Goal: Information Seeking & Learning: Learn about a topic

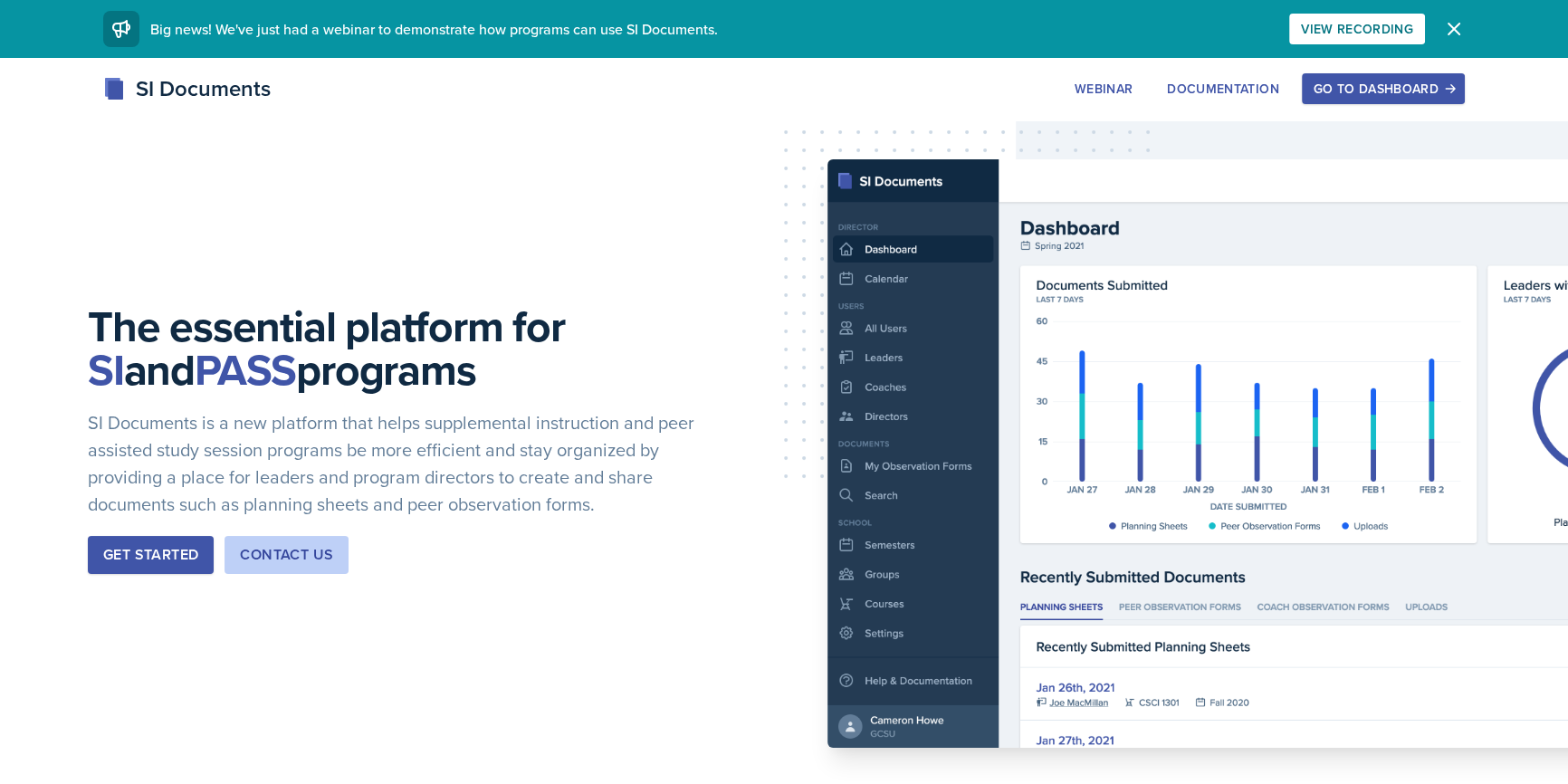
click at [1397, 81] on div "Go to Dashboard" at bounding box center [1383, 88] width 139 height 15
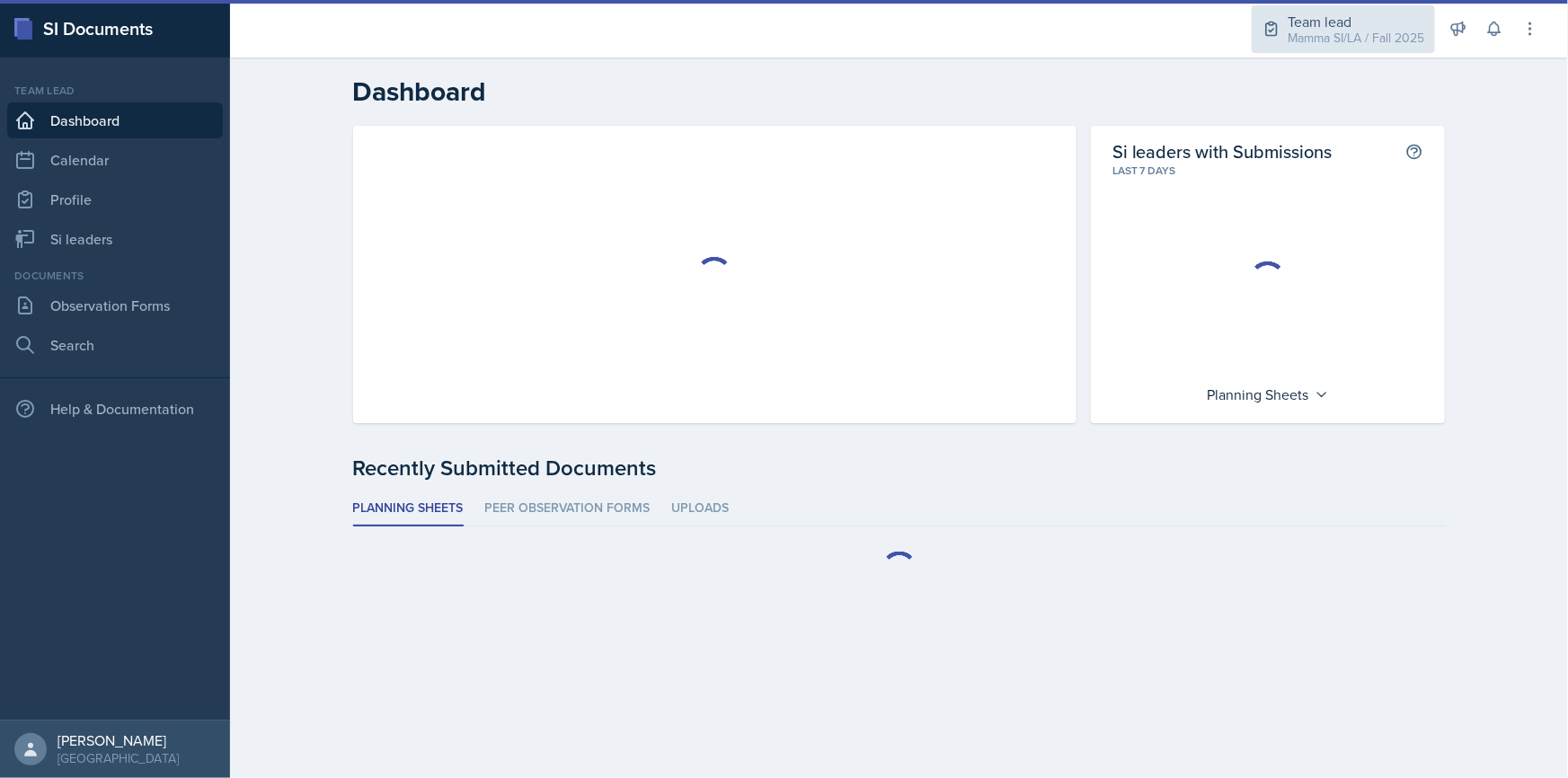
click at [1417, 32] on div "Mamma SI/LA / Fall 2025" at bounding box center [1355, 37] width 136 height 19
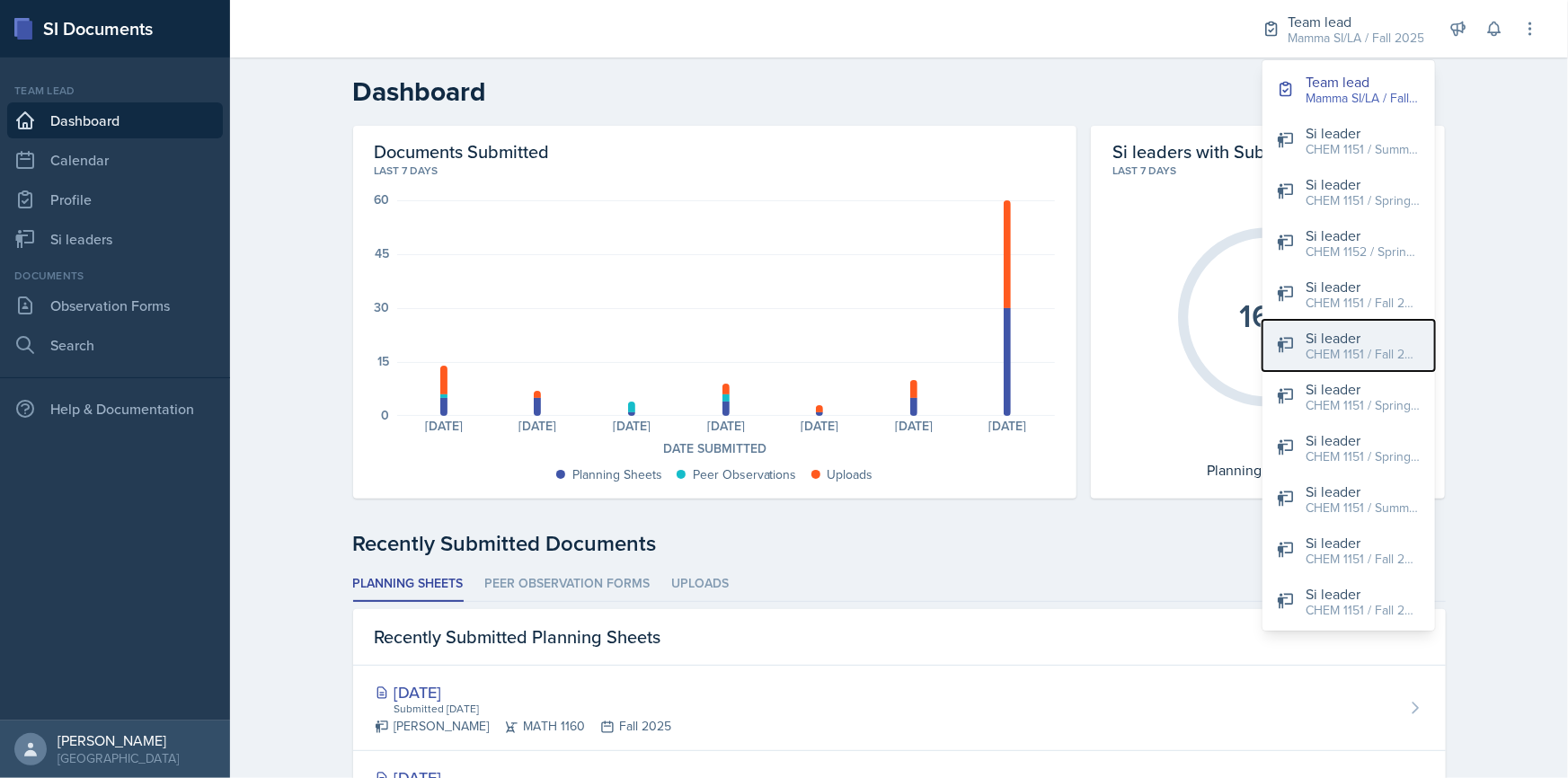
click at [1367, 353] on div "CHEM 1151 / Fall 2025" at bounding box center [1363, 355] width 115 height 19
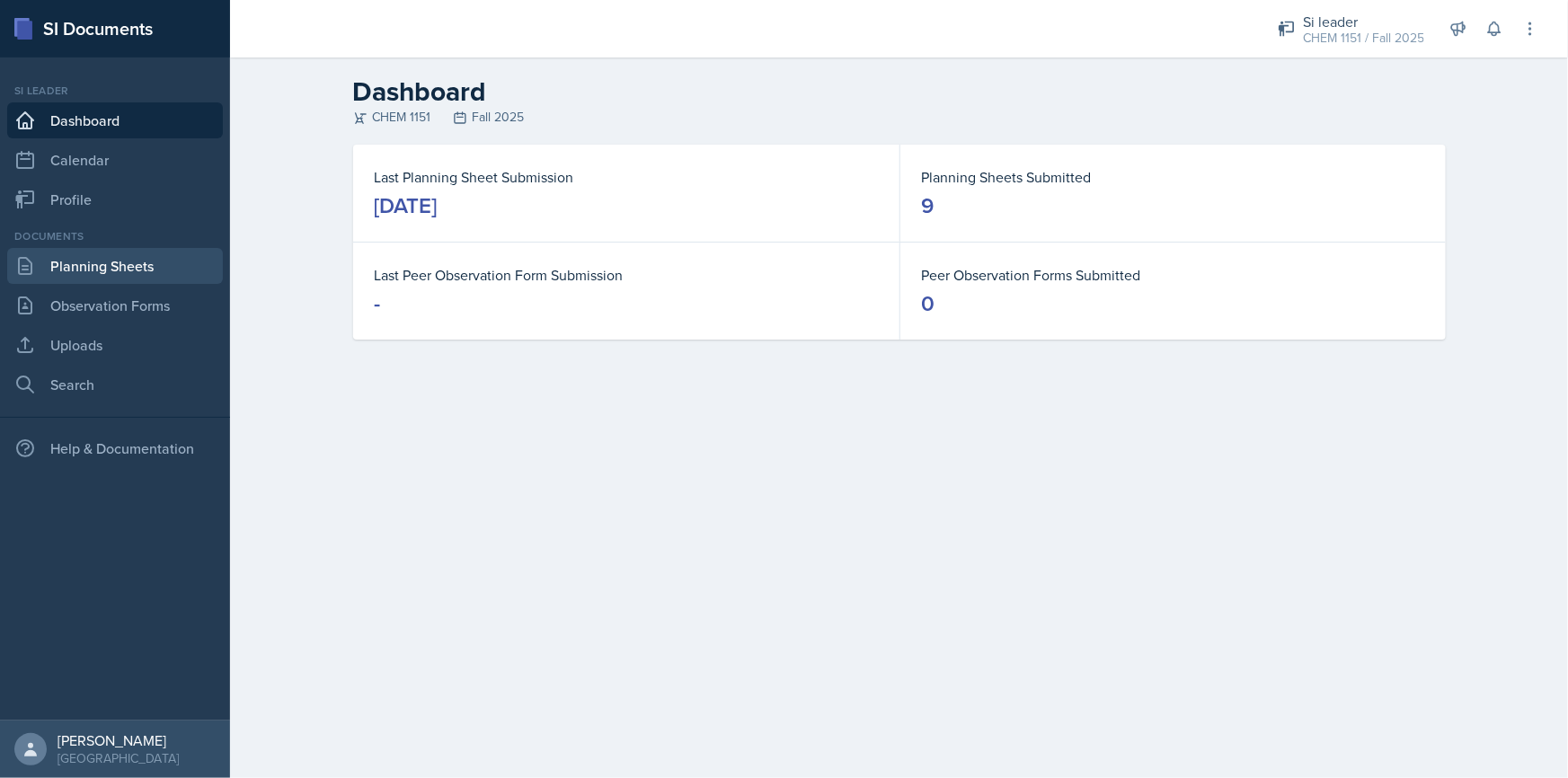
click at [152, 262] on link "Planning Sheets" at bounding box center [115, 265] width 216 height 36
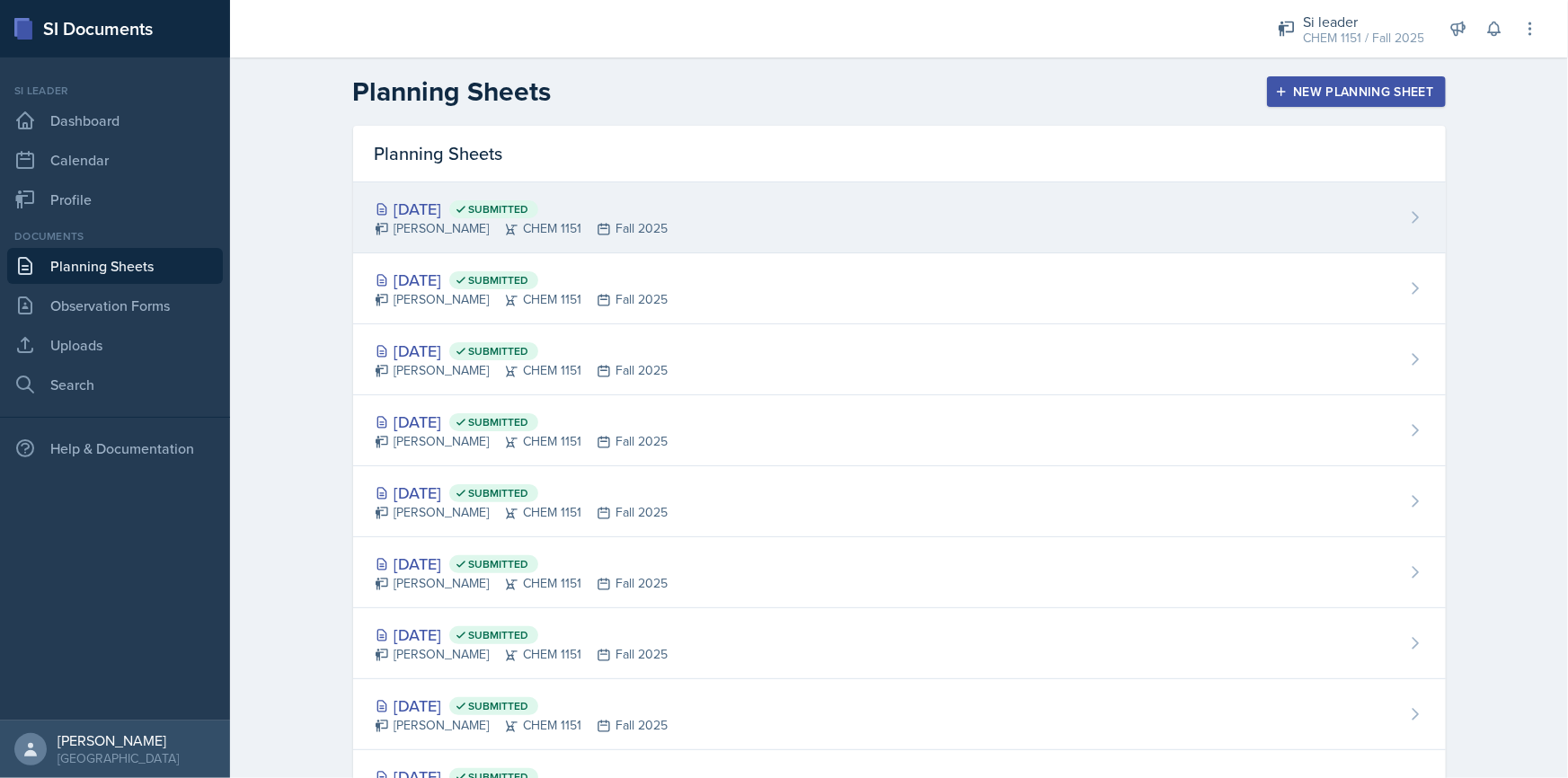
click at [601, 212] on div "[DATE] Submitted" at bounding box center [522, 208] width 294 height 25
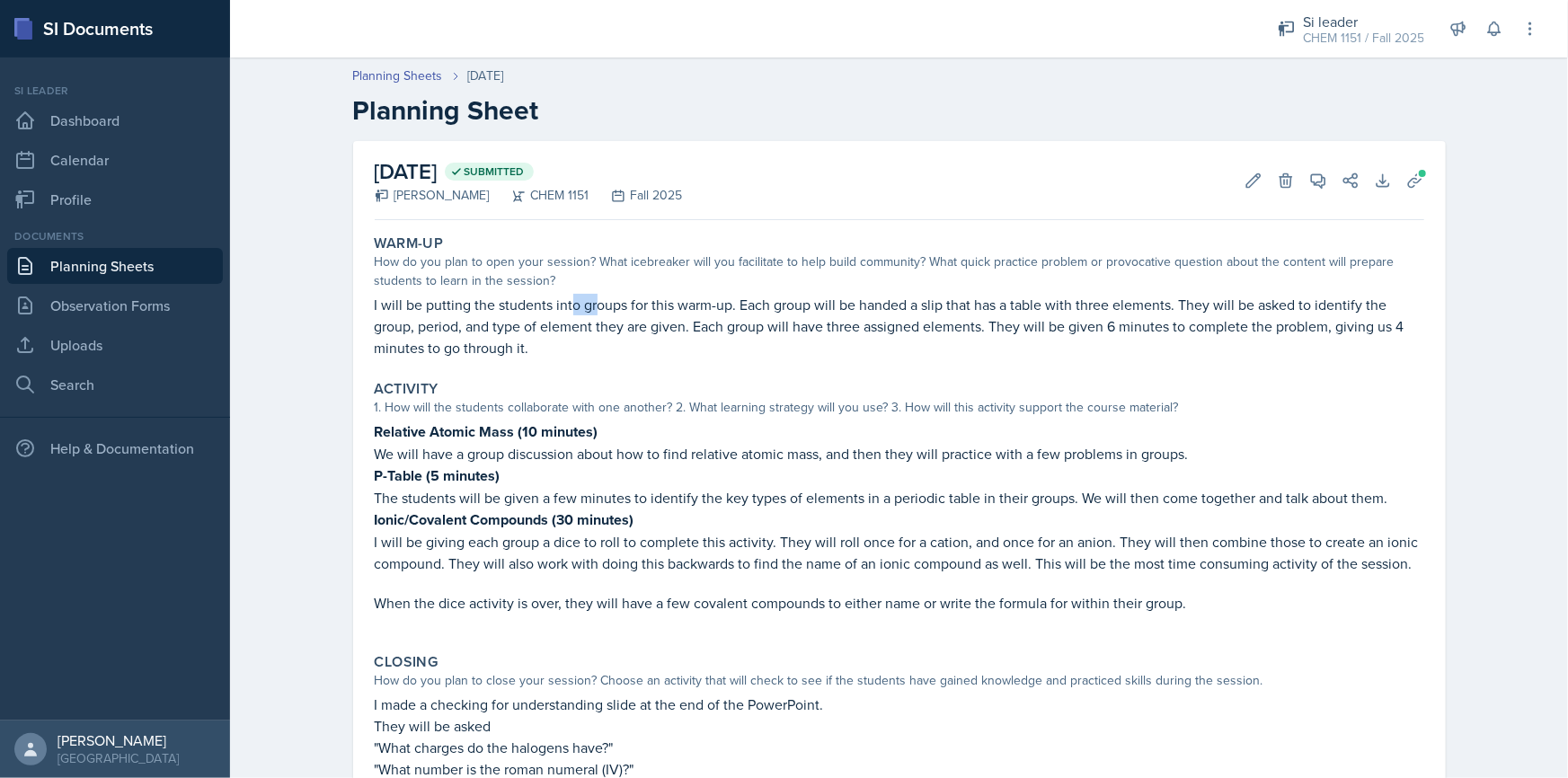
click at [616, 305] on p "I will be putting the students into groups for this warm-up. Each group will be…" at bounding box center [899, 326] width 1049 height 65
click at [629, 305] on p "I will be putting the students into groups for this warm-up. Each group will be…" at bounding box center [899, 326] width 1049 height 65
click at [680, 310] on p "I will be putting the students into groups for this warm-up. Each group will be…" at bounding box center [899, 326] width 1049 height 65
drag, startPoint x: 516, startPoint y: 317, endPoint x: 552, endPoint y: 317, distance: 36.0
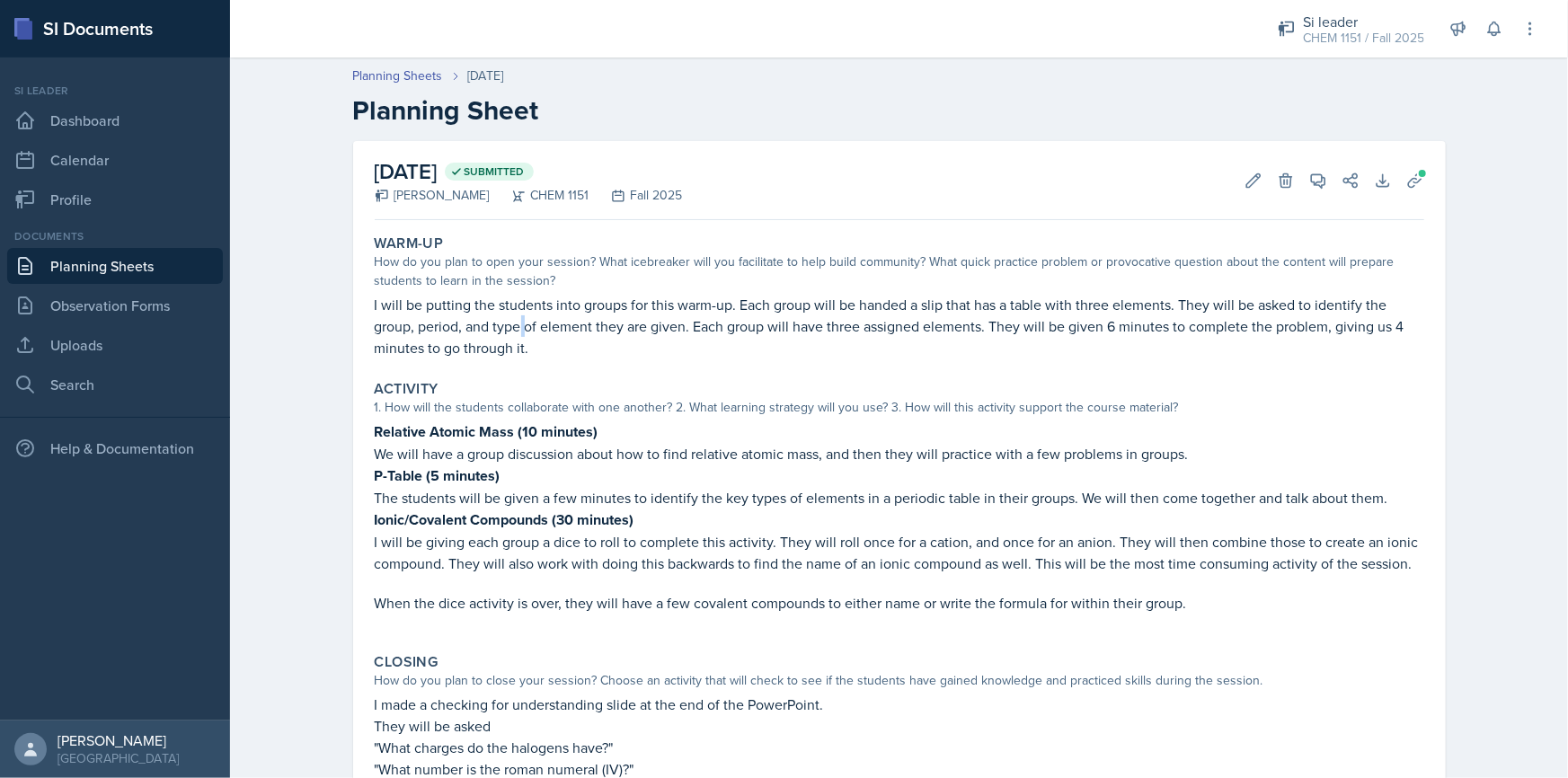
click at [539, 317] on p "I will be putting the students into groups for this warm-up. Each group will be…" at bounding box center [899, 326] width 1049 height 65
click at [556, 317] on p "I will be putting the students into groups for this warm-up. Each group will be…" at bounding box center [899, 326] width 1049 height 65
drag, startPoint x: 518, startPoint y: 314, endPoint x: 562, endPoint y: 314, distance: 44.0
click at [556, 314] on p "I will be putting the students into groups for this warm-up. Each group will be…" at bounding box center [899, 326] width 1049 height 65
click at [576, 314] on p "I will be putting the students into groups for this warm-up. Each group will be…" at bounding box center [899, 326] width 1049 height 65
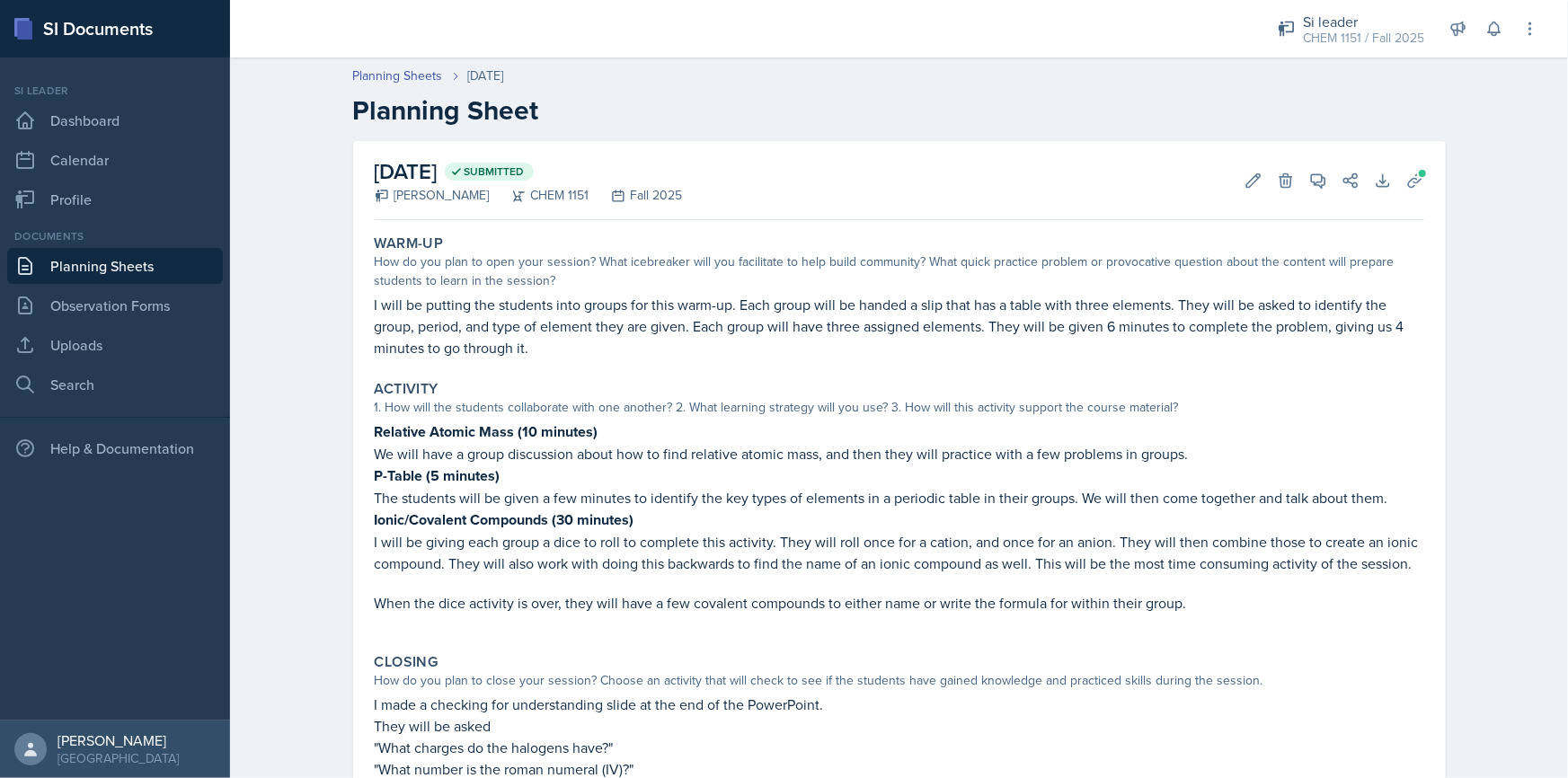
drag, startPoint x: 506, startPoint y: 312, endPoint x: 553, endPoint y: 313, distance: 47.0
click at [546, 313] on p "I will be putting the students into groups for this warm-up. Each group will be…" at bounding box center [899, 326] width 1049 height 65
click at [560, 313] on p "I will be putting the students into groups for this warm-up. Each group will be…" at bounding box center [899, 326] width 1049 height 65
drag, startPoint x: 560, startPoint y: 313, endPoint x: 614, endPoint y: 313, distance: 54.0
click at [611, 313] on p "I will be putting the students into groups for this warm-up. Each group will be…" at bounding box center [899, 326] width 1049 height 65
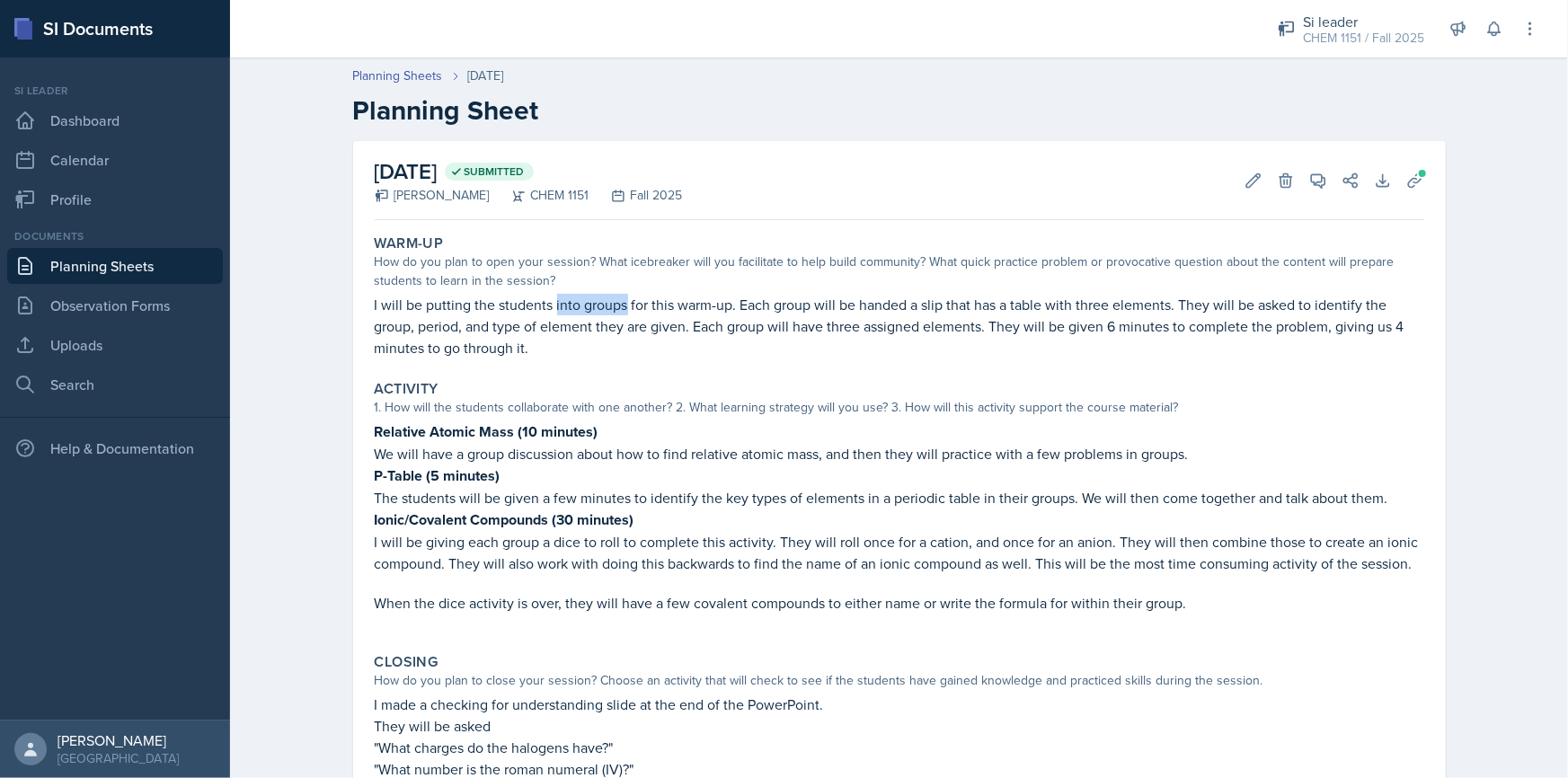
click at [614, 313] on p "I will be putting the students into groups for this warm-up. Each group will be…" at bounding box center [899, 326] width 1049 height 65
click at [742, 310] on p "I will be putting the students into groups for this warm-up. Each group will be…" at bounding box center [899, 326] width 1049 height 65
click at [717, 307] on p "I will be putting the students into groups for this warm-up. Each group will be…" at bounding box center [899, 326] width 1049 height 65
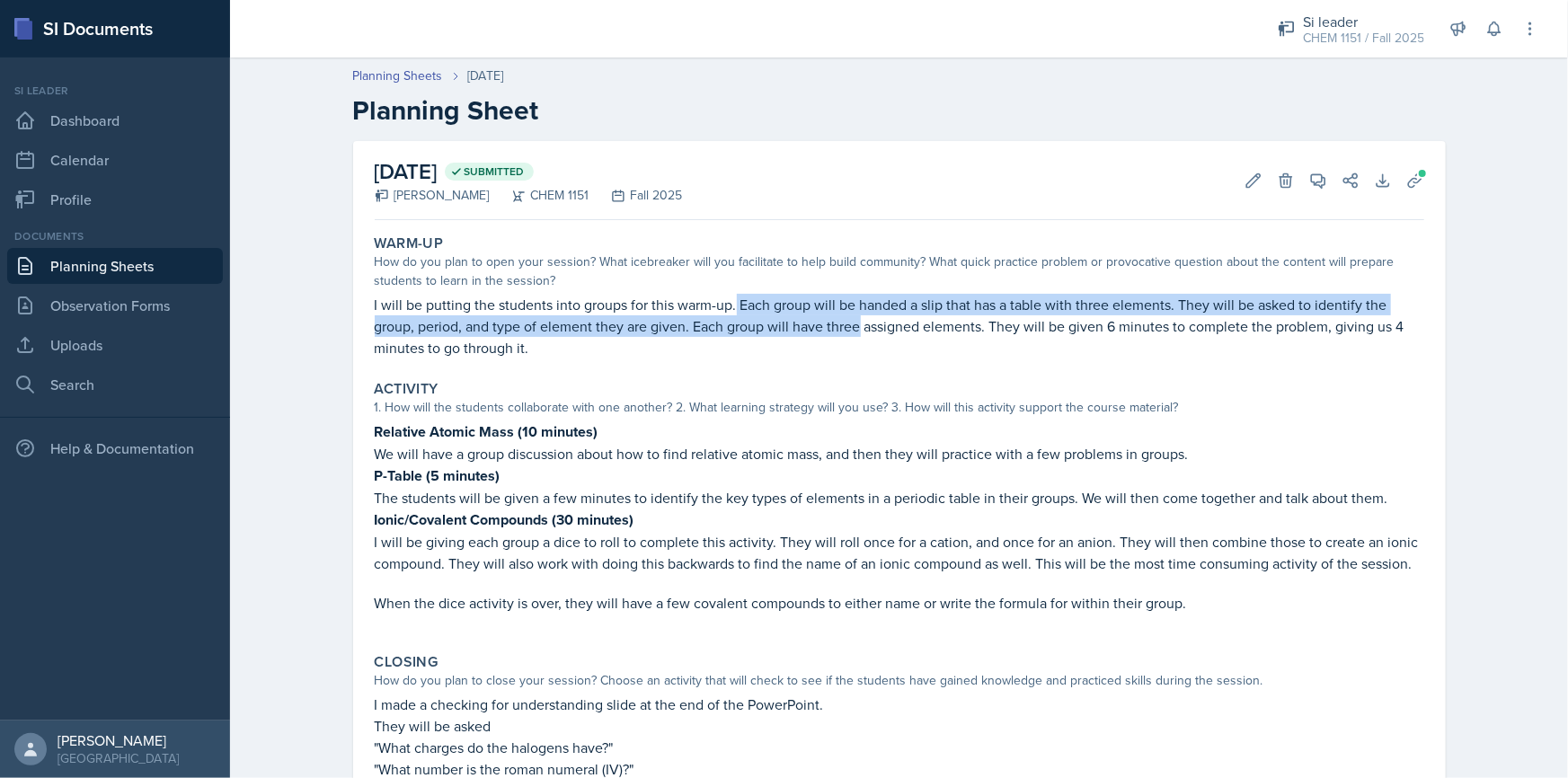
drag, startPoint x: 766, startPoint y: 312, endPoint x: 851, endPoint y: 317, distance: 85.1
click at [851, 317] on p "I will be putting the students into groups for this warm-up. Each group will be…" at bounding box center [899, 326] width 1049 height 65
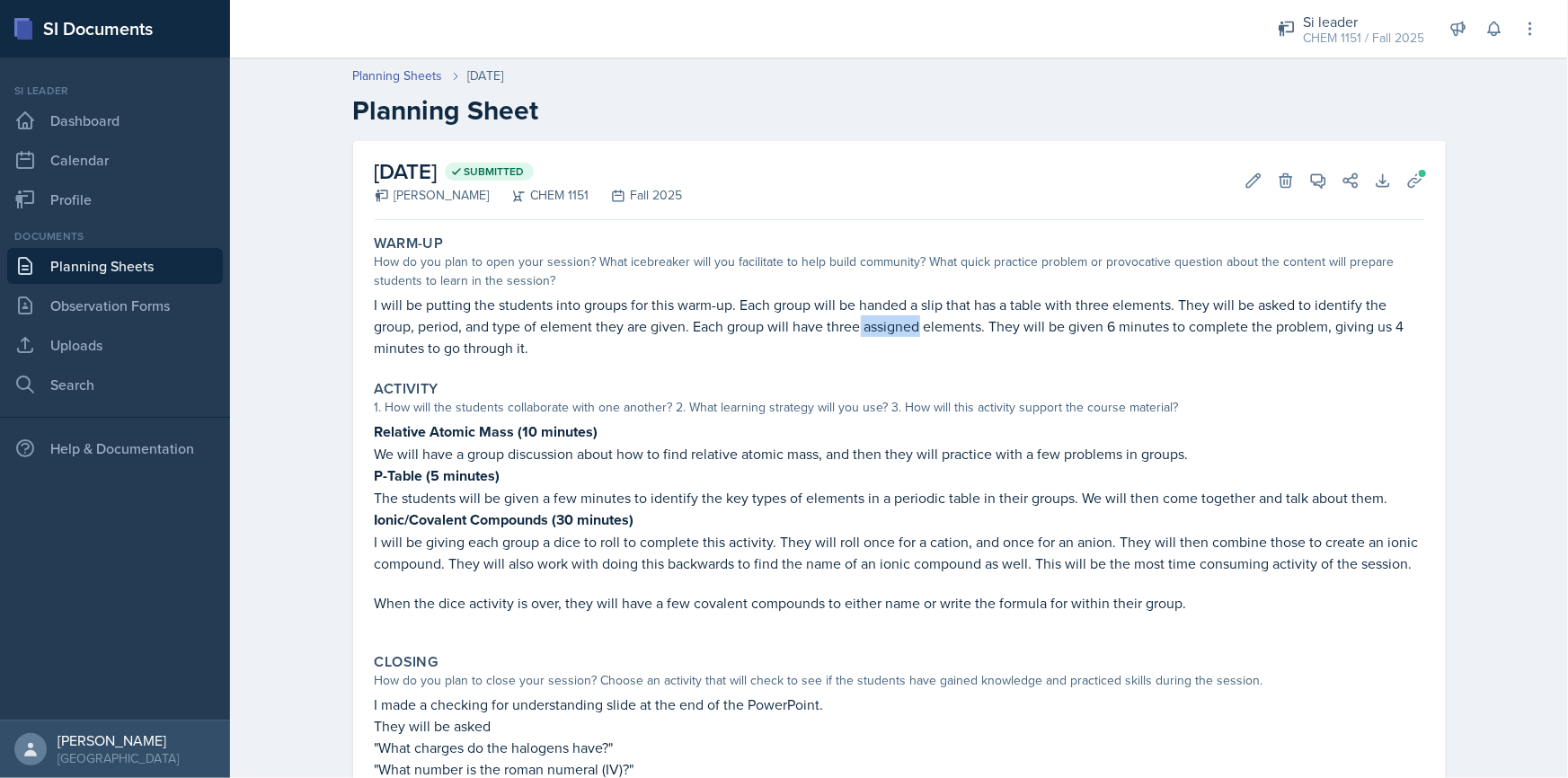
drag, startPoint x: 850, startPoint y: 317, endPoint x: 922, endPoint y: 317, distance: 72.0
click at [921, 317] on p "I will be putting the students into groups for this warm-up. Each group will be…" at bounding box center [899, 326] width 1049 height 65
click at [922, 317] on p "I will be putting the students into groups for this warm-up. Each group will be…" at bounding box center [899, 326] width 1049 height 65
drag, startPoint x: 452, startPoint y: 306, endPoint x: 542, endPoint y: 310, distance: 90.1
click at [542, 310] on p "I will be putting the students into groups for this warm-up. Each group will be…" at bounding box center [899, 326] width 1049 height 65
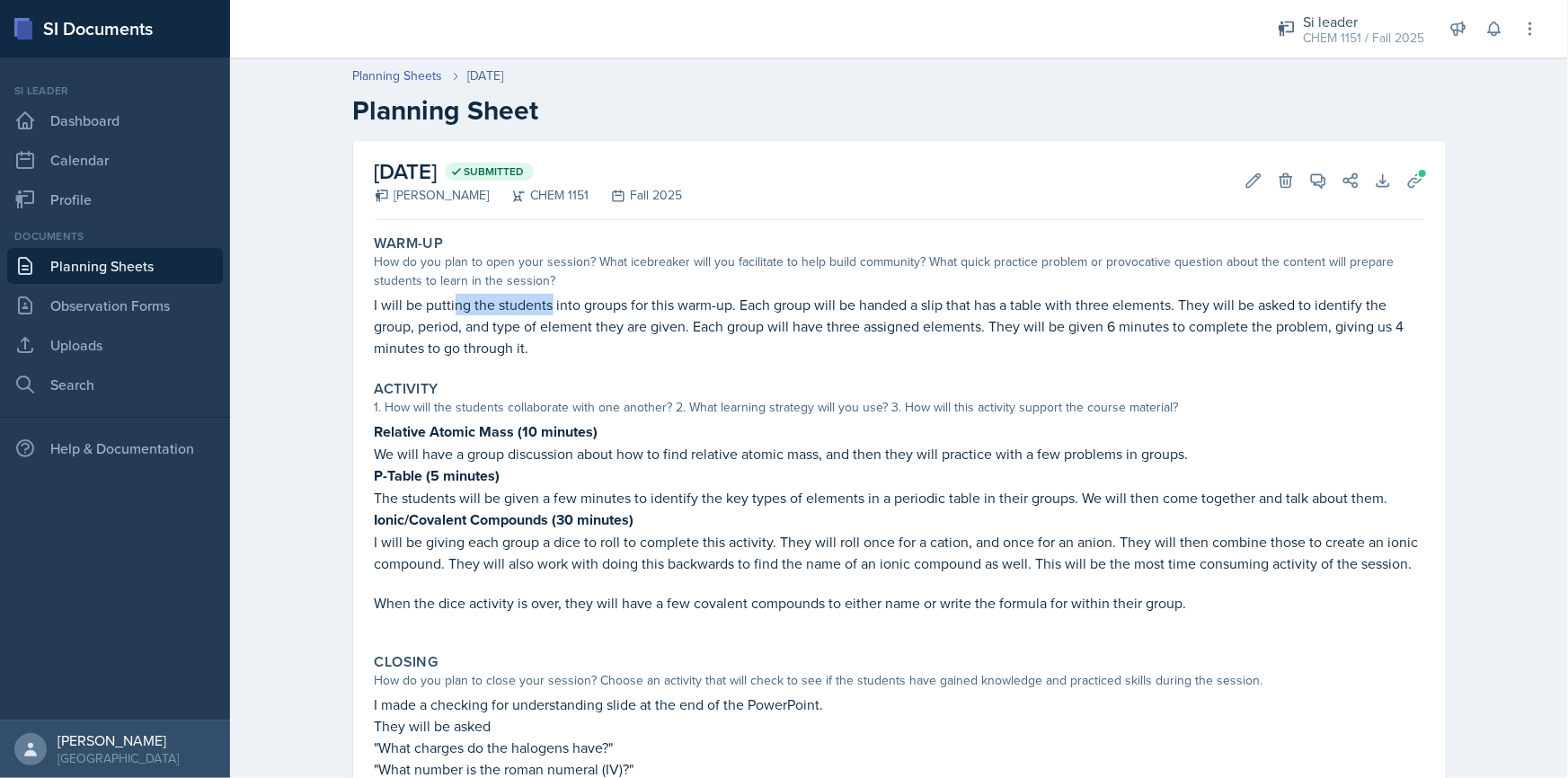
click at [542, 310] on p "I will be putting the students into groups for this warm-up. Each group will be…" at bounding box center [899, 326] width 1049 height 65
drag, startPoint x: 681, startPoint y: 310, endPoint x: 819, endPoint y: 312, distance: 138.0
click at [819, 312] on p "I will be putting the students into groups for this warm-up. Each group will be…" at bounding box center [899, 326] width 1049 height 65
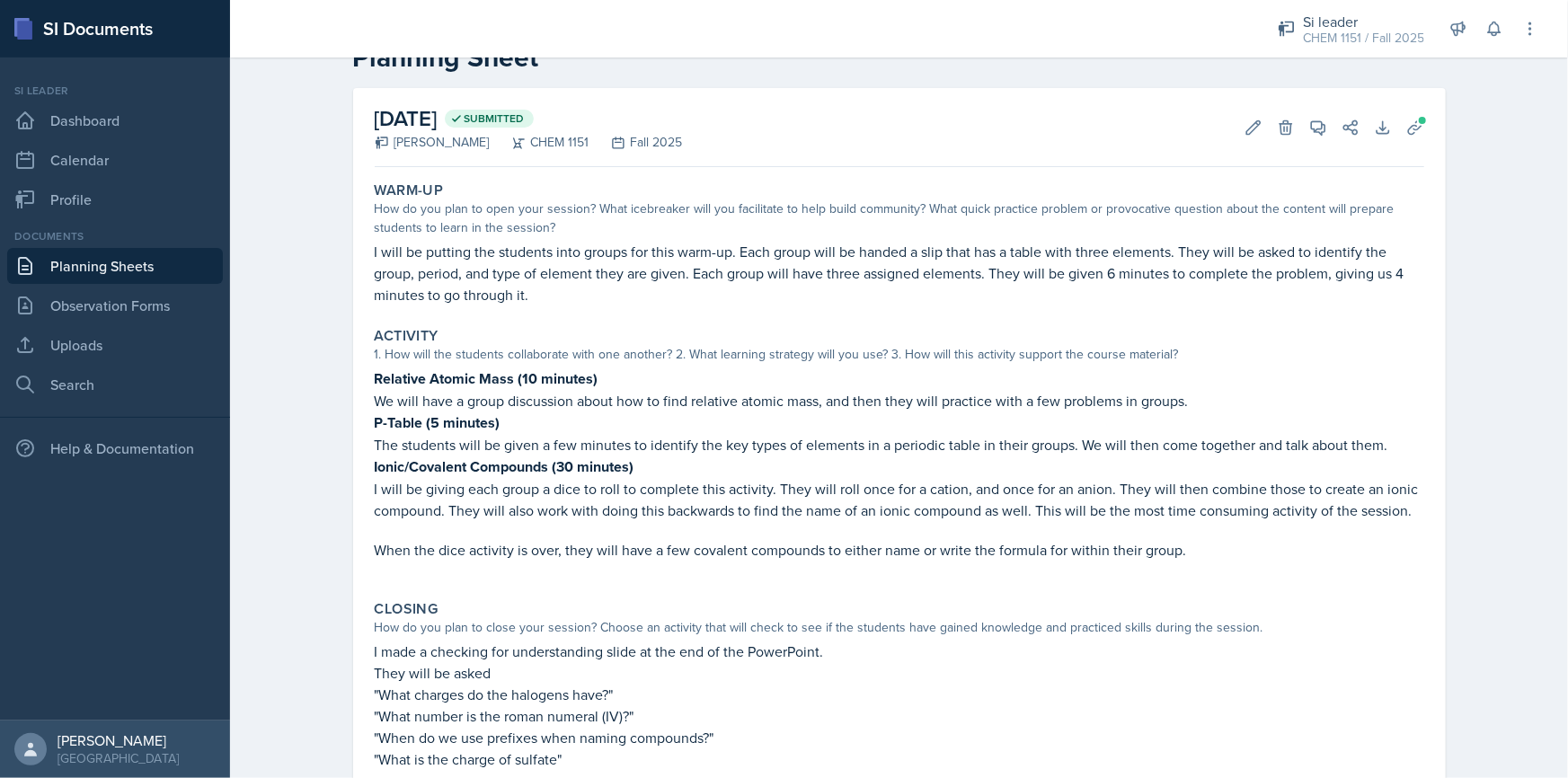
scroll to position [80, 0]
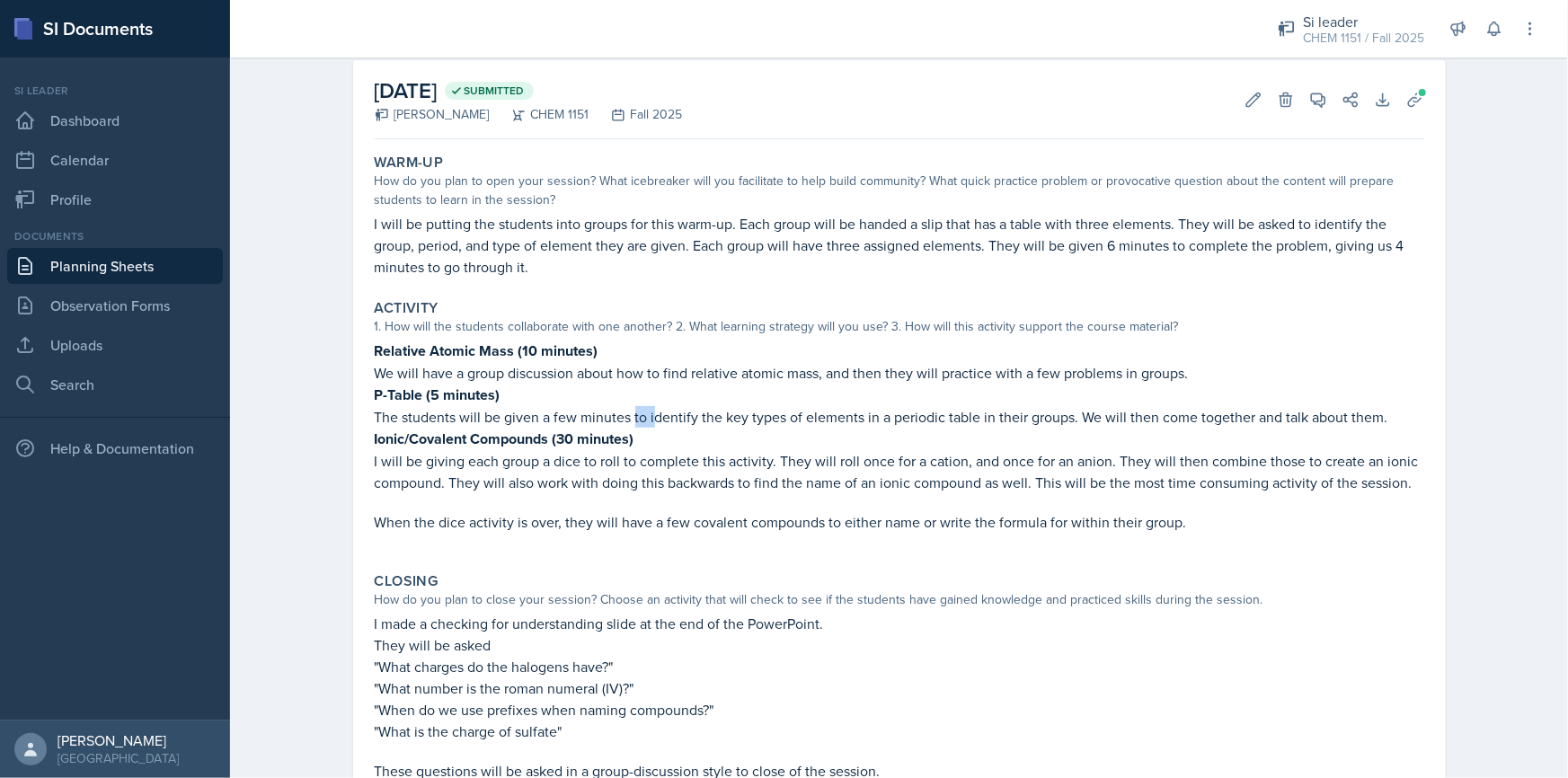
click at [683, 425] on div "Relative Atomic Mass (10 minutes) We will have a group discussion about how to …" at bounding box center [899, 445] width 1049 height 211
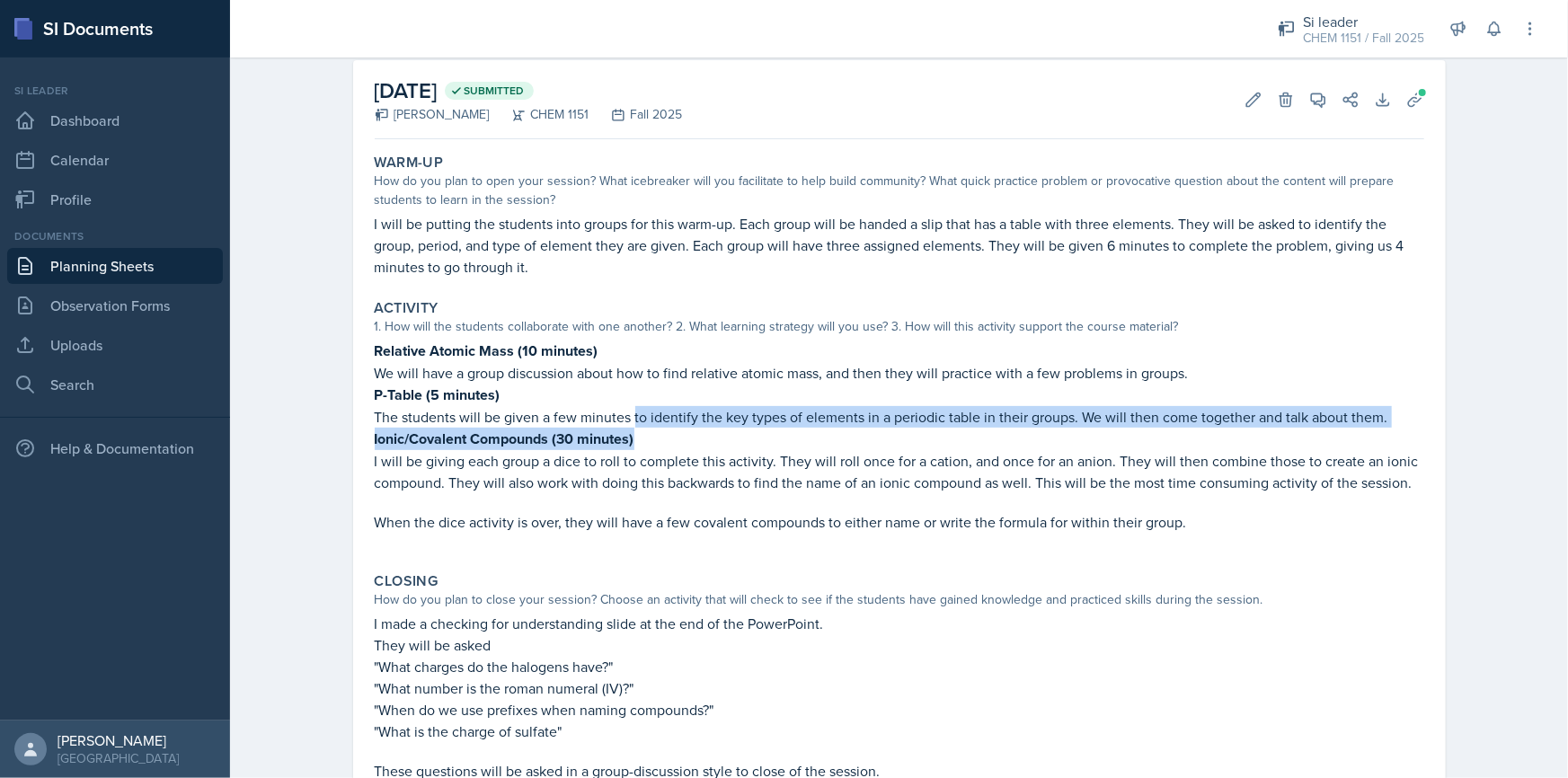
click at [683, 428] on p "Ionic/Covalent Compounds (30 minutes)" at bounding box center [899, 439] width 1049 height 23
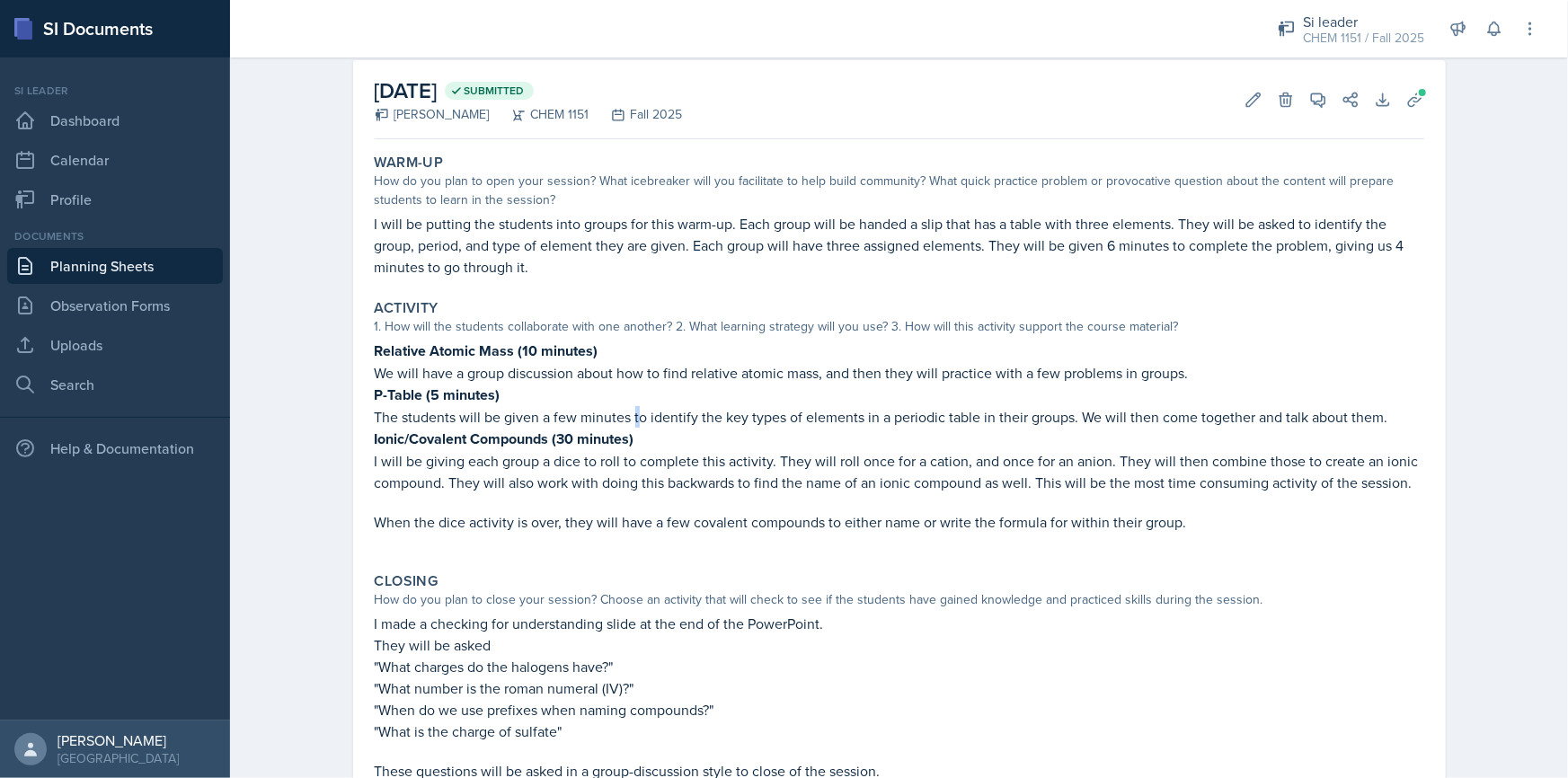
drag, startPoint x: 645, startPoint y: 420, endPoint x: 692, endPoint y: 420, distance: 47.0
click at [670, 420] on p "The students will be given a few minutes to identify the key types of elements …" at bounding box center [899, 417] width 1049 height 22
click at [692, 420] on p "The students will be given a few minutes to identify the key types of elements …" at bounding box center [899, 417] width 1049 height 22
click at [1493, 402] on div "Planning Sheets [DATE] Planning Sheet [DATE] Submitted [PERSON_NAME] CHEM 1151 …" at bounding box center [899, 453] width 1338 height 970
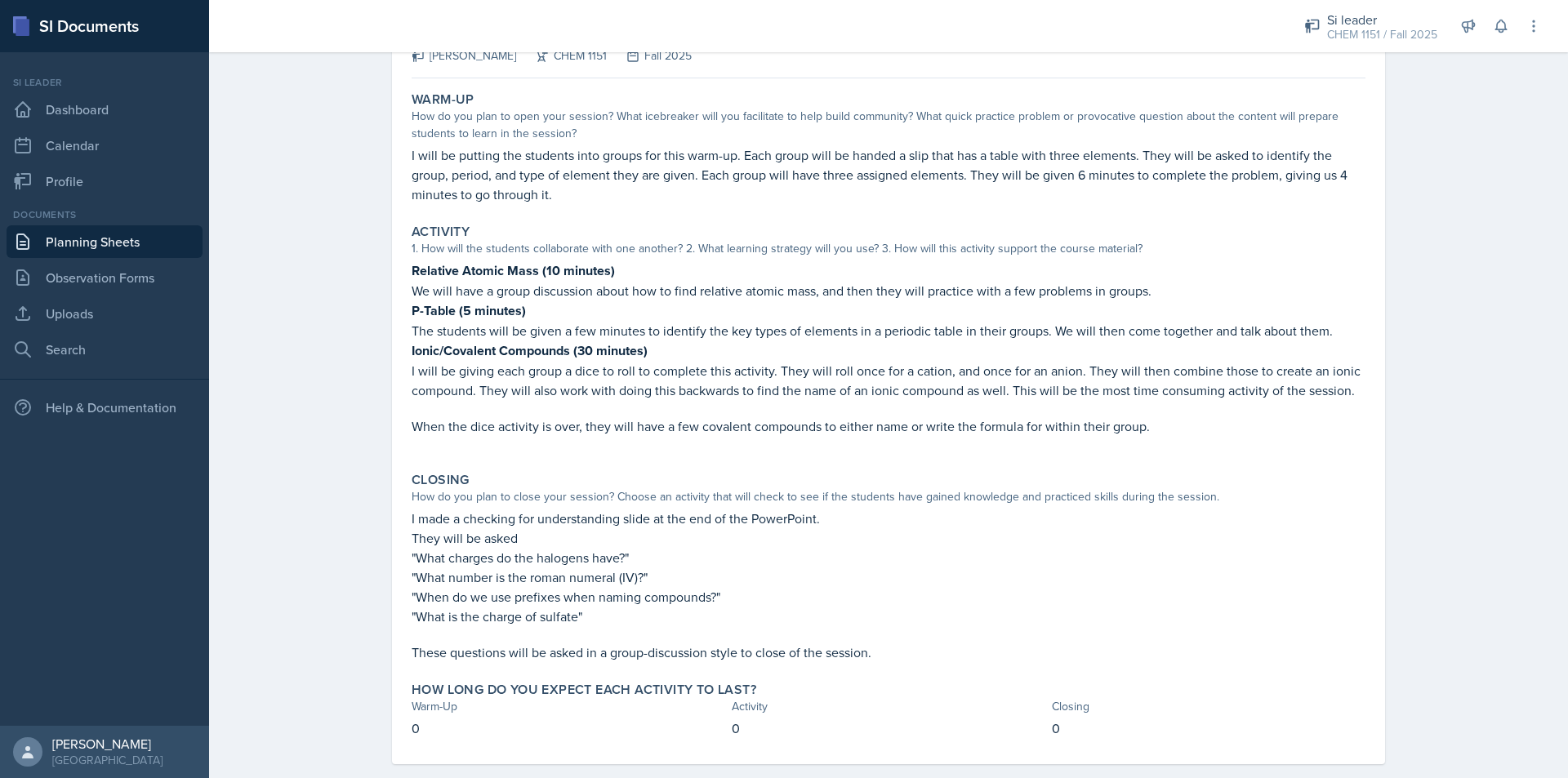
scroll to position [147, 0]
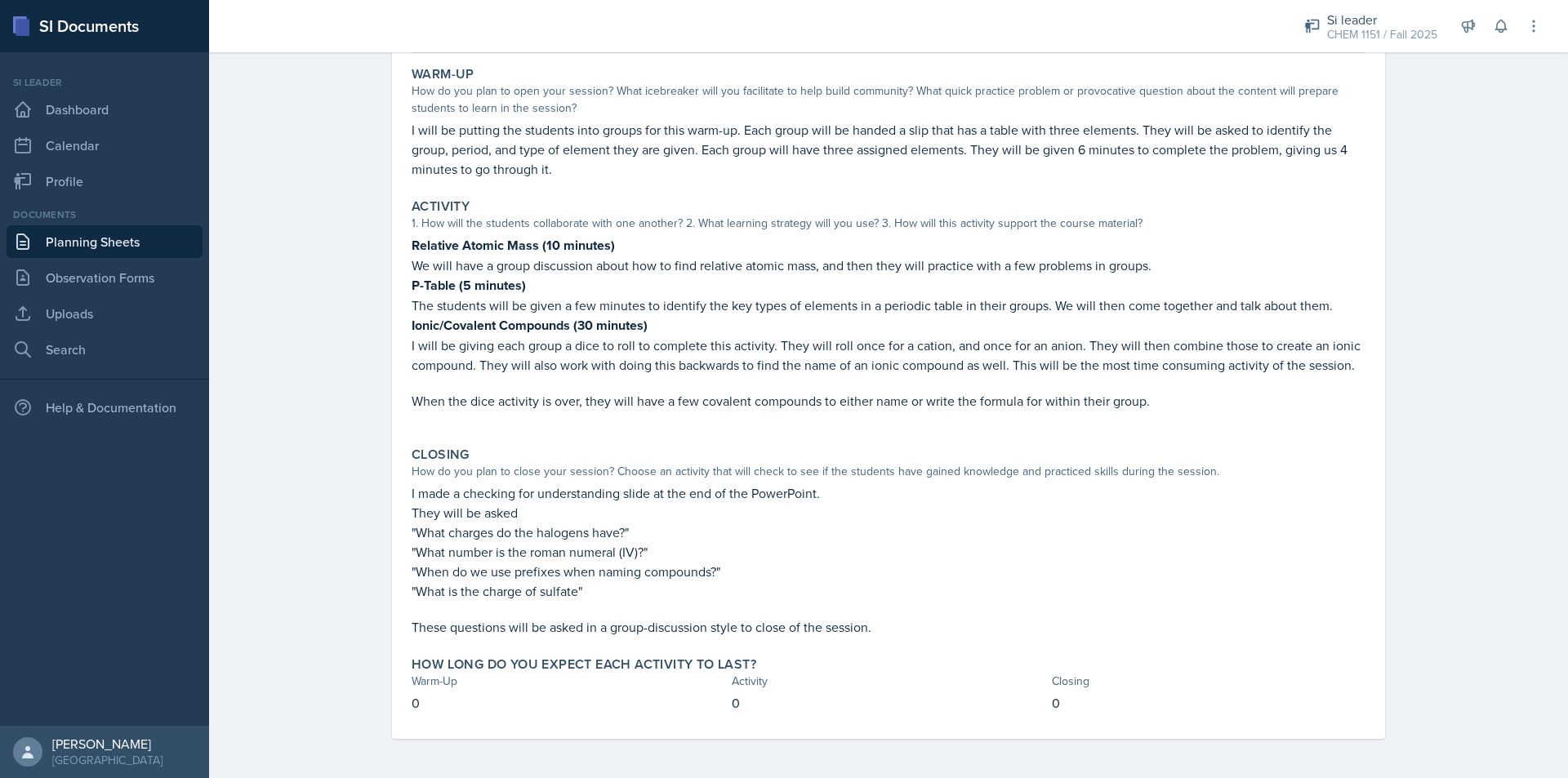
click at [412, 697] on p "0" at bounding box center [569, 703] width 314 height 20
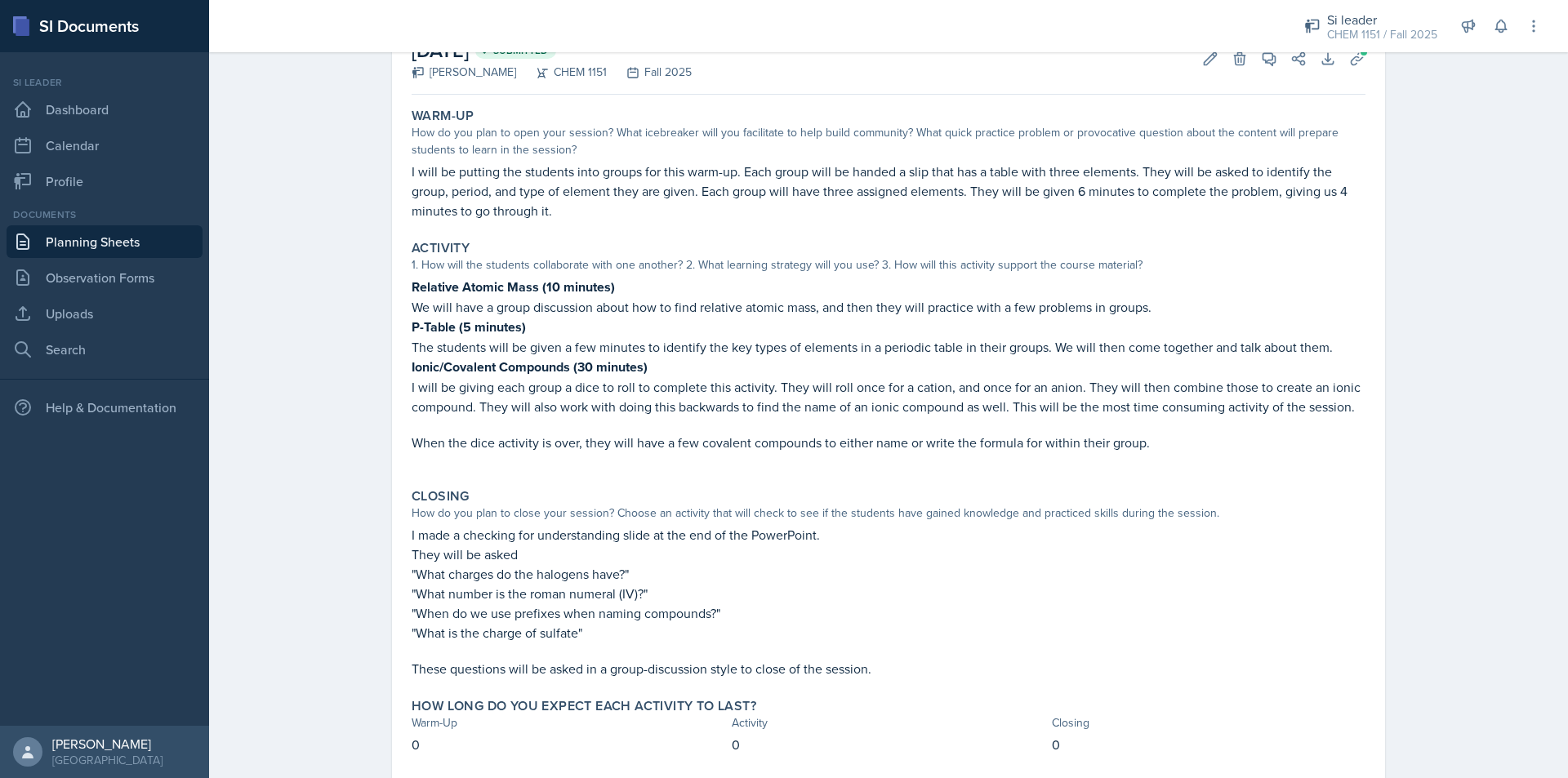
scroll to position [66, 0]
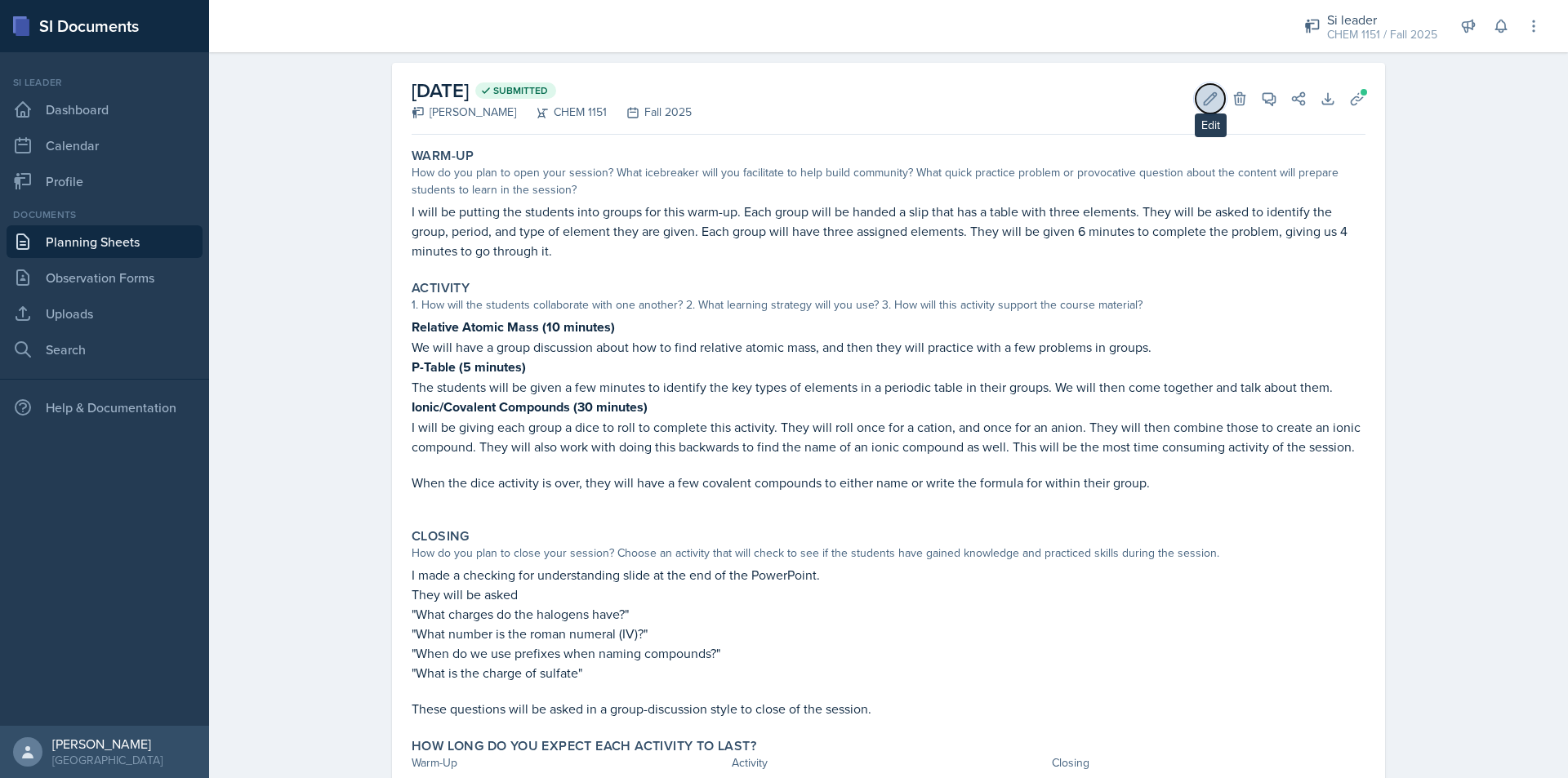
click at [1210, 104] on icon at bounding box center [1210, 99] width 17 height 17
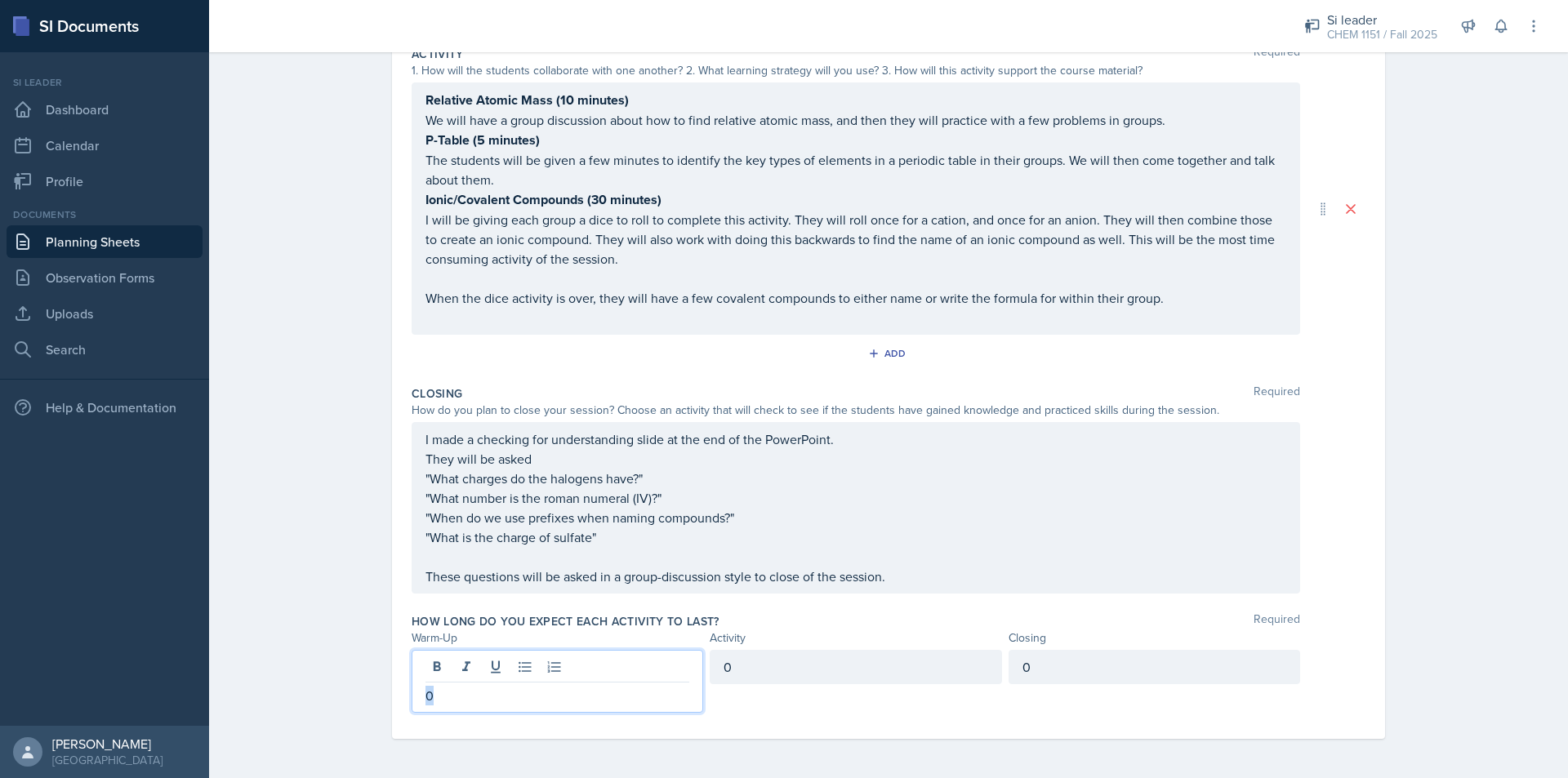
drag, startPoint x: 434, startPoint y: 700, endPoint x: 355, endPoint y: 697, distance: 79.1
click at [355, 697] on div "Planning Sheets [DATE] Planning Sheet Date [DATE] [DATE] 31 1 2 3 4 5 6 7 8 9 1…" at bounding box center [889, 233] width 1359 height 1089
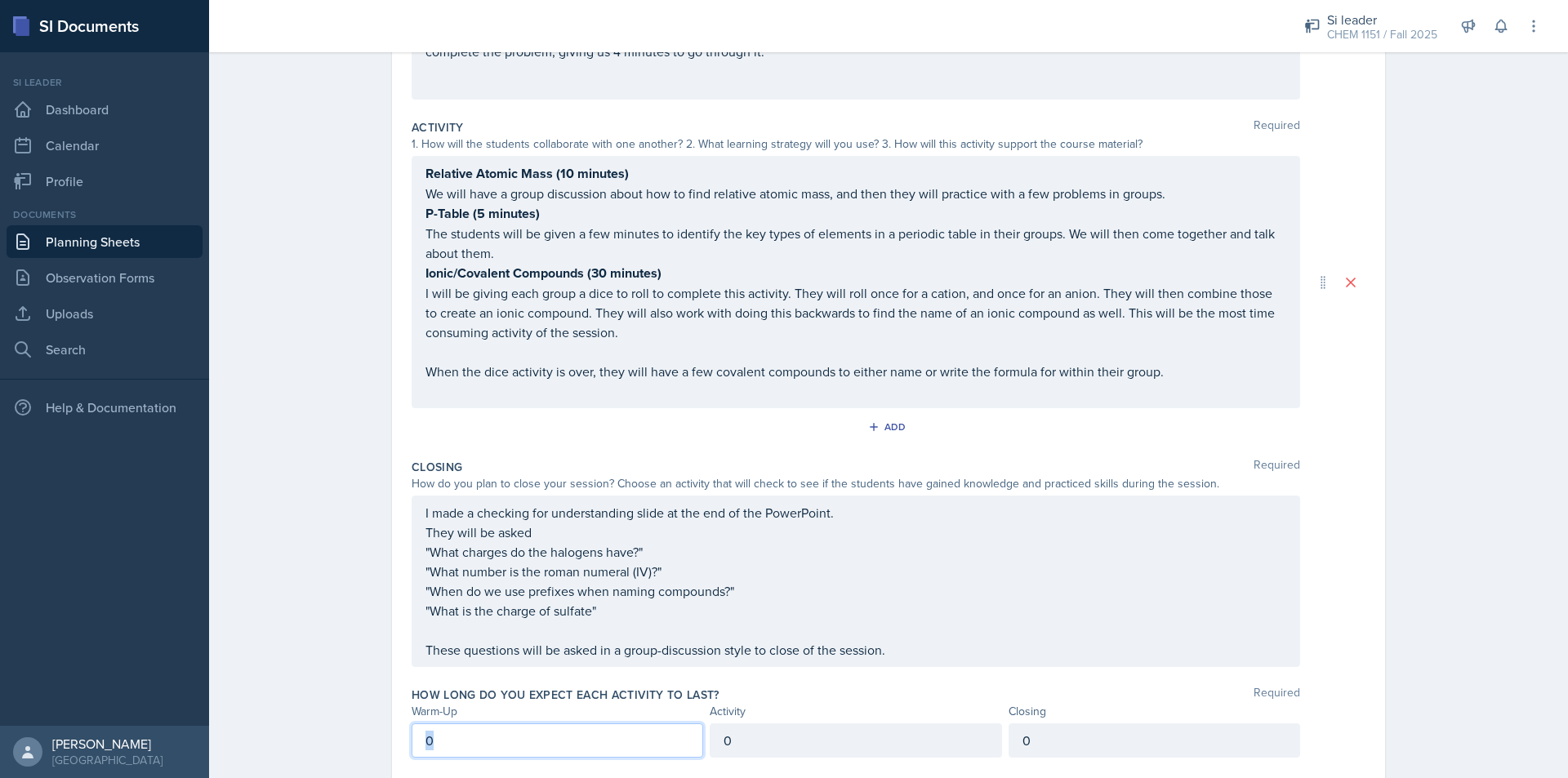
scroll to position [325, 0]
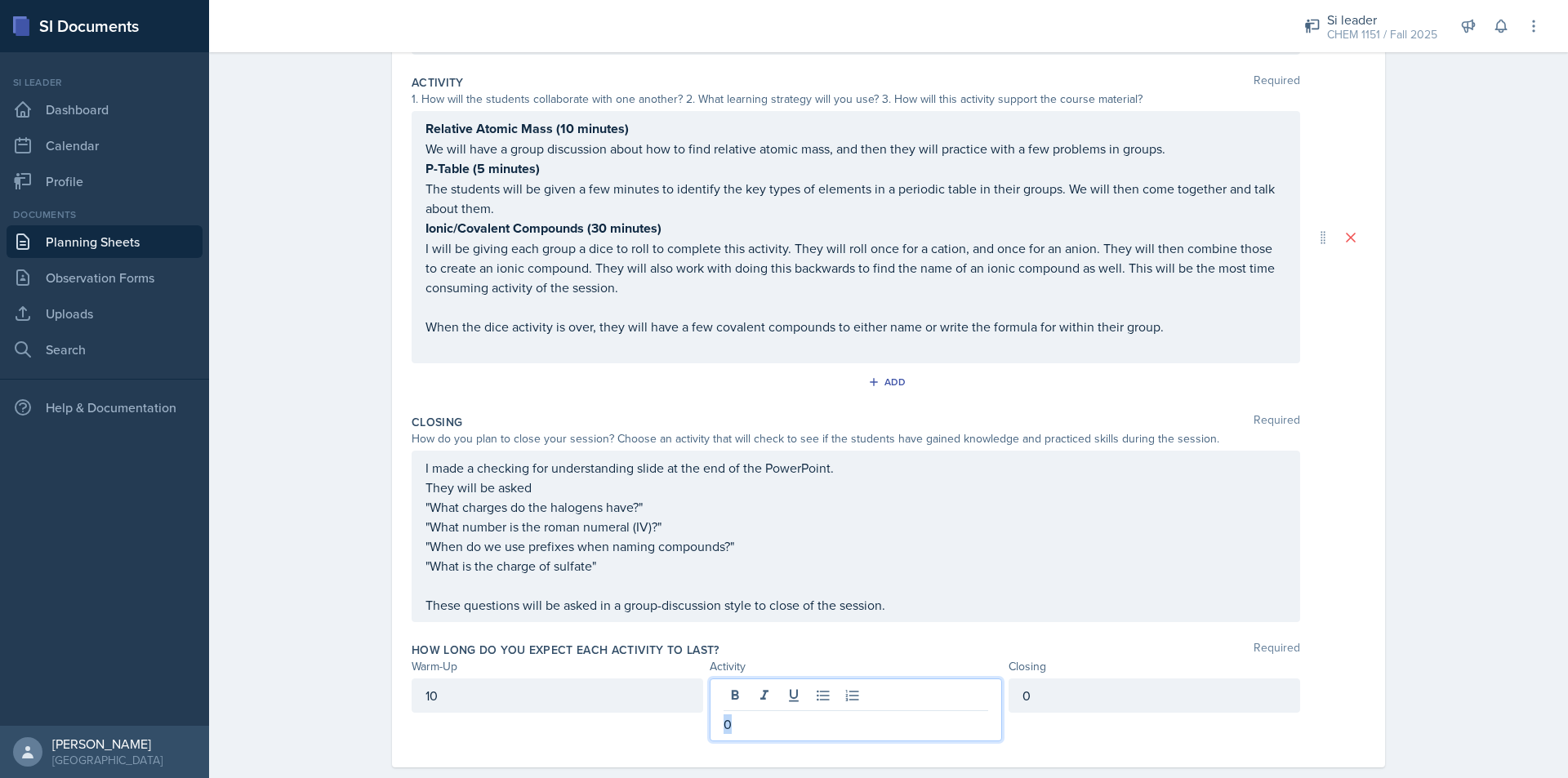
drag, startPoint x: 754, startPoint y: 698, endPoint x: 653, endPoint y: 683, distance: 102.1
click at [653, 683] on div "10 0 0" at bounding box center [856, 710] width 889 height 63
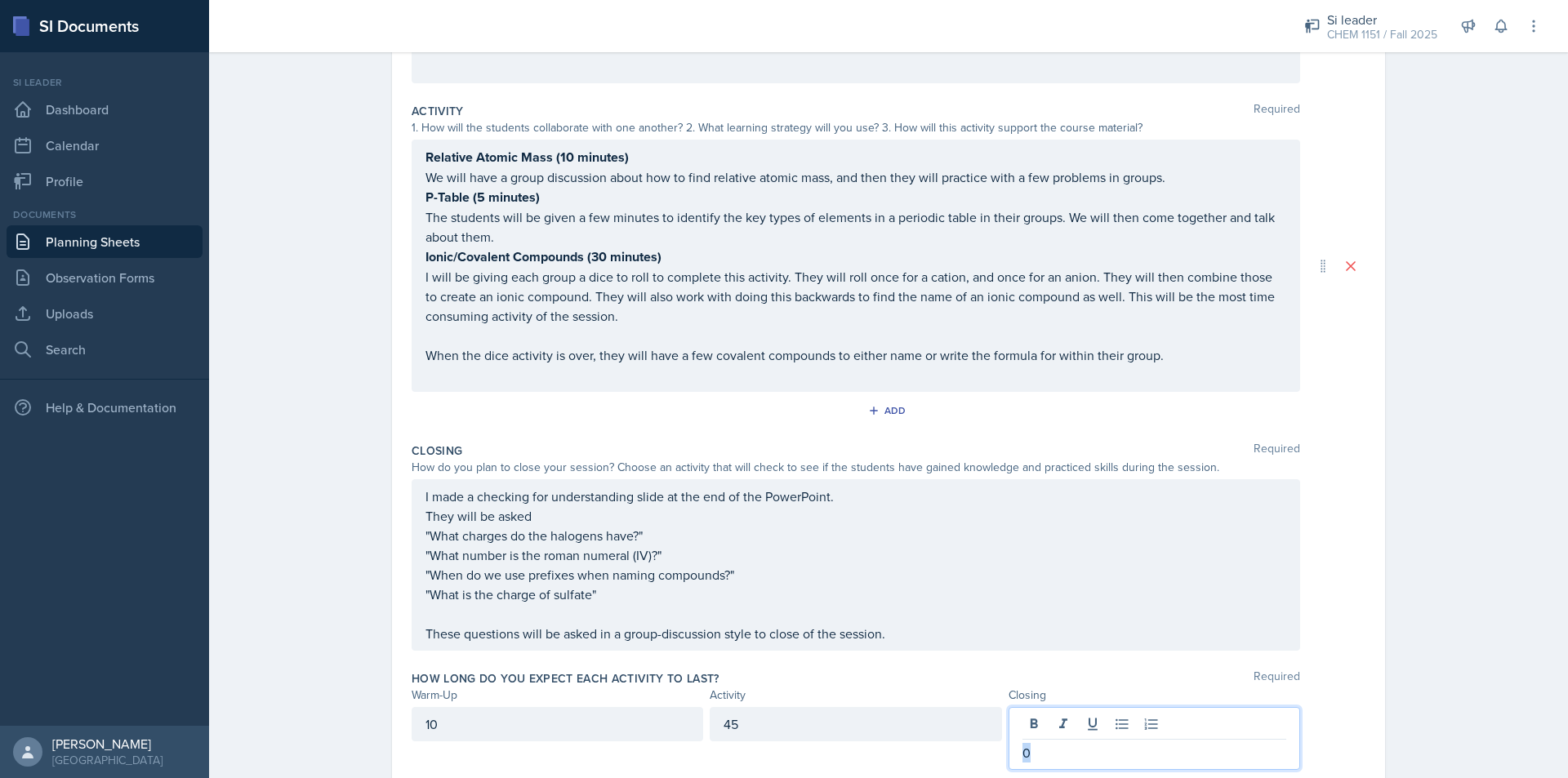
drag, startPoint x: 1058, startPoint y: 725, endPoint x: 973, endPoint y: 712, distance: 86.0
click at [973, 707] on div "10 45 0" at bounding box center [856, 738] width 889 height 63
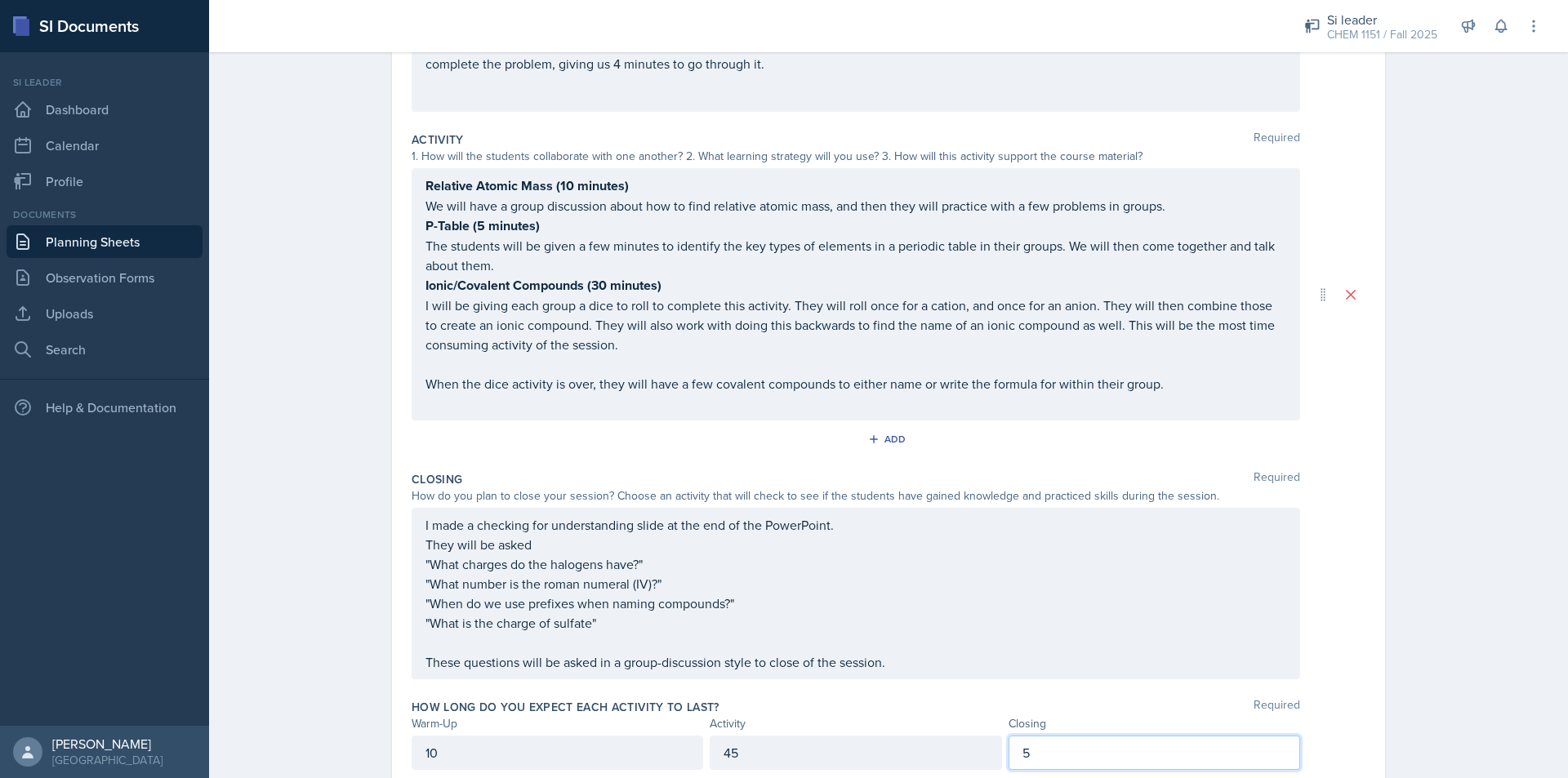
click at [1377, 669] on div "Date [DATE] [DATE] 31 1 2 3 4 5 6 7 8 9 10 11 12 13 14 15 16 17 18 19 20 21 22 …" at bounding box center [889, 328] width 993 height 937
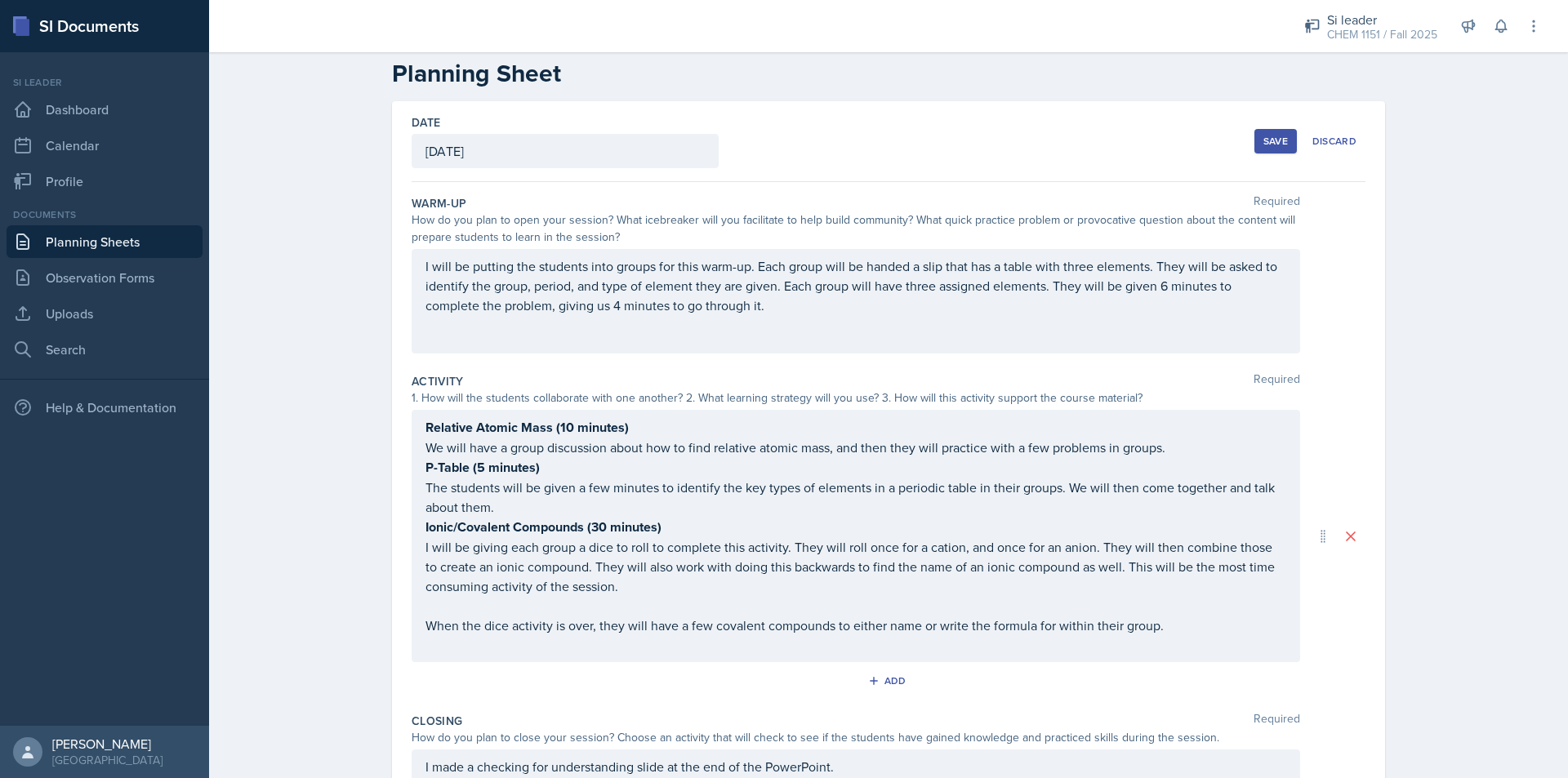
scroll to position [0, 0]
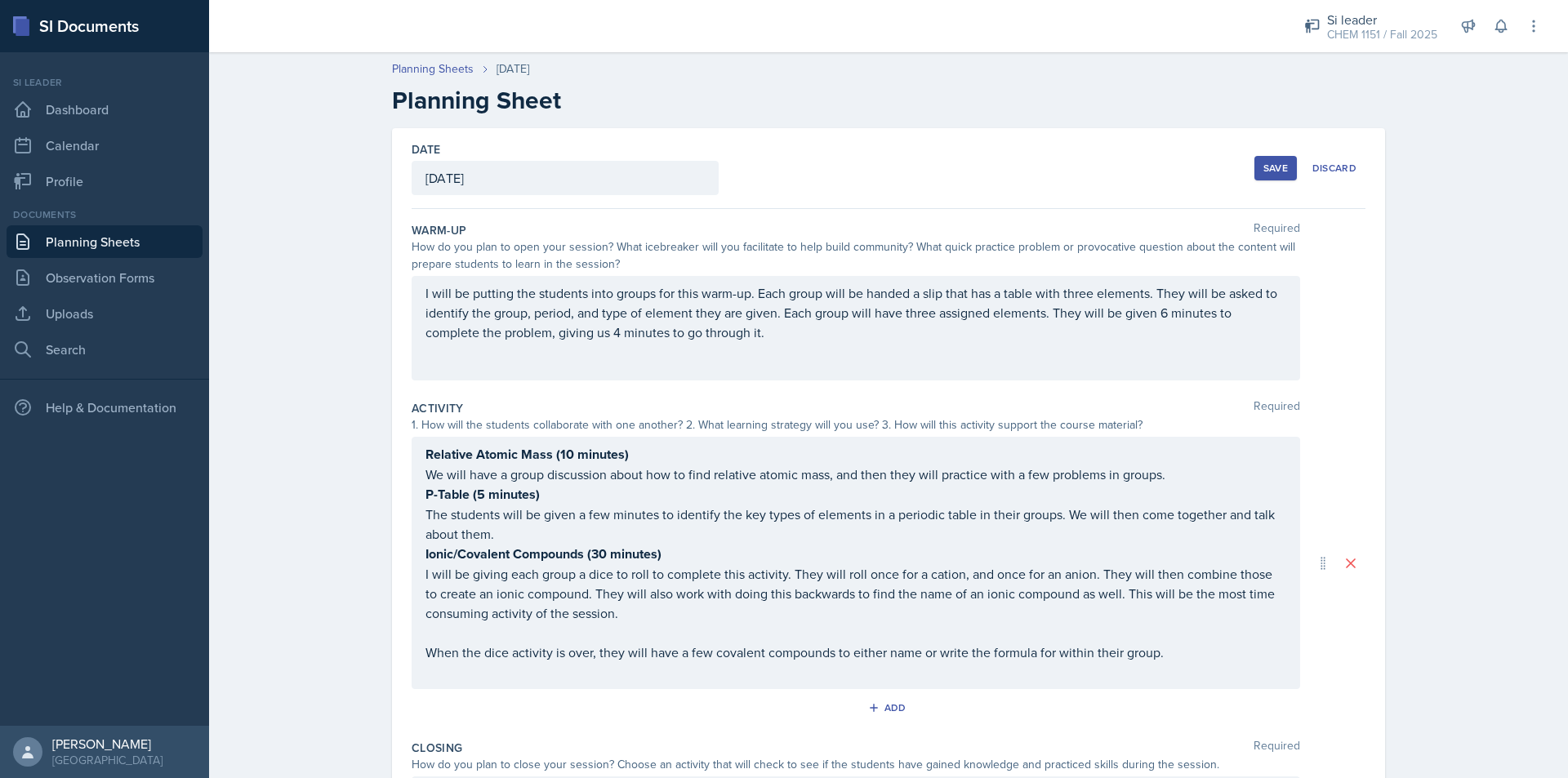
click at [1264, 172] on div "Save" at bounding box center [1275, 169] width 24 height 13
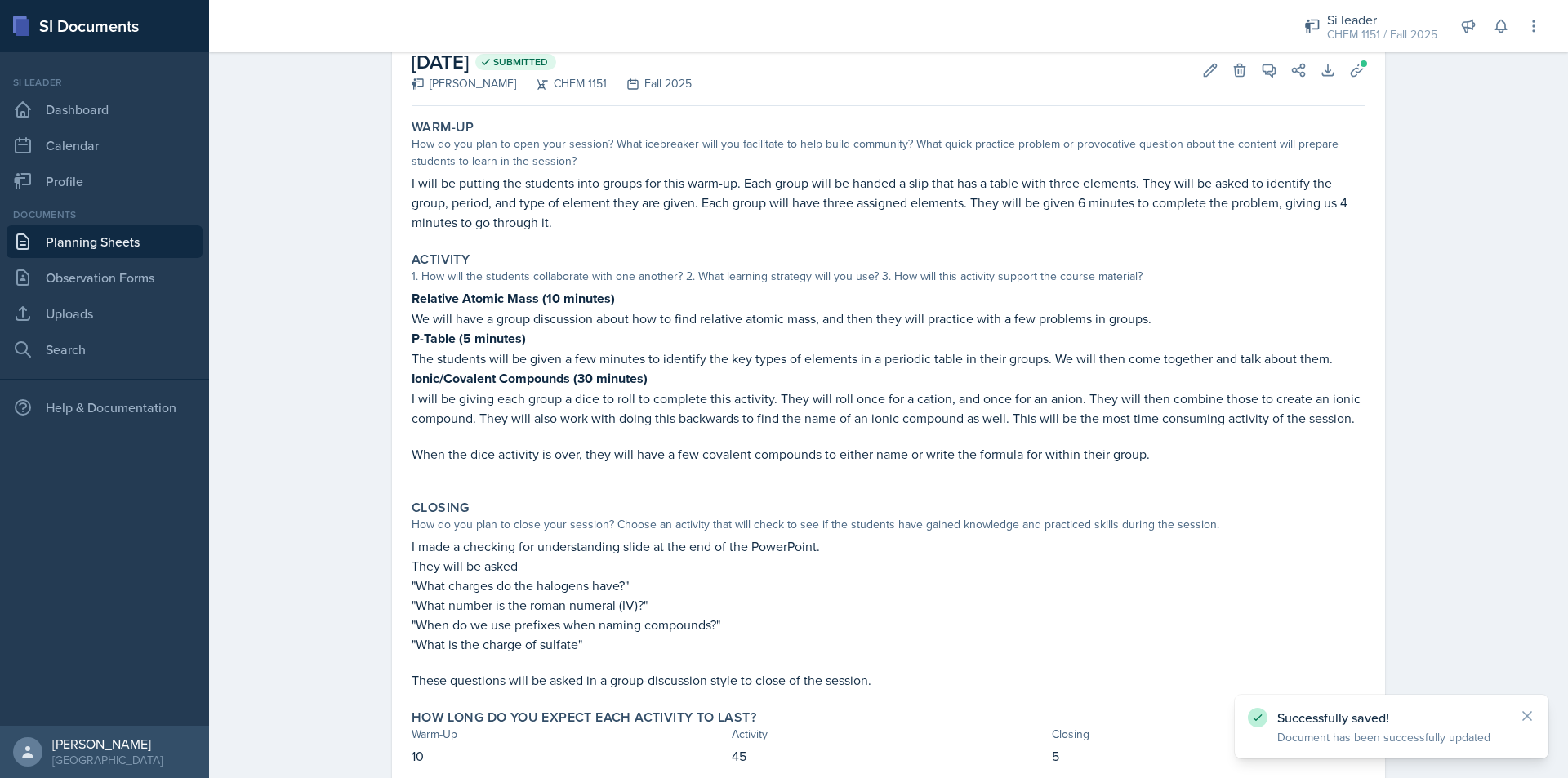
scroll to position [66, 0]
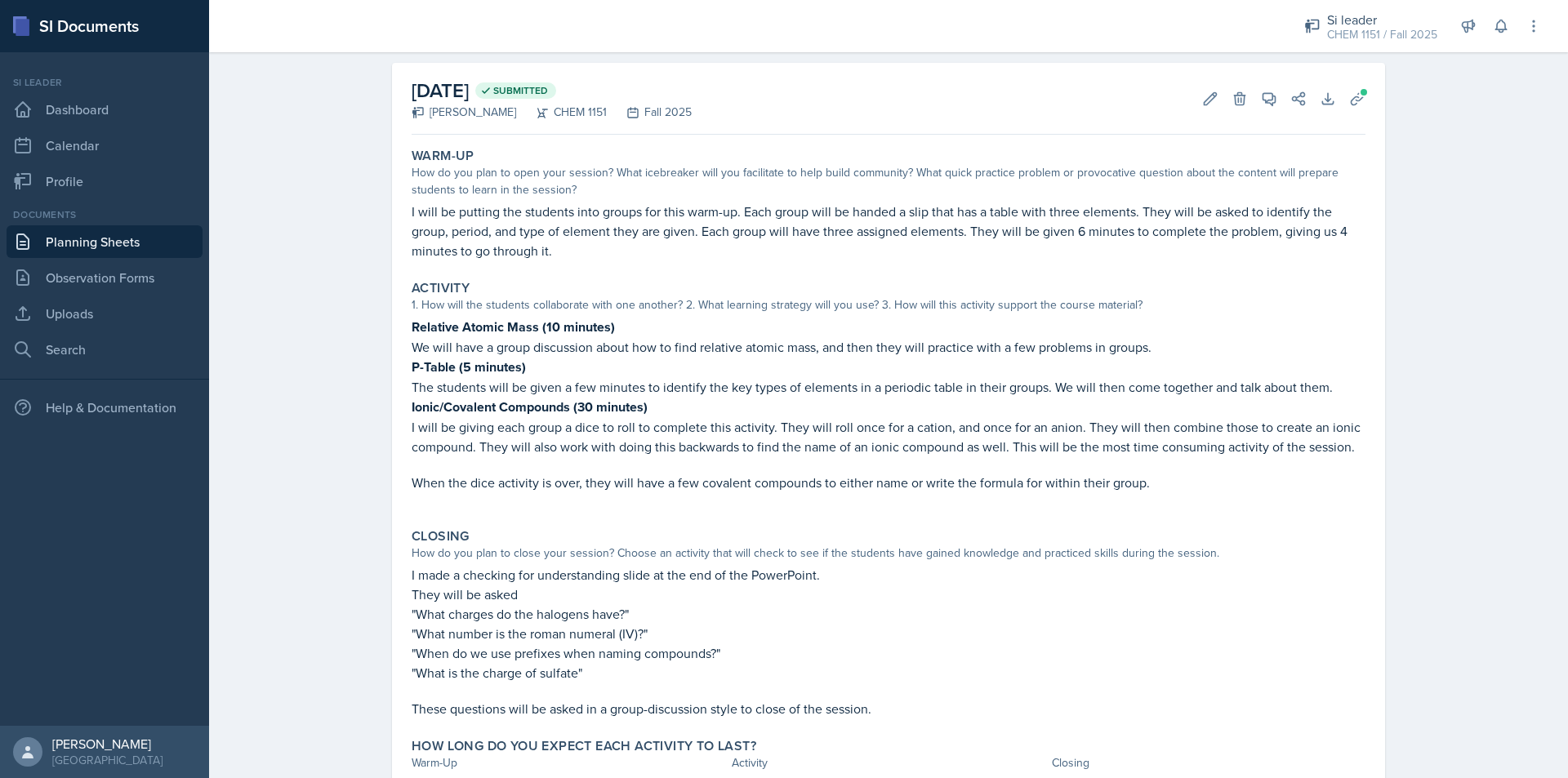
drag, startPoint x: 1555, startPoint y: 330, endPoint x: 1560, endPoint y: 341, distance: 12.1
click at [1424, 341] on main "Planning Sheets [DATE] Planning Sheet [DATE] Submitted [PERSON_NAME] CHEM 1151 …" at bounding box center [889, 415] width 1359 height 726
click at [1424, 335] on div "Planning Sheets [DATE] Planning Sheet [DATE] Submitted [PERSON_NAME] CHEM 1151 …" at bounding box center [889, 418] width 1359 height 881
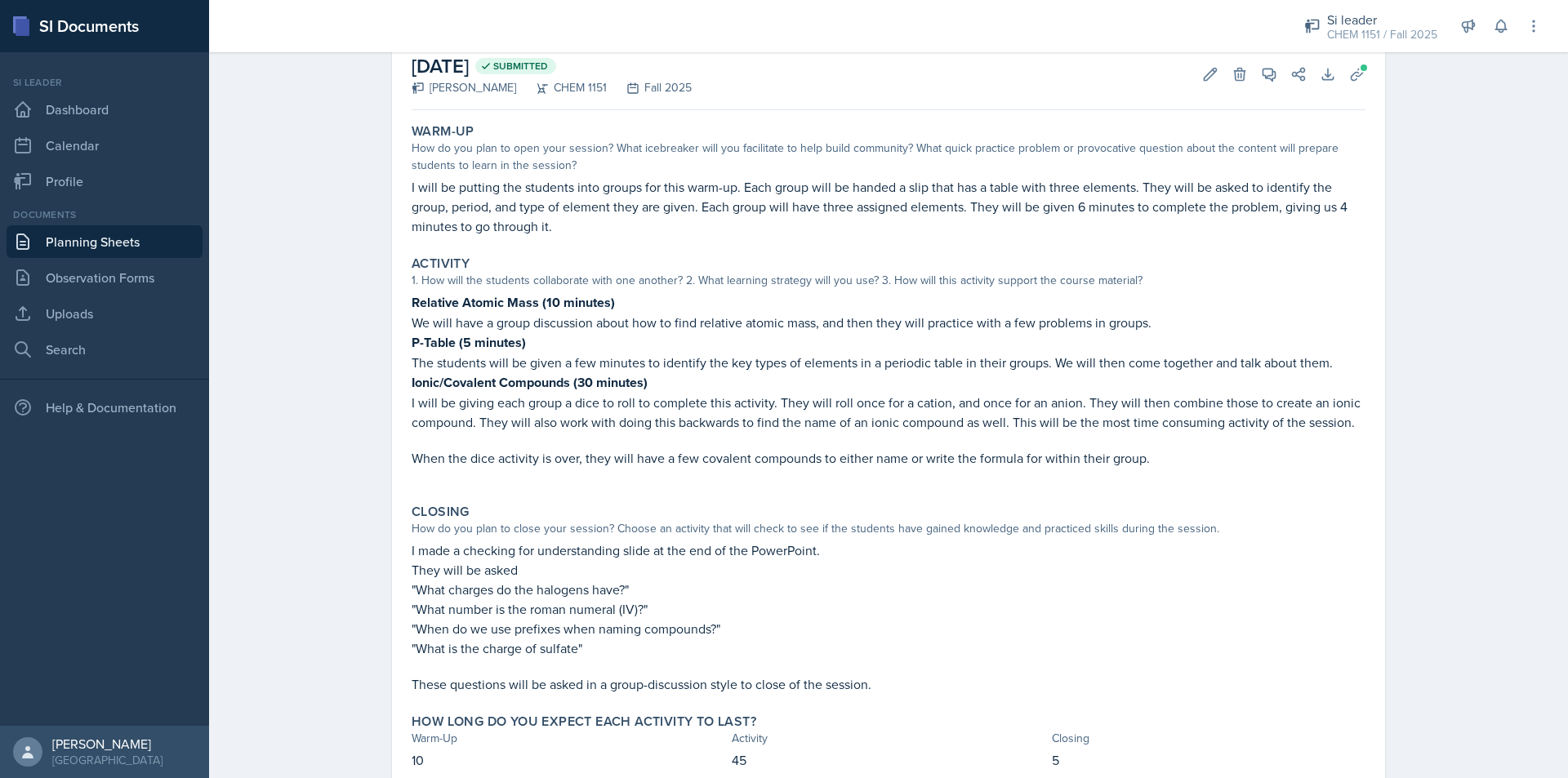
scroll to position [92, 0]
click at [96, 232] on link "Planning Sheets" at bounding box center [105, 241] width 196 height 32
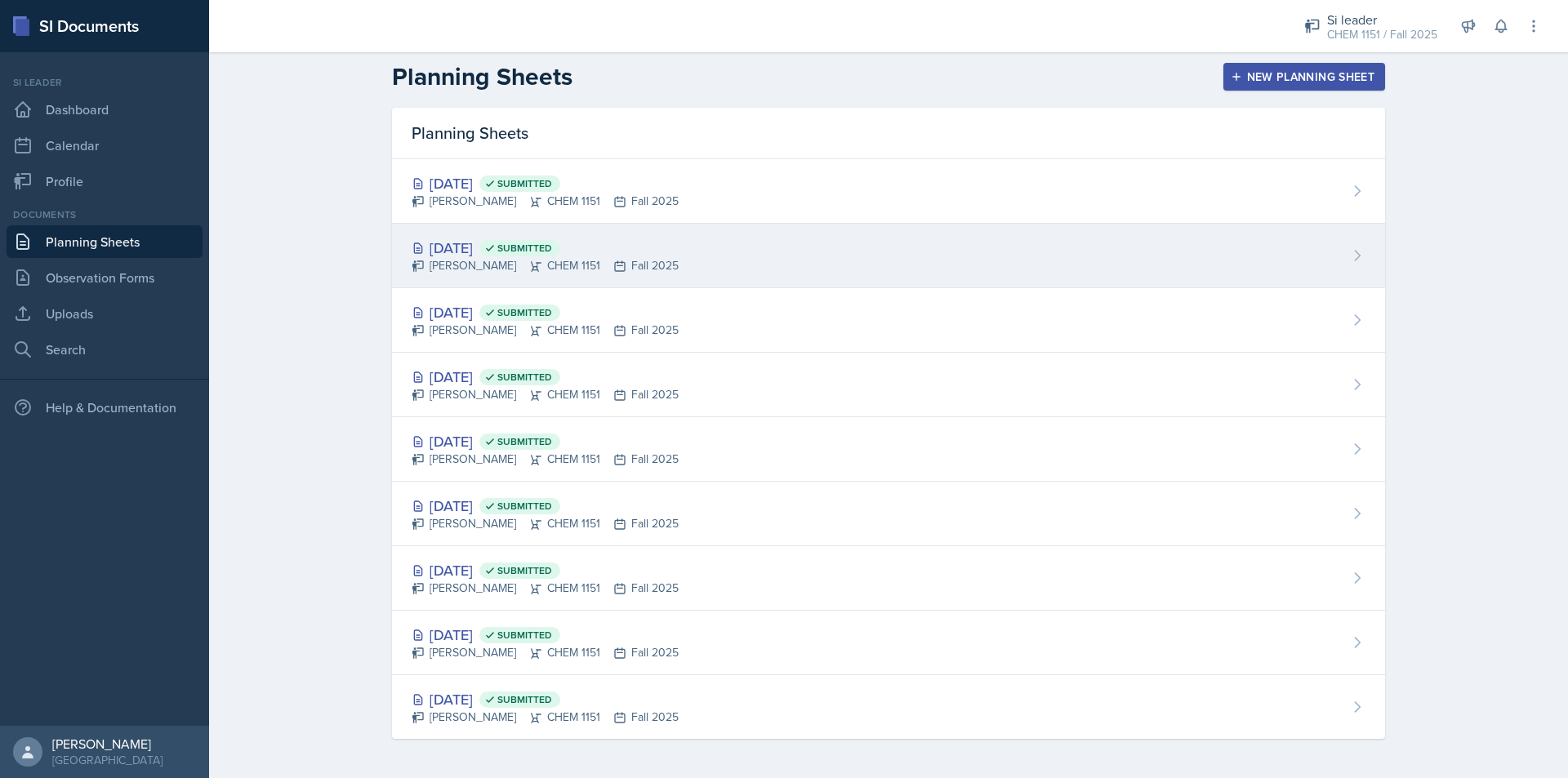
click at [613, 267] on icon at bounding box center [620, 267] width 13 height 13
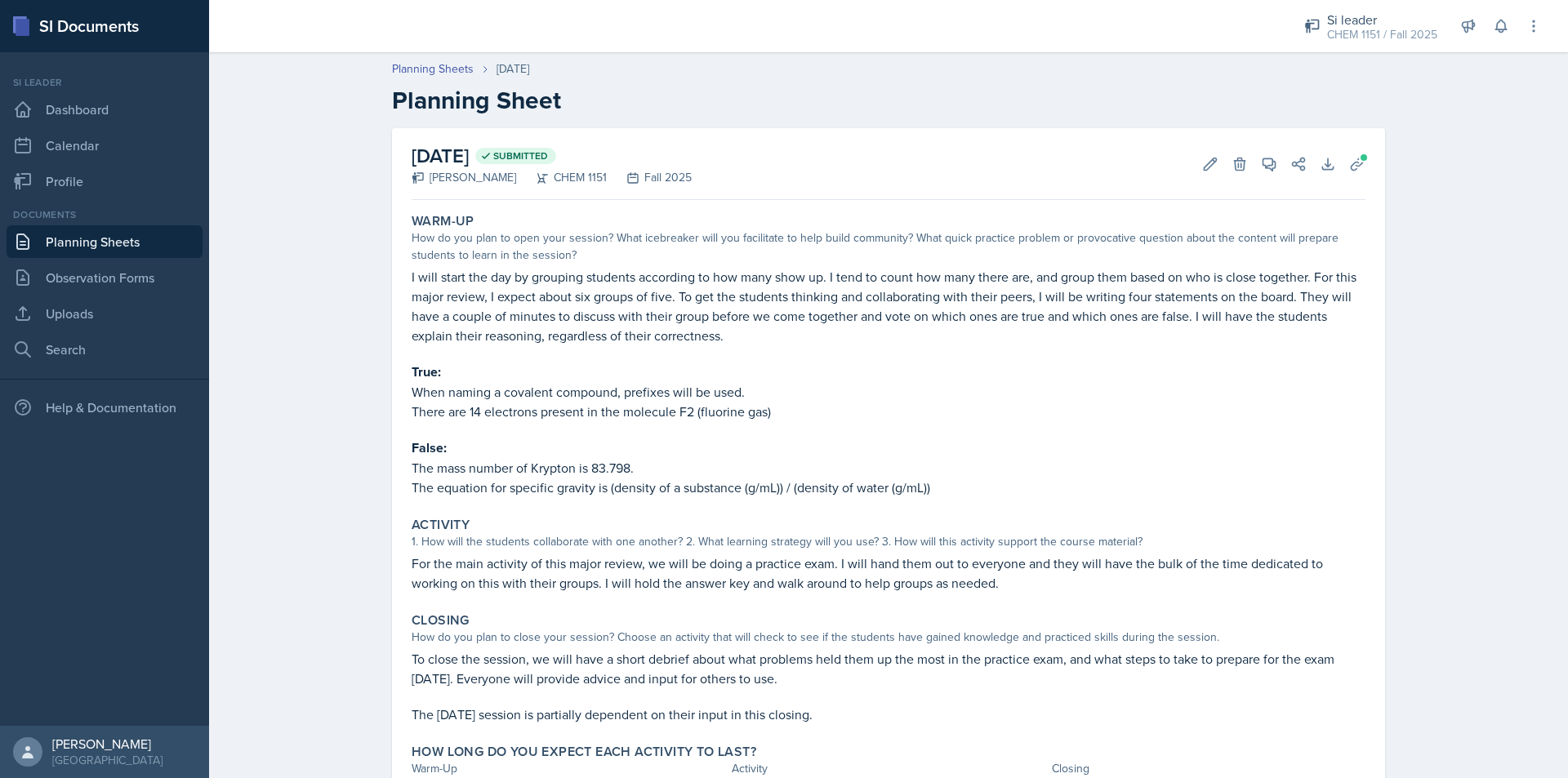
scroll to position [81, 0]
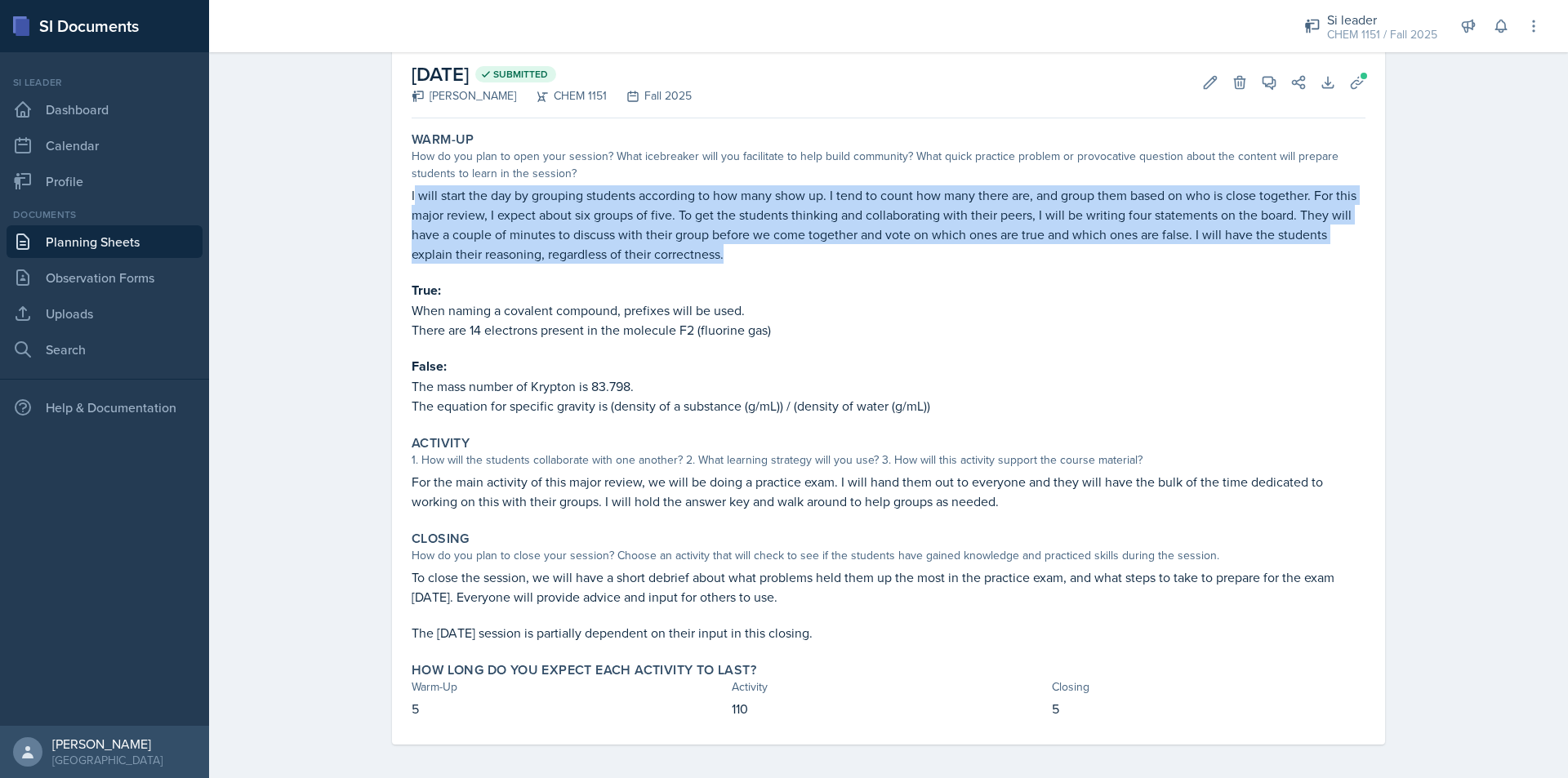
drag, startPoint x: 408, startPoint y: 195, endPoint x: 730, endPoint y: 263, distance: 329.1
click at [730, 263] on p "I will start the day by grouping students according to how many show up. I tend…" at bounding box center [889, 224] width 953 height 78
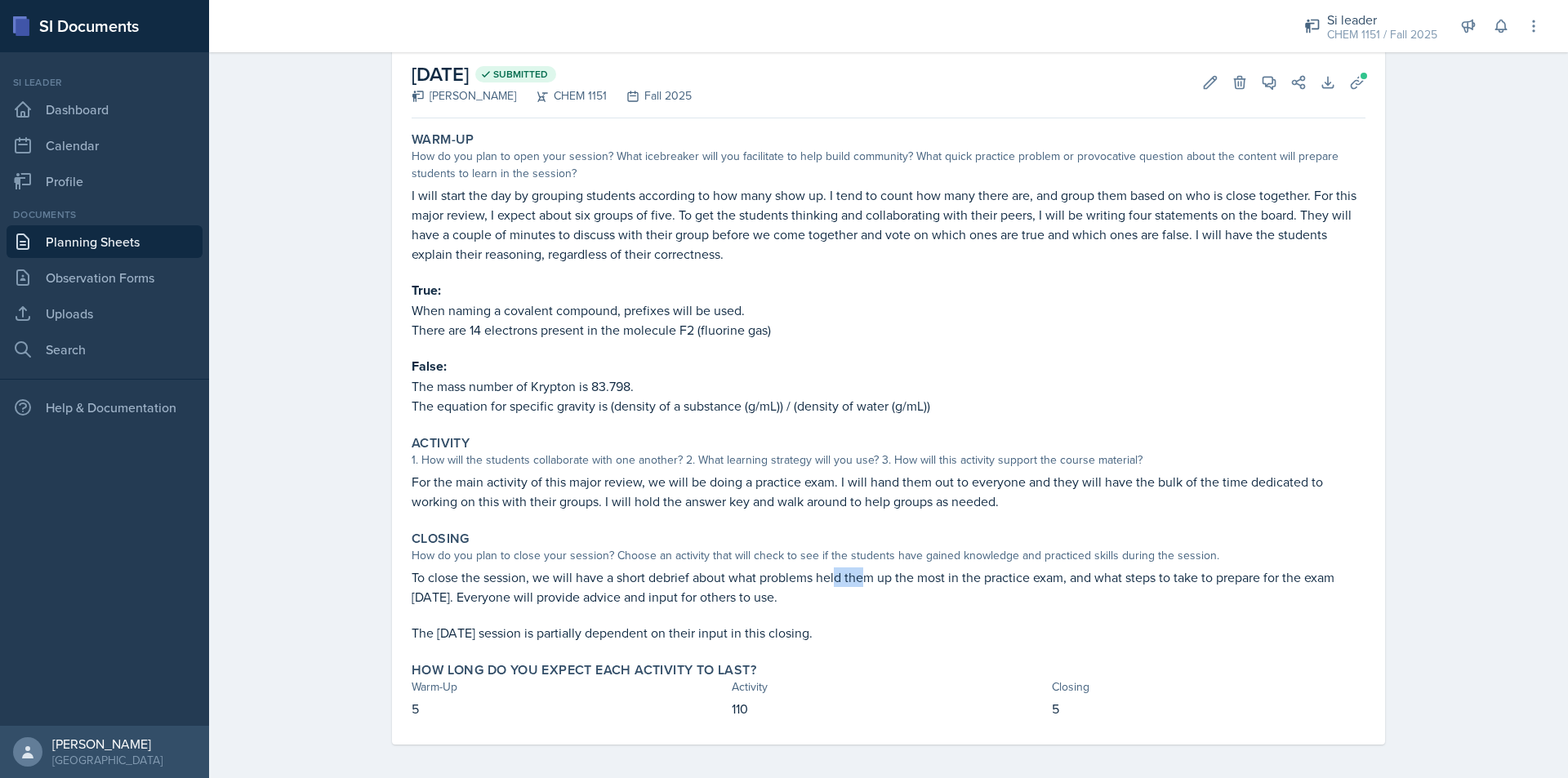
drag, startPoint x: 791, startPoint y: 581, endPoint x: 858, endPoint y: 585, distance: 67.1
click at [858, 585] on p "To close the session, we will have a short debrief about what problems held the…" at bounding box center [889, 586] width 953 height 39
click at [819, 585] on p "To close the session, we will have a short debrief about what problems held the…" at bounding box center [889, 586] width 953 height 39
drag, startPoint x: 737, startPoint y: 582, endPoint x: 767, endPoint y: 582, distance: 30.0
click at [765, 582] on p "To close the session, we will have a short debrief about what problems held the…" at bounding box center [889, 586] width 953 height 39
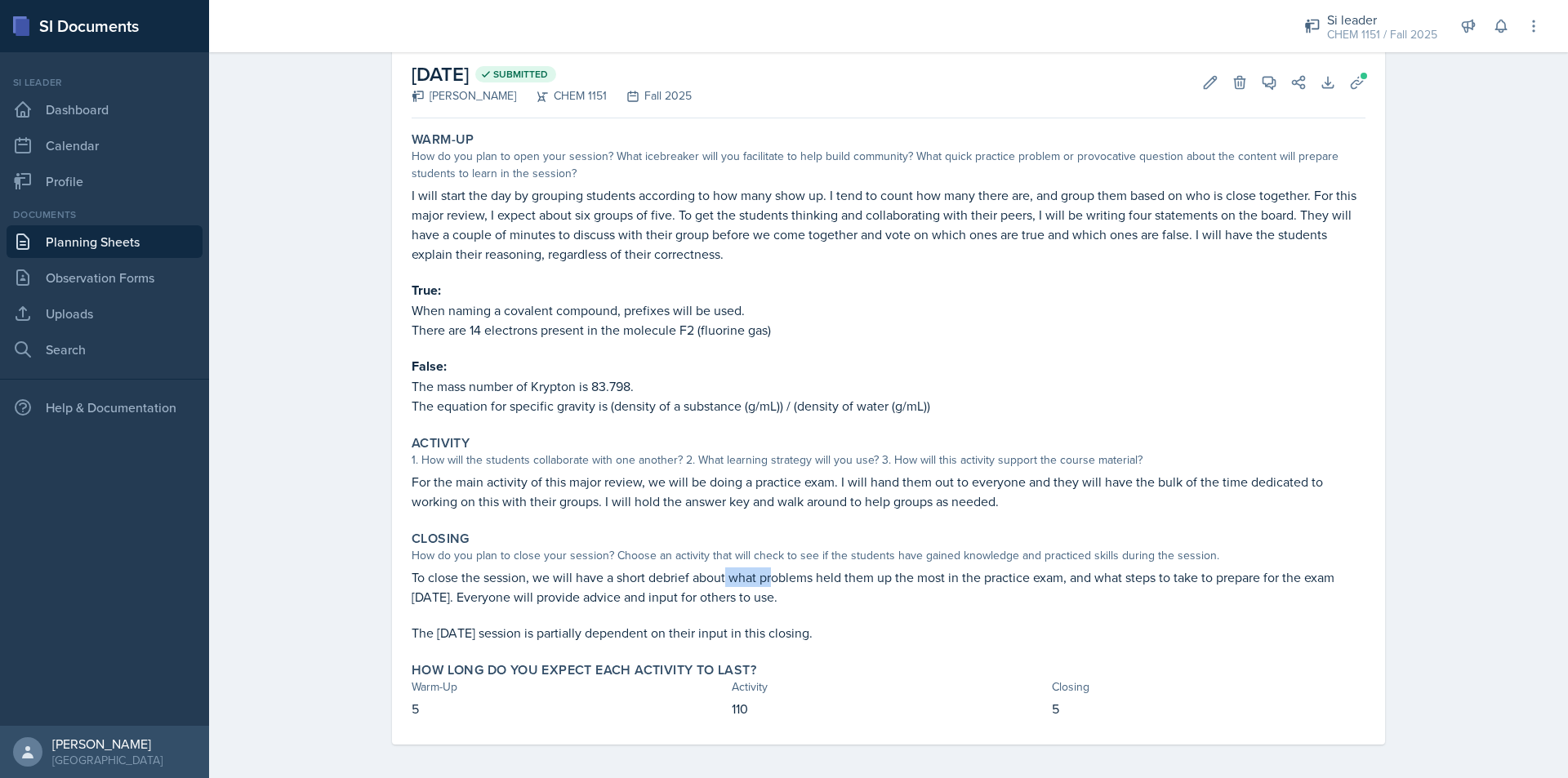
click at [767, 582] on p "To close the session, we will have a short debrief about what problems held the…" at bounding box center [889, 586] width 953 height 39
click at [781, 582] on p "To close the session, we will have a short debrief about what problems held the…" at bounding box center [889, 586] width 953 height 39
click at [782, 581] on p "To close the session, we will have a short debrief about what problems held the…" at bounding box center [889, 586] width 953 height 39
click at [787, 582] on p "To close the session, we will have a short debrief about what problems held the…" at bounding box center [889, 586] width 953 height 39
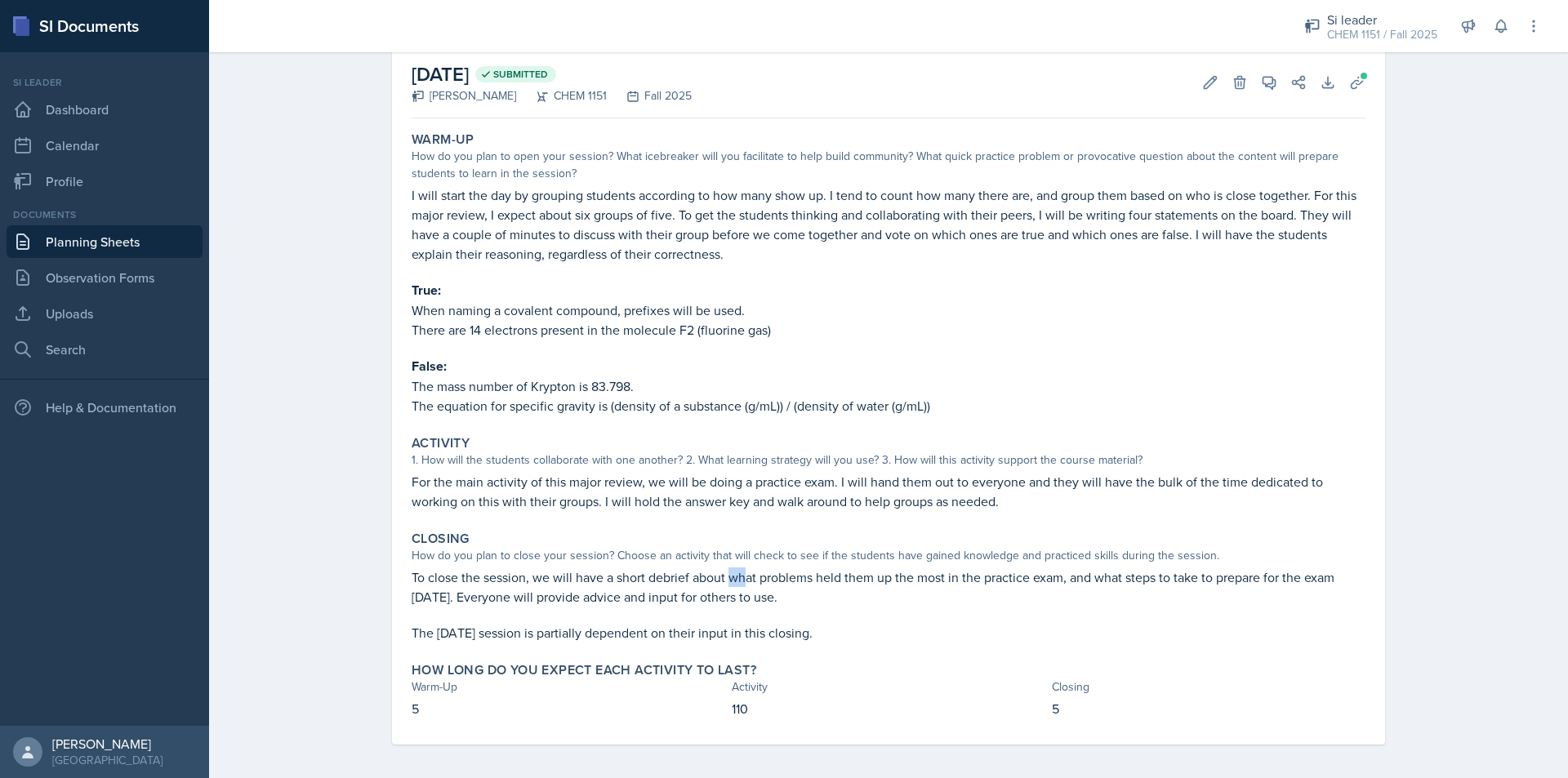
click at [771, 581] on p "To close the session, we will have a short debrief about what problems held the…" at bounding box center [889, 586] width 953 height 39
click at [779, 582] on p "To close the session, we will have a short debrief about what problems held the…" at bounding box center [889, 586] width 953 height 39
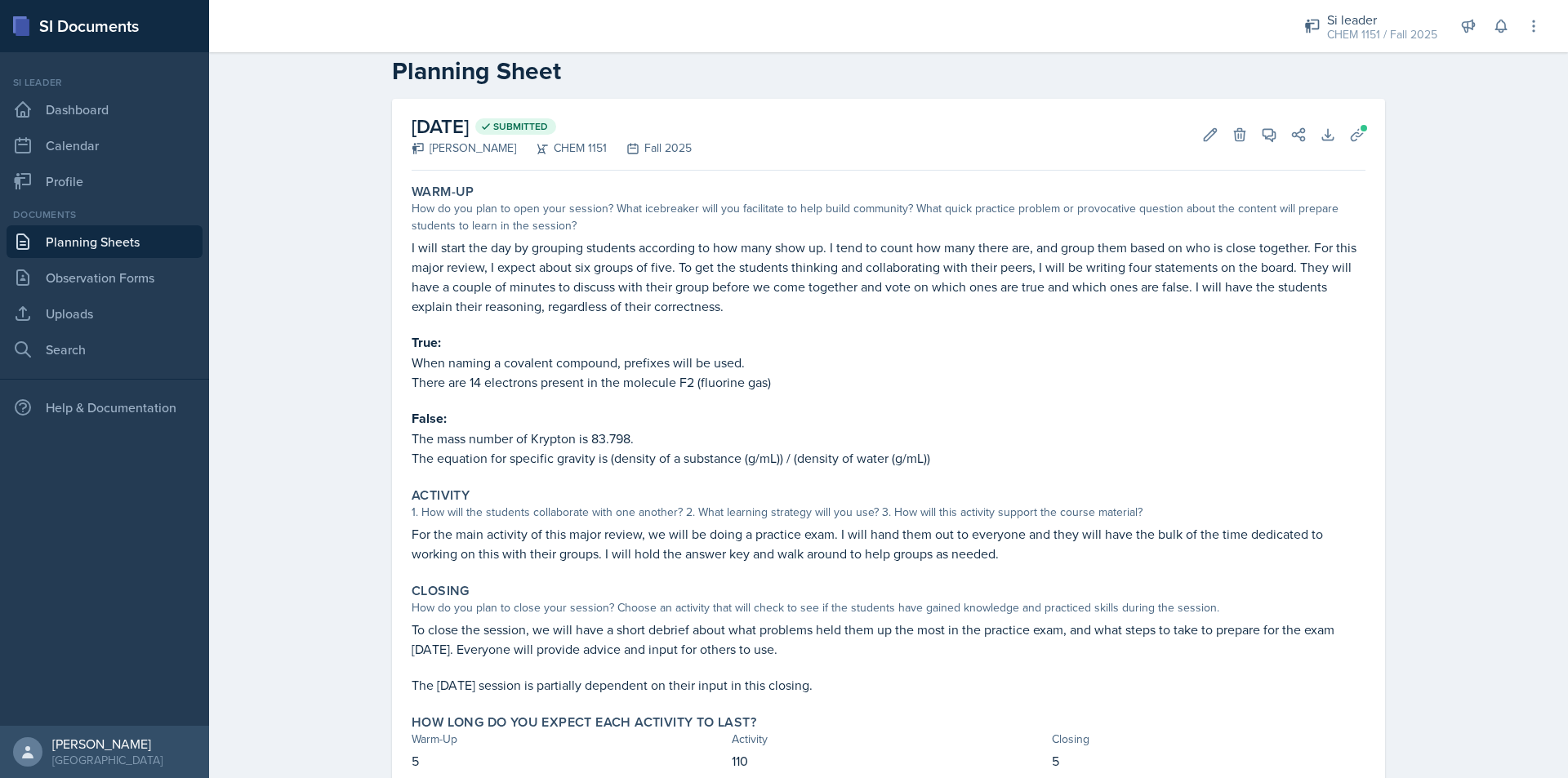
scroll to position [0, 0]
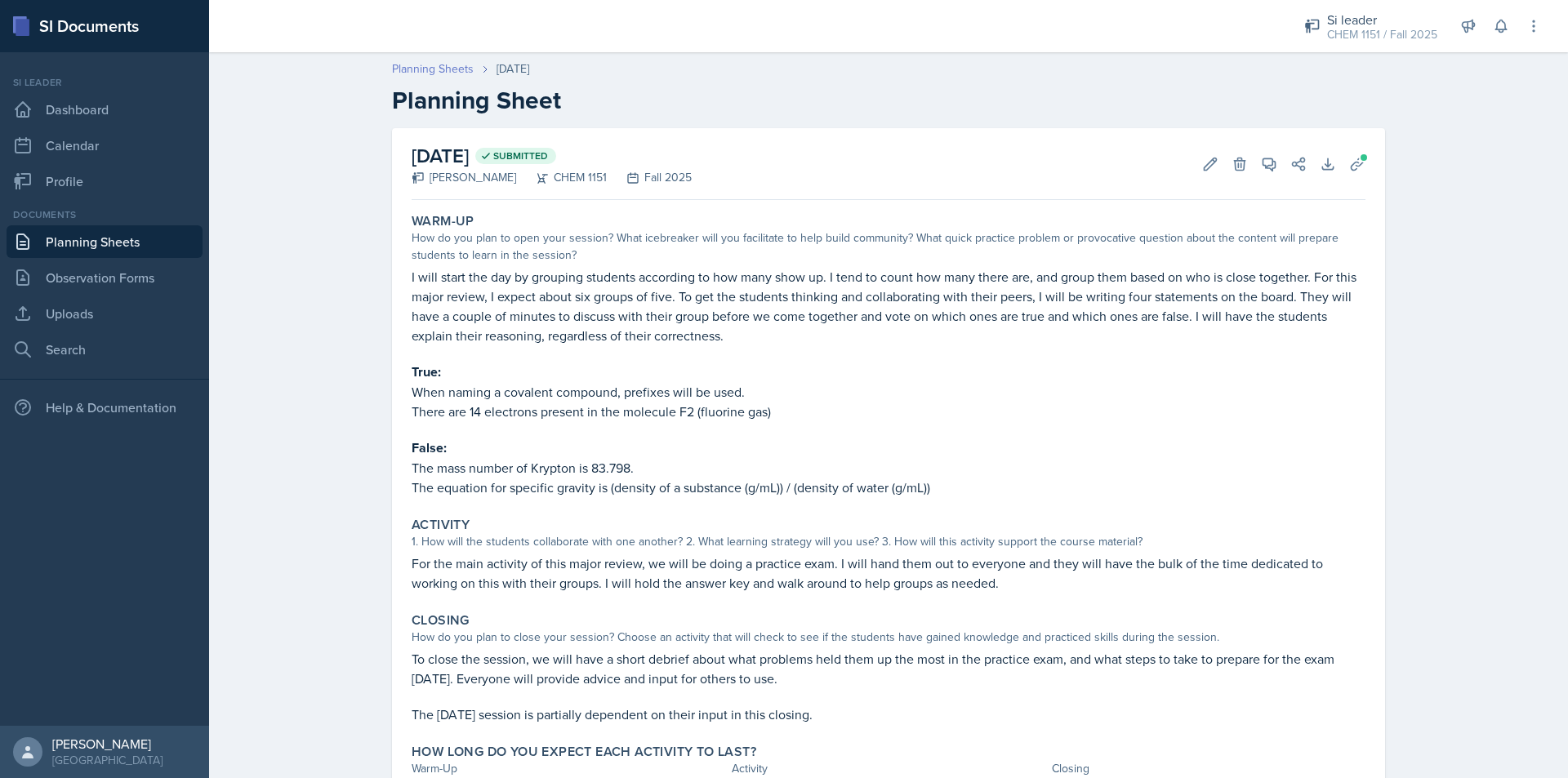
click at [434, 67] on link "Planning Sheets" at bounding box center [433, 69] width 81 height 17
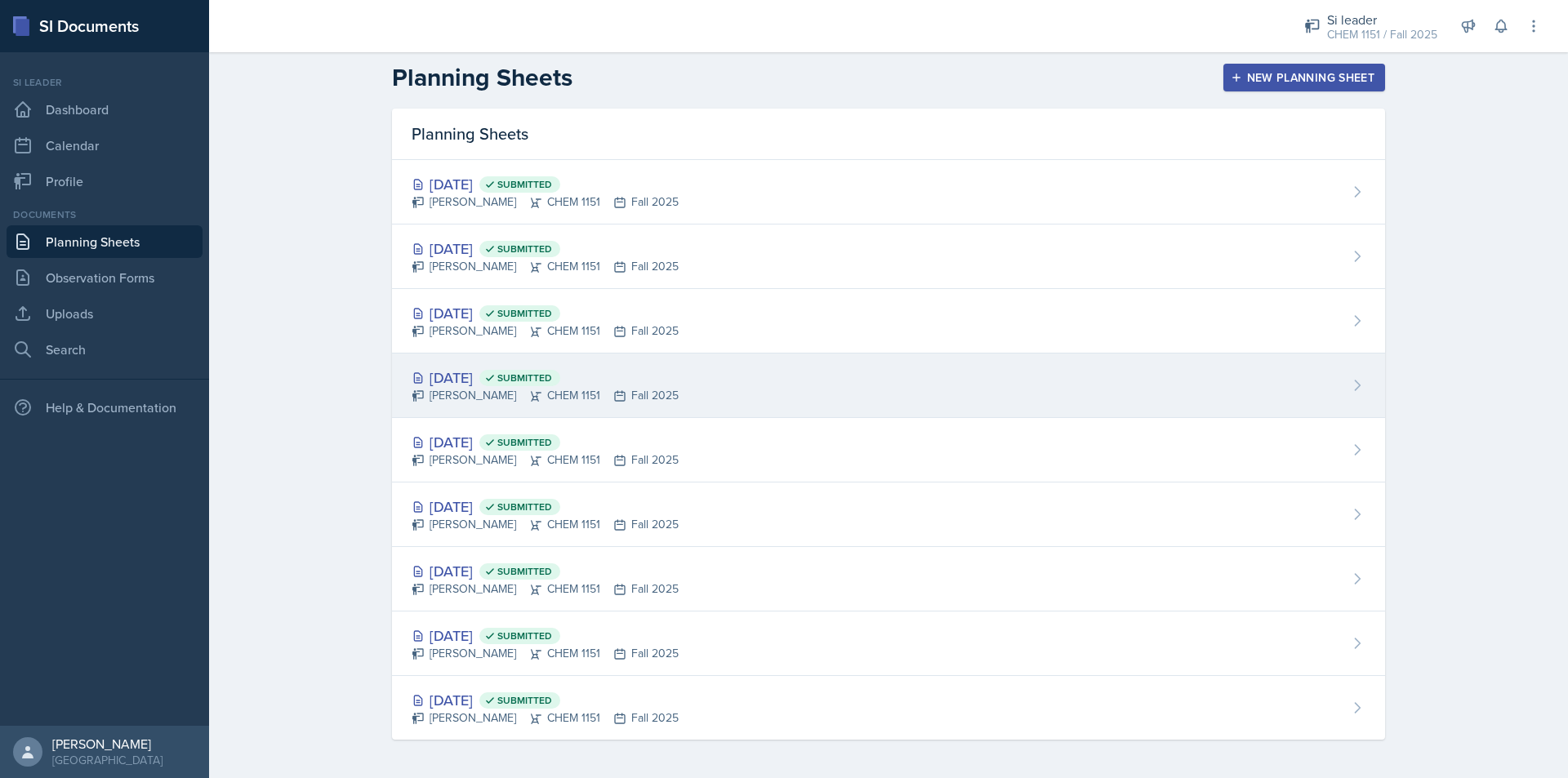
scroll to position [7, 0]
click at [550, 389] on div "[PERSON_NAME] CHEM 1151 Fall 2025" at bounding box center [546, 394] width 267 height 17
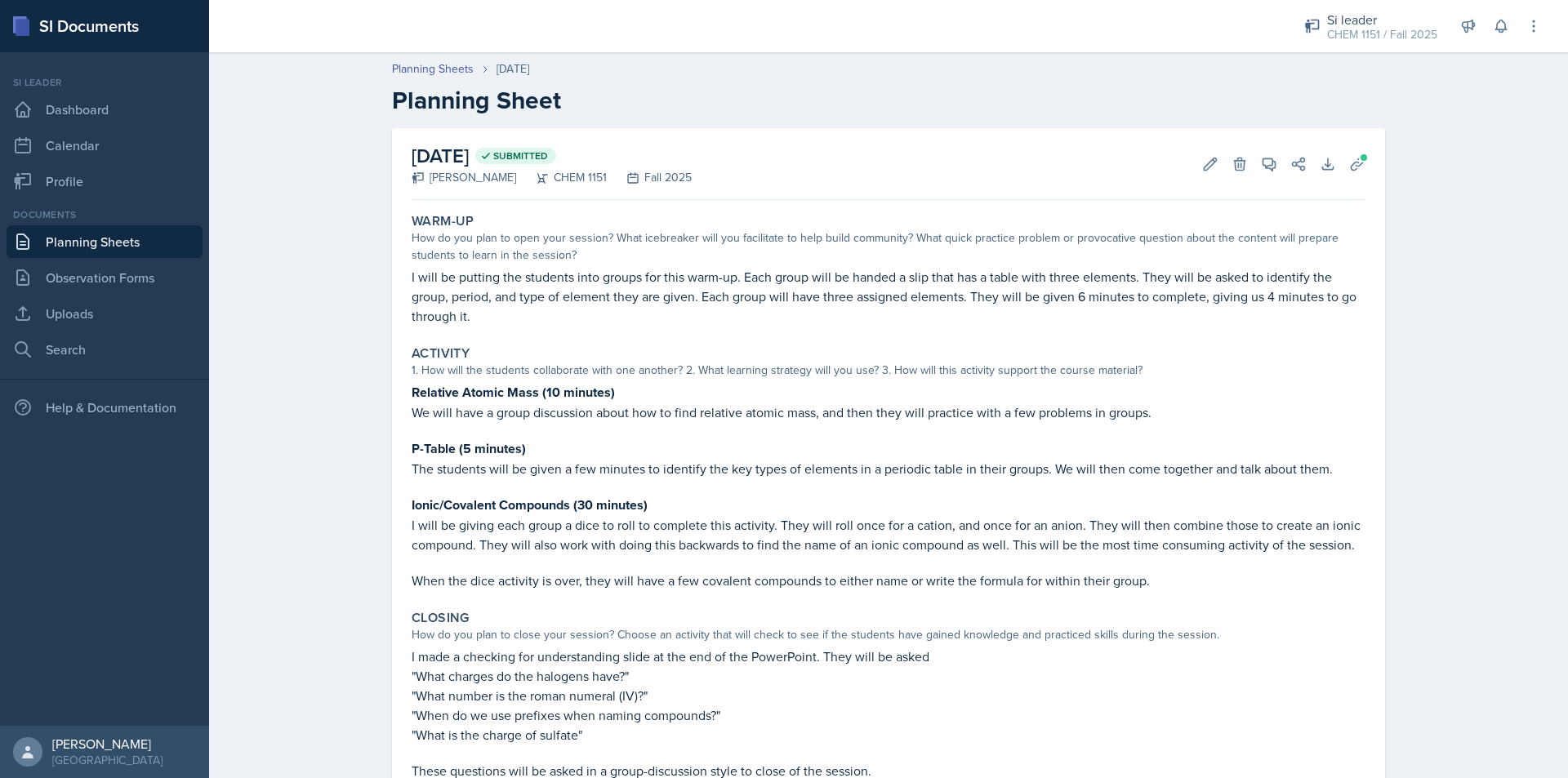
click at [135, 241] on link "Planning Sheets" at bounding box center [105, 241] width 196 height 32
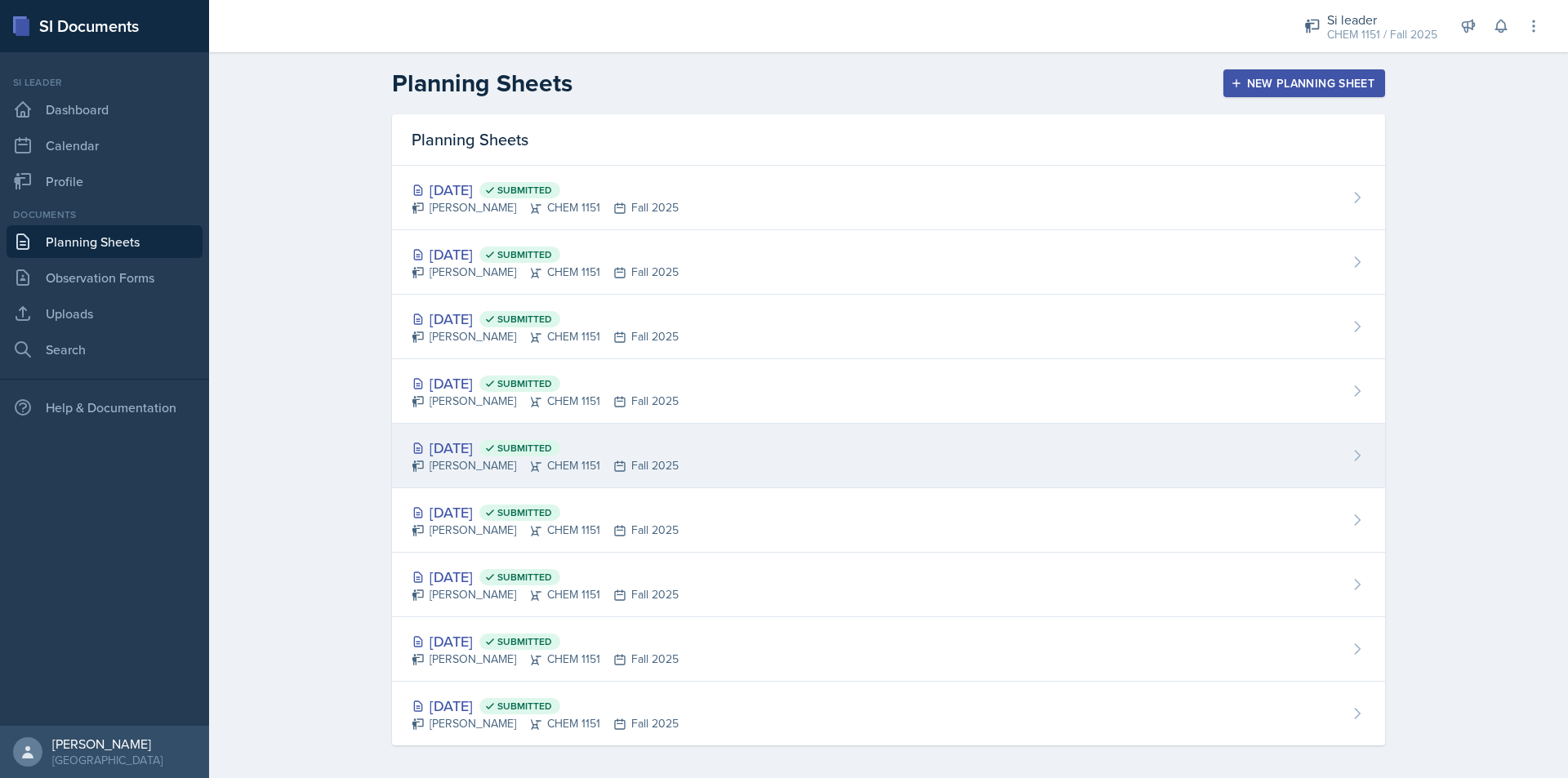
click at [522, 455] on div "[DATE] Submitted" at bounding box center [546, 448] width 267 height 22
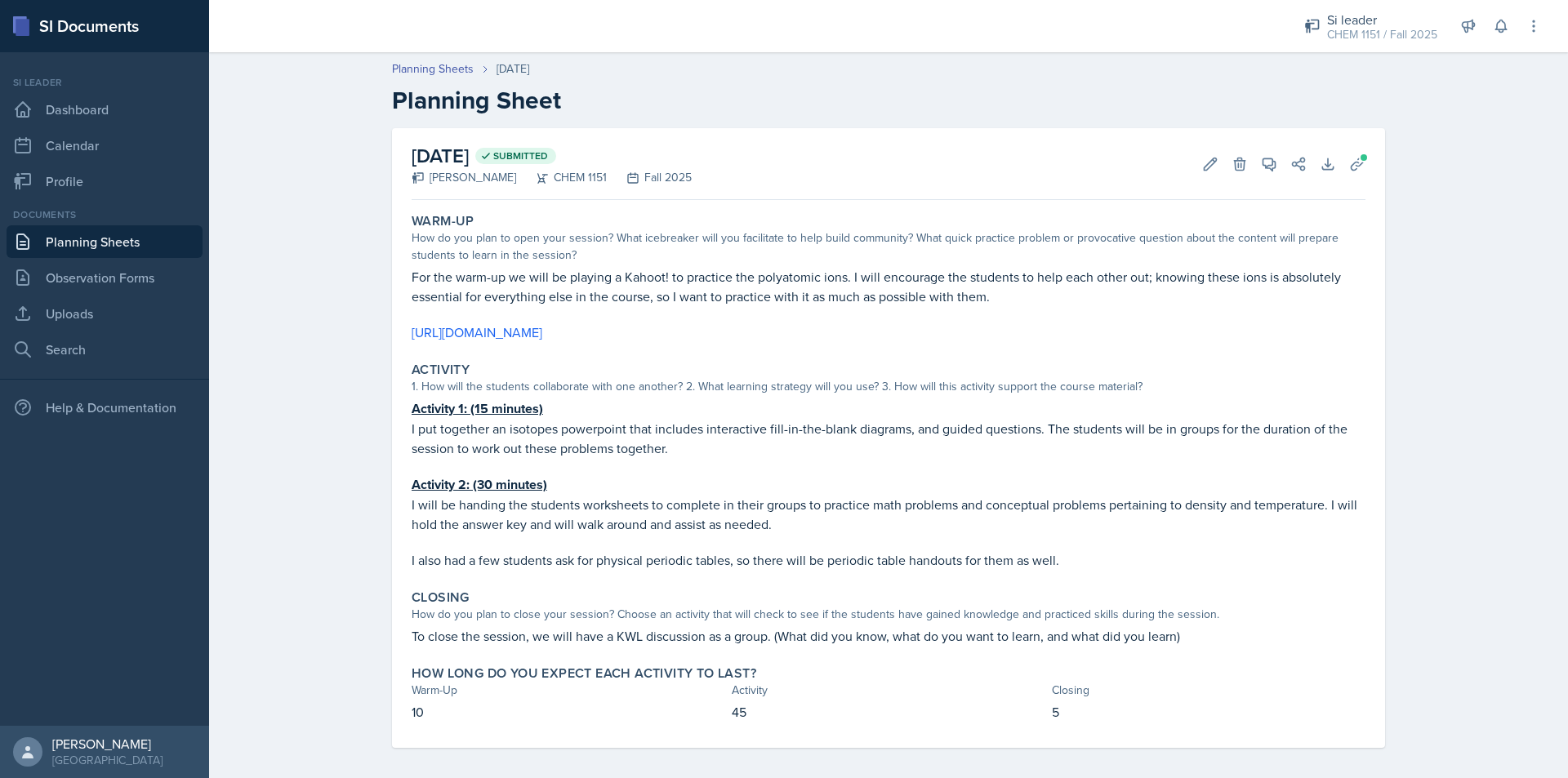
click at [136, 242] on link "Planning Sheets" at bounding box center [105, 241] width 196 height 32
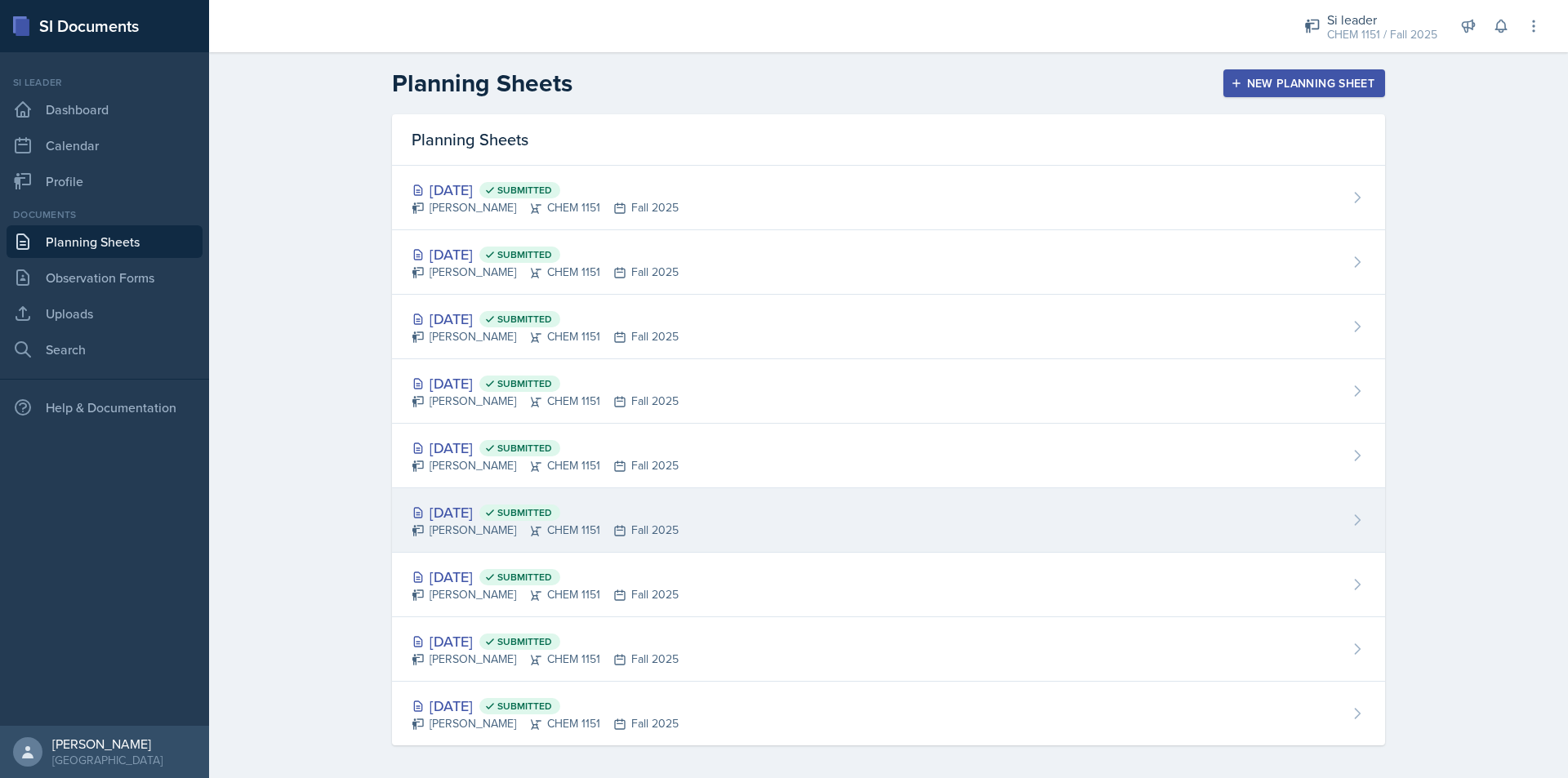
click at [476, 523] on div "[PERSON_NAME] CHEM 1151 Fall 2025" at bounding box center [546, 530] width 267 height 17
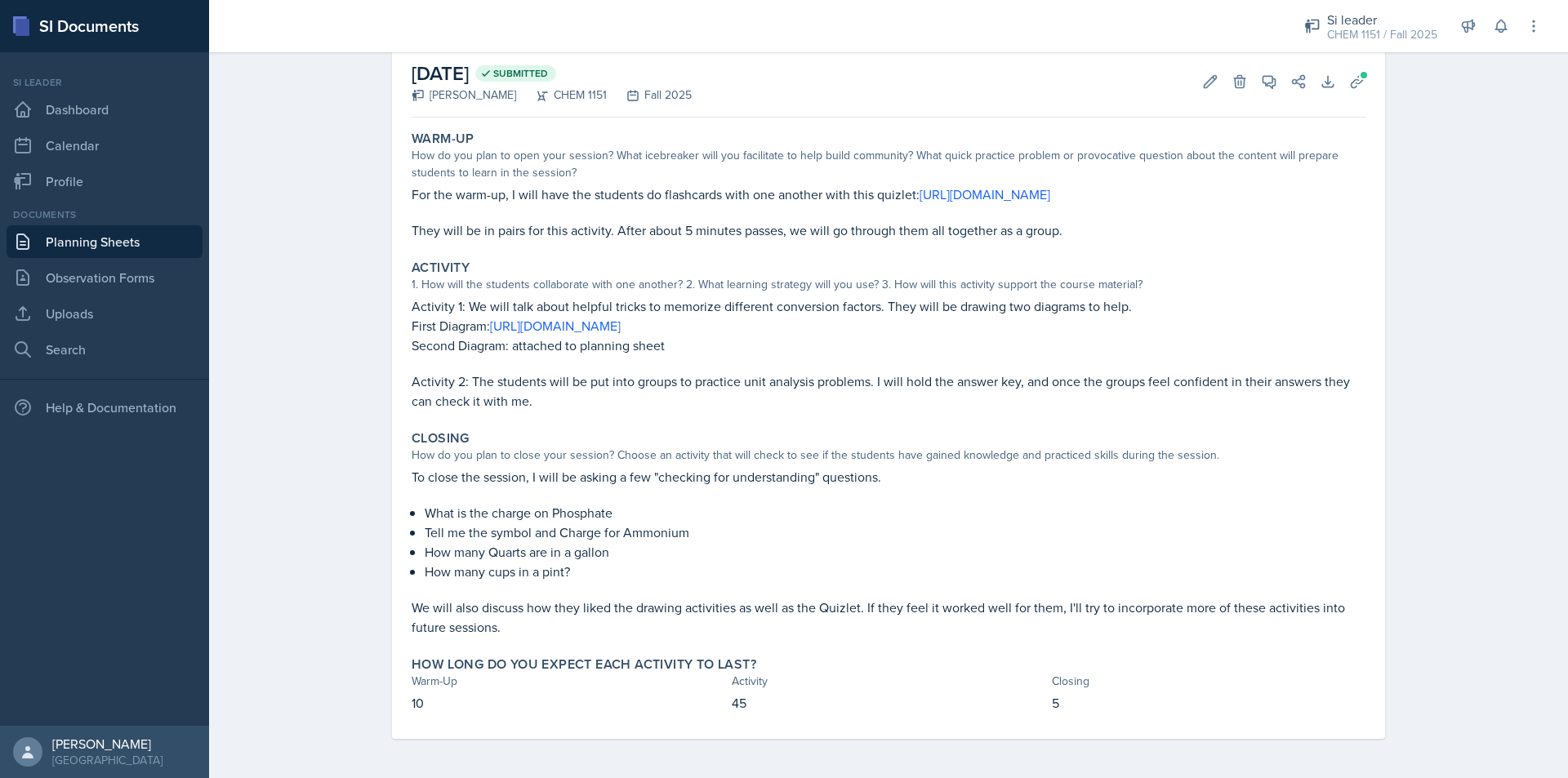
scroll to position [102, 0]
click at [131, 240] on link "Planning Sheets" at bounding box center [105, 241] width 196 height 32
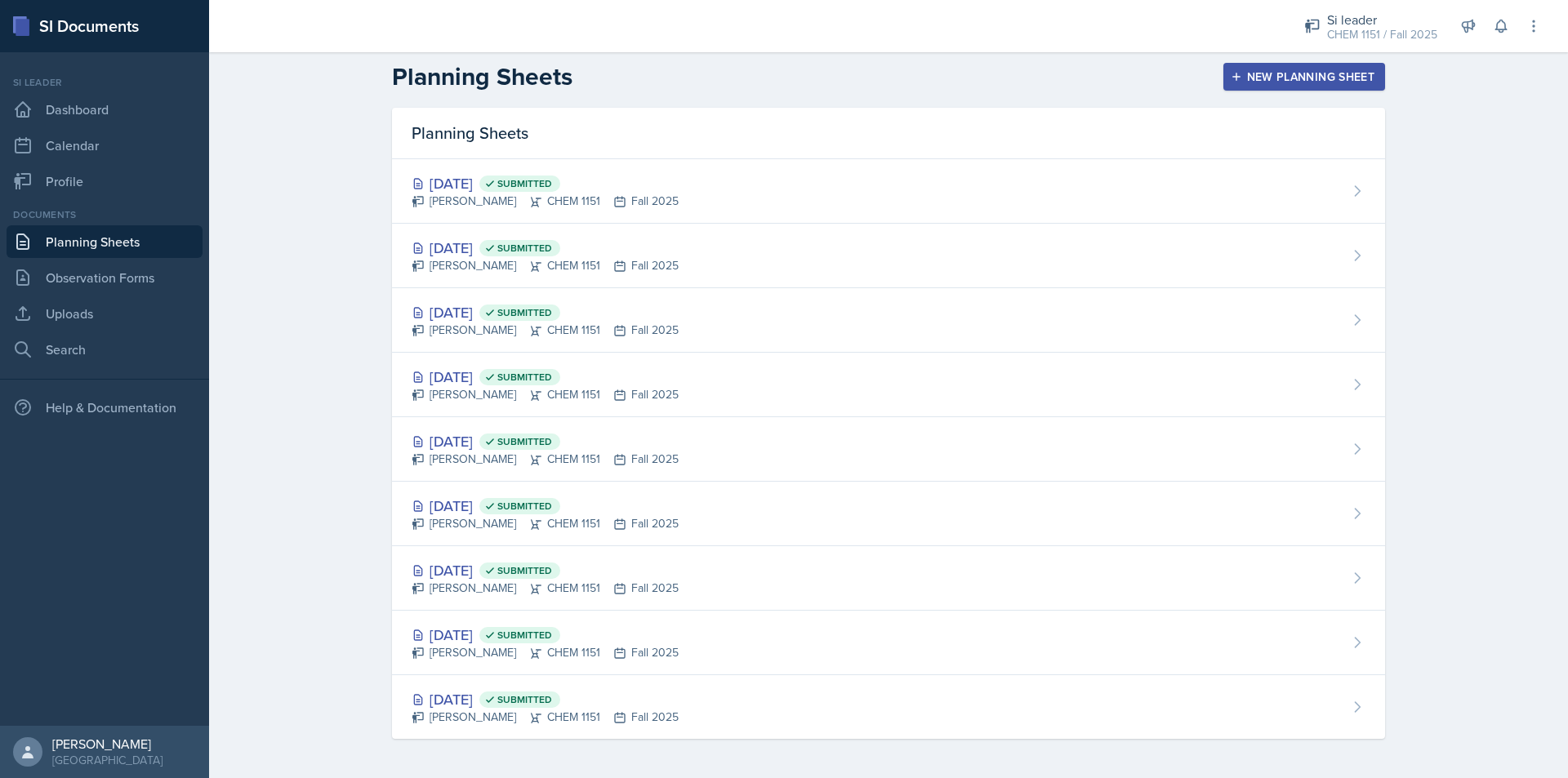
scroll to position [7, 0]
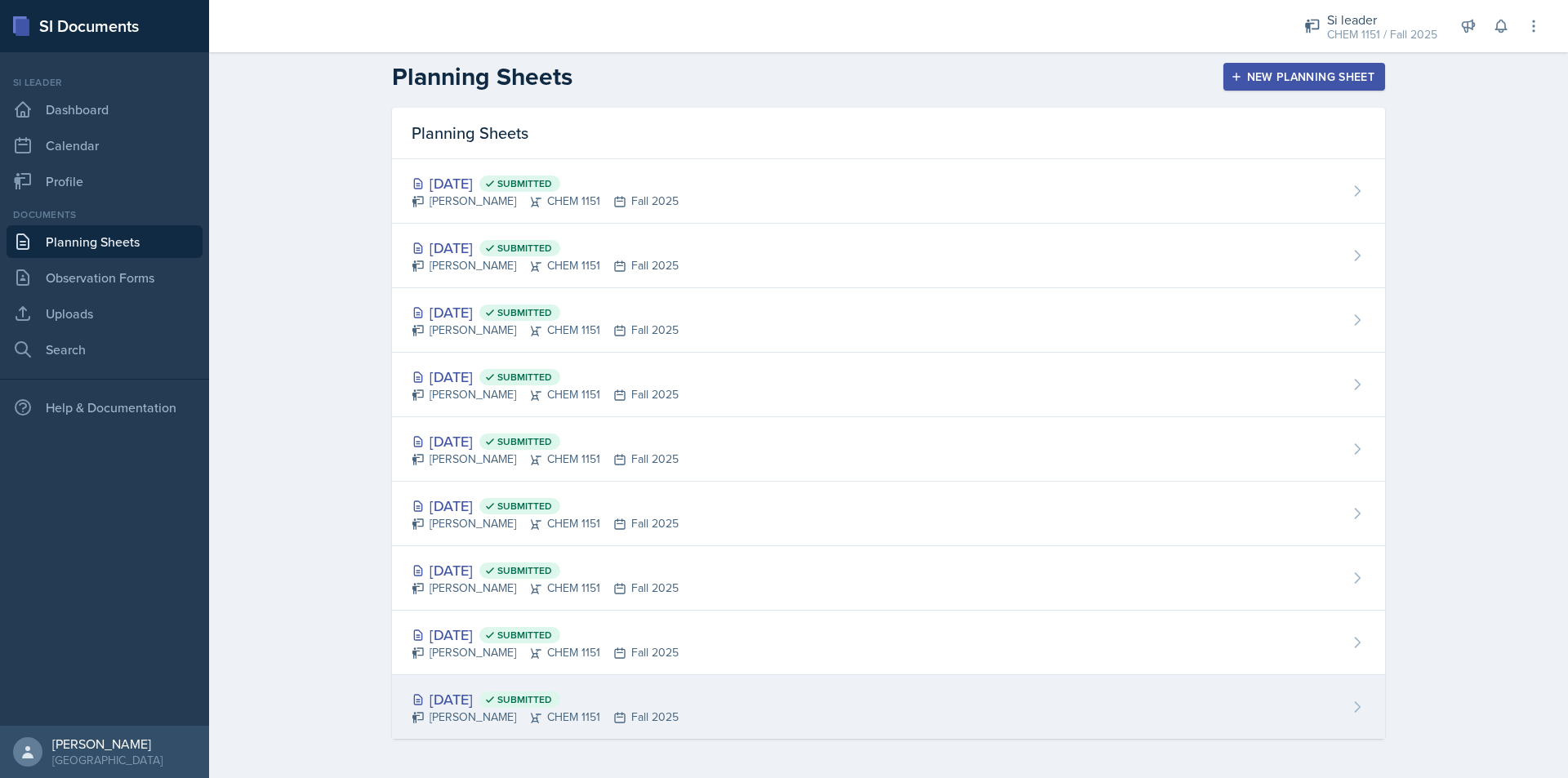
click at [627, 707] on div "[PERSON_NAME] CHEM 1151 Fall 2025" at bounding box center [546, 717] width 267 height 17
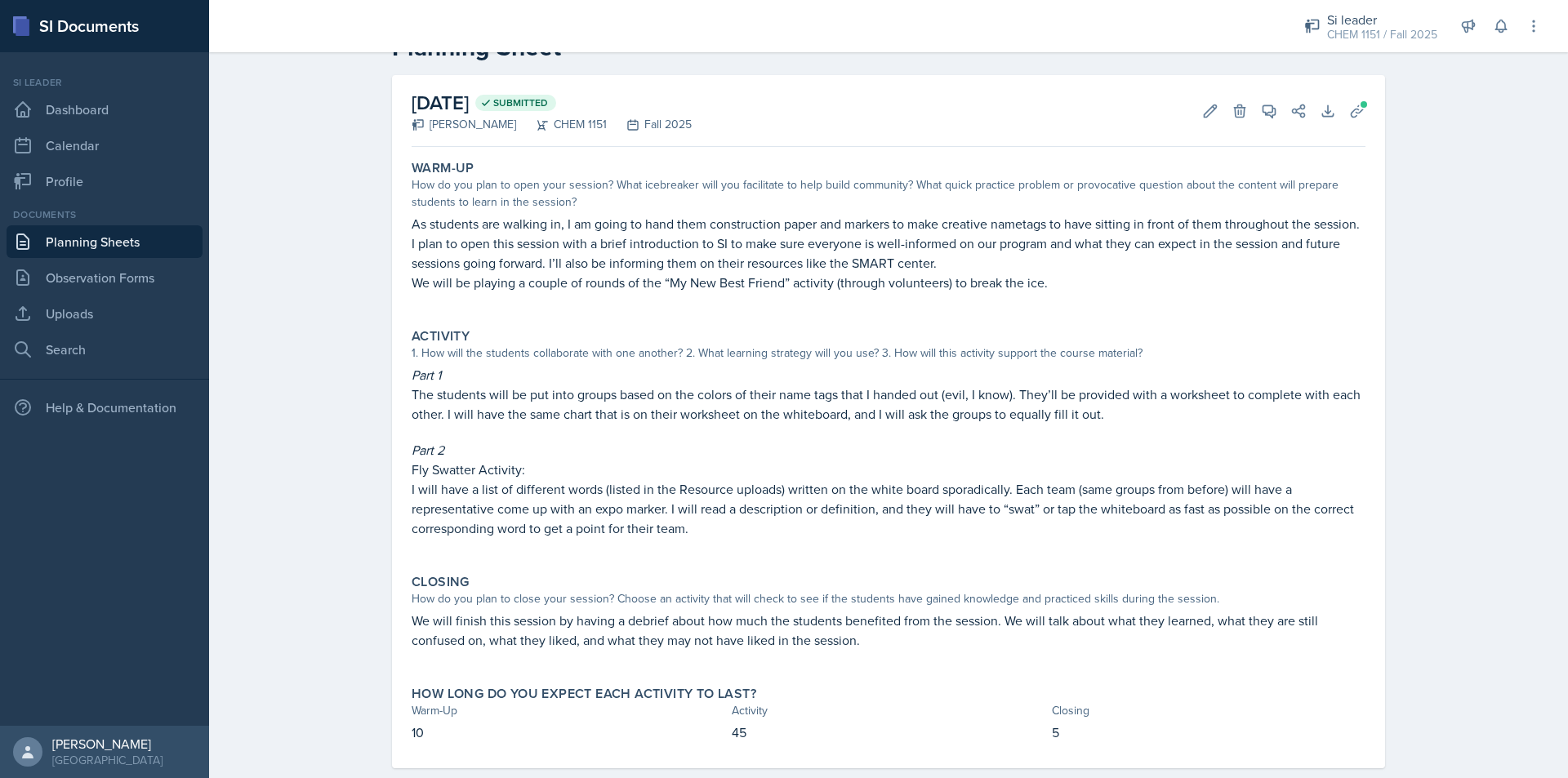
scroll to position [81, 0]
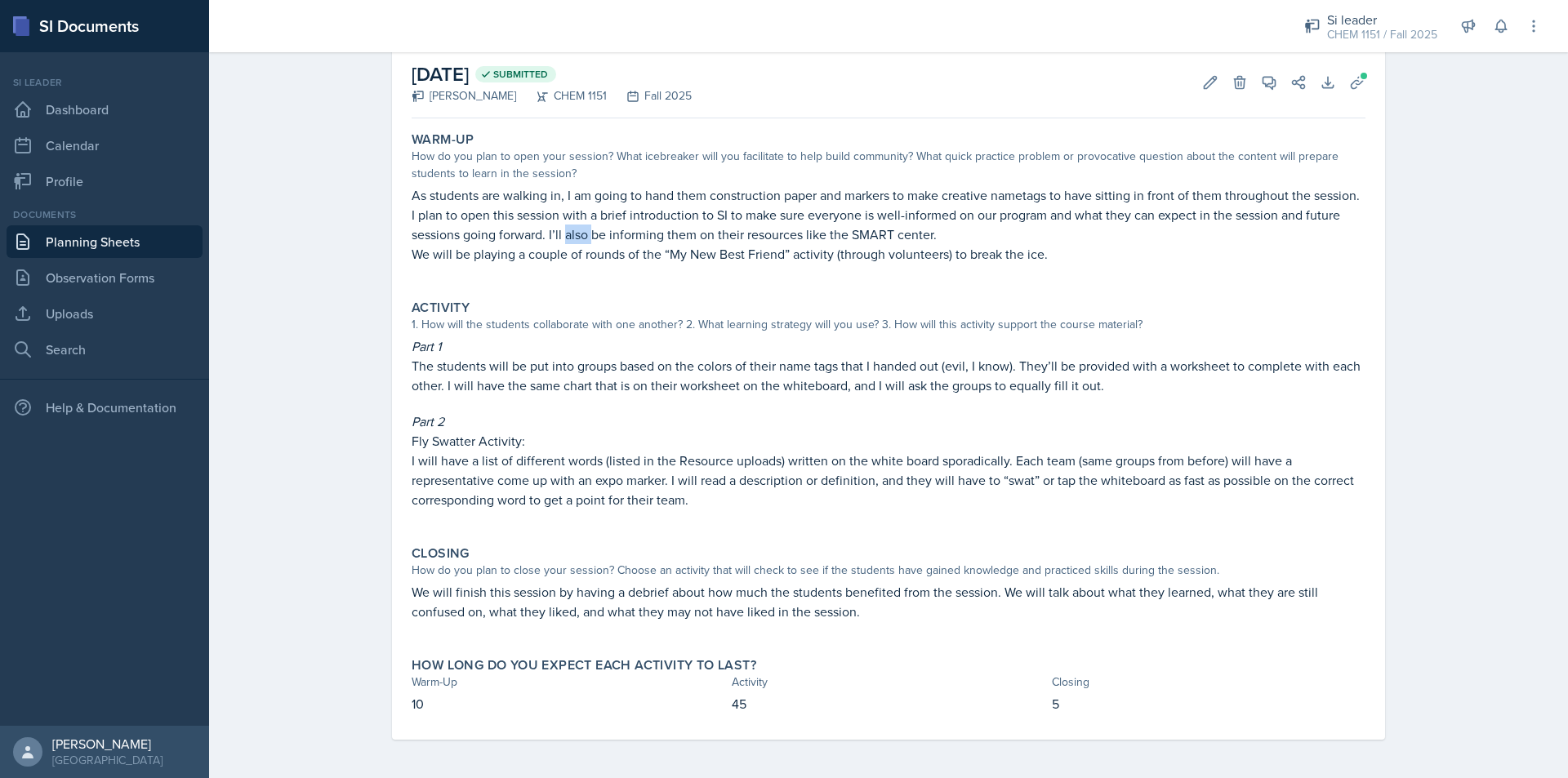
drag, startPoint x: 561, startPoint y: 233, endPoint x: 590, endPoint y: 236, distance: 29.2
click at [590, 236] on p "I plan to open this session with a brief introduction to SI to make sure everyo…" at bounding box center [889, 224] width 953 height 39
click at [590, 236] on p "I plan to open this session with a brief introduction to SI to make sure everyo…" at bounding box center [889, 224] width 953 height 39
drag, startPoint x: 586, startPoint y: 236, endPoint x: 613, endPoint y: 239, distance: 27.2
click at [609, 239] on p "I plan to open this session with a brief introduction to SI to make sure everyo…" at bounding box center [889, 224] width 953 height 39
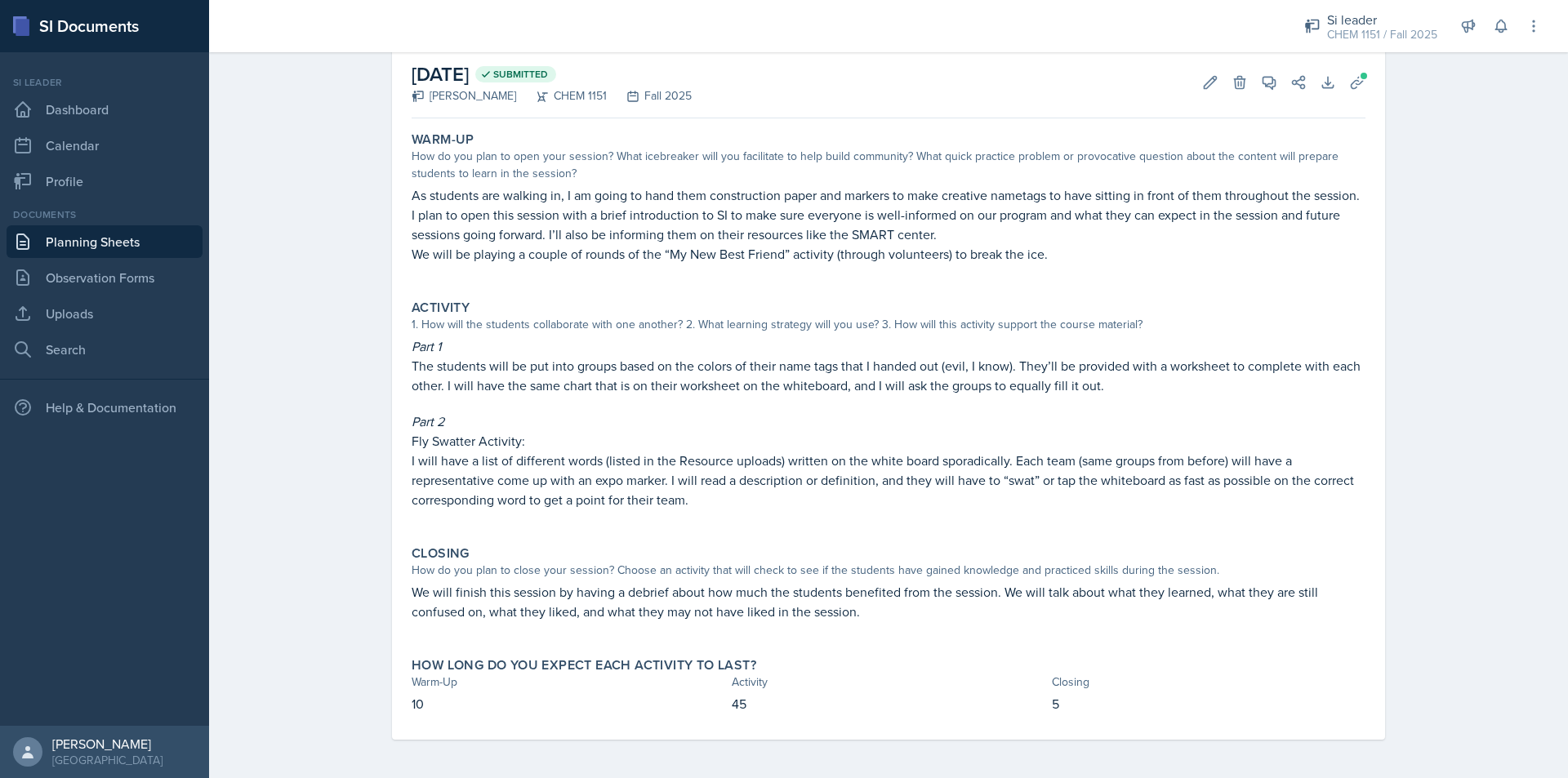
click at [613, 239] on p "I plan to open this session with a brief introduction to SI to make sure everyo…" at bounding box center [889, 224] width 953 height 39
click at [174, 250] on link "Planning Sheets" at bounding box center [105, 241] width 196 height 32
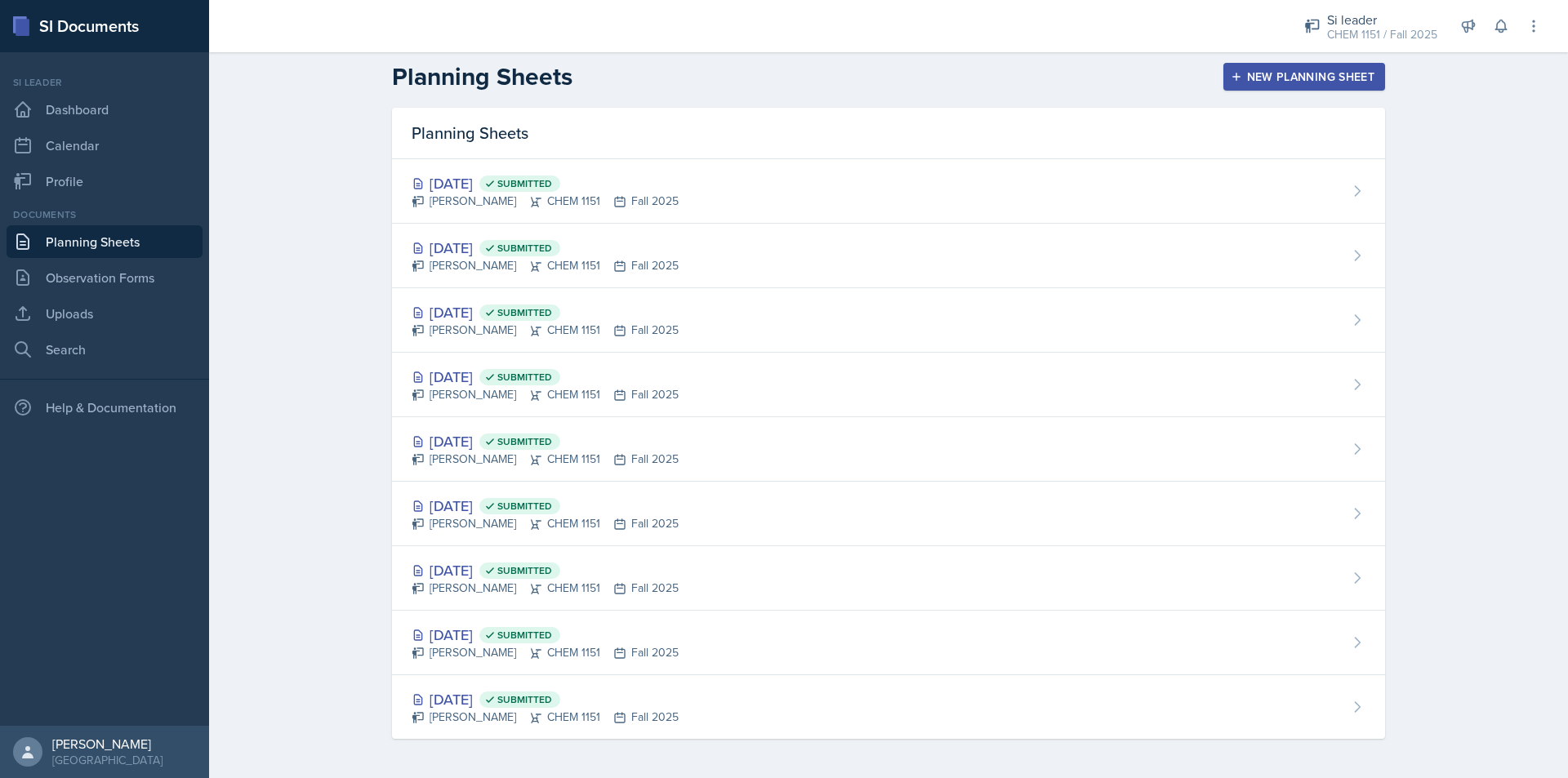
scroll to position [7, 0]
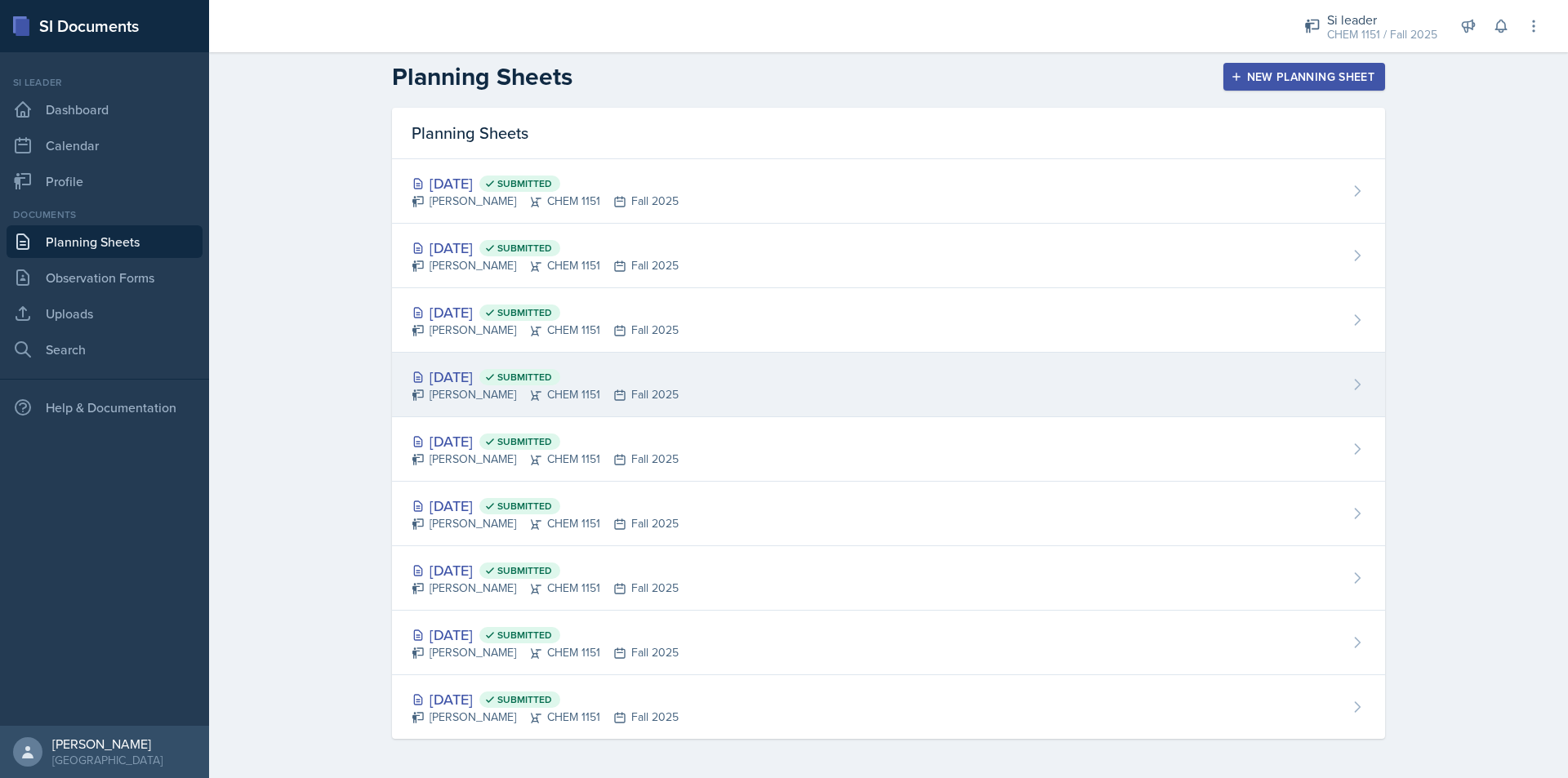
click at [510, 381] on div "[DATE] Submitted" at bounding box center [546, 376] width 267 height 22
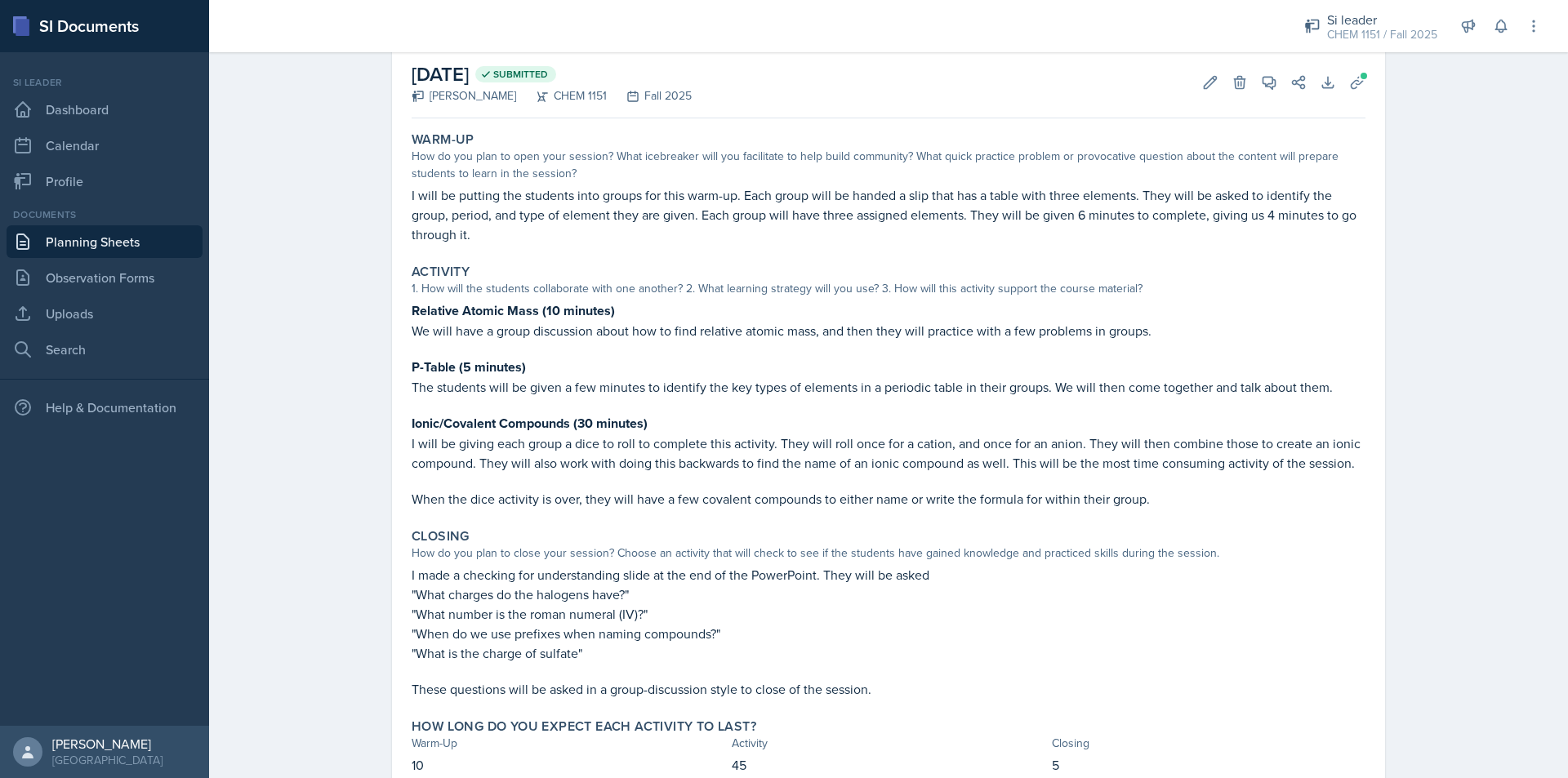
click at [137, 242] on link "Planning Sheets" at bounding box center [105, 241] width 196 height 32
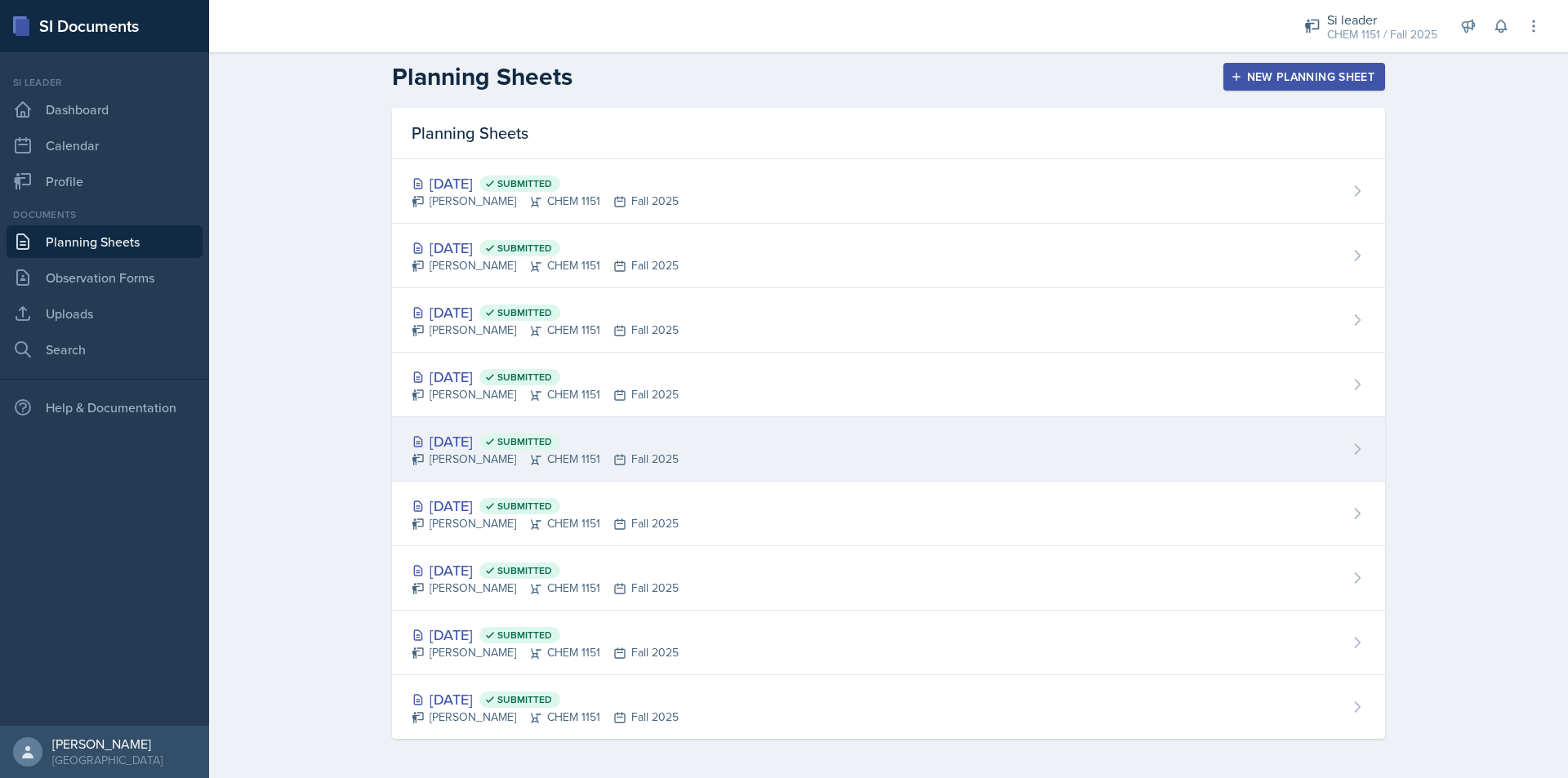
click at [529, 454] on icon at bounding box center [536, 460] width 13 height 13
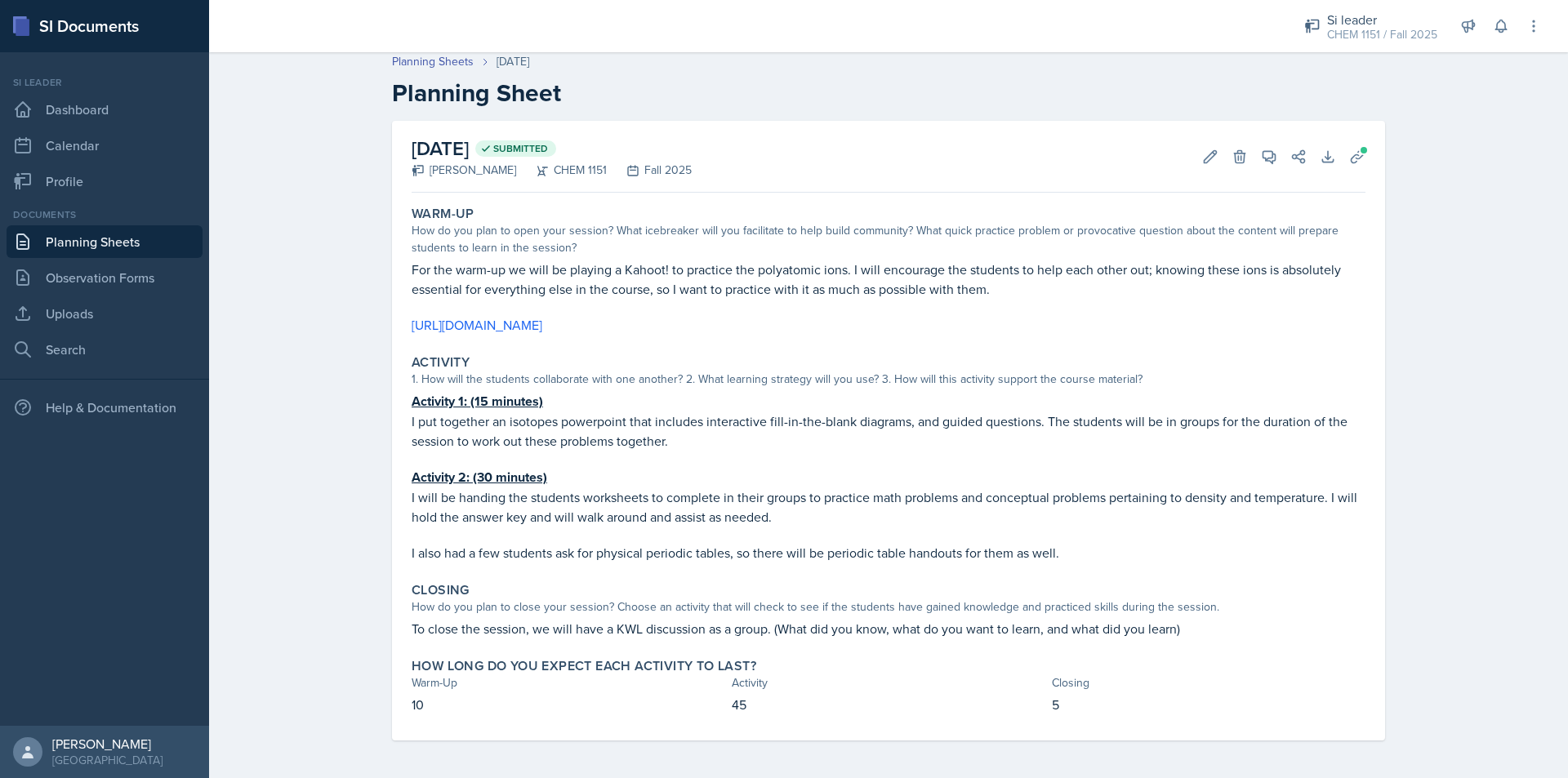
scroll to position [9, 0]
drag, startPoint x: 573, startPoint y: 287, endPoint x: 643, endPoint y: 285, distance: 70.0
click at [619, 286] on p "For the warm-up we will be playing a Kahoot! to practice the polyatomic ions. I…" at bounding box center [889, 277] width 953 height 39
click at [643, 285] on p "For the warm-up we will be playing a Kahoot! to practice the polyatomic ions. I…" at bounding box center [889, 277] width 953 height 39
click at [173, 241] on link "Planning Sheets" at bounding box center [105, 241] width 196 height 32
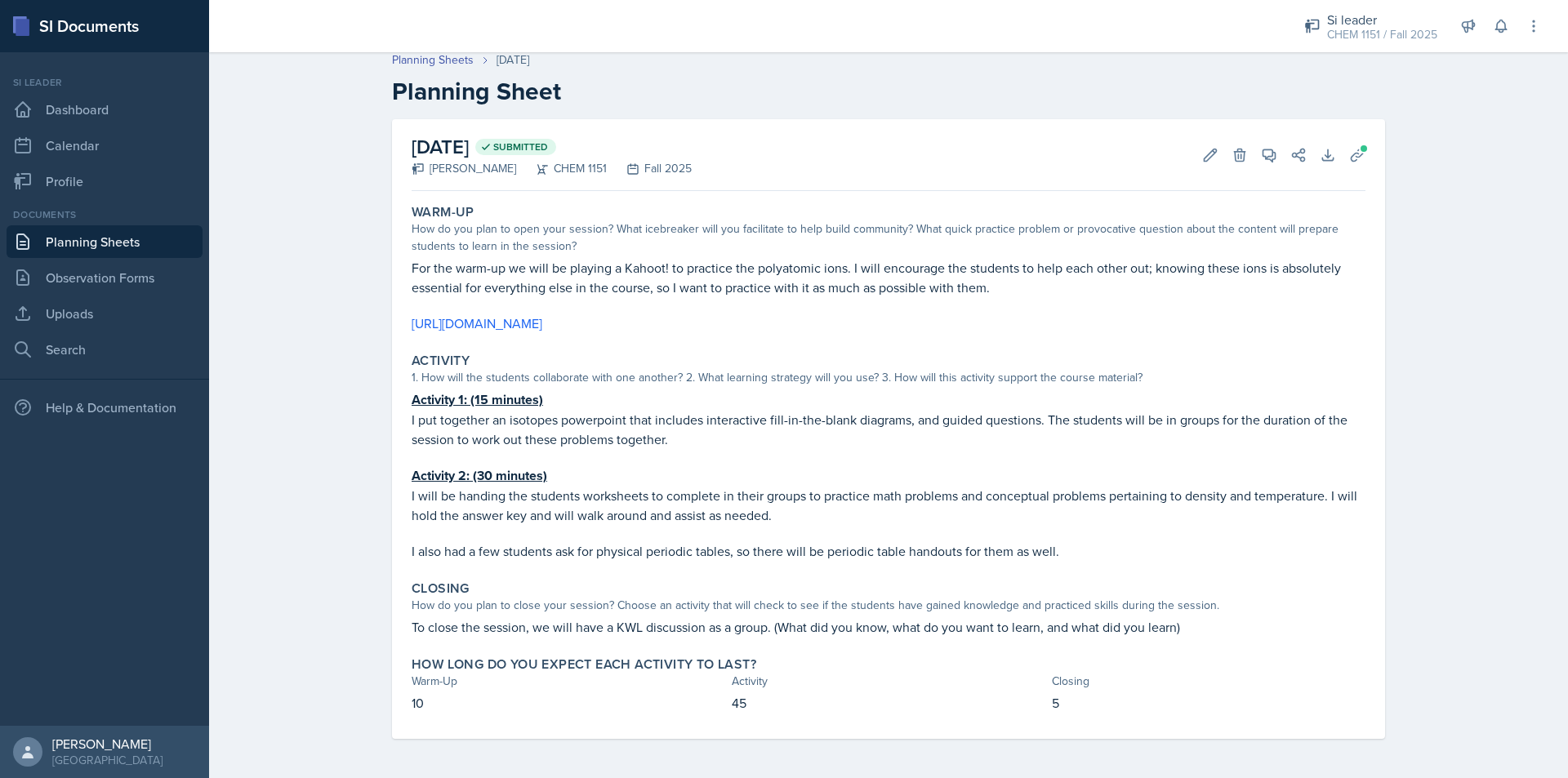
scroll to position [7, 0]
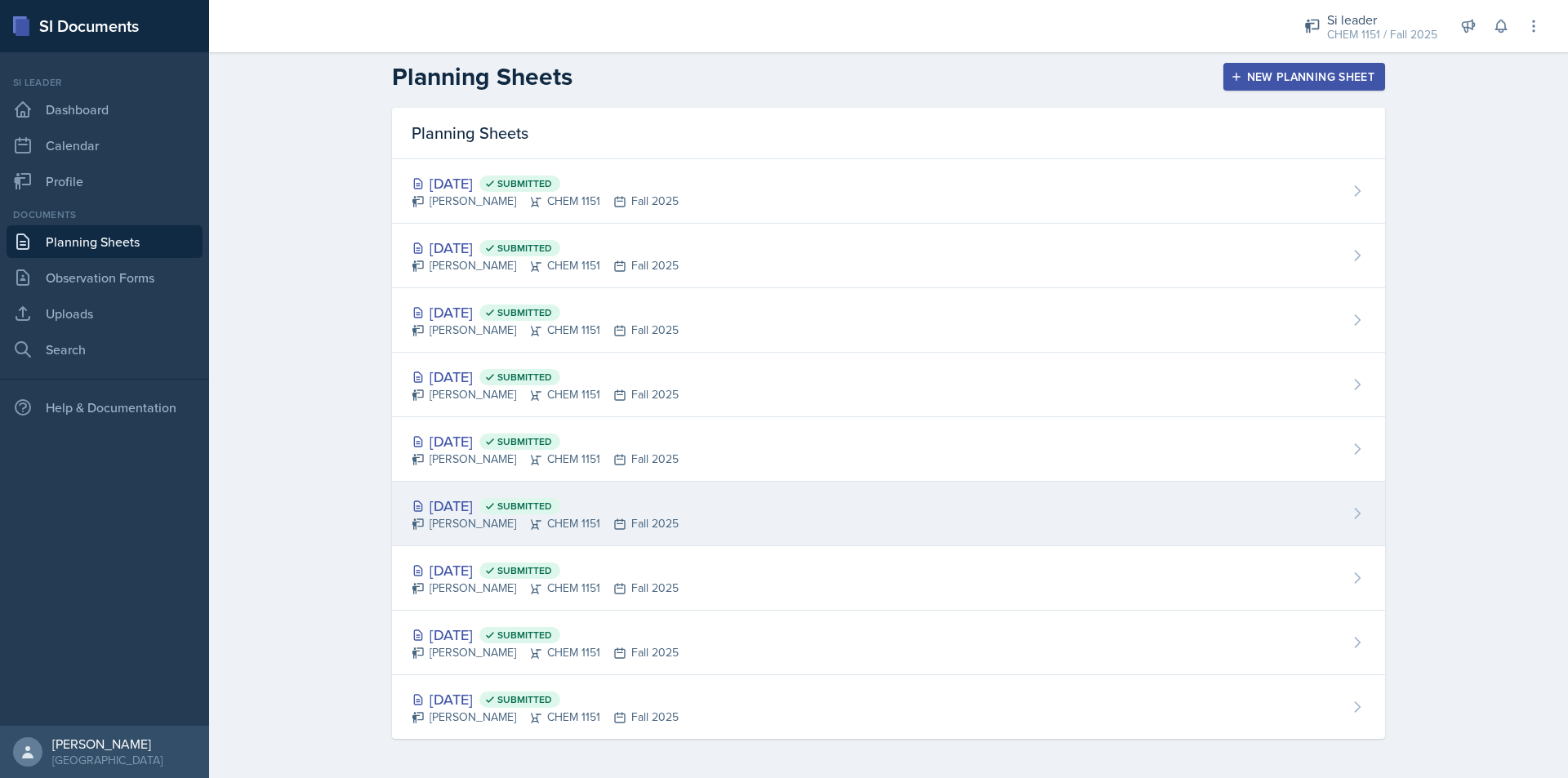
click at [552, 509] on span "Submitted" at bounding box center [525, 506] width 55 height 13
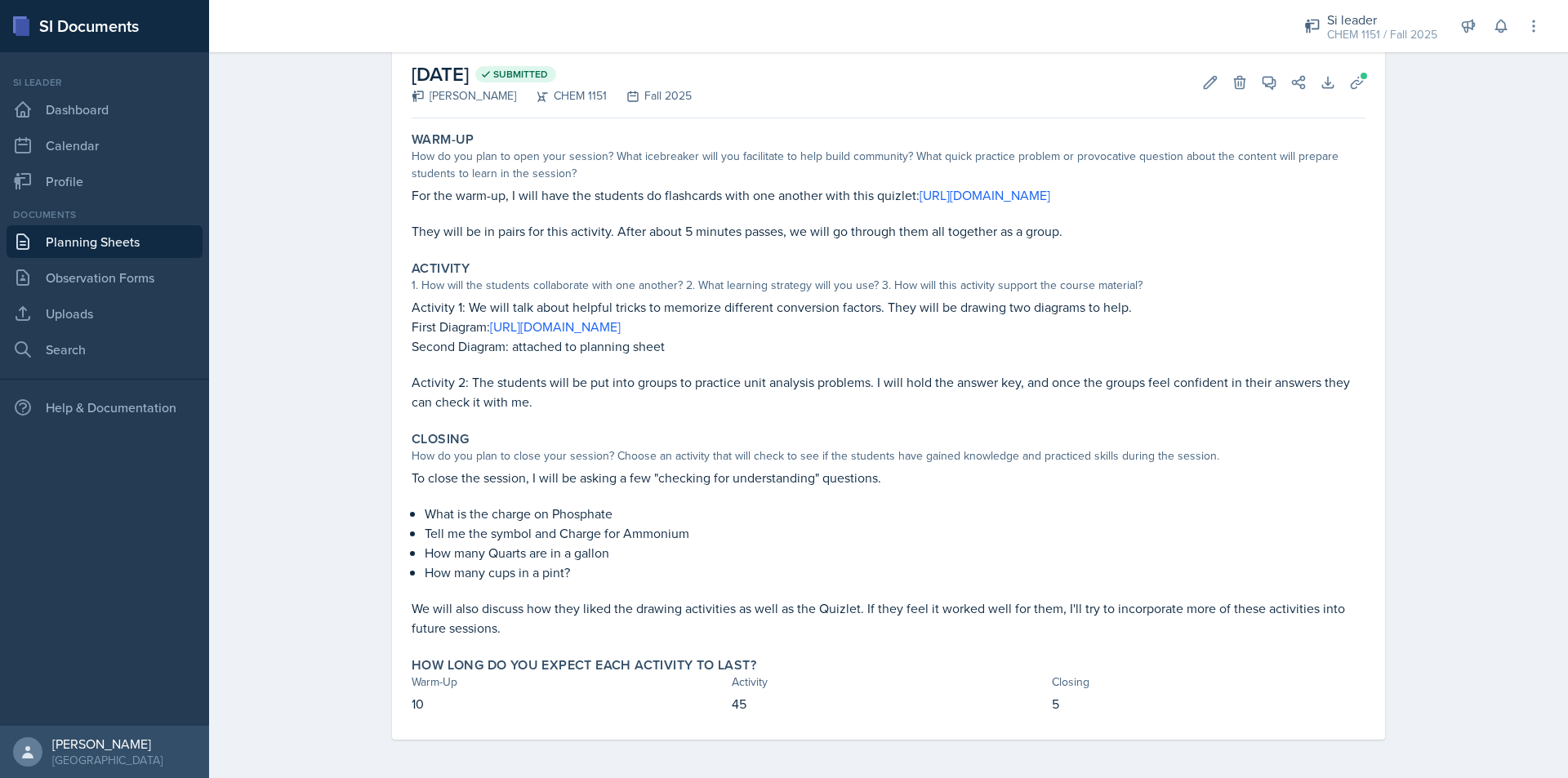
scroll to position [102, 0]
click at [1264, 76] on icon at bounding box center [1269, 81] width 12 height 12
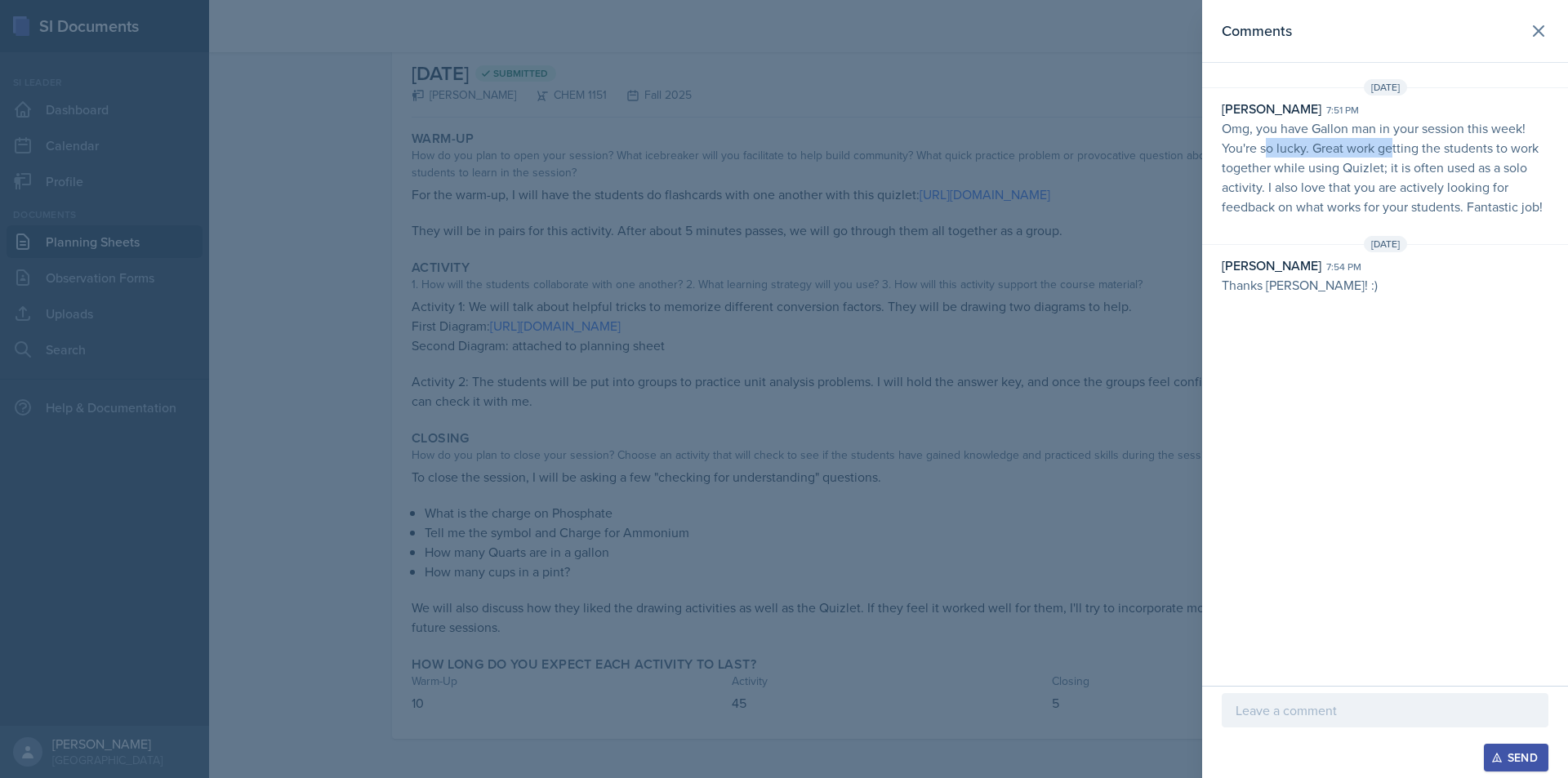
drag, startPoint x: 1267, startPoint y: 146, endPoint x: 1394, endPoint y: 146, distance: 127.0
click at [1394, 146] on p "Omg, you have Gallon man in your session this week! You're so lucky. Great work…" at bounding box center [1384, 168] width 326 height 98
drag, startPoint x: 1355, startPoint y: 136, endPoint x: 1397, endPoint y: 139, distance: 42.1
click at [1397, 139] on p "Omg, you have Gallon man in your session this week! You're so lucky. Great work…" at bounding box center [1384, 168] width 326 height 98
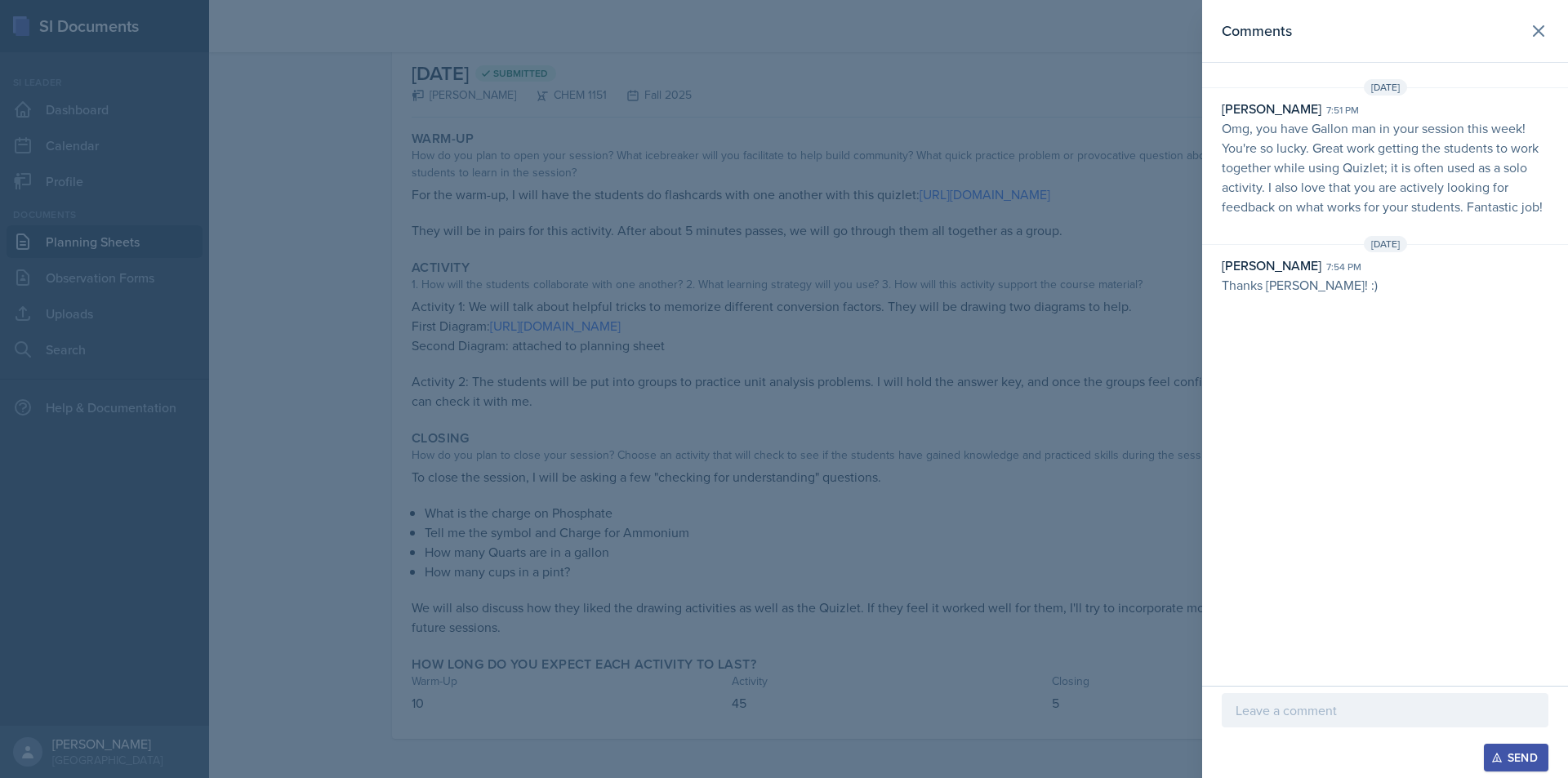
click at [1291, 132] on p "Omg, you have Gallon man in your session this week! You're so lucky. Great work…" at bounding box center [1384, 168] width 326 height 98
drag, startPoint x: 1389, startPoint y: 145, endPoint x: 1472, endPoint y: 154, distance: 83.5
click at [1424, 154] on p "Omg, you have Gallon man in your session this week! You're so lucky. Great work…" at bounding box center [1384, 168] width 326 height 98
drag, startPoint x: 1326, startPoint y: 141, endPoint x: 1444, endPoint y: 160, distance: 119.5
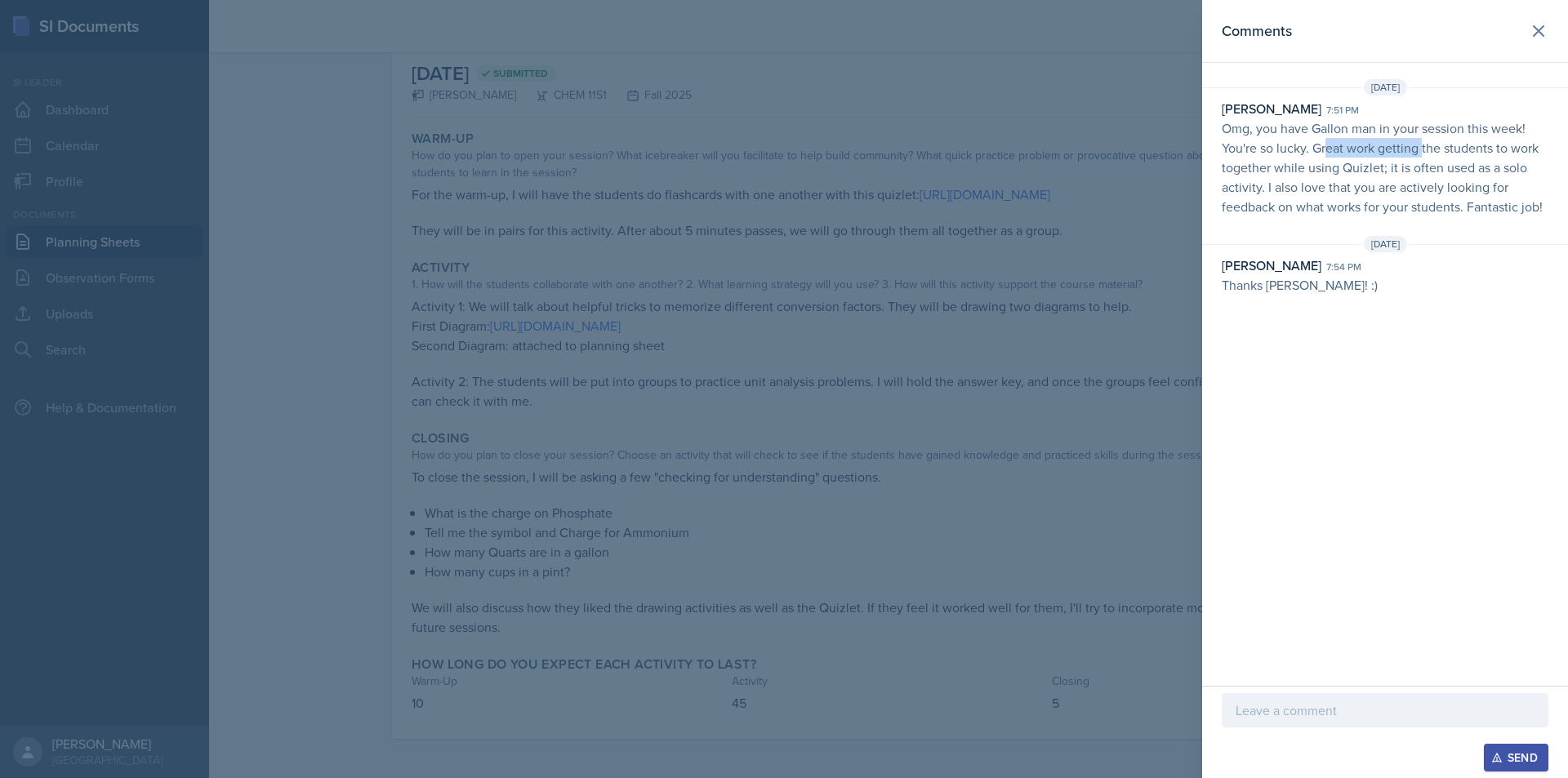
click at [1424, 160] on p "Omg, you have Gallon man in your session this week! You're so lucky. Great work…" at bounding box center [1384, 168] width 326 height 98
drag, startPoint x: 1386, startPoint y: 158, endPoint x: 1458, endPoint y: 170, distance: 73.0
click at [1424, 170] on p "Omg, you have Gallon man in your session this week! You're so lucky. Great work…" at bounding box center [1384, 168] width 326 height 98
click at [1424, 171] on p "Omg, you have Gallon man in your session this week! You're so lucky. Great work…" at bounding box center [1384, 168] width 326 height 98
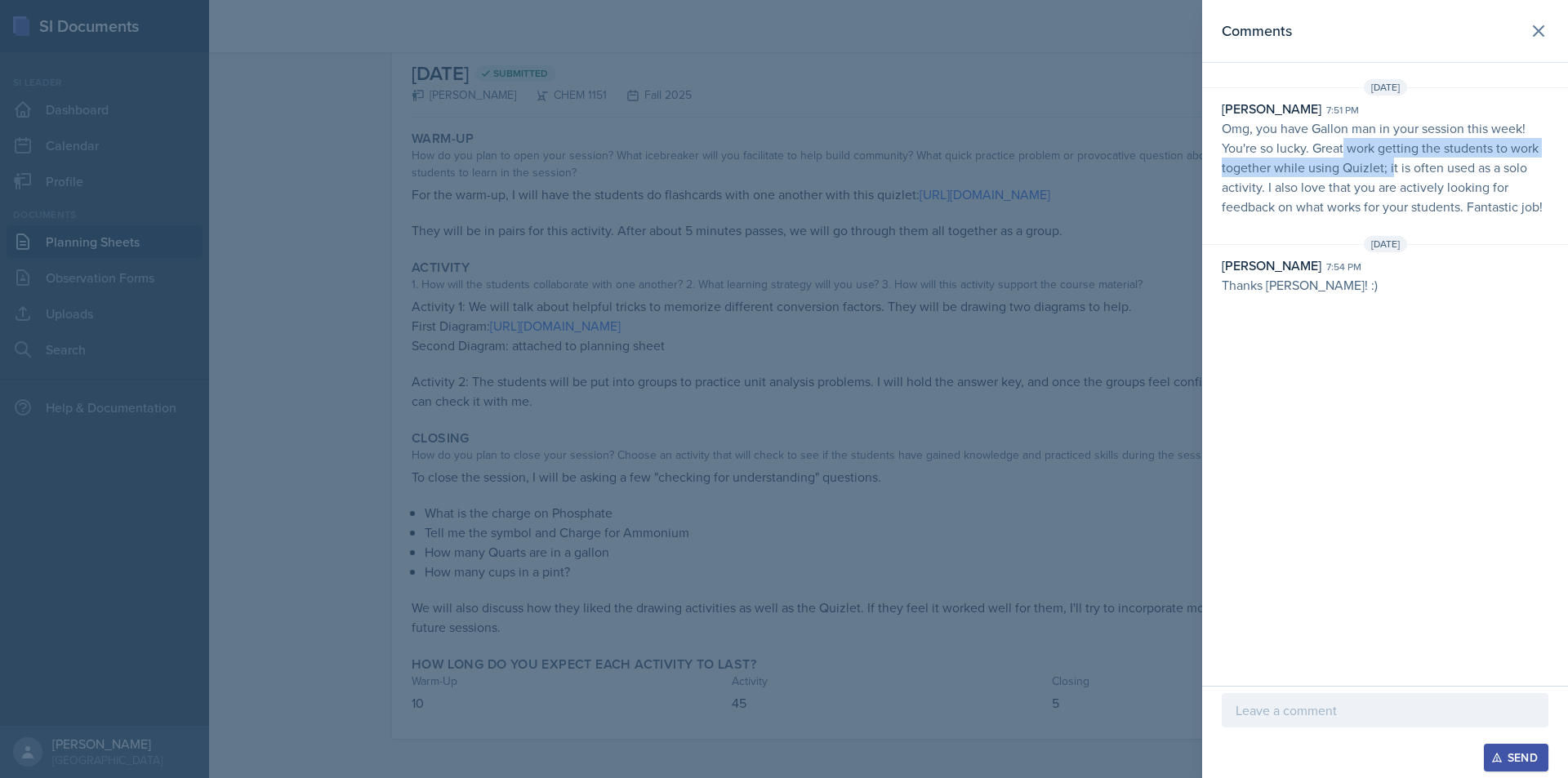
drag, startPoint x: 1412, startPoint y: 166, endPoint x: 1463, endPoint y: 172, distance: 51.4
click at [1424, 171] on p "Omg, you have Gallon man in your session this week! You're so lucky. Great work…" at bounding box center [1384, 168] width 326 height 98
click at [1424, 172] on p "Omg, you have Gallon man in your session this week! You're so lucky. Great work…" at bounding box center [1384, 168] width 326 height 98
click at [1424, 32] on icon at bounding box center [1539, 32] width 20 height 20
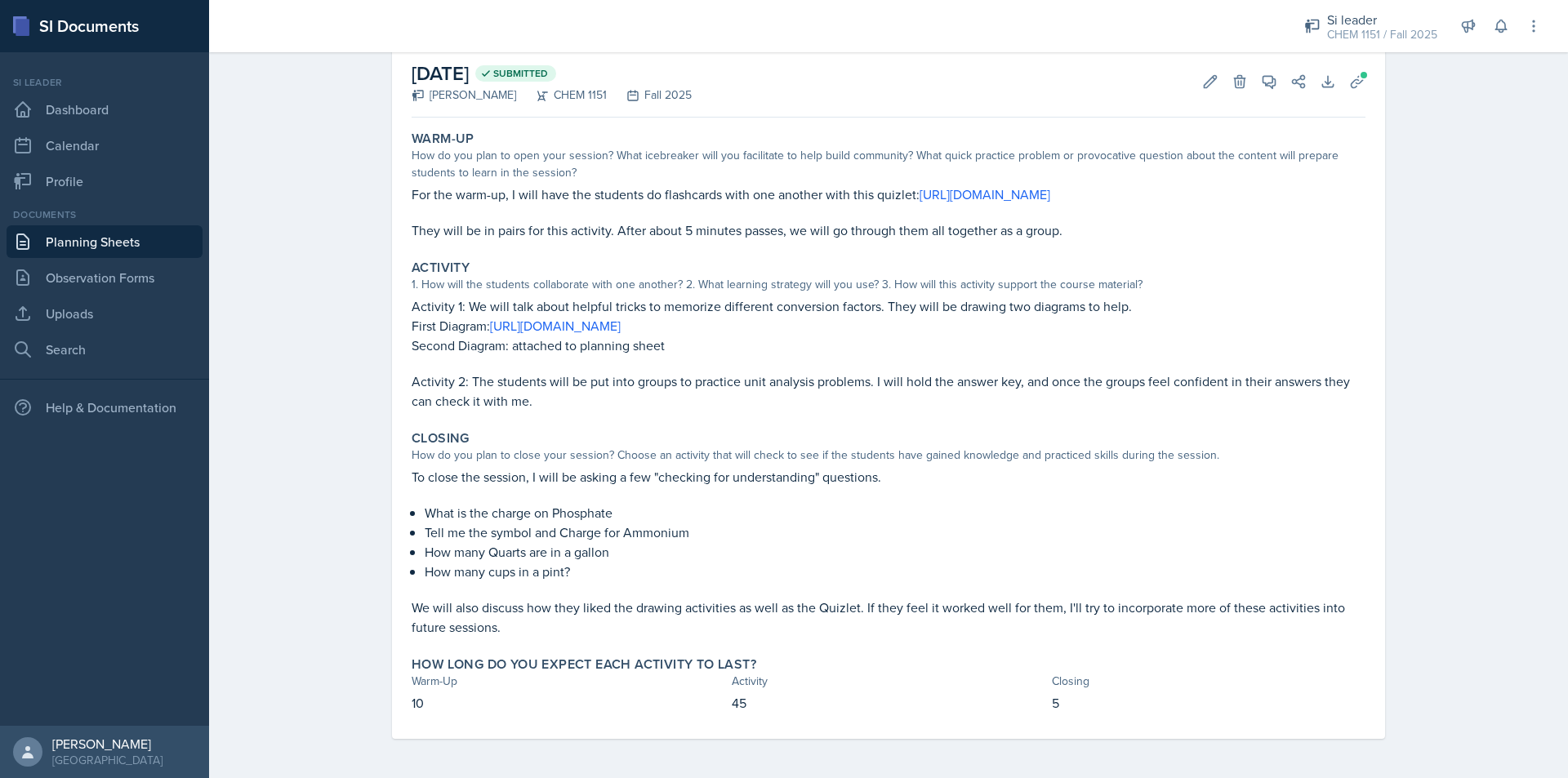
drag, startPoint x: 587, startPoint y: 369, endPoint x: 648, endPoint y: 369, distance: 61.0
click at [635, 369] on p at bounding box center [889, 364] width 953 height 17
click at [648, 369] on p at bounding box center [889, 364] width 953 height 17
drag, startPoint x: 570, startPoint y: 379, endPoint x: 678, endPoint y: 384, distance: 108.1
click at [678, 384] on p "Activity 2: The students will be put into groups to practice unit analysis prob…" at bounding box center [889, 390] width 953 height 39
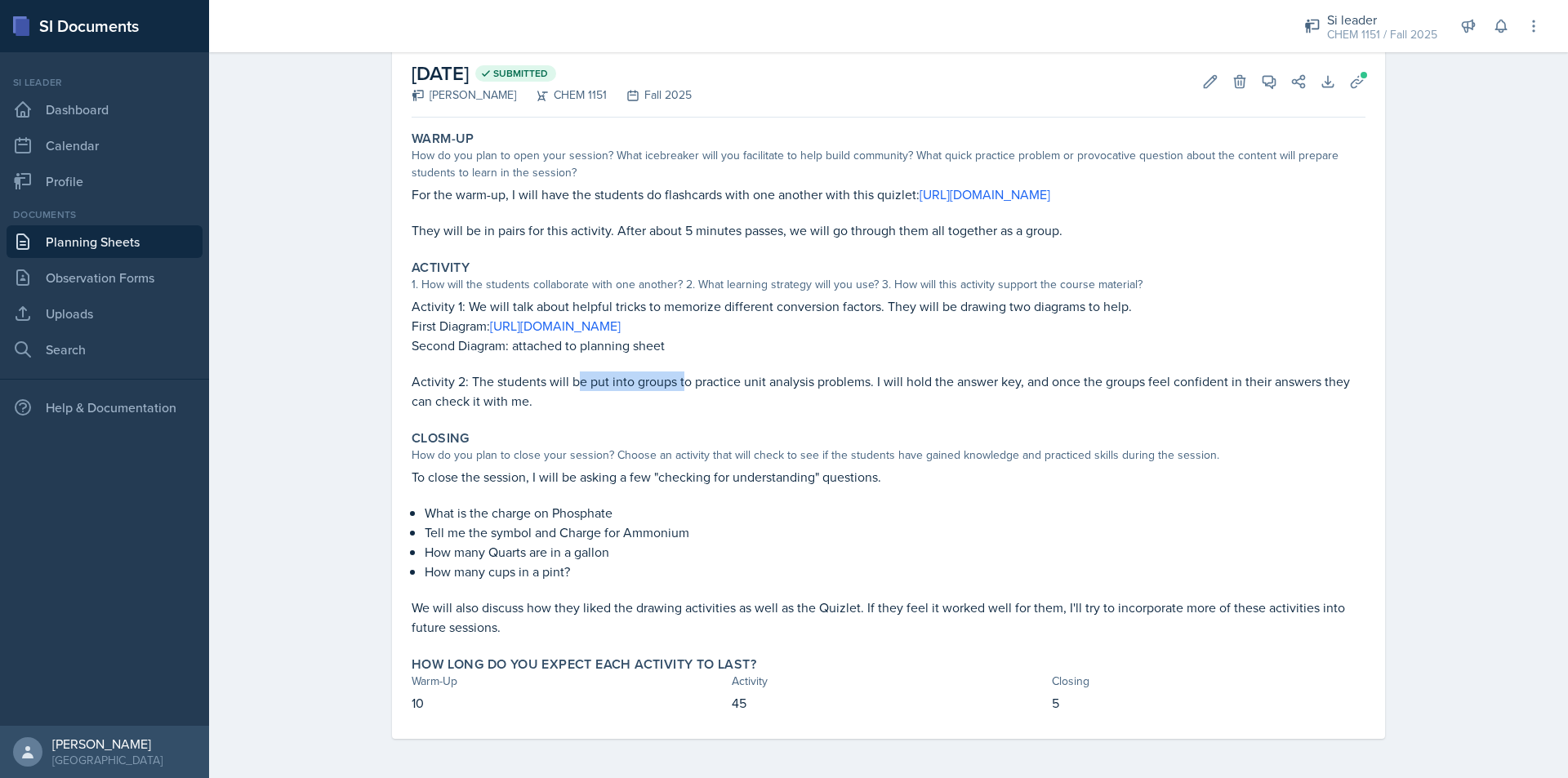
click at [678, 384] on p "Activity 2: The students will be put into groups to practice unit analysis prob…" at bounding box center [889, 390] width 953 height 39
drag, startPoint x: 660, startPoint y: 383, endPoint x: 760, endPoint y: 386, distance: 100.0
click at [752, 386] on p "Activity 2: The students will be put into groups to practice unit analysis prob…" at bounding box center [889, 390] width 953 height 39
click at [762, 386] on p "Activity 2: The students will be put into groups to practice unit analysis prob…" at bounding box center [889, 390] width 953 height 39
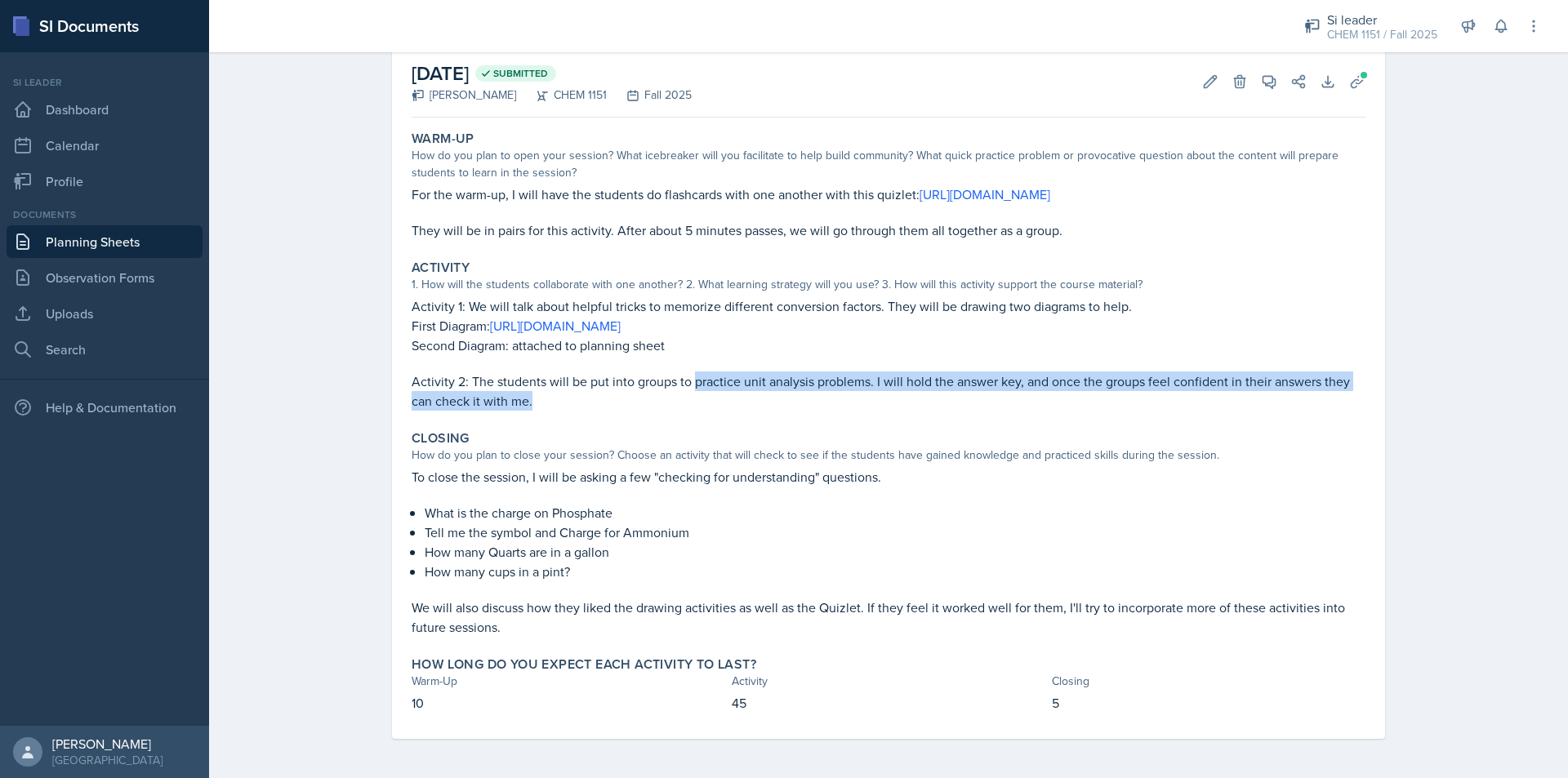
drag, startPoint x: 694, startPoint y: 389, endPoint x: 803, endPoint y: 395, distance: 109.2
click at [785, 395] on p "Activity 2: The students will be put into groups to practice unit analysis prob…" at bounding box center [889, 390] width 953 height 39
click at [803, 395] on p "Activity 2: The students will be put into groups to practice unit analysis prob…" at bounding box center [889, 390] width 953 height 39
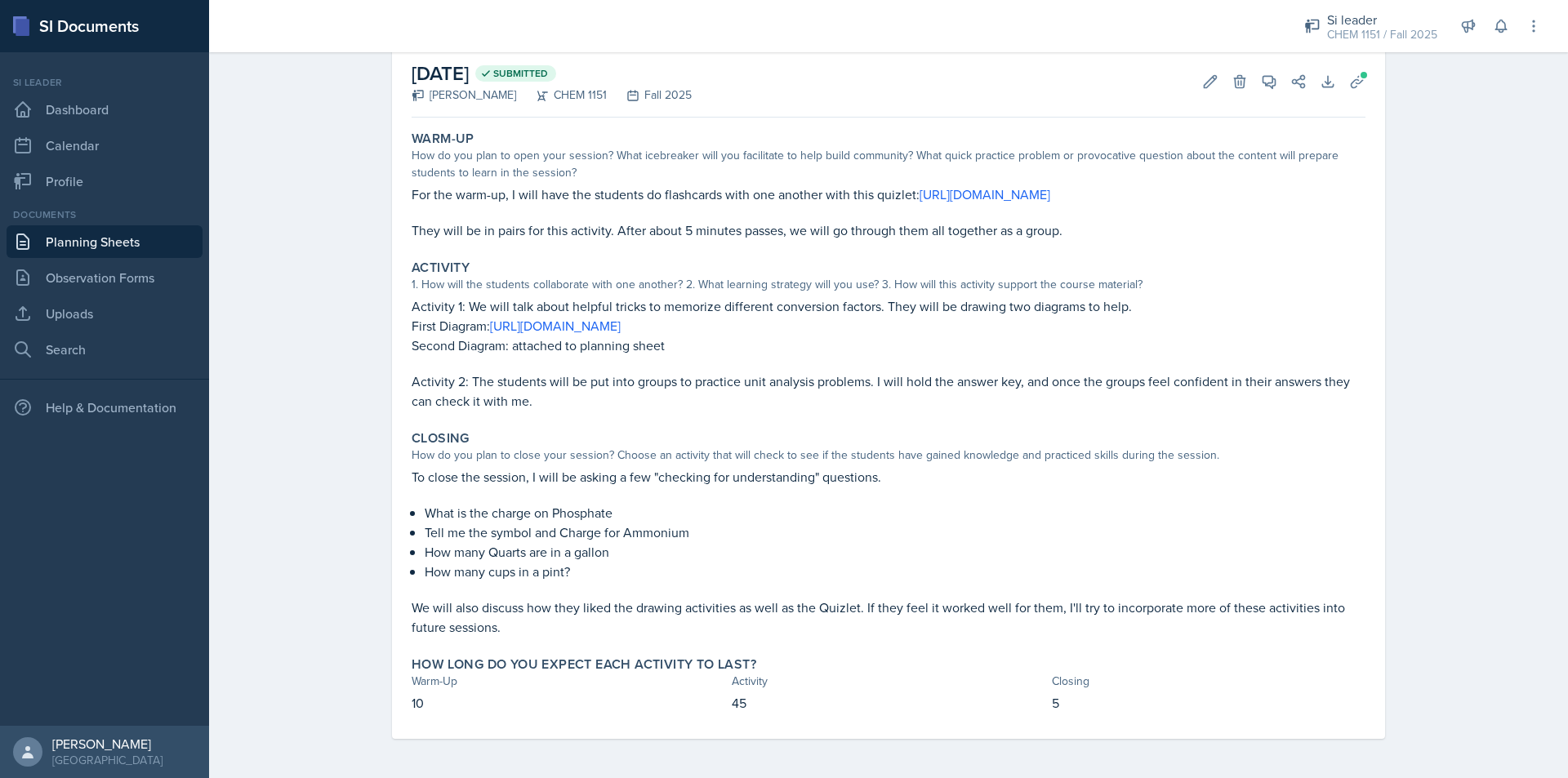
drag, startPoint x: 614, startPoint y: 367, endPoint x: 779, endPoint y: 369, distance: 165.0
click at [779, 369] on p at bounding box center [889, 364] width 953 height 17
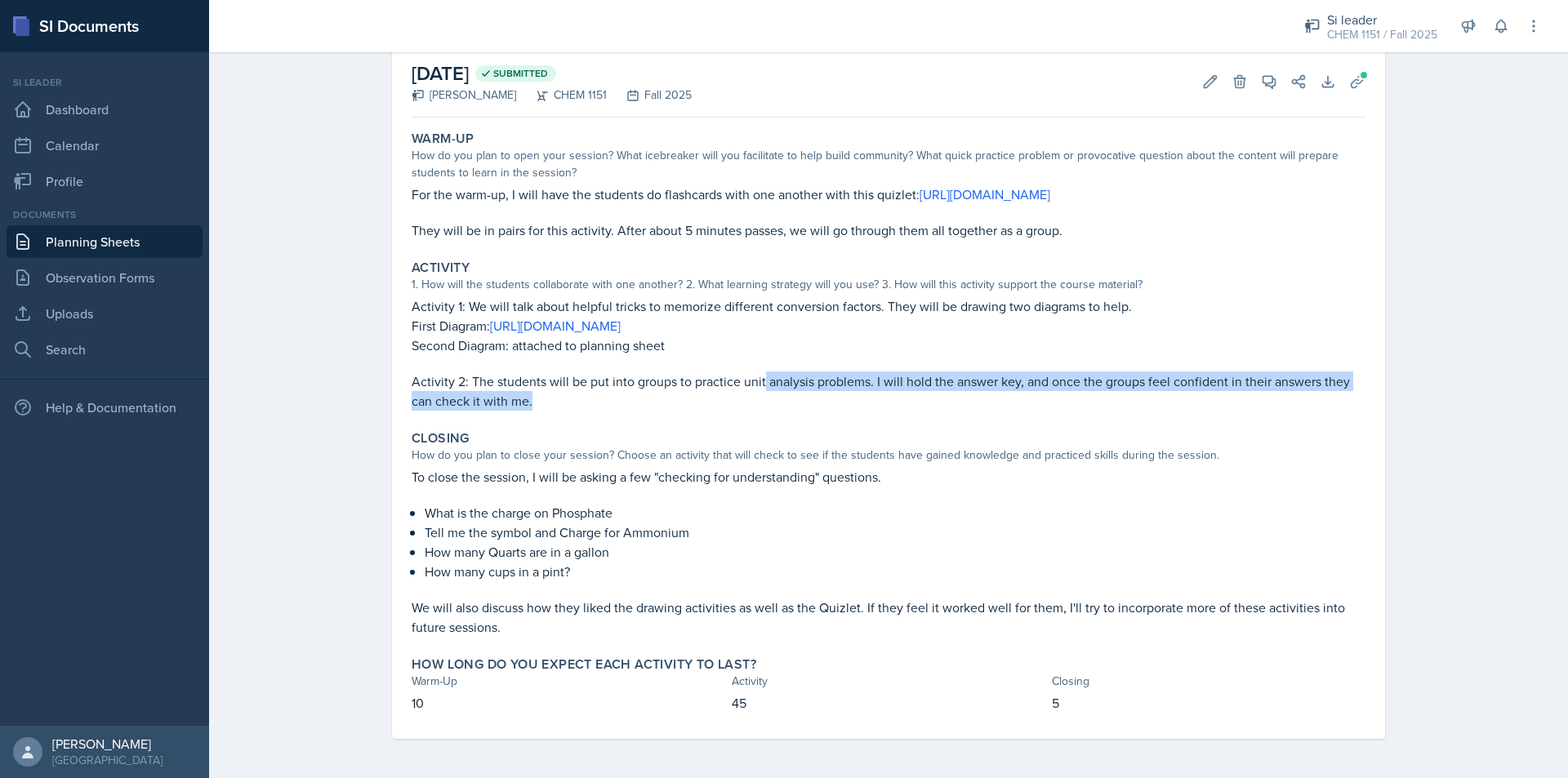
drag, startPoint x: 758, startPoint y: 388, endPoint x: 915, endPoint y: 394, distance: 157.1
click at [915, 394] on p "Activity 2: The students will be put into groups to practice unit analysis prob…" at bounding box center [889, 390] width 953 height 39
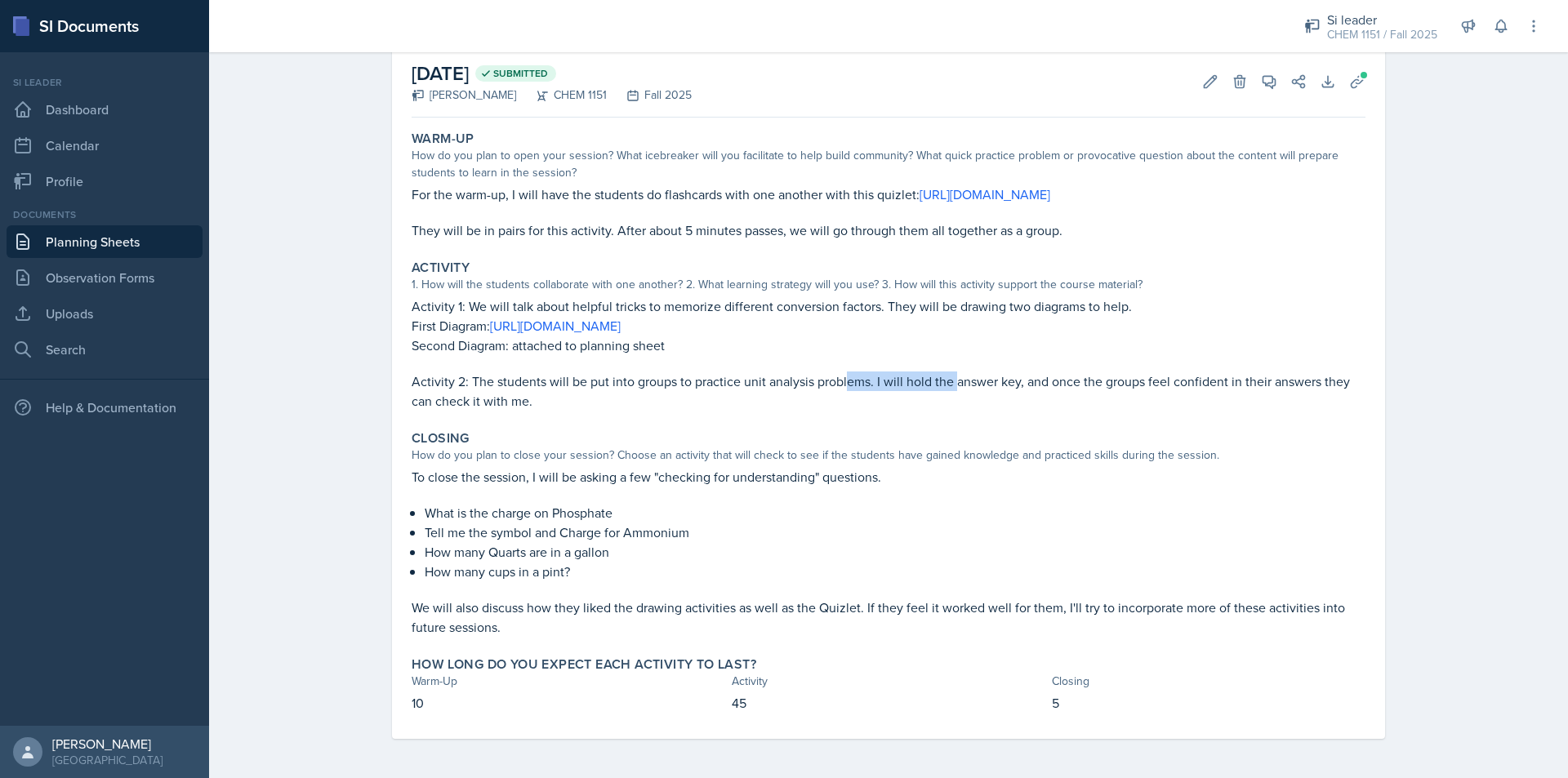
drag, startPoint x: 916, startPoint y: 390, endPoint x: 962, endPoint y: 390, distance: 46.0
click at [958, 390] on p "Activity 2: The students will be put into groups to practice unit analysis prob…" at bounding box center [889, 390] width 953 height 39
click at [962, 390] on p "Activity 2: The students will be put into groups to practice unit analysis prob…" at bounding box center [889, 390] width 953 height 39
drag, startPoint x: 933, startPoint y: 385, endPoint x: 1149, endPoint y: 391, distance: 216.1
click at [1113, 389] on p "Activity 2: The students will be put into groups to practice unit analysis prob…" at bounding box center [889, 390] width 953 height 39
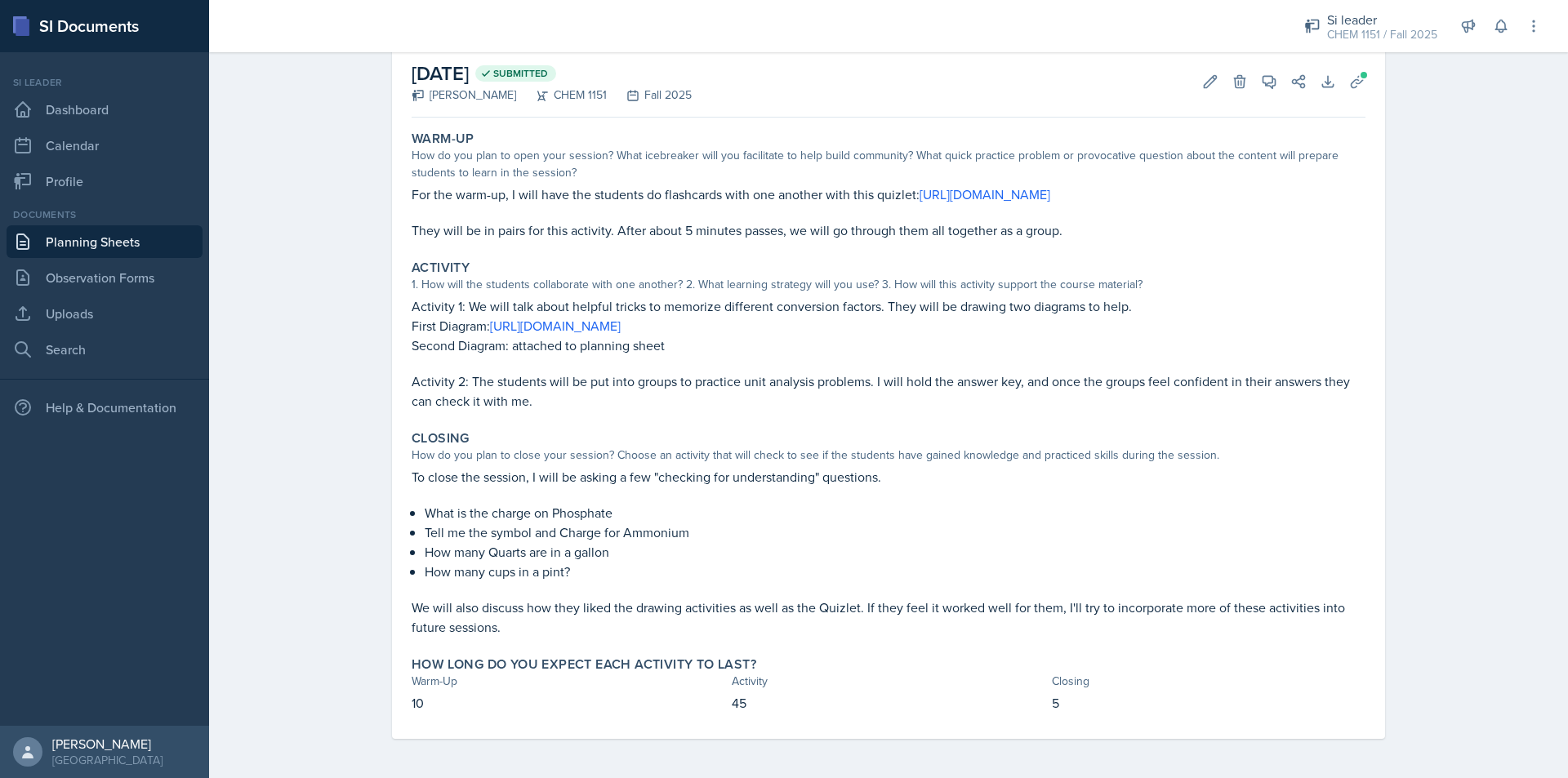
click at [1149, 391] on p "Activity 2: The students will be put into groups to practice unit analysis prob…" at bounding box center [889, 390] width 953 height 39
drag, startPoint x: 1026, startPoint y: 378, endPoint x: 1106, endPoint y: 386, distance: 80.4
click at [1105, 386] on p "Activity 2: The students will be put into groups to practice unit analysis prob…" at bounding box center [889, 390] width 953 height 39
click at [1106, 386] on p "Activity 2: The students will be put into groups to practice unit analysis prob…" at bounding box center [889, 390] width 953 height 39
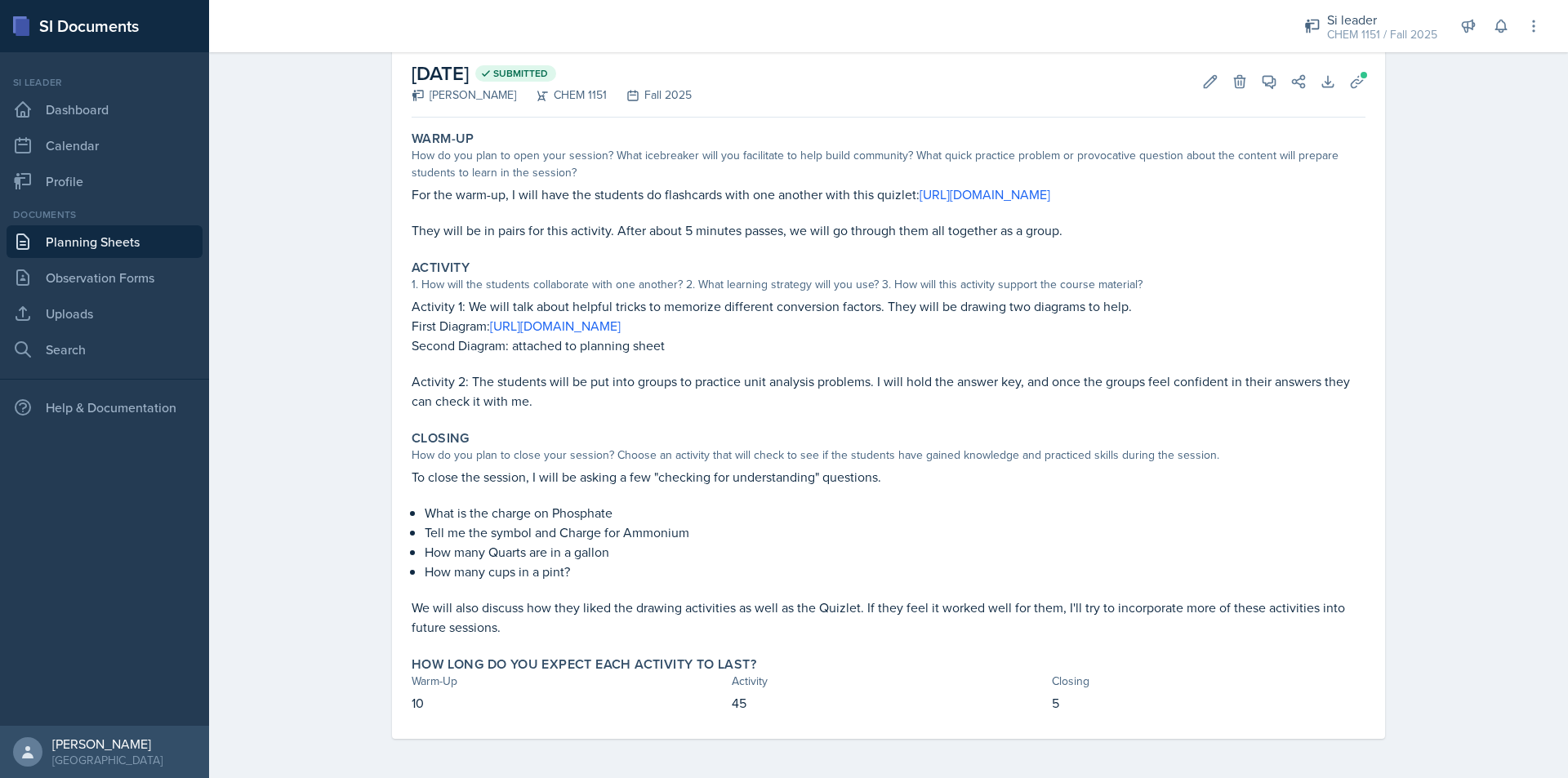
click at [795, 386] on p "Activity 2: The students will be put into groups to practice unit analysis prob…" at bounding box center [889, 390] width 953 height 39
drag, startPoint x: 641, startPoint y: 370, endPoint x: 727, endPoint y: 375, distance: 86.1
click at [725, 375] on div "Activity 1: We will talk about helpful tricks to memorize different conversion …" at bounding box center [889, 354] width 953 height 115
click at [727, 375] on p "Activity 2: The students will be put into groups to practice unit analysis prob…" at bounding box center [889, 390] width 953 height 39
click at [97, 252] on link "Planning Sheets" at bounding box center [105, 241] width 196 height 32
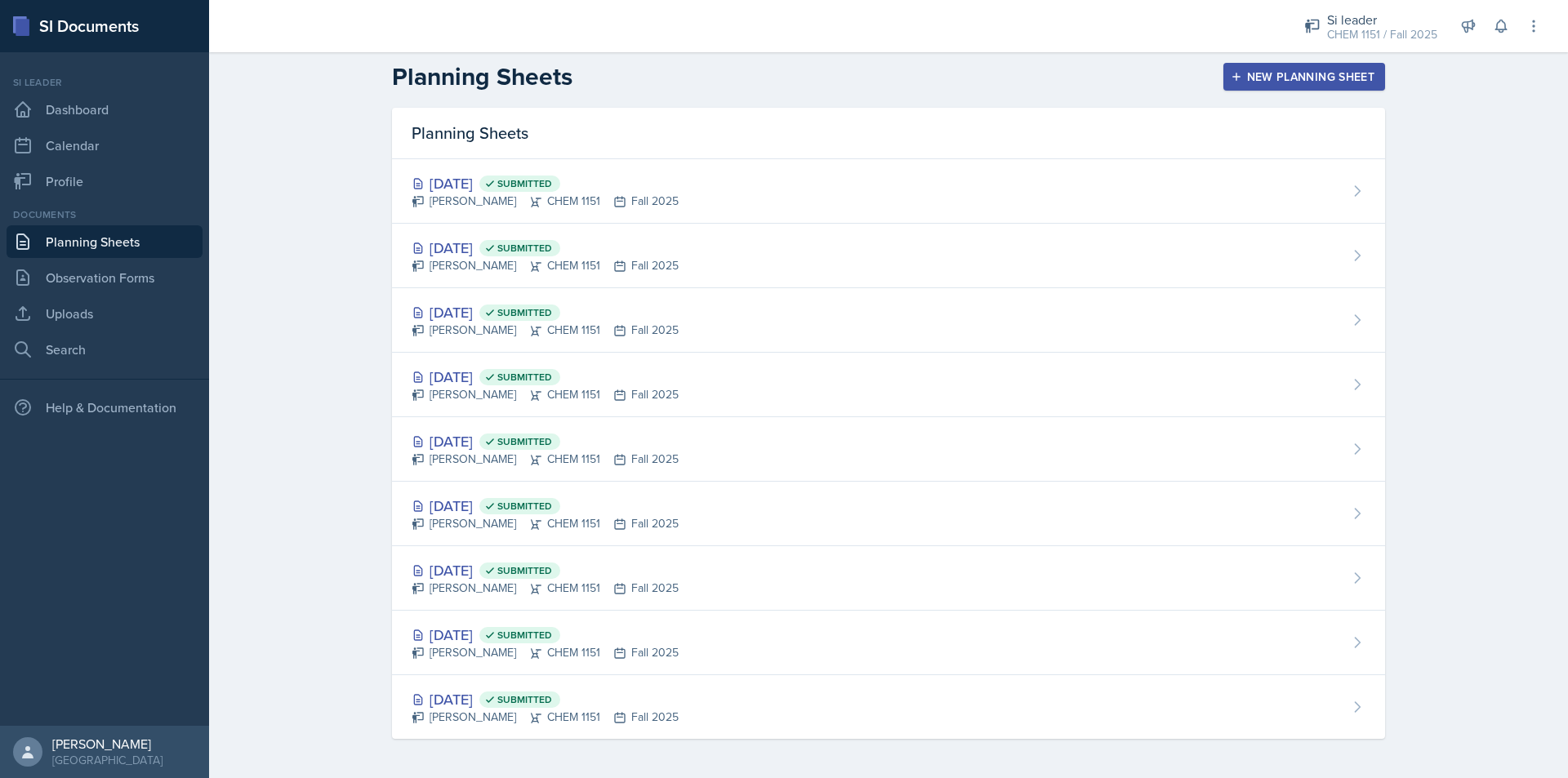
scroll to position [7, 0]
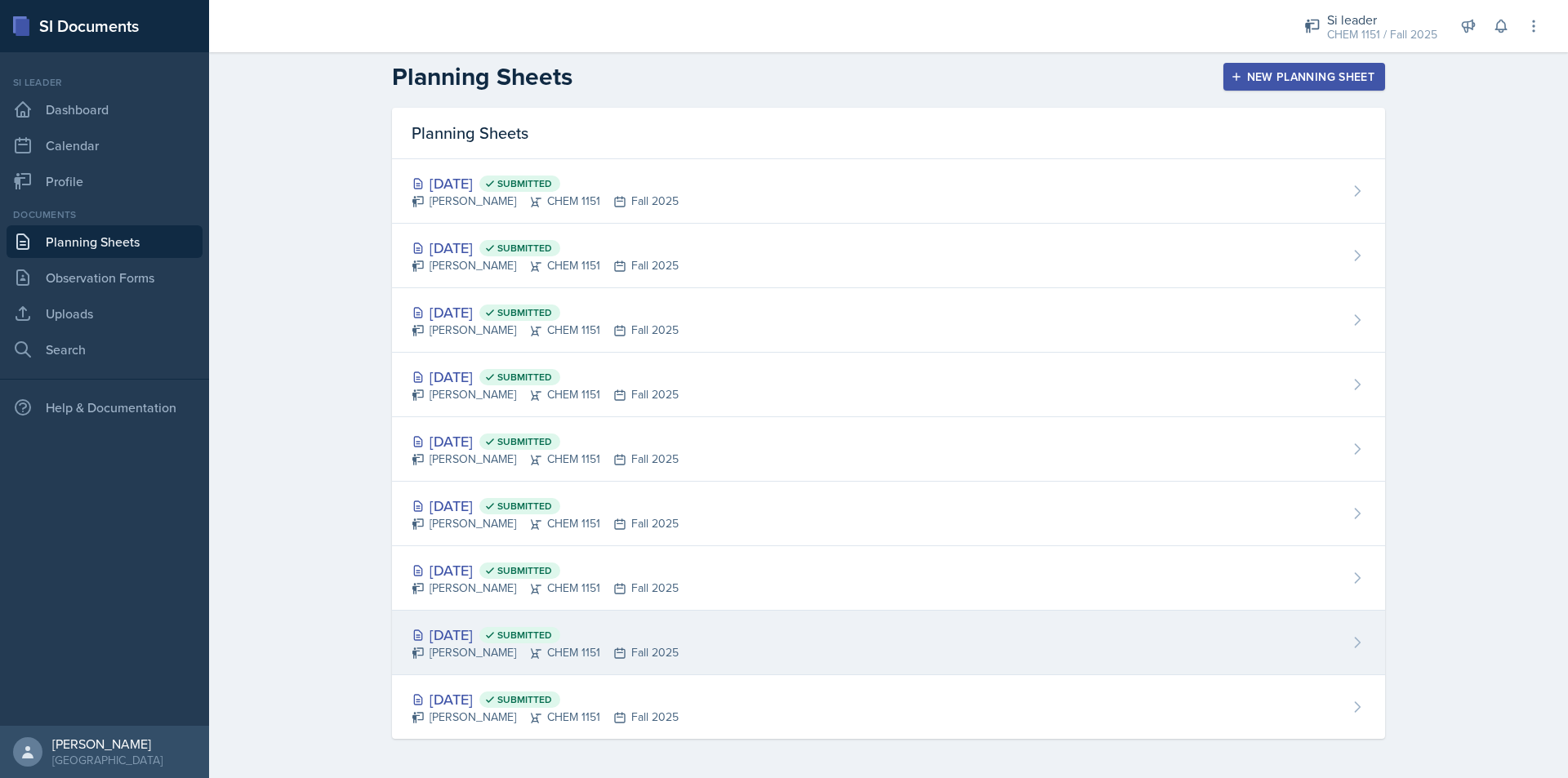
click at [581, 648] on div "[PERSON_NAME] CHEM 1151 Fall 2025" at bounding box center [546, 653] width 267 height 17
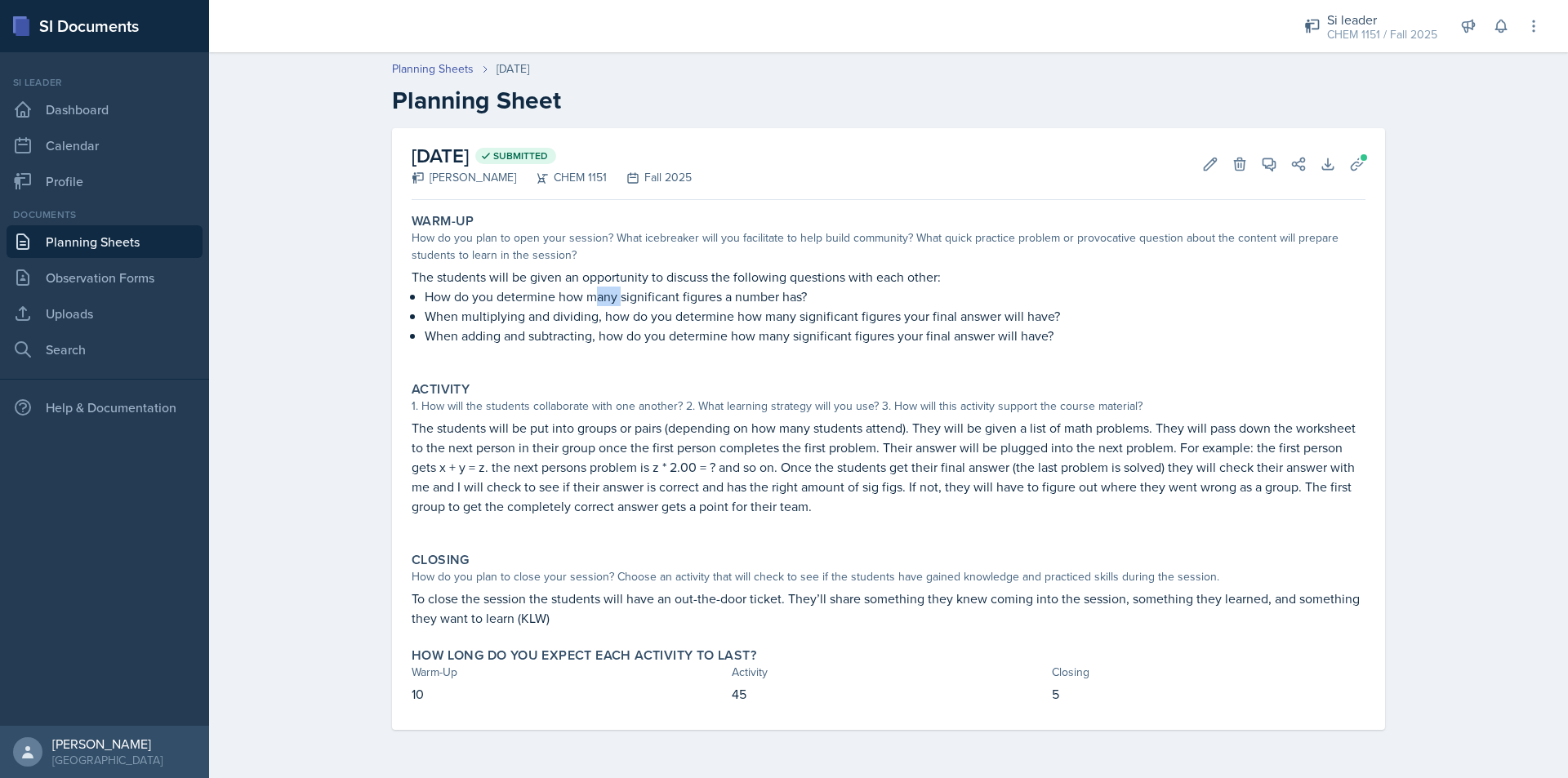
click at [696, 309] on div "The students will be given an opportunity to discuss the following questions wi…" at bounding box center [889, 315] width 953 height 95
click at [709, 309] on p "When multiplying and dividing, how do you determine how many significant figure…" at bounding box center [894, 316] width 941 height 20
drag, startPoint x: 635, startPoint y: 316, endPoint x: 653, endPoint y: 316, distance: 18.0
click at [653, 316] on p "When multiplying and dividing, how do you determine how many significant figure…" at bounding box center [894, 316] width 941 height 20
click at [678, 316] on p "When multiplying and dividing, how do you determine how many significant figure…" at bounding box center [894, 316] width 941 height 20
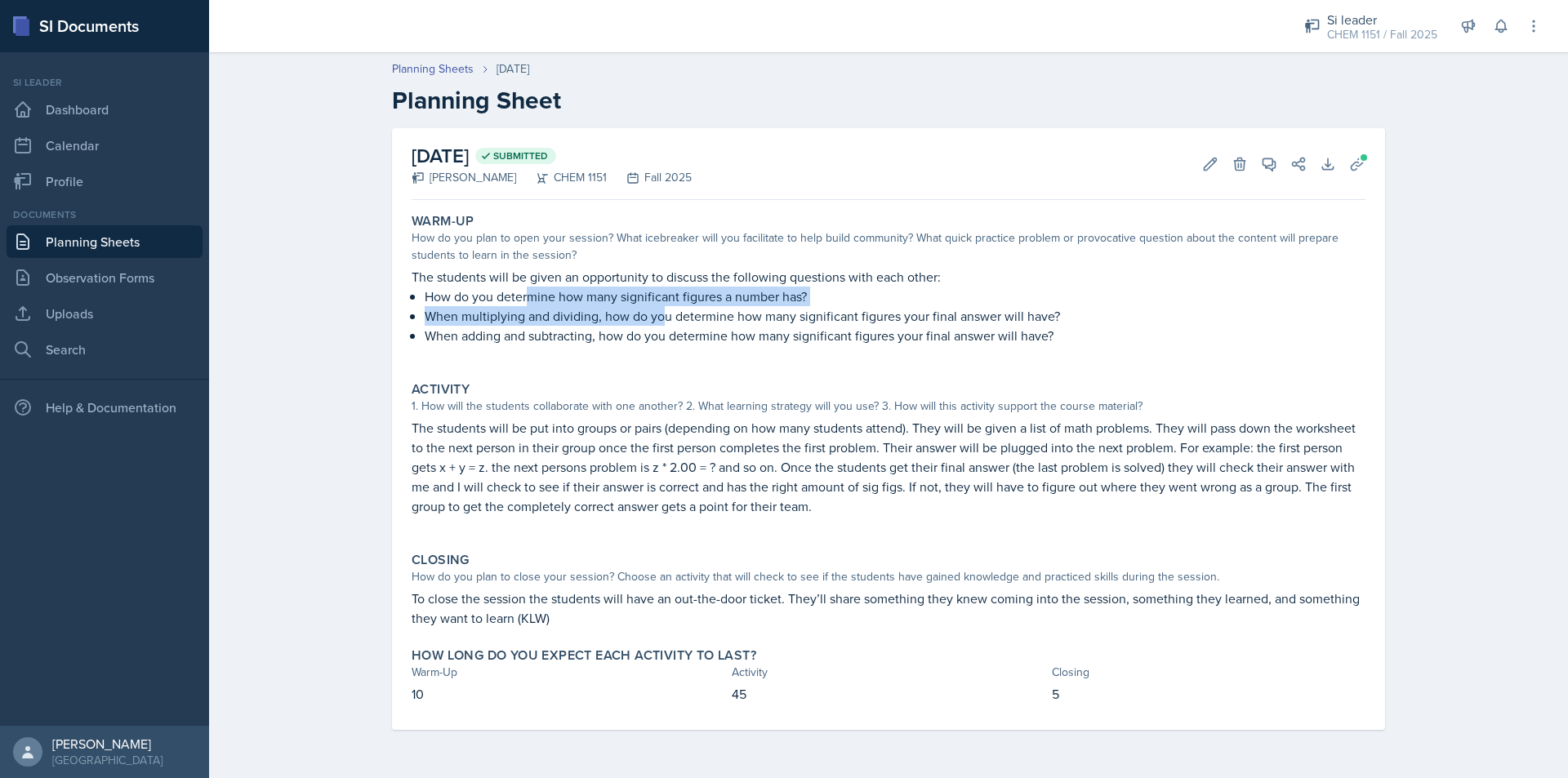
drag, startPoint x: 612, startPoint y: 306, endPoint x: 666, endPoint y: 309, distance: 54.1
click at [664, 309] on div "The students will be given an opportunity to discuss the following questions wi…" at bounding box center [889, 315] width 953 height 95
click at [666, 309] on p "When multiplying and dividing, how do you determine how many significant figure…" at bounding box center [894, 316] width 941 height 20
drag, startPoint x: 559, startPoint y: 303, endPoint x: 672, endPoint y: 310, distance: 113.2
click at [664, 310] on div "The students will be given an opportunity to discuss the following questions wi…" at bounding box center [889, 315] width 953 height 95
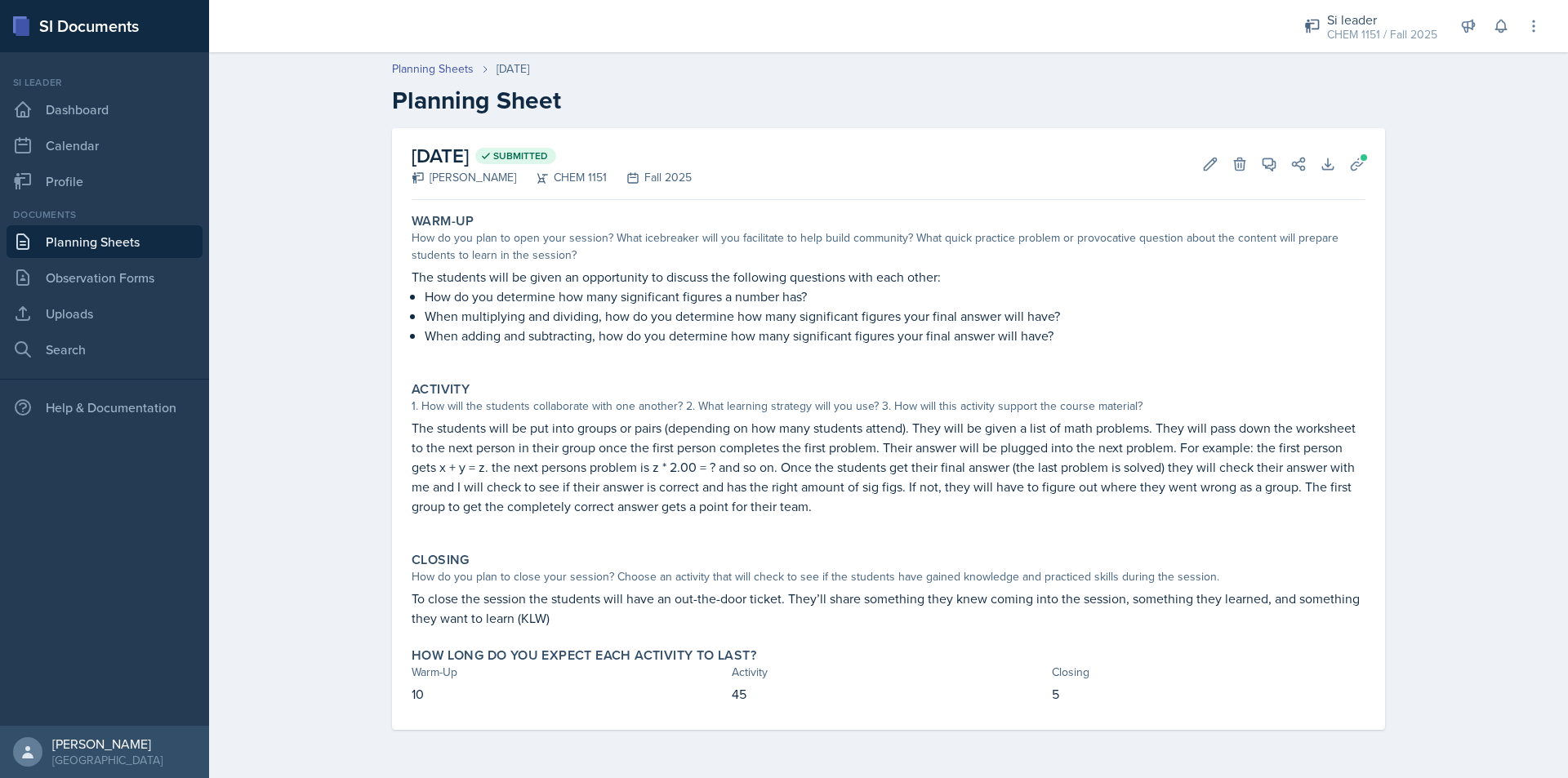
click at [672, 310] on p "When multiplying and dividing, how do you determine how many significant figure…" at bounding box center [894, 316] width 941 height 20
click at [660, 309] on div "The students will be given an opportunity to discuss the following questions wi…" at bounding box center [889, 315] width 953 height 95
click at [674, 310] on p "When multiplying and dividing, how do you determine how many significant figure…" at bounding box center [894, 316] width 941 height 20
click at [430, 71] on link "Planning Sheets" at bounding box center [433, 69] width 81 height 17
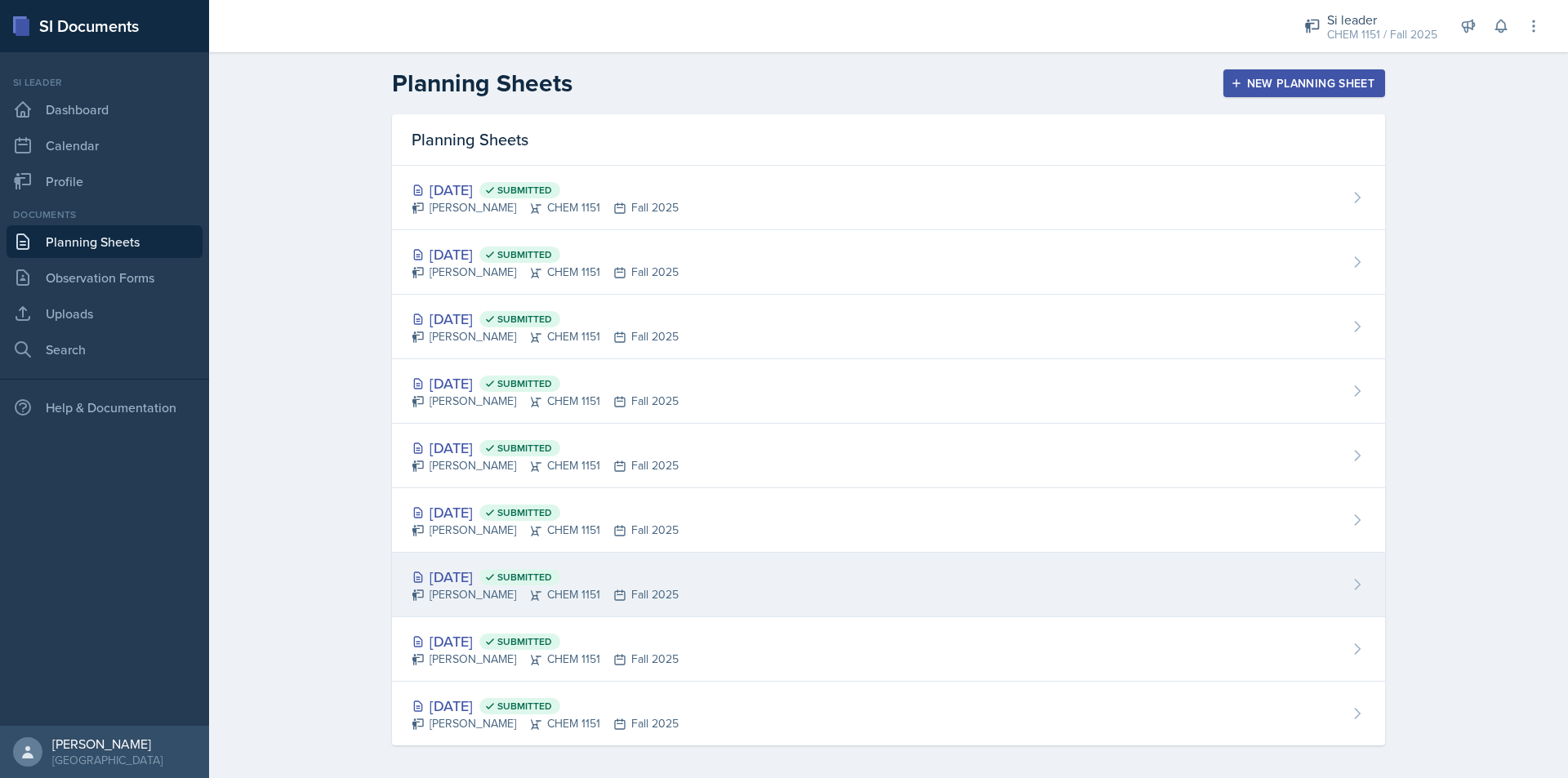
click at [542, 583] on span "Submitted" at bounding box center [525, 577] width 55 height 13
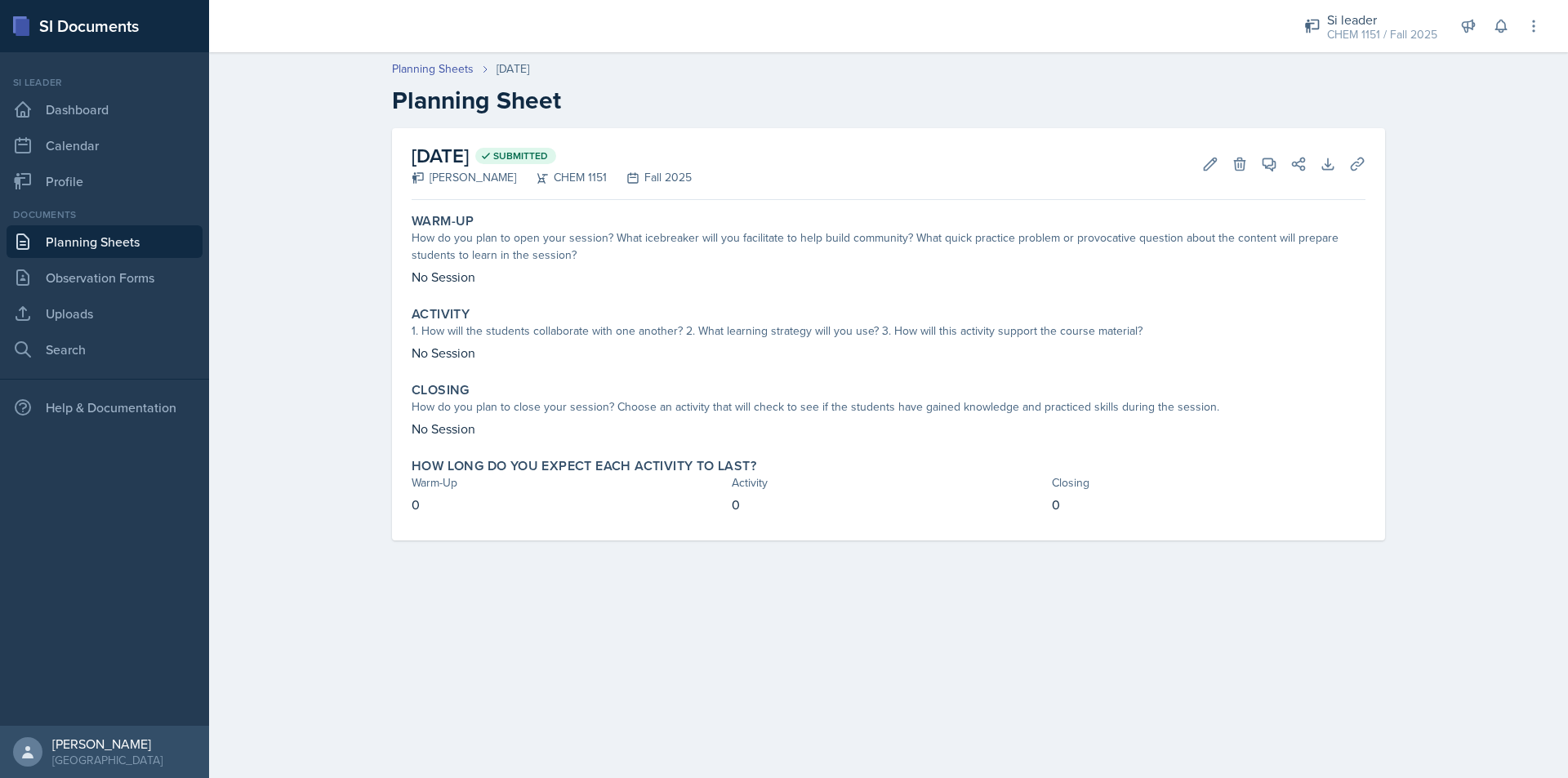
click at [165, 251] on link "Planning Sheets" at bounding box center [105, 241] width 196 height 32
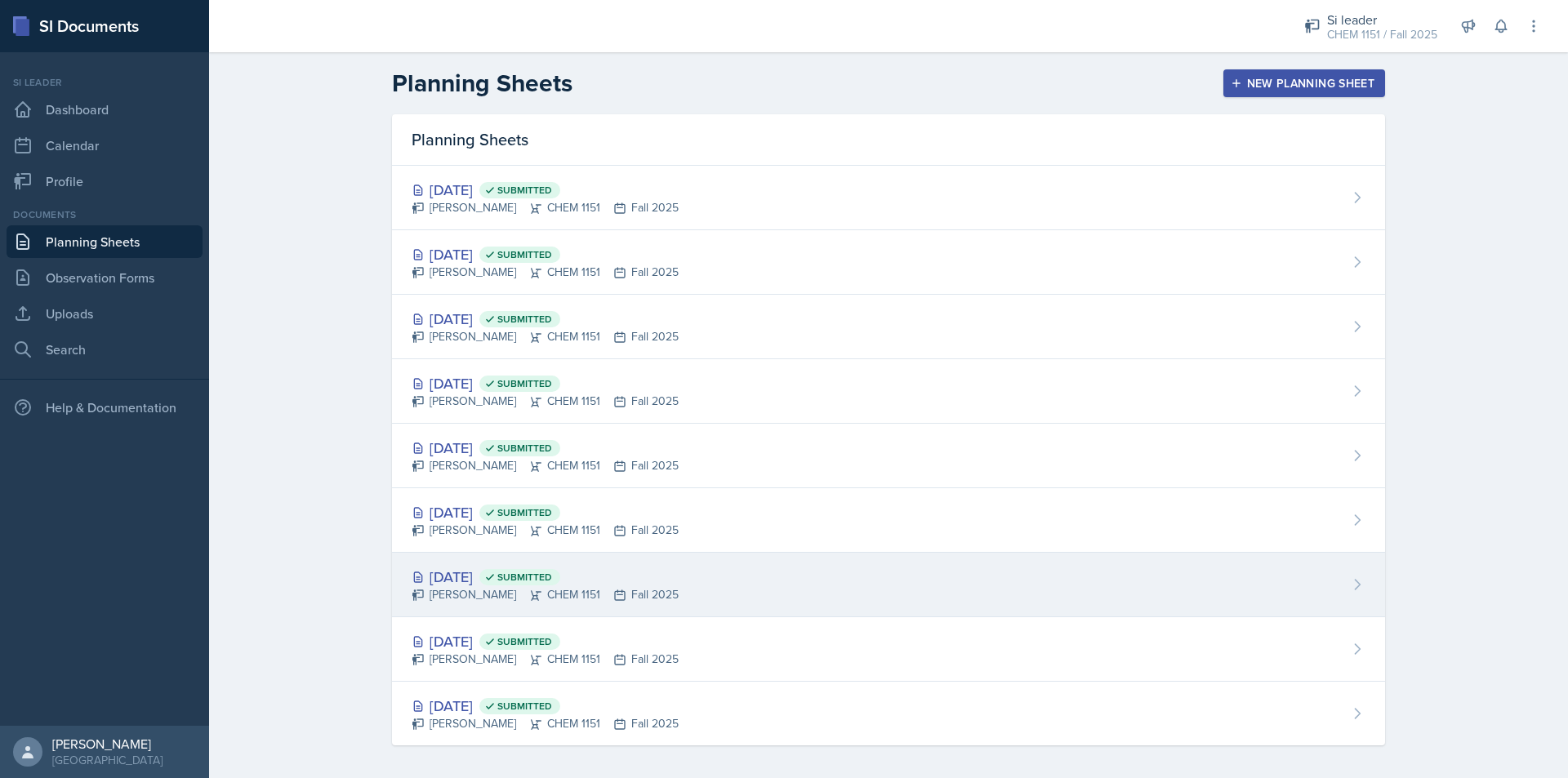
click at [539, 588] on div "[PERSON_NAME] CHEM 1151 Fall 2025" at bounding box center [546, 595] width 267 height 17
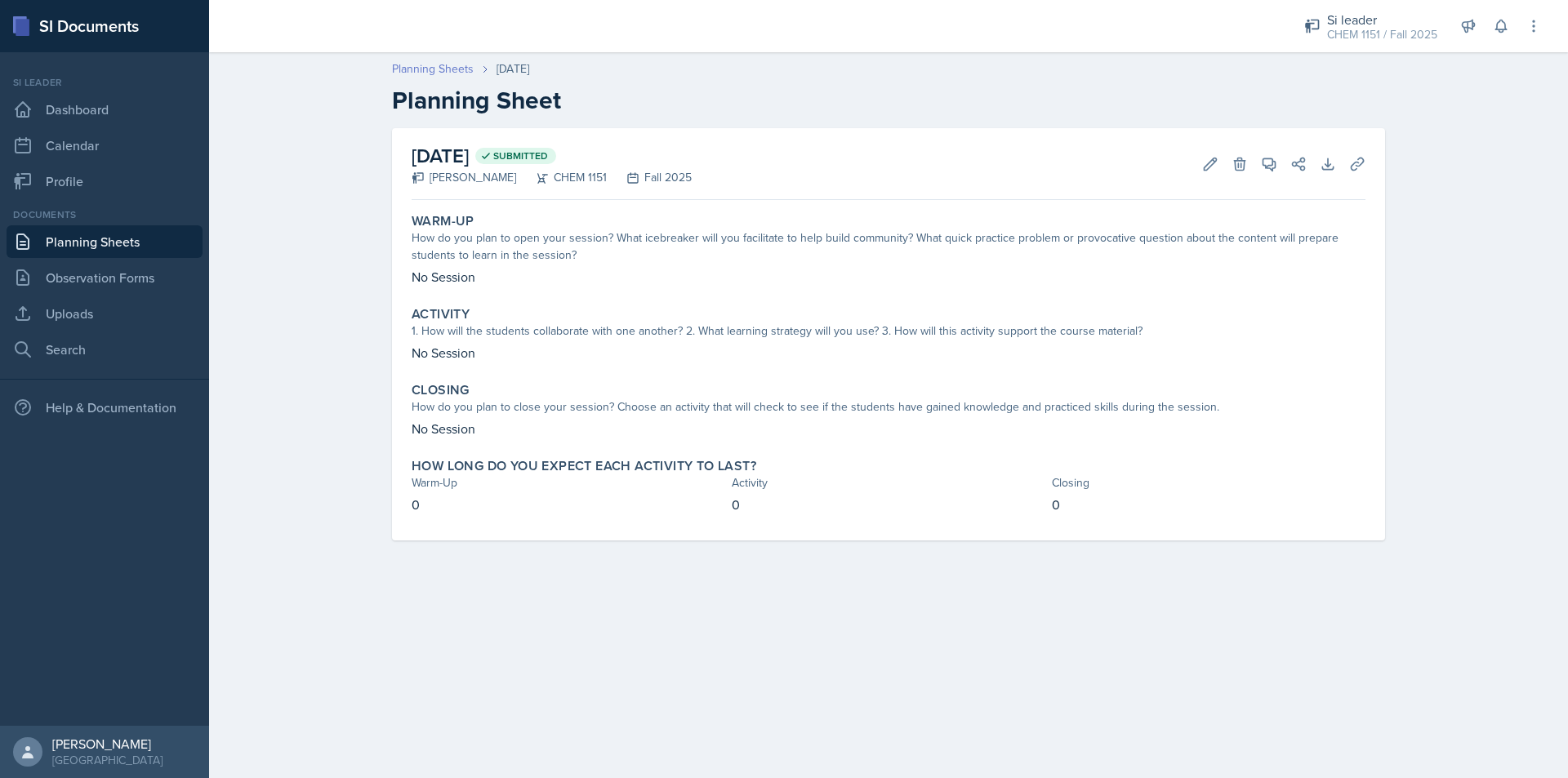
click at [461, 76] on link "Planning Sheets" at bounding box center [433, 69] width 81 height 17
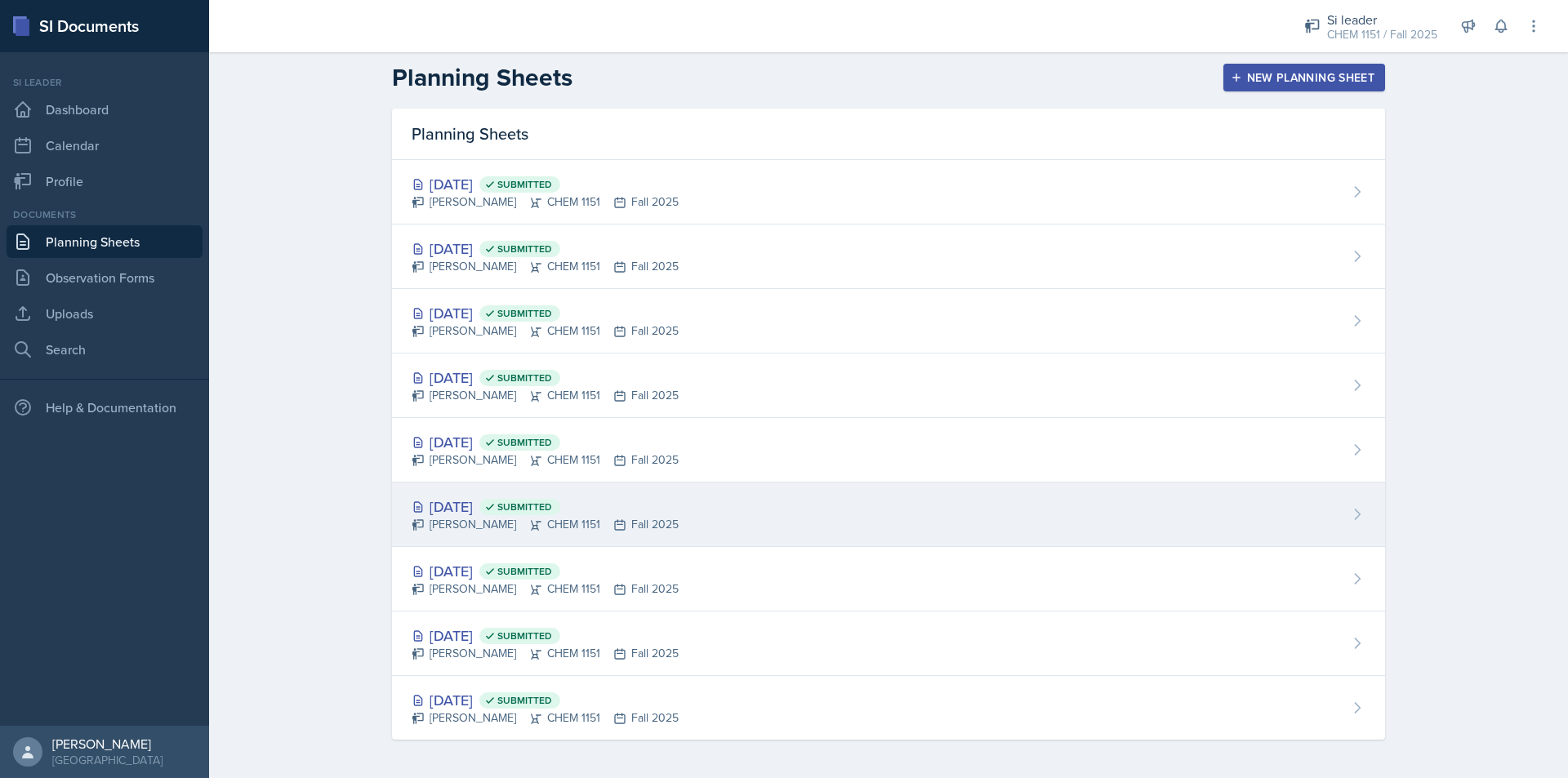
scroll to position [7, 0]
click at [527, 515] on div "[PERSON_NAME] CHEM 1151 Fall 2025" at bounding box center [546, 523] width 267 height 17
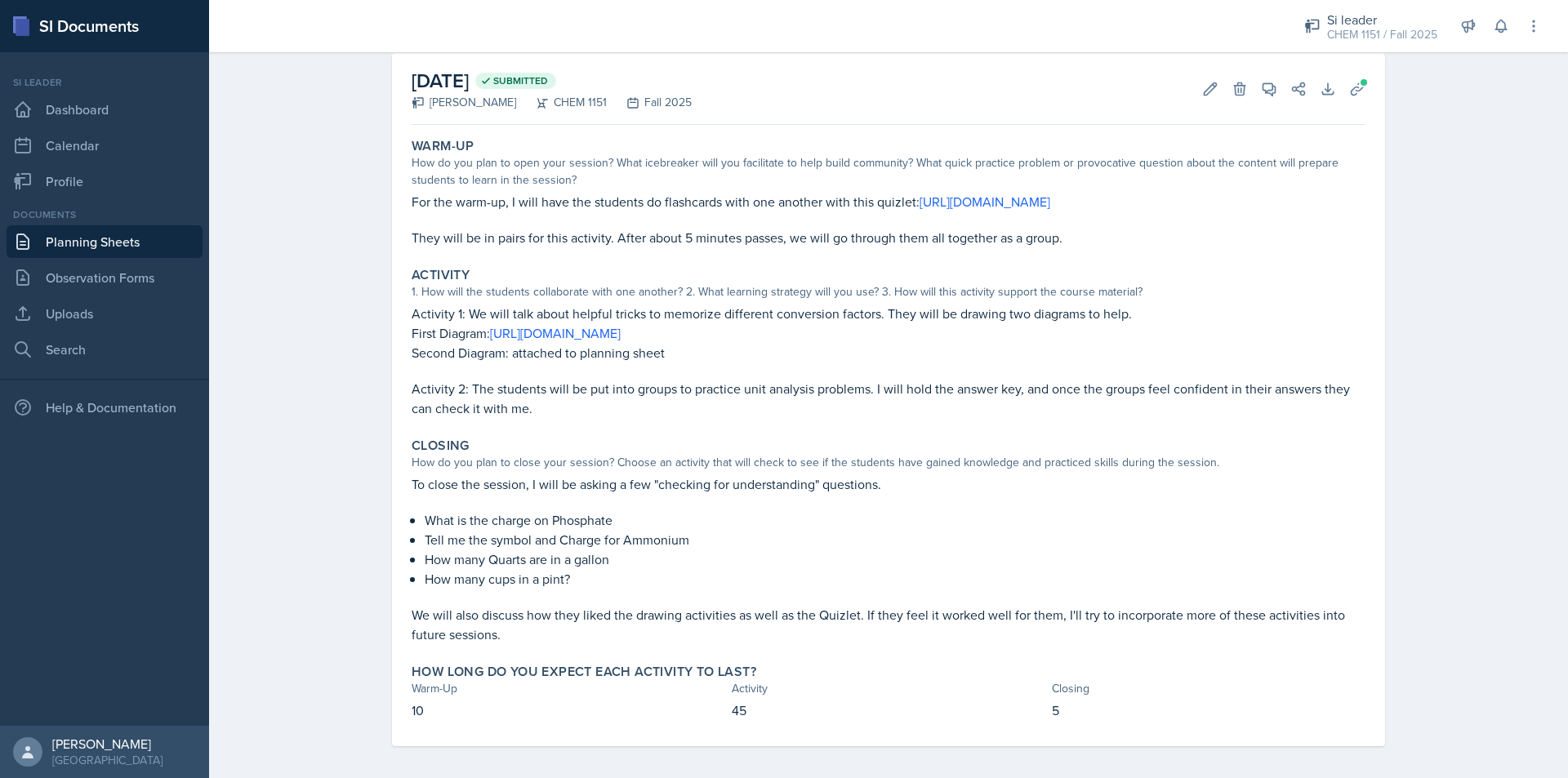
scroll to position [72, 0]
click at [1378, 32] on div "CHEM 1151 / Fall 2025" at bounding box center [1382, 34] width 110 height 17
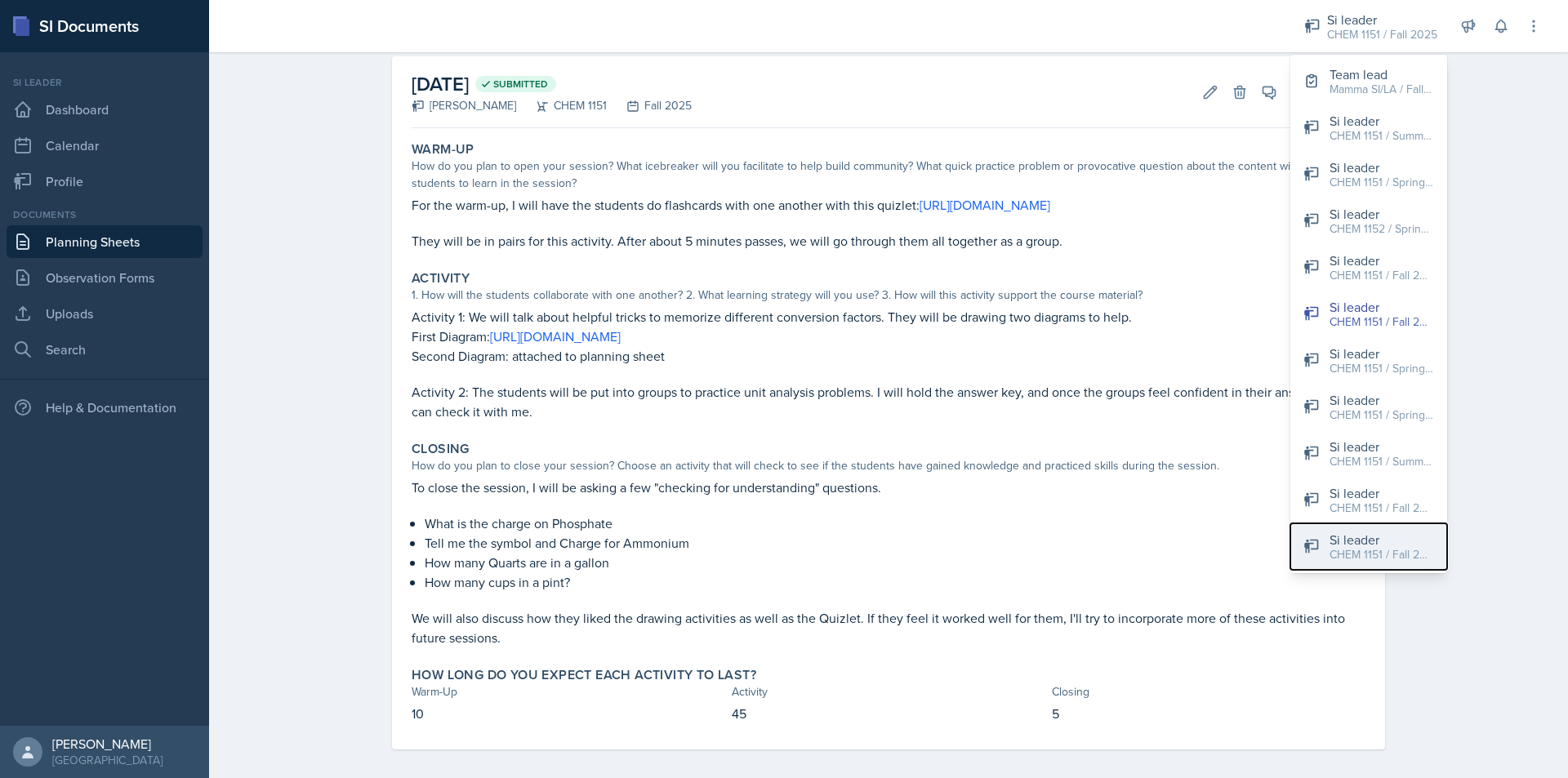
click at [1404, 555] on div "CHEM 1151 / Fall 2024" at bounding box center [1382, 555] width 105 height 17
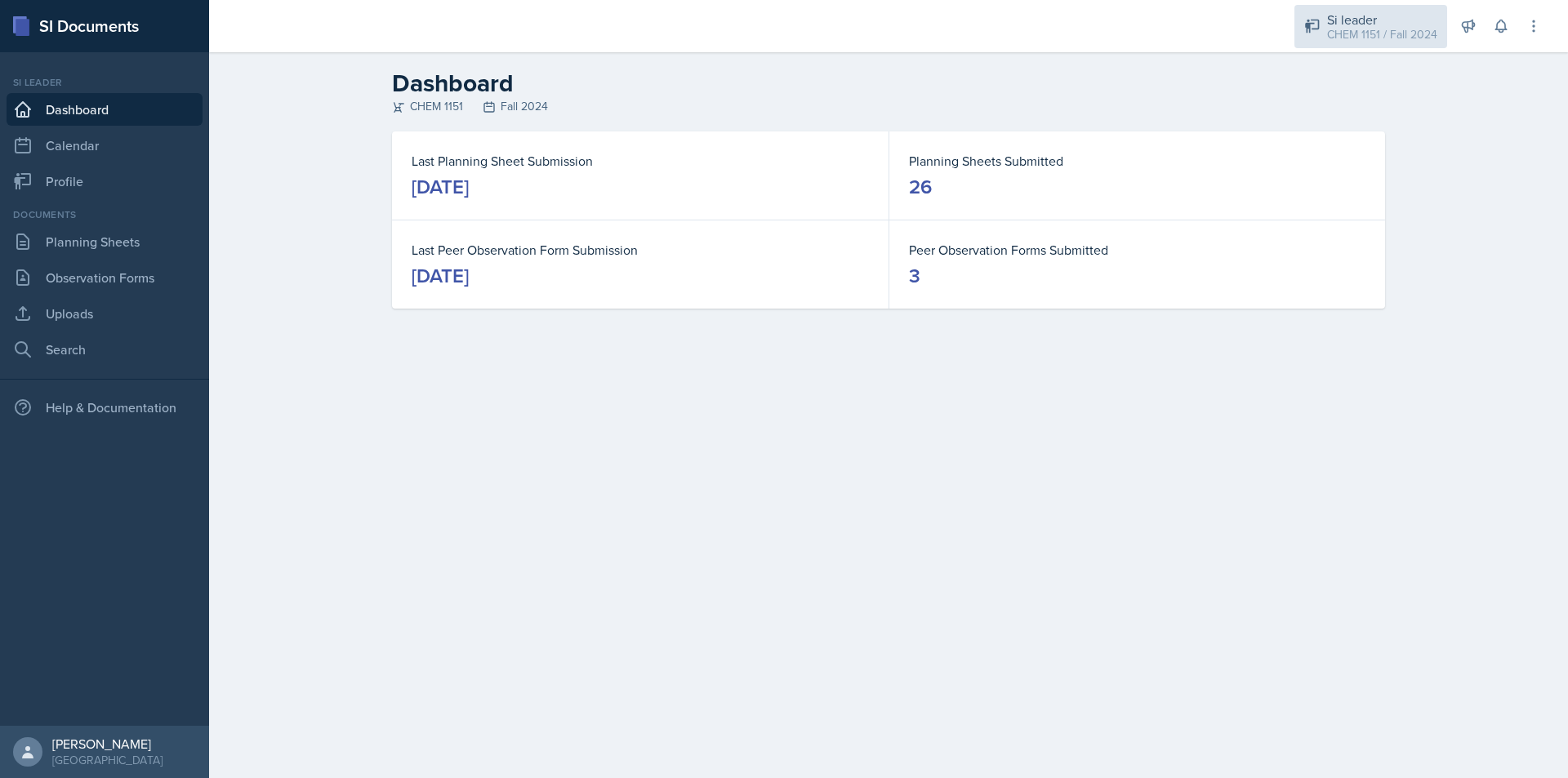
click at [1391, 32] on div "CHEM 1151 / Fall 2024" at bounding box center [1382, 34] width 110 height 17
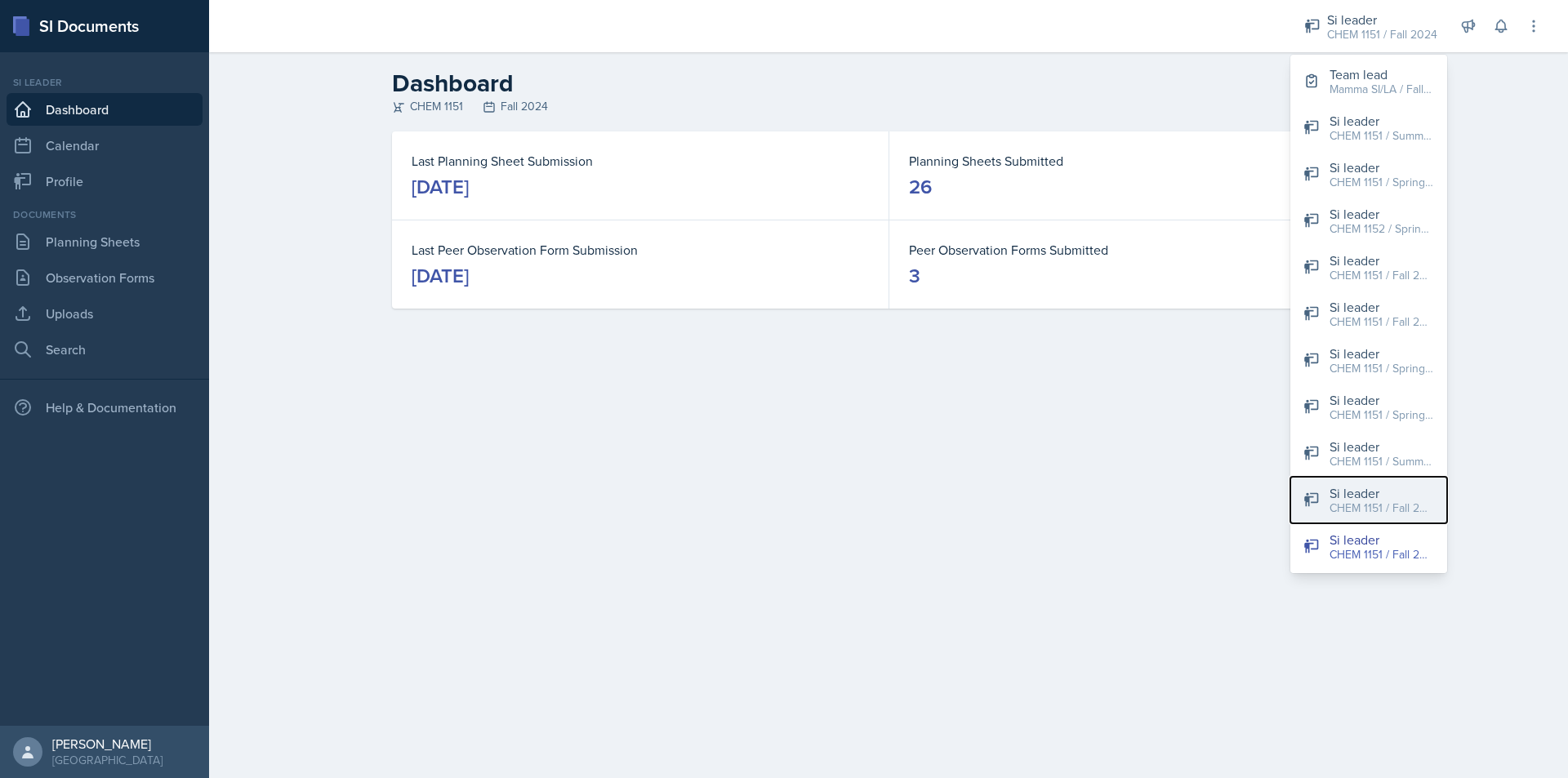
click at [1402, 500] on div "CHEM 1151 / Fall 2023" at bounding box center [1382, 508] width 105 height 17
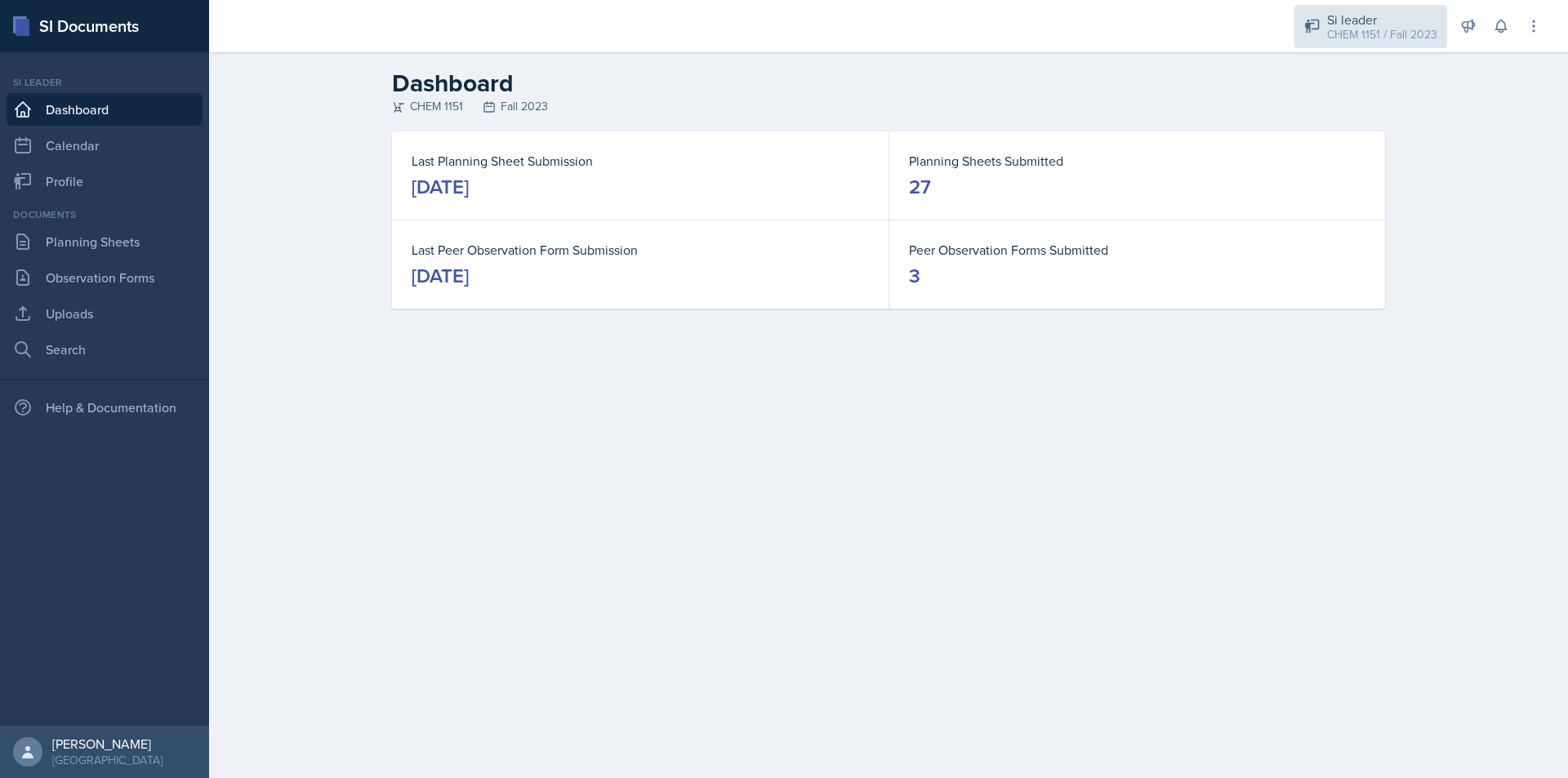
click at [1373, 32] on div "CHEM 1151 / Fall 2023" at bounding box center [1382, 34] width 110 height 17
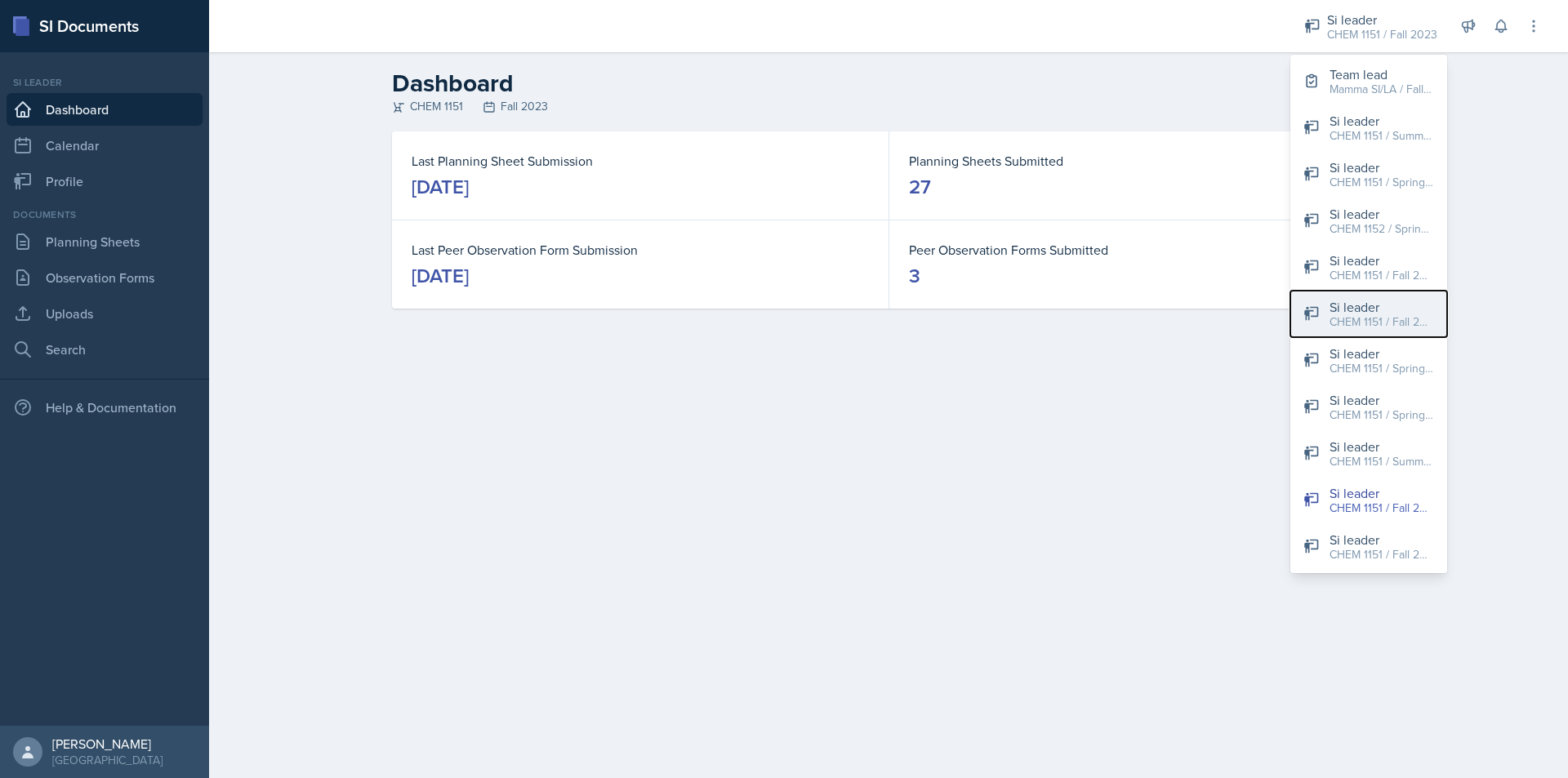
click at [1390, 316] on div "CHEM 1151 / Fall 2025" at bounding box center [1382, 322] width 105 height 17
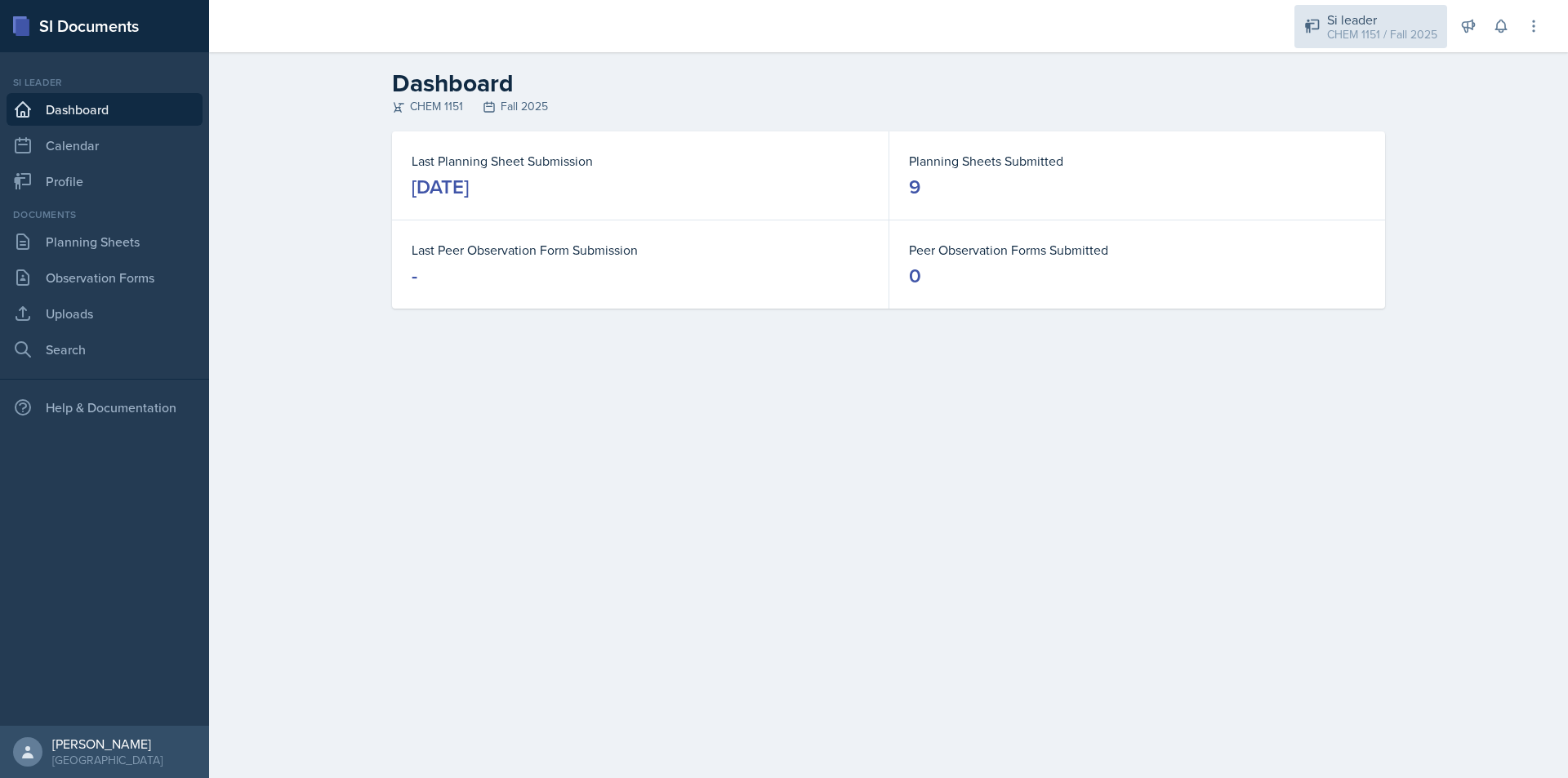
click at [1395, 24] on div "Si leader" at bounding box center [1382, 20] width 110 height 20
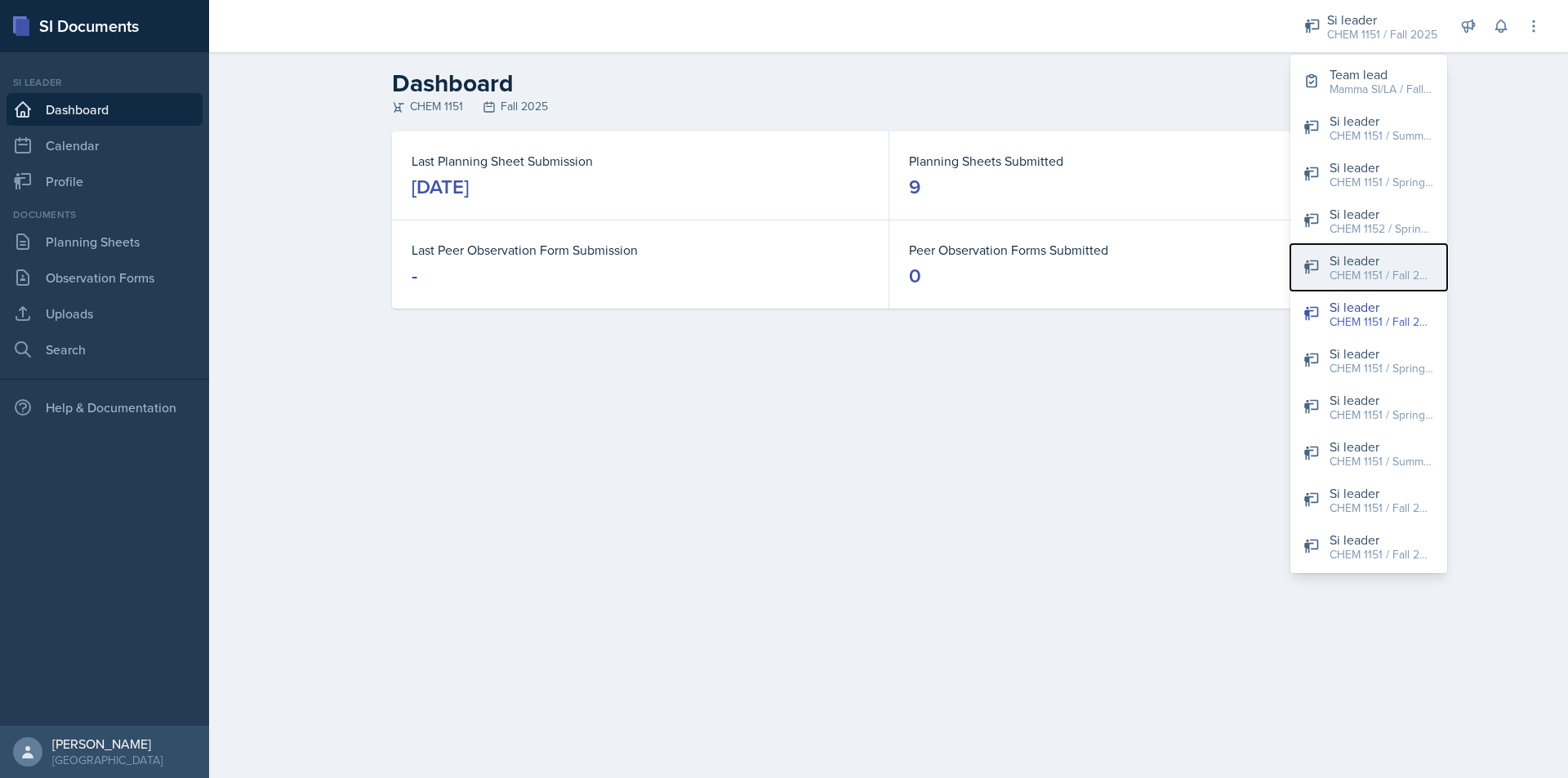
click at [1403, 270] on div "CHEM 1151 / Fall 2022" at bounding box center [1382, 276] width 105 height 17
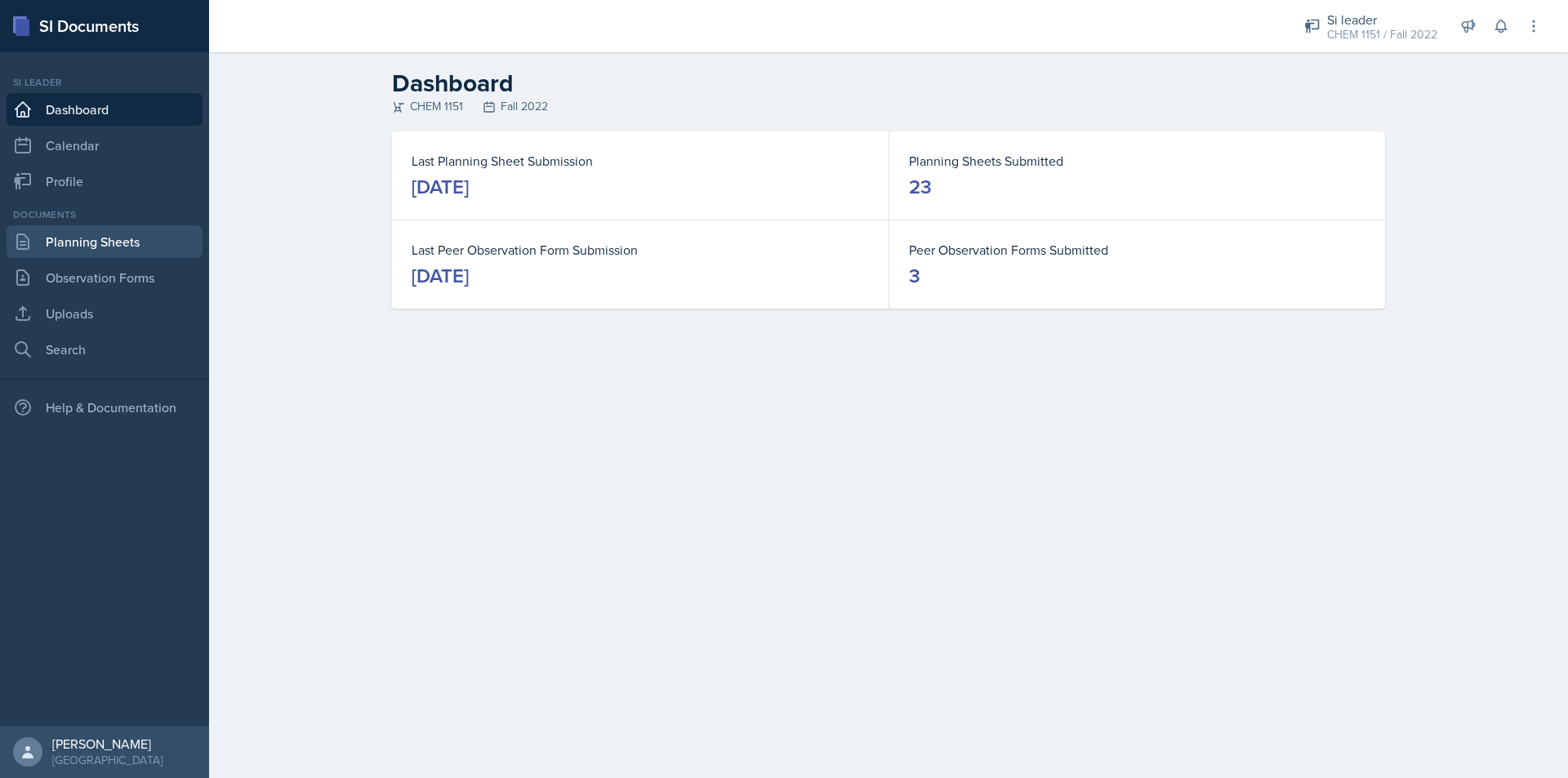
click at [141, 240] on link "Planning Sheets" at bounding box center [105, 241] width 196 height 32
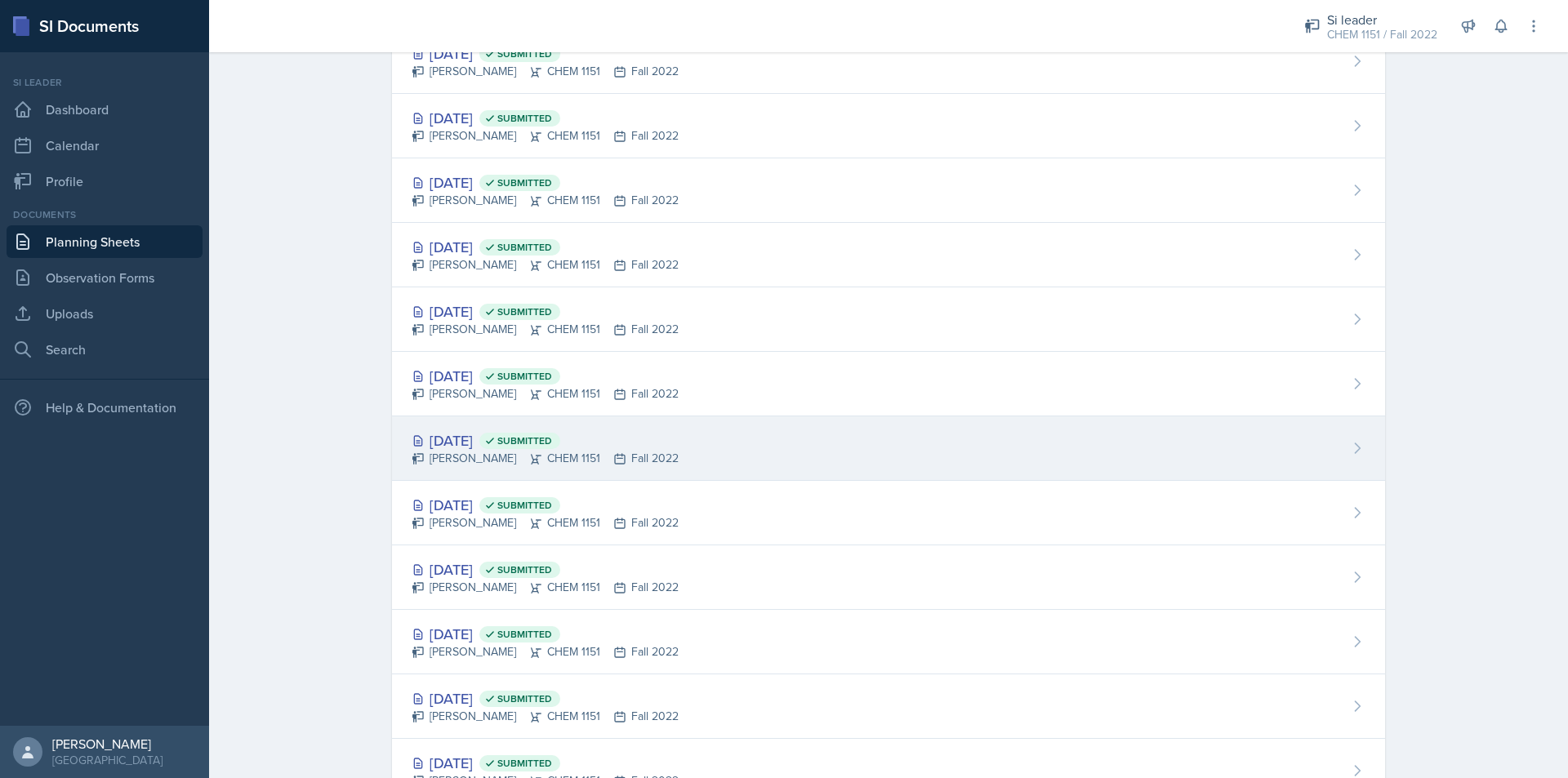
scroll to position [909, 0]
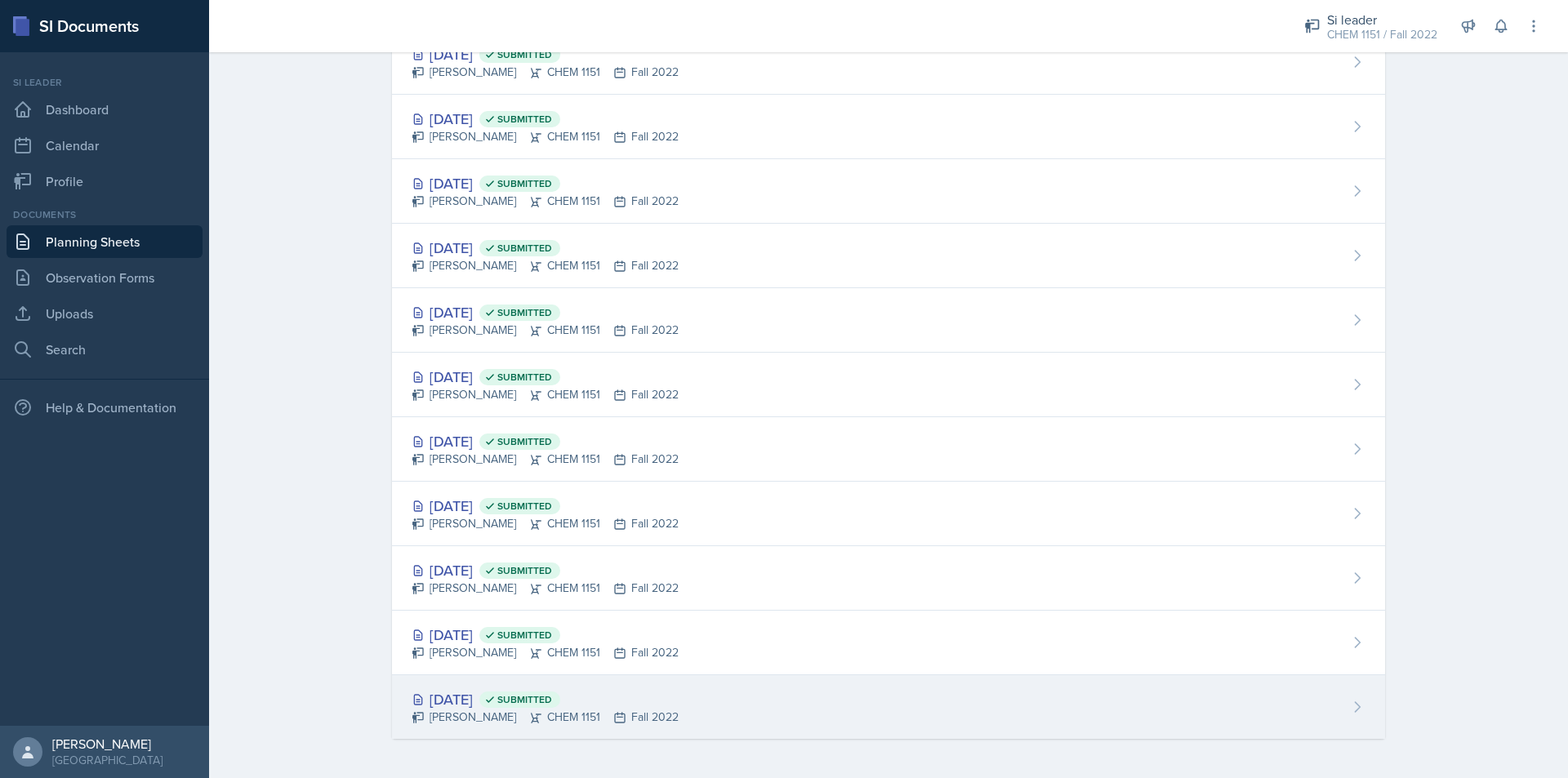
click at [661, 705] on div "[DATE] Submitted [PERSON_NAME] CHEM 1151 Fall 2022" at bounding box center [889, 707] width 993 height 64
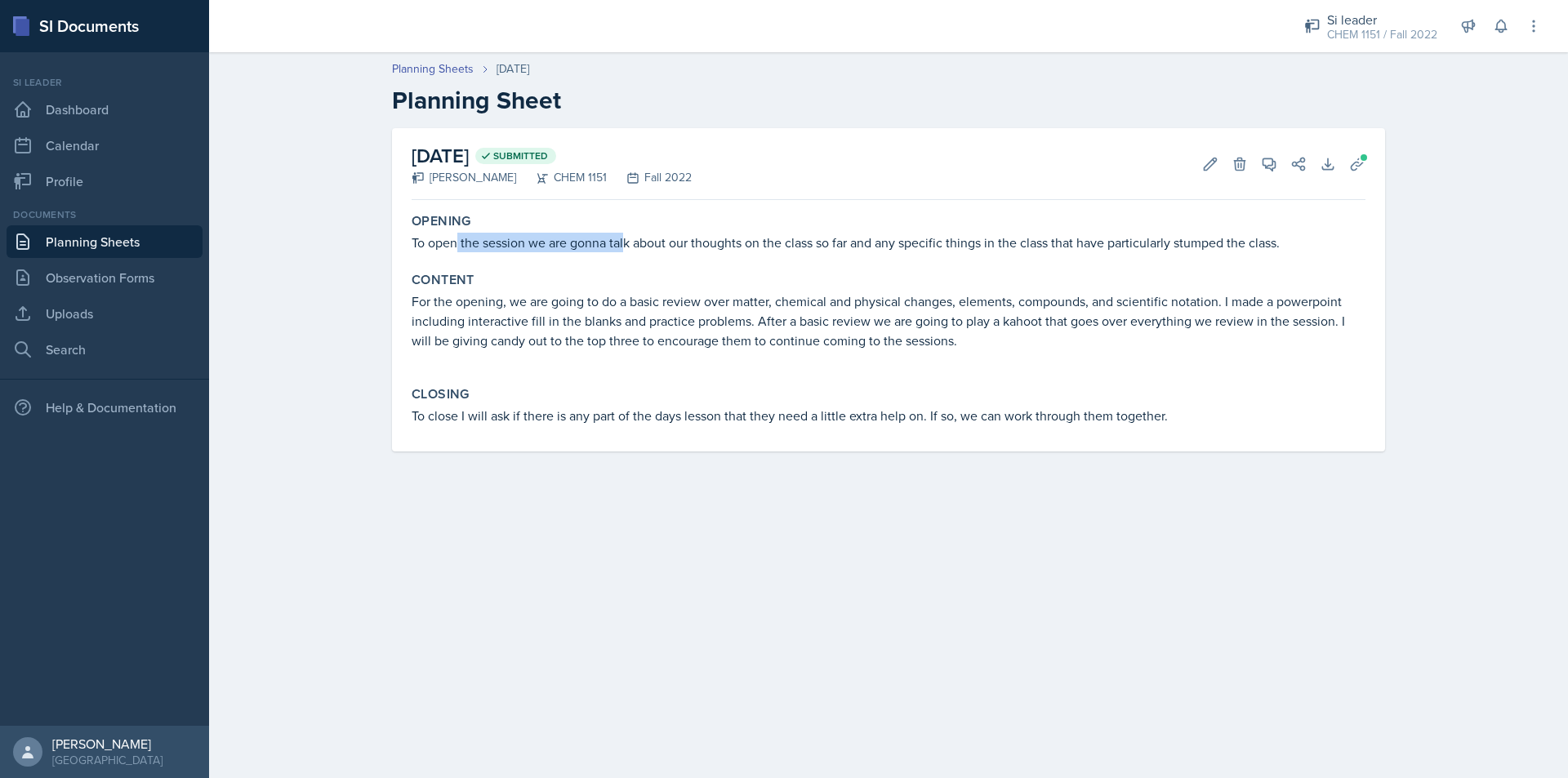
drag, startPoint x: 464, startPoint y: 231, endPoint x: 626, endPoint y: 232, distance: 162.0
click at [626, 232] on div "Opening To open the session we are gonna talk about our thoughts on the class s…" at bounding box center [889, 232] width 967 height 52
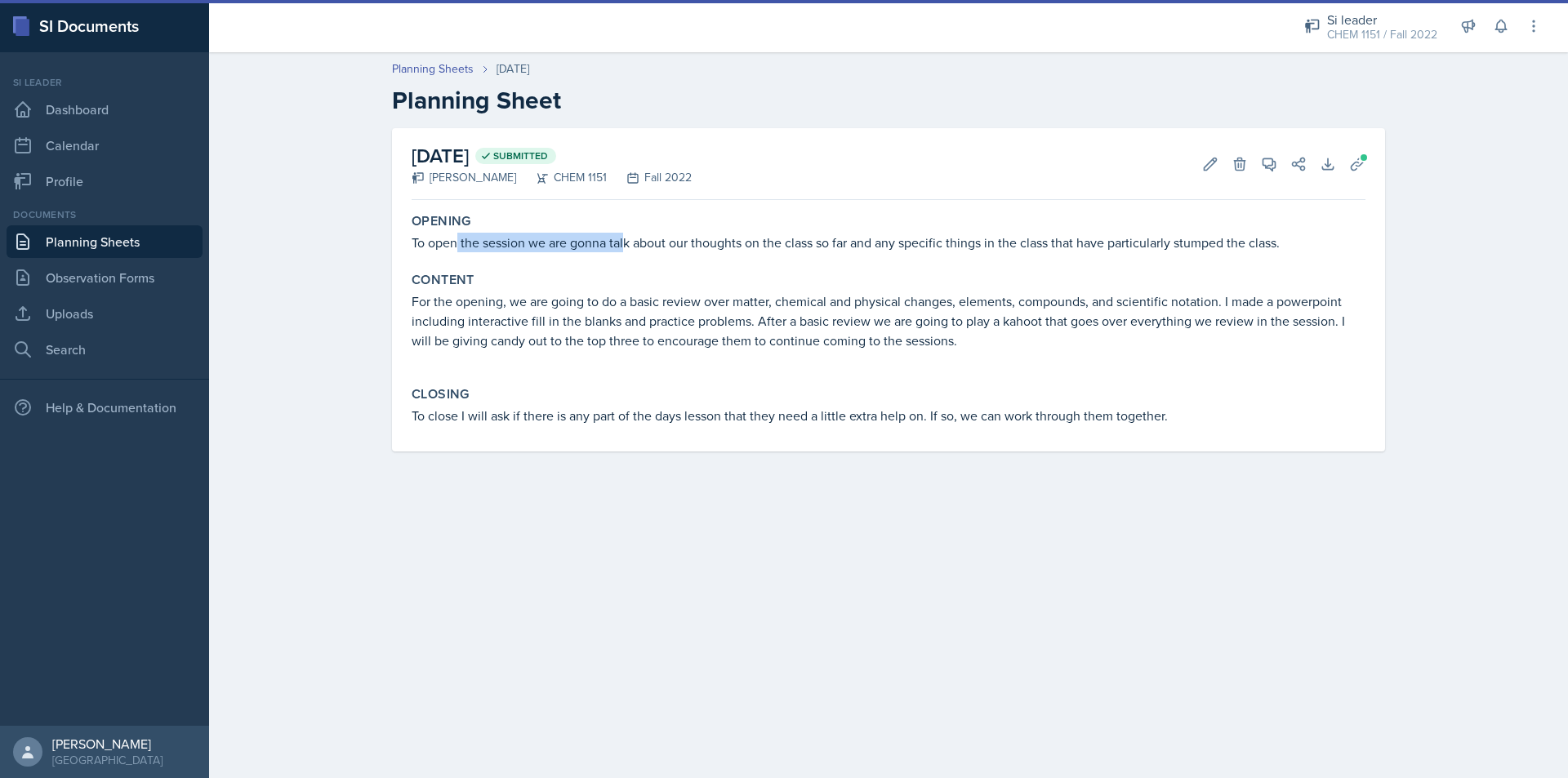
click at [626, 232] on p "To open the session we are gonna talk about our thoughts on the class so far an…" at bounding box center [889, 242] width 953 height 20
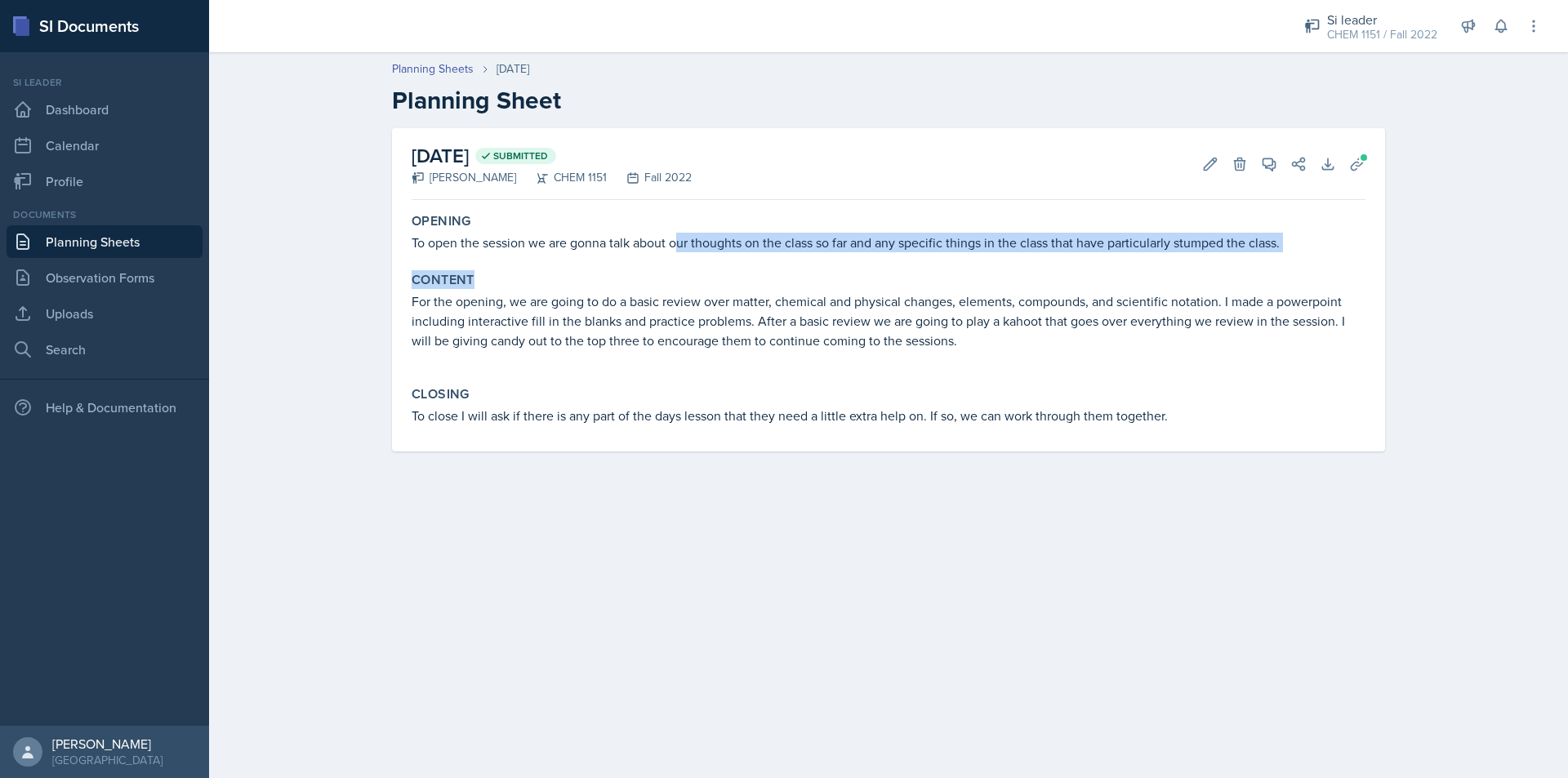
drag, startPoint x: 739, startPoint y: 244, endPoint x: 997, endPoint y: 265, distance: 258.9
click at [997, 265] on div "Opening To open the session we are gonna talk about our thoughts on the class s…" at bounding box center [889, 329] width 953 height 245
click at [994, 251] on p "To open the session we are gonna talk about our thoughts on the class so far an…" at bounding box center [889, 242] width 953 height 20
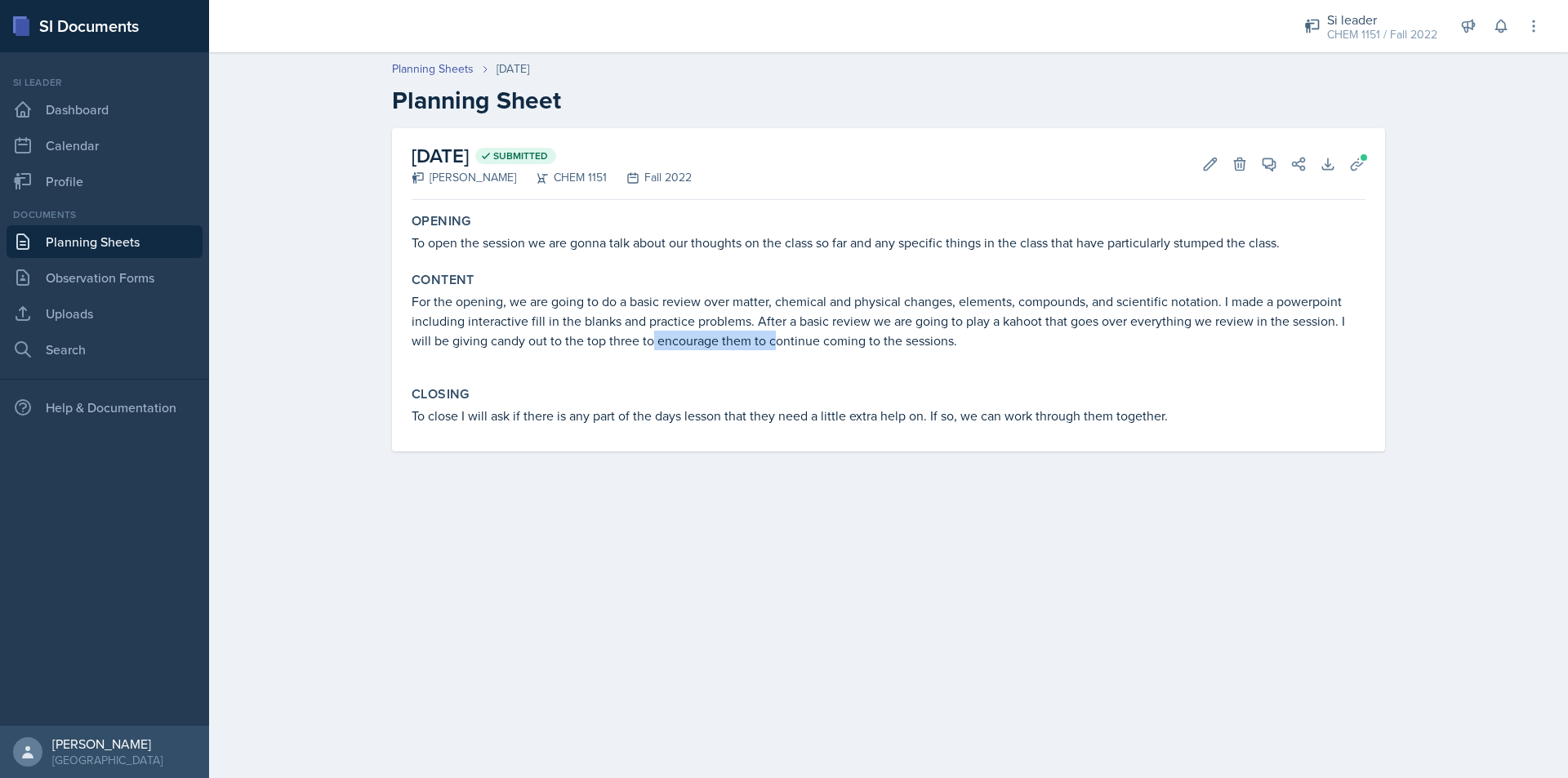
drag, startPoint x: 657, startPoint y: 340, endPoint x: 806, endPoint y: 347, distance: 149.2
click at [802, 347] on p "For the opening, we are going to do a basic review over matter, chemical and ph…" at bounding box center [889, 320] width 953 height 59
click at [806, 347] on p "For the opening, we are going to do a basic review over matter, chemical and ph…" at bounding box center [889, 320] width 953 height 59
click at [1267, 164] on icon at bounding box center [1269, 164] width 17 height 17
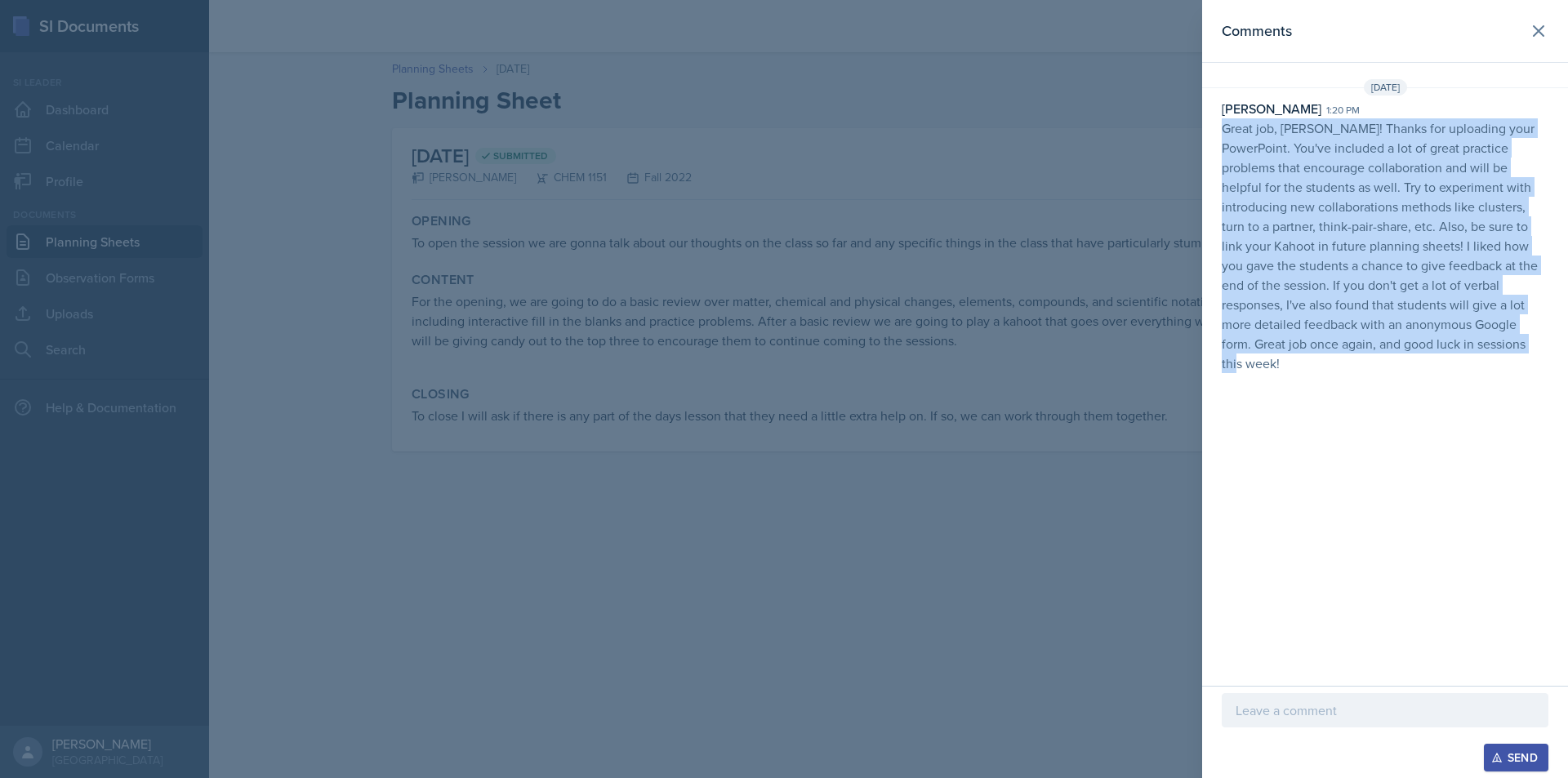
drag, startPoint x: 1220, startPoint y: 130, endPoint x: 1448, endPoint y: 365, distance: 327.4
click at [1424, 365] on div "Comments [DATE] [PERSON_NAME] 1:20 pm Great job, [PERSON_NAME]! Thanks for uplo…" at bounding box center [1384, 343] width 365 height 686
click at [1424, 361] on div "Comments [DATE] [PERSON_NAME] 1:20 pm Great job, [PERSON_NAME]! Thanks for uplo…" at bounding box center [1384, 343] width 365 height 686
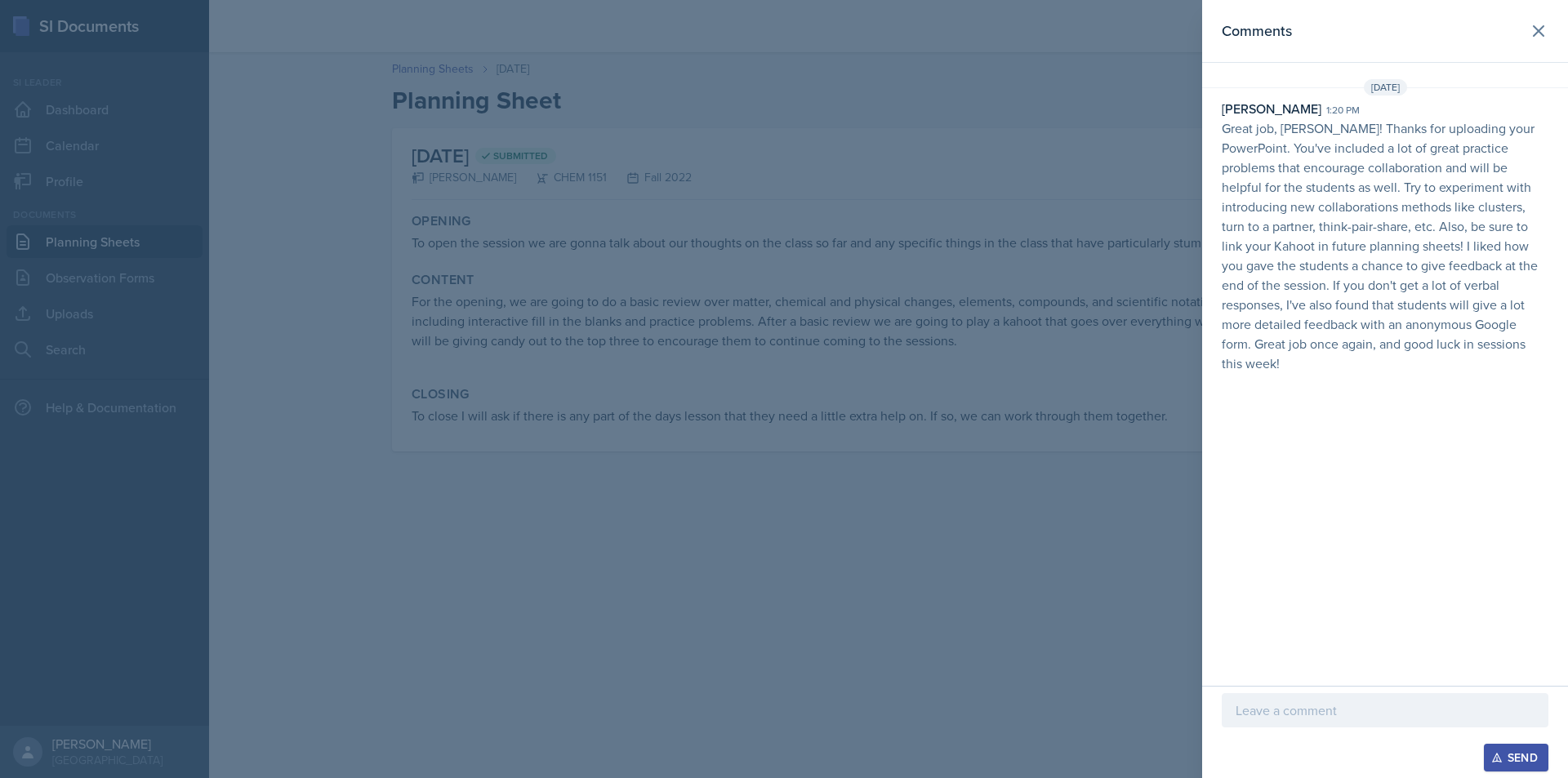
click at [782, 280] on div at bounding box center [784, 389] width 1568 height 778
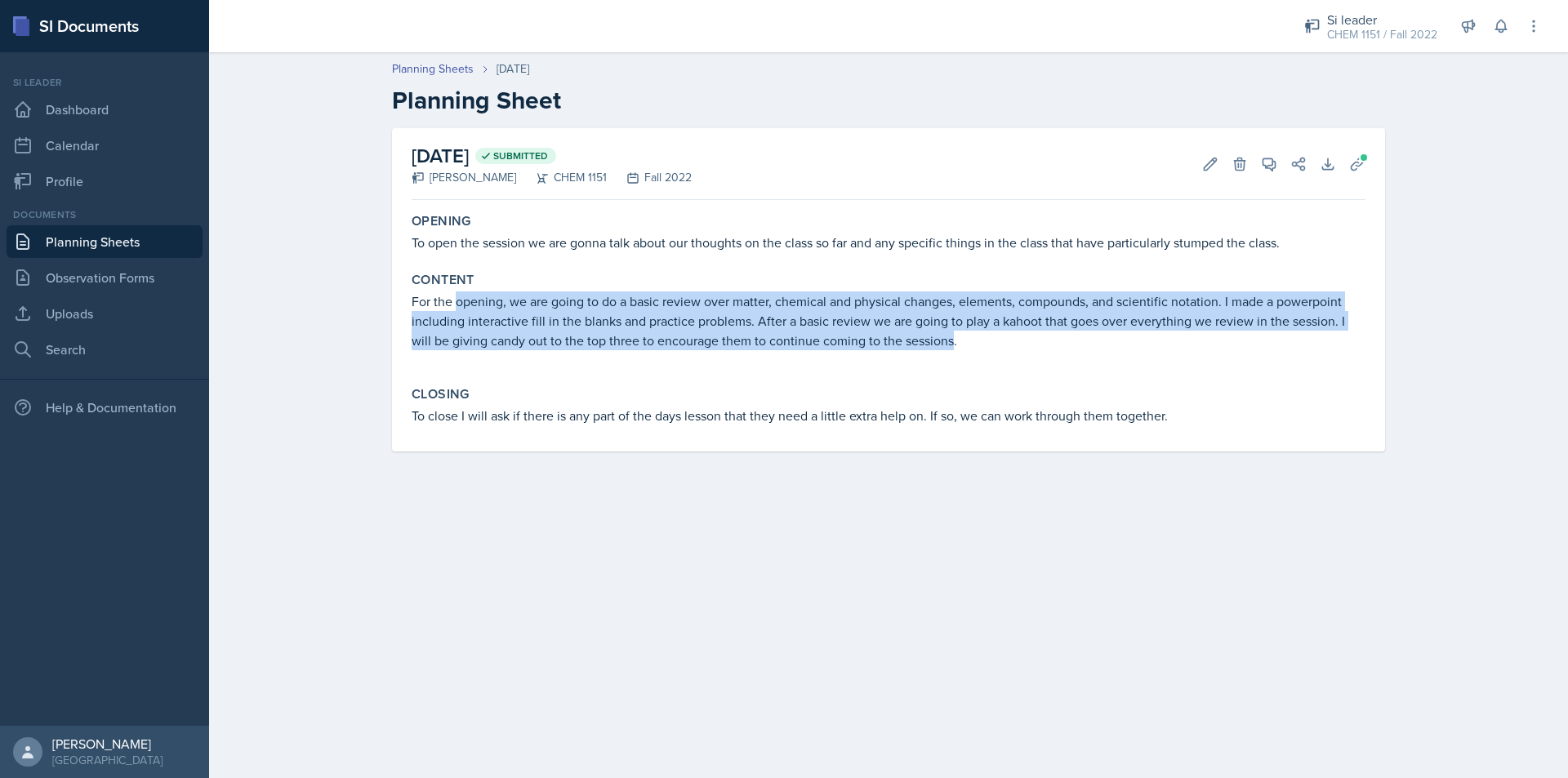
drag, startPoint x: 567, startPoint y: 314, endPoint x: 953, endPoint y: 349, distance: 387.6
click at [953, 349] on p "For the opening, we are going to do a basic review over matter, chemical and ph…" at bounding box center [889, 320] width 953 height 59
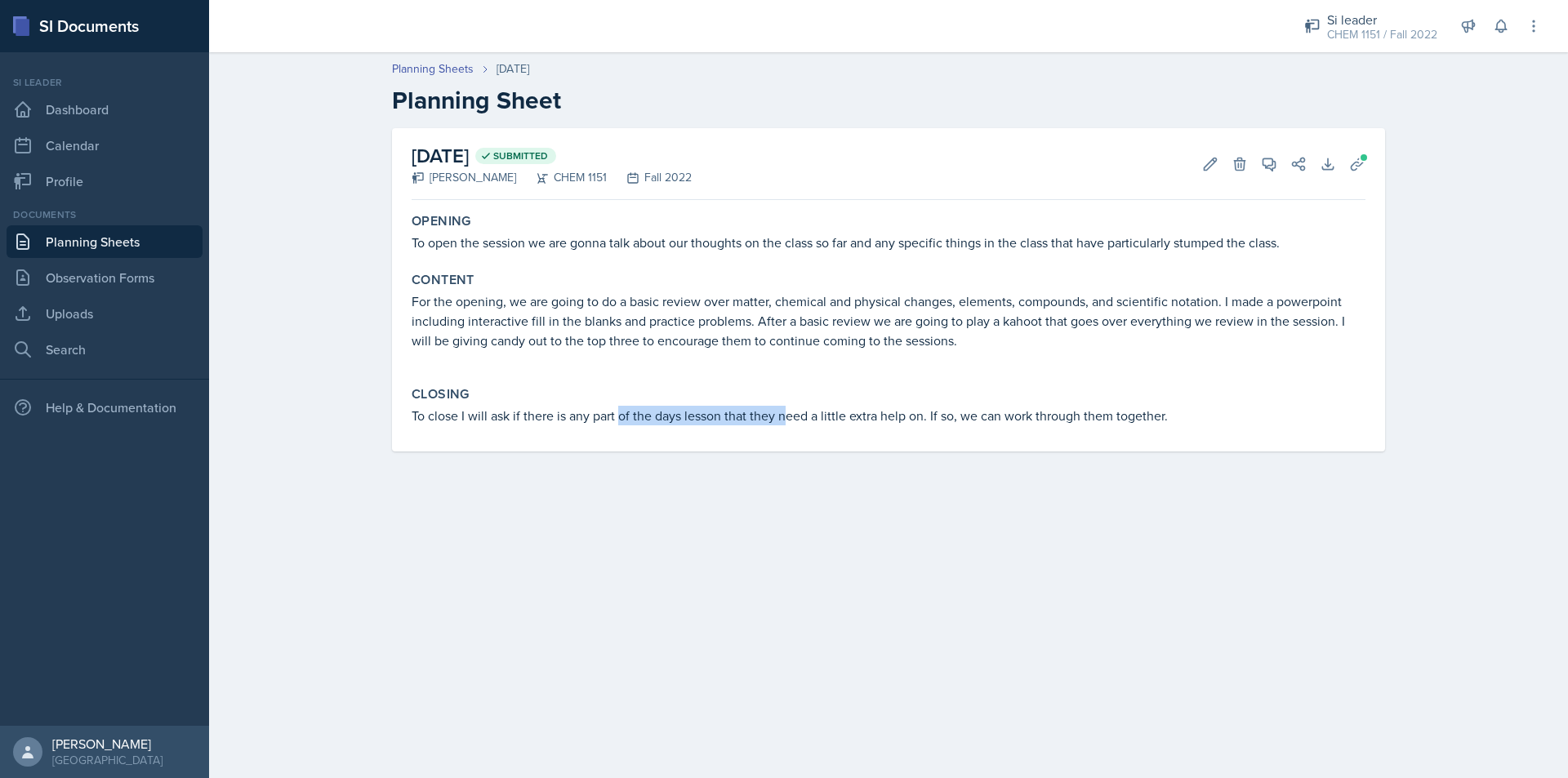
drag, startPoint x: 620, startPoint y: 418, endPoint x: 783, endPoint y: 418, distance: 163.0
click at [783, 418] on p "To close I will ask if there is any part of the days lesson that they need a li…" at bounding box center [889, 416] width 953 height 20
drag, startPoint x: 861, startPoint y: 425, endPoint x: 884, endPoint y: 426, distance: 23.0
click at [880, 426] on div "Closing To close I will ask if there is any part of the days lesson that they n…" at bounding box center [889, 405] width 967 height 52
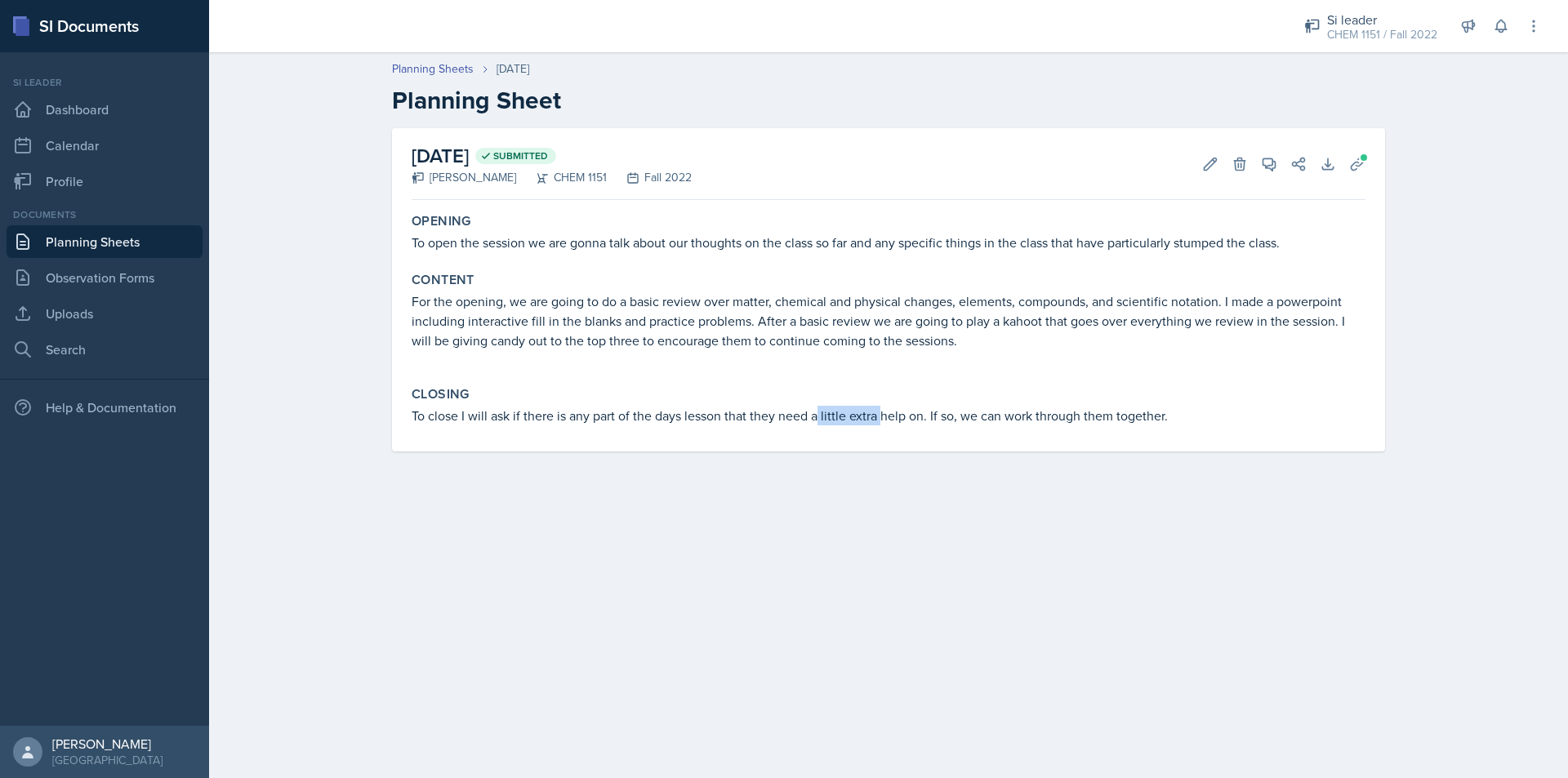
click at [884, 426] on div "Closing To close I will ask if there is any part of the days lesson that they n…" at bounding box center [889, 405] width 967 height 52
click at [174, 245] on link "Planning Sheets" at bounding box center [105, 241] width 196 height 32
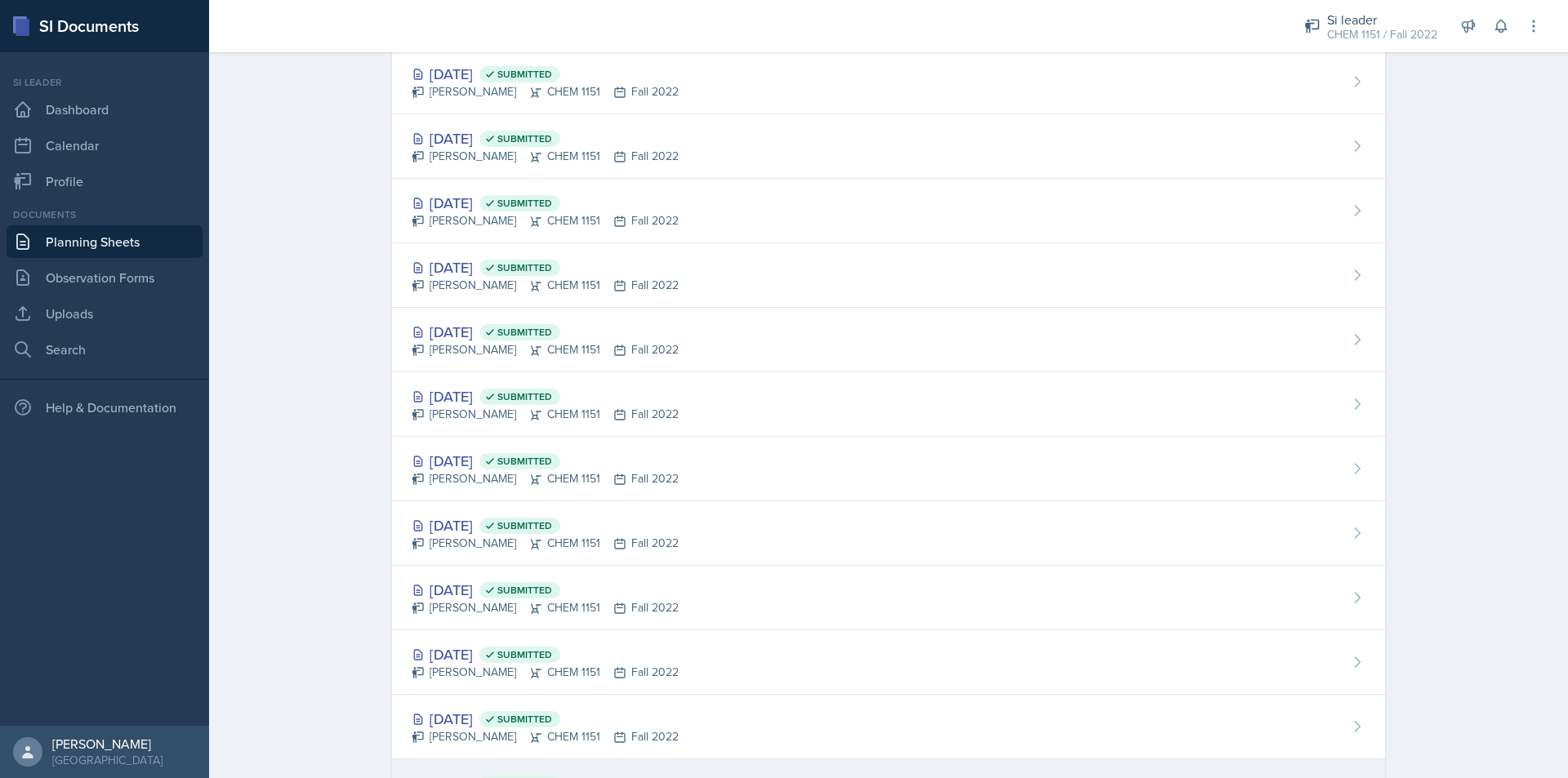
scroll to position [909, 0]
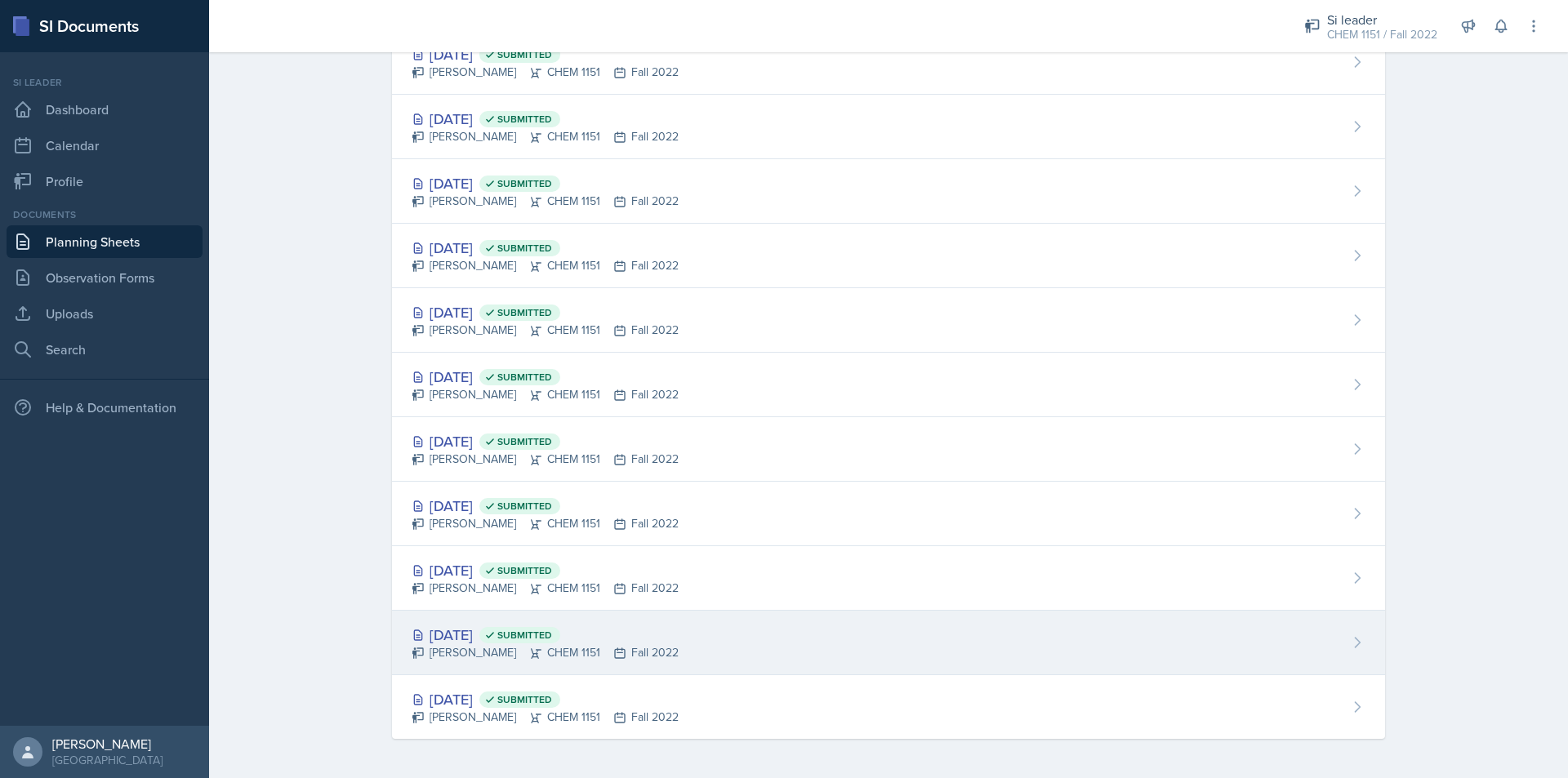
click at [613, 634] on div "[DATE] Submitted" at bounding box center [546, 634] width 267 height 22
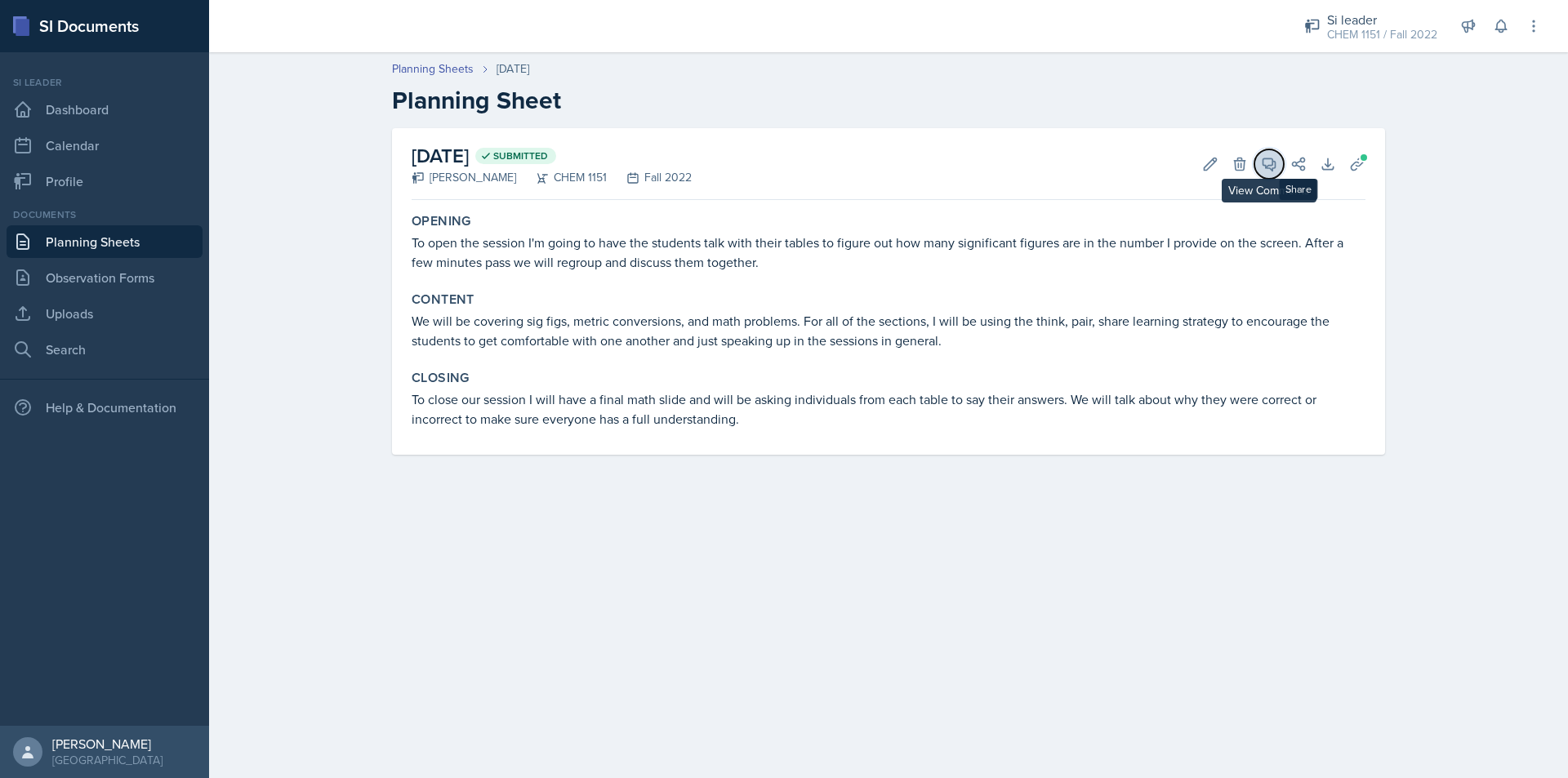
click at [1271, 169] on icon at bounding box center [1269, 164] width 12 height 12
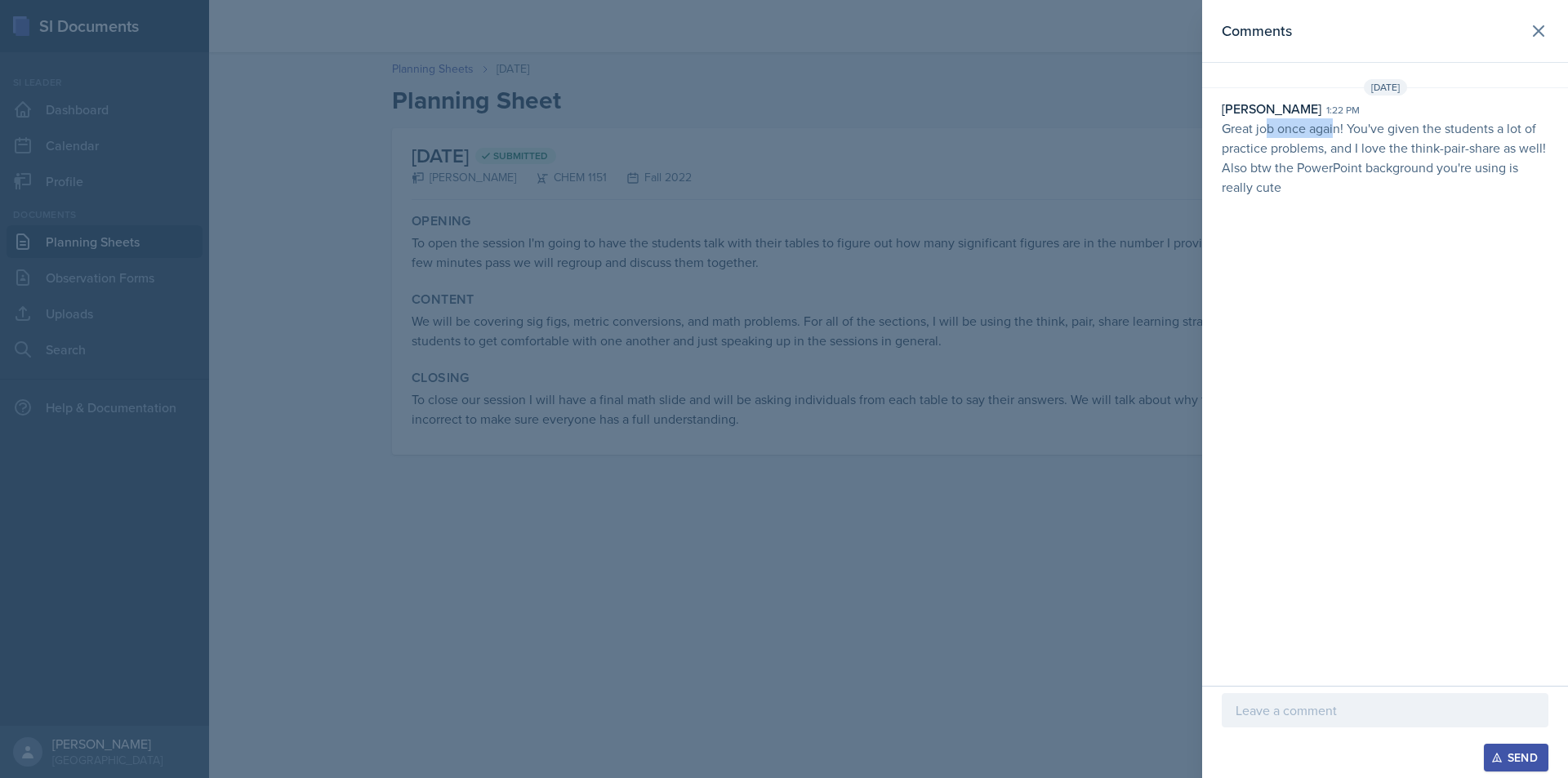
drag, startPoint x: 1265, startPoint y: 125, endPoint x: 1335, endPoint y: 127, distance: 70.0
click at [1335, 127] on p "Great job once again! You've given the students a lot of practice problems, and…" at bounding box center [1384, 158] width 326 height 78
drag, startPoint x: 1290, startPoint y: 126, endPoint x: 1364, endPoint y: 136, distance: 74.7
click at [1352, 135] on p "Great job once again! You've given the students a lot of practice problems, and…" at bounding box center [1384, 158] width 326 height 78
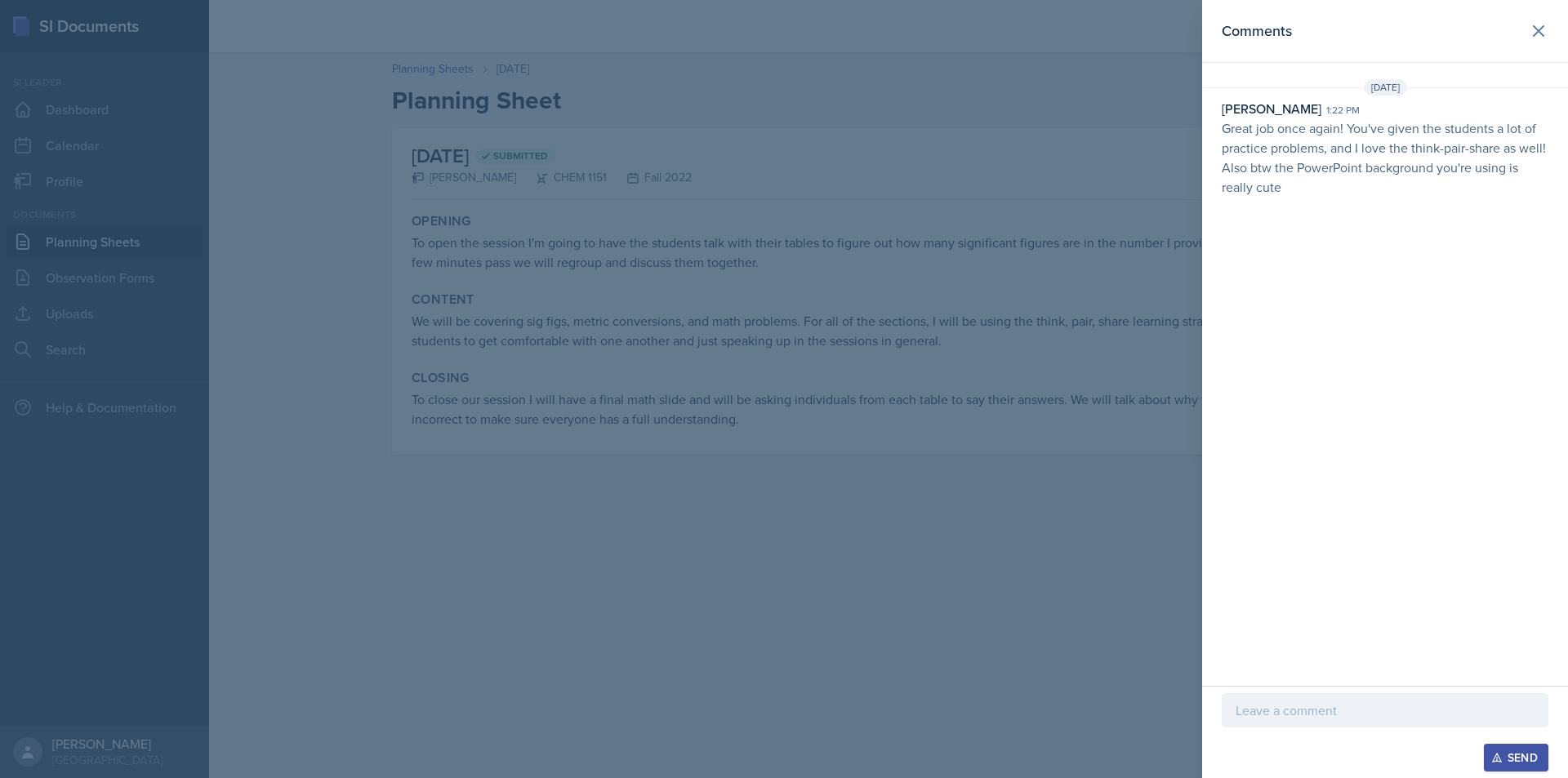
click at [1364, 136] on p "Great job once again! You've given the students a lot of practice problems, and…" at bounding box center [1384, 158] width 326 height 78
drag, startPoint x: 1330, startPoint y: 135, endPoint x: 1387, endPoint y: 142, distance: 57.4
click at [1368, 140] on p "Great job once again! You've given the students a lot of practice problems, and…" at bounding box center [1384, 158] width 326 height 78
click at [1388, 142] on p "Great job once again! You've given the students a lot of practice problems, and…" at bounding box center [1384, 158] width 326 height 78
drag, startPoint x: 1350, startPoint y: 142, endPoint x: 1394, endPoint y: 145, distance: 44.1
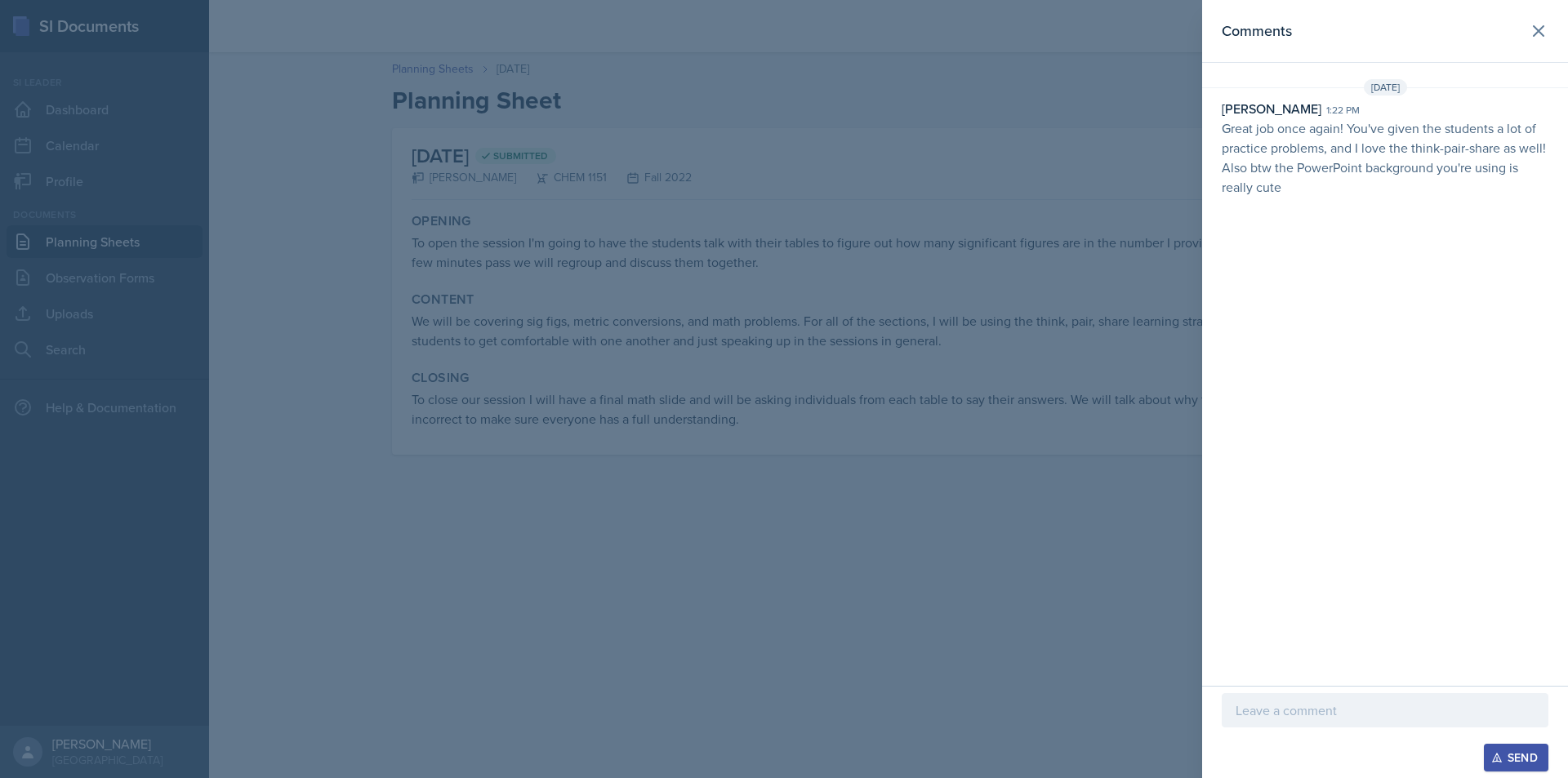
click at [1380, 144] on p "Great job once again! You've given the students a lot of practice problems, and…" at bounding box center [1384, 158] width 326 height 78
click at [1394, 145] on p "Great job once again! You've given the students a lot of practice problems, and…" at bounding box center [1384, 158] width 326 height 78
click at [1366, 145] on p "Great job once again! You've given the students a lot of practice problems, and…" at bounding box center [1384, 158] width 326 height 78
click at [1044, 112] on div at bounding box center [784, 389] width 1568 height 778
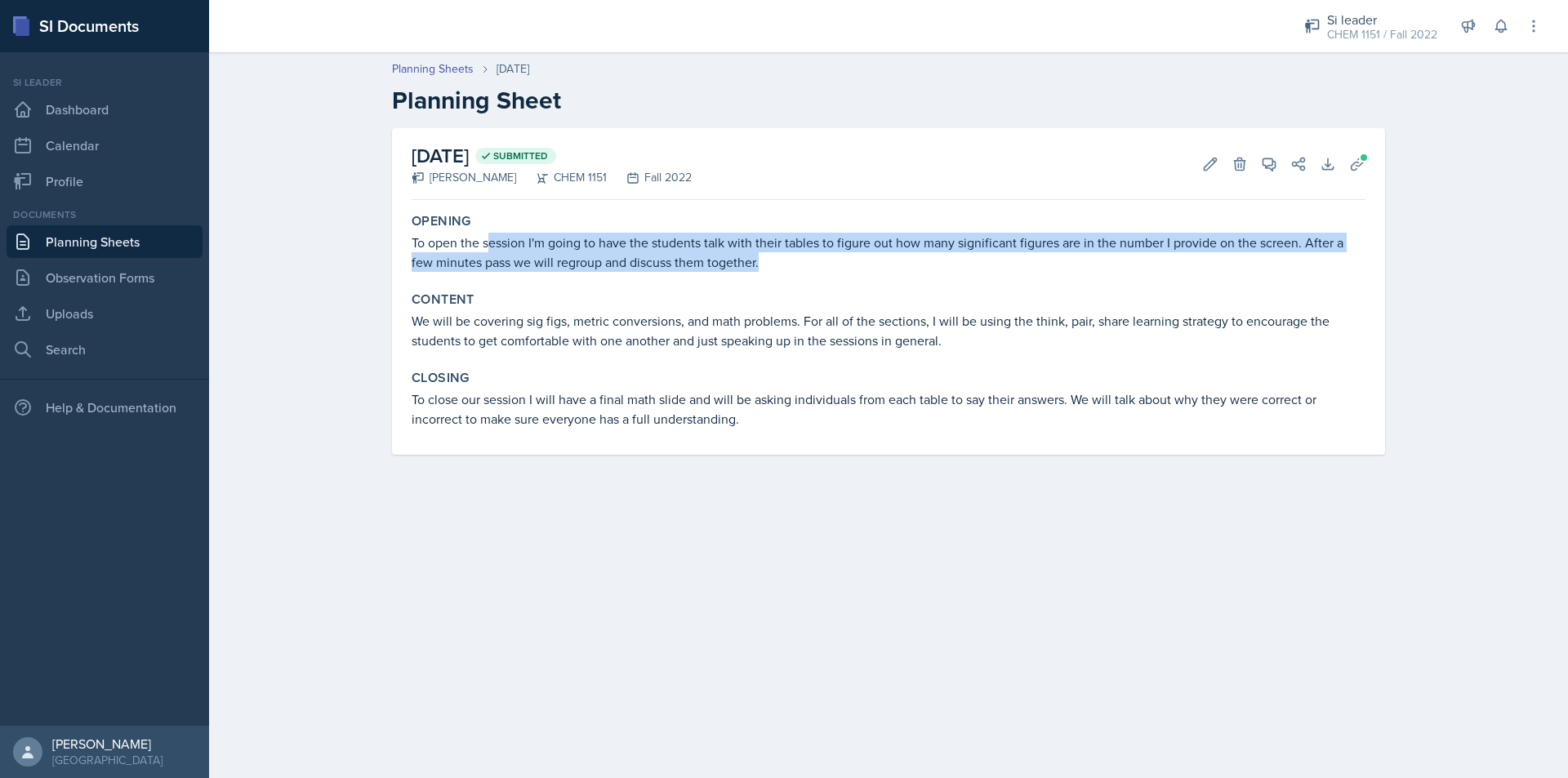
drag, startPoint x: 494, startPoint y: 237, endPoint x: 804, endPoint y: 266, distance: 311.4
click at [804, 266] on p "To open the session I'm going to have the students talk with their tables to fi…" at bounding box center [889, 252] width 953 height 39
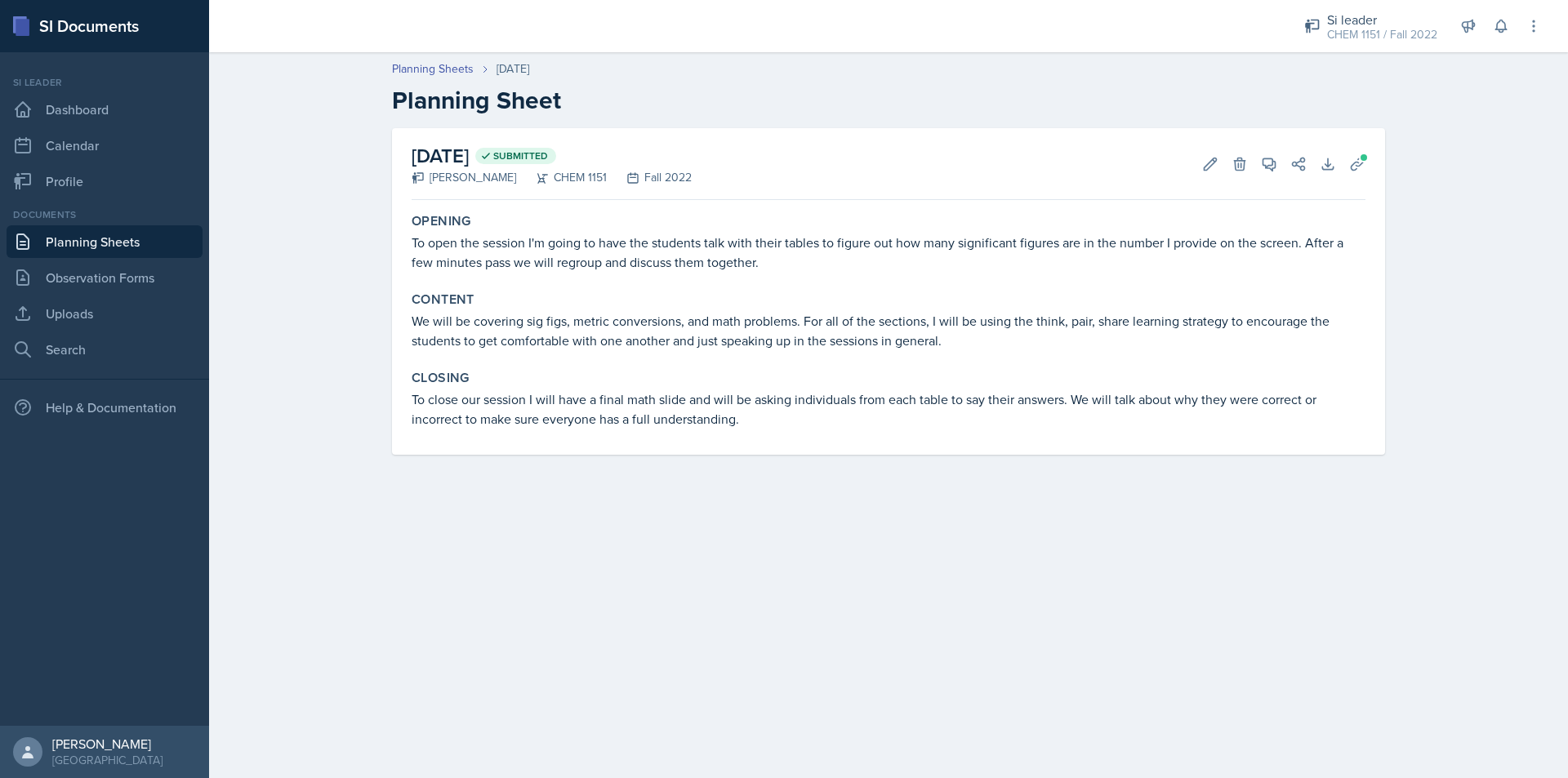
drag, startPoint x: 784, startPoint y: 266, endPoint x: 799, endPoint y: 267, distance: 15.0
click at [801, 267] on p "To open the session I'm going to have the students talk with their tables to fi…" at bounding box center [889, 252] width 953 height 39
drag, startPoint x: 429, startPoint y: 316, endPoint x: 521, endPoint y: 316, distance: 92.0
click at [521, 316] on div "[DATE] Submitted [PERSON_NAME] CHEM 1151 Fall 2022 Edit Delete View Comments Co…" at bounding box center [889, 291] width 993 height 326
click at [521, 316] on p "We will be covering sig figs, metric conversions, and math problems. For all of…" at bounding box center [889, 330] width 953 height 39
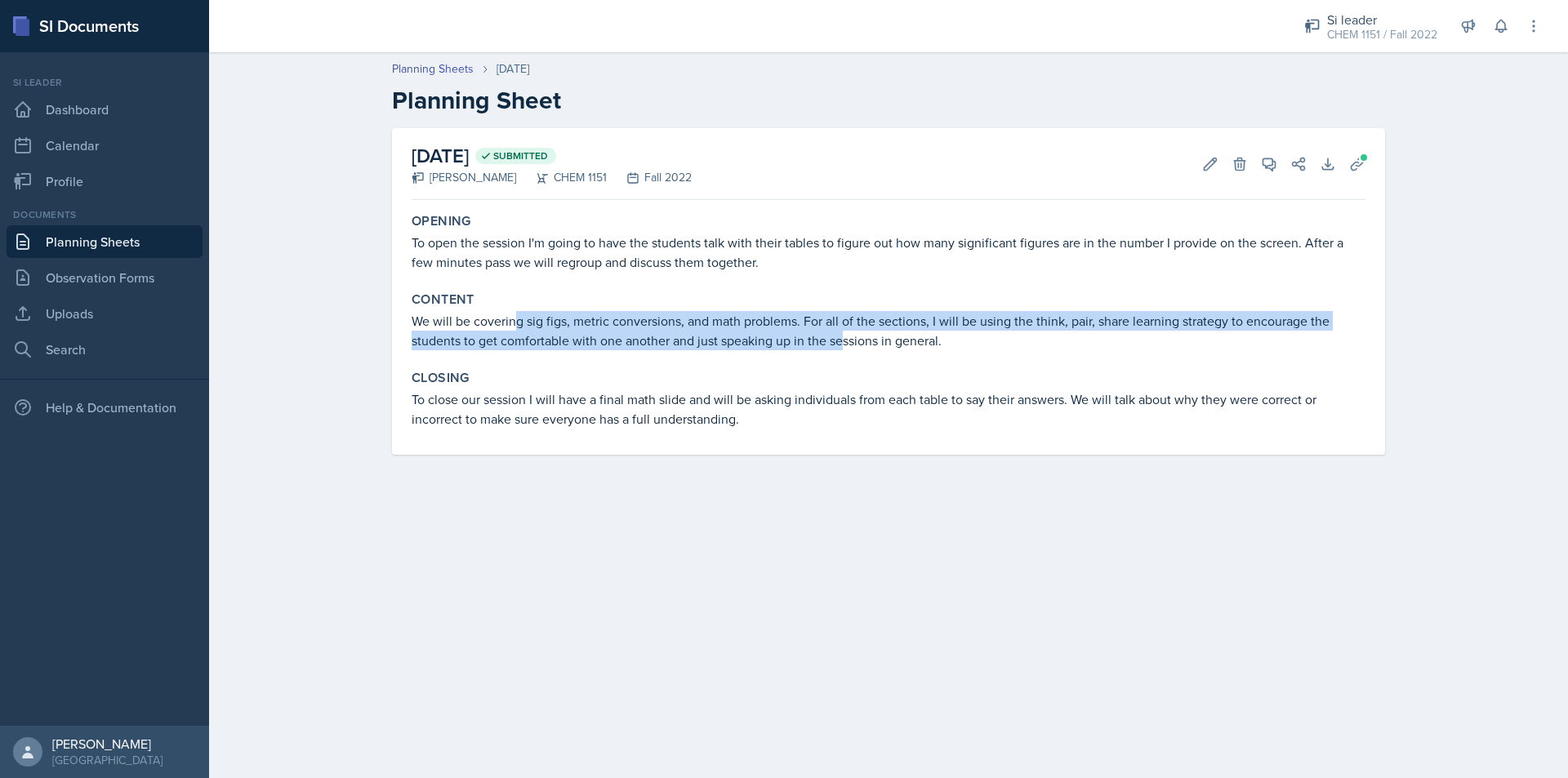
drag, startPoint x: 518, startPoint y: 316, endPoint x: 844, endPoint y: 349, distance: 327.7
click at [844, 349] on p "We will be covering sig figs, metric conversions, and math problems. For all of…" at bounding box center [889, 330] width 953 height 39
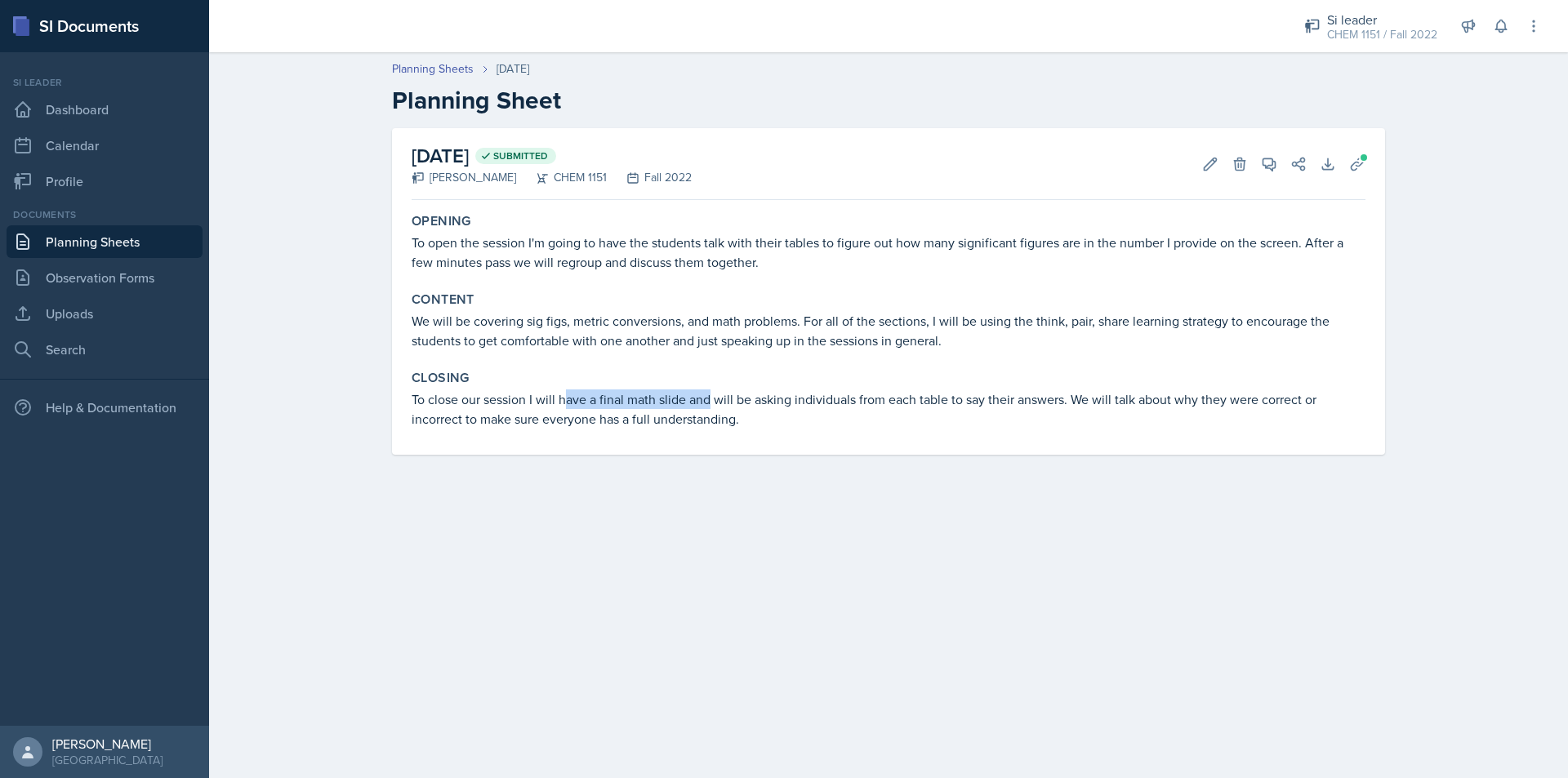
drag, startPoint x: 569, startPoint y: 398, endPoint x: 709, endPoint y: 405, distance: 140.2
click at [709, 405] on p "To close our session I will have a final math slide and will be asking individu…" at bounding box center [889, 409] width 953 height 39
click at [126, 247] on link "Planning Sheets" at bounding box center [105, 241] width 196 height 32
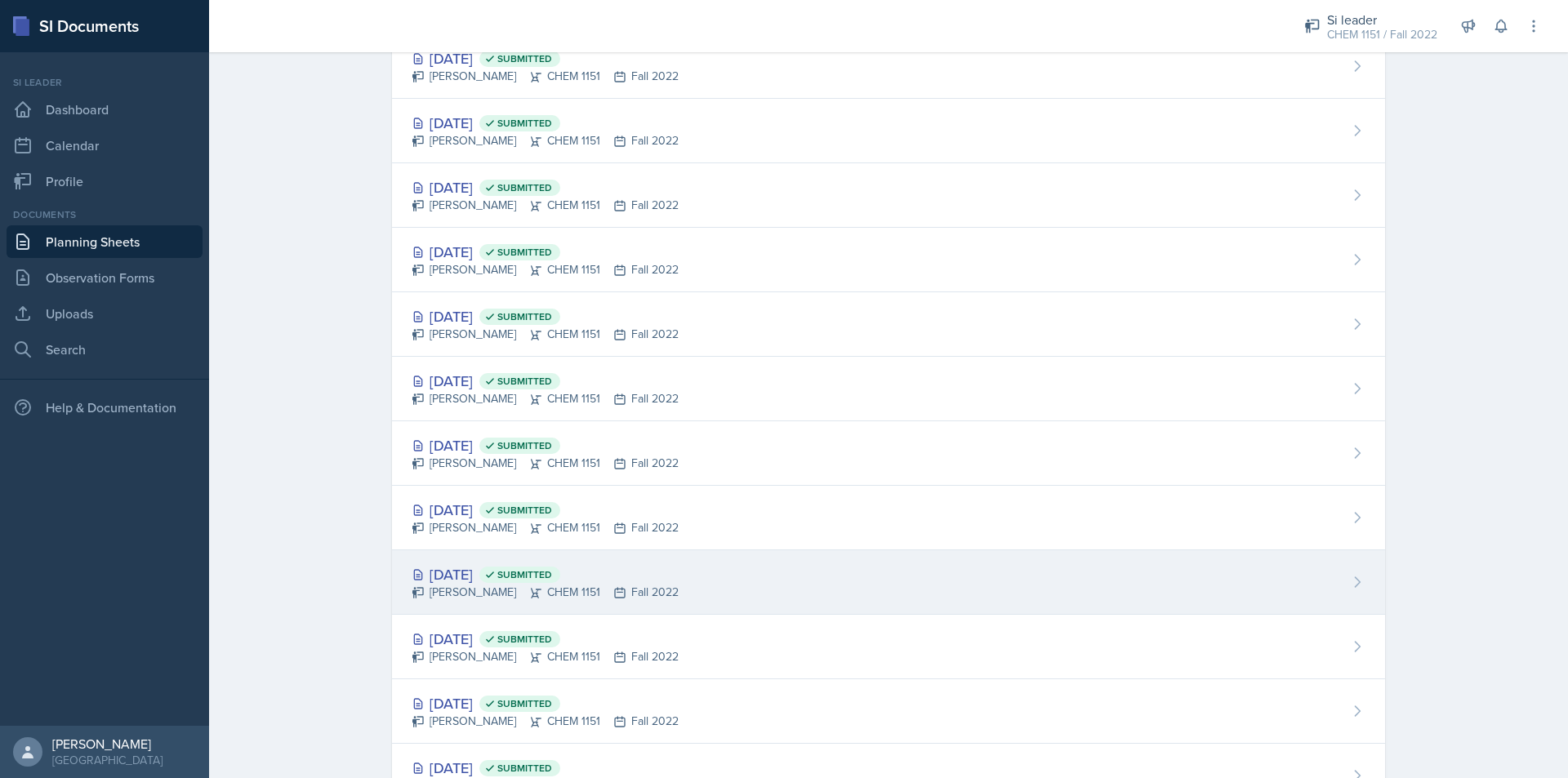
scroll to position [909, 0]
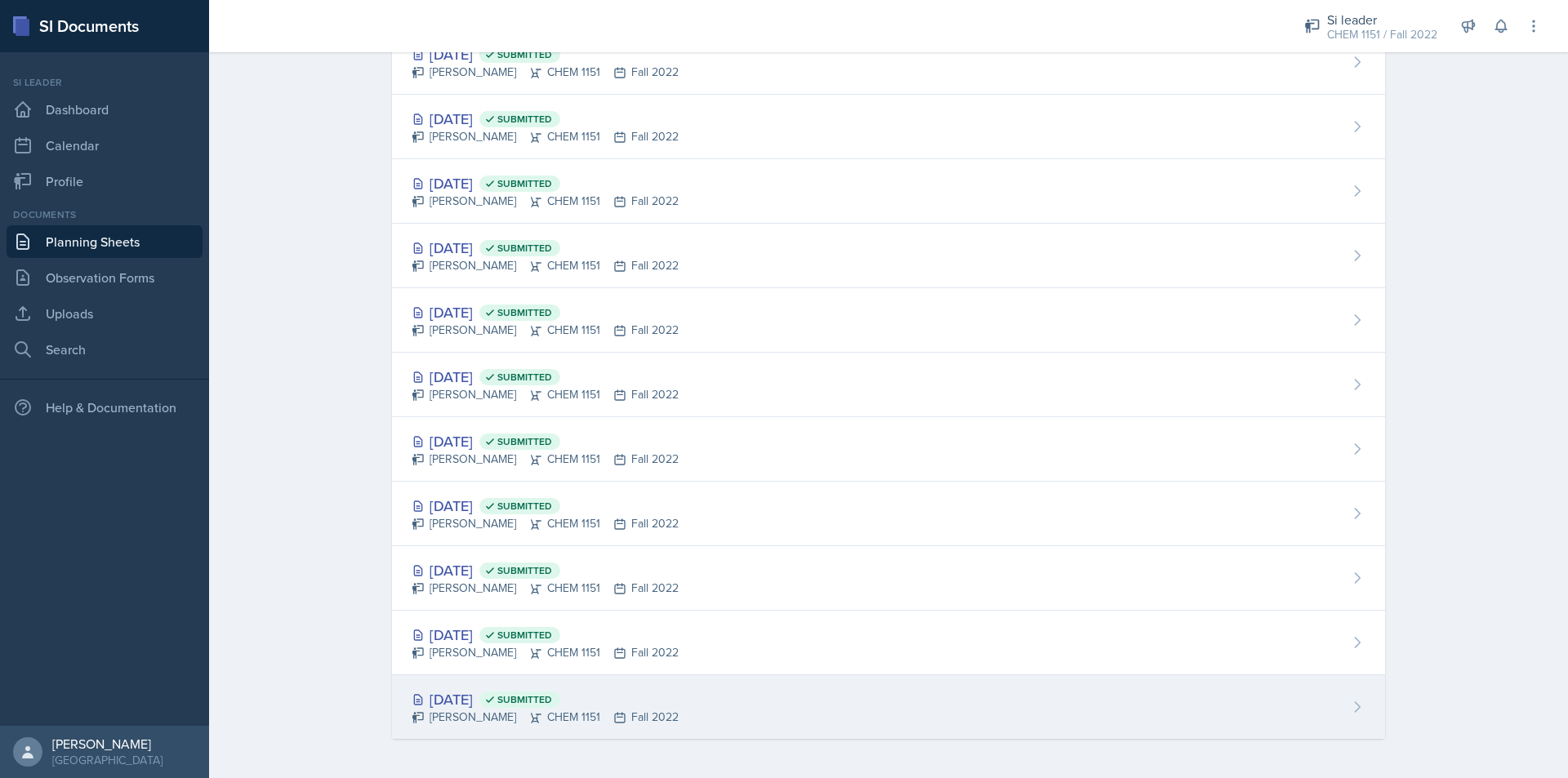
click at [781, 707] on div "[DATE] Submitted [PERSON_NAME] CHEM 1151 Fall 2022" at bounding box center [889, 707] width 993 height 64
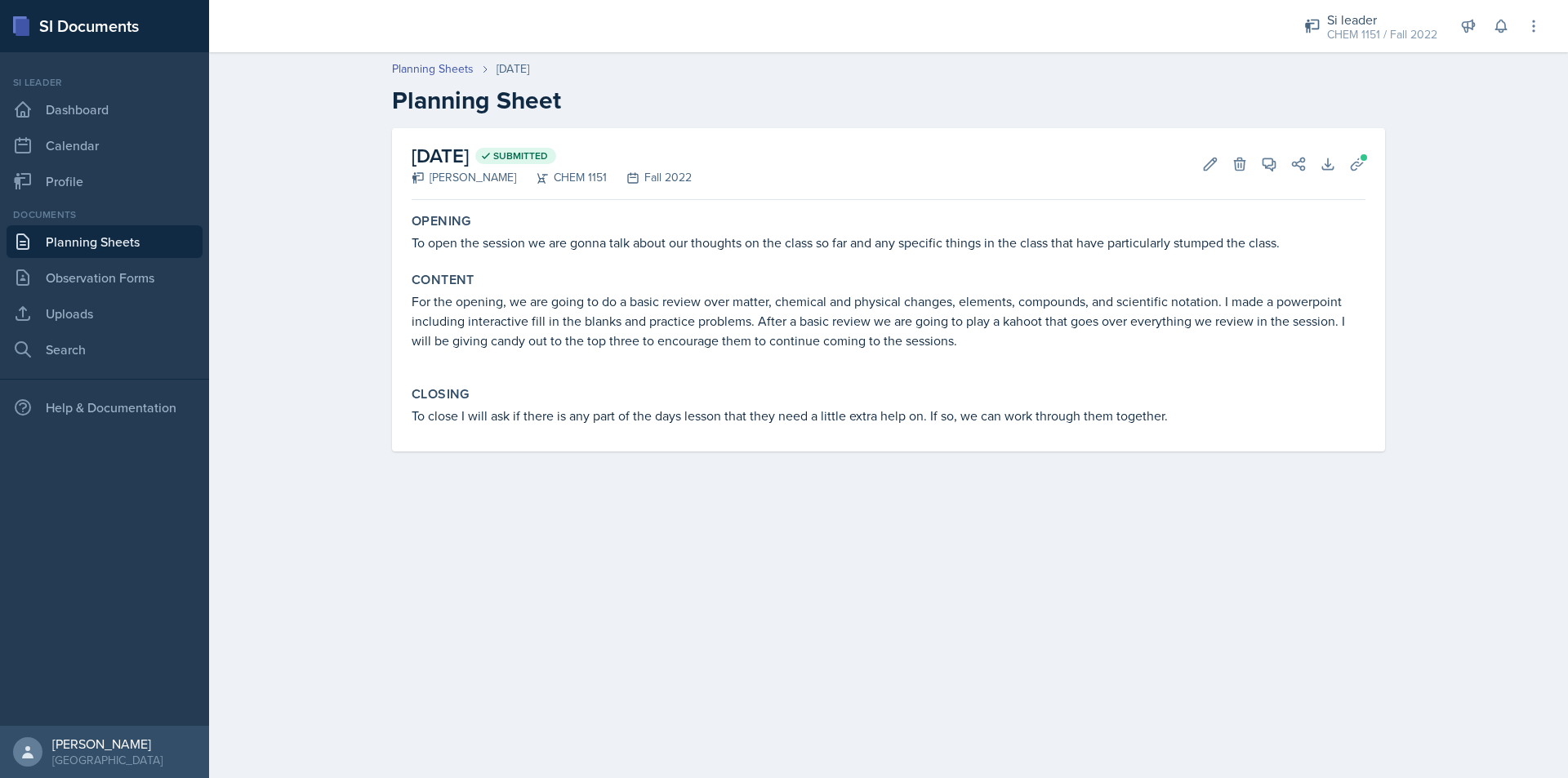
click at [1412, 48] on div "Si leader CHEM 1151 / Fall 2022 Team lead Mamma SI/LA / Fall 2025 Si leader CHE…" at bounding box center [1412, 26] width 261 height 52
click at [1397, 34] on div "CHEM 1151 / Fall 2022" at bounding box center [1382, 34] width 110 height 17
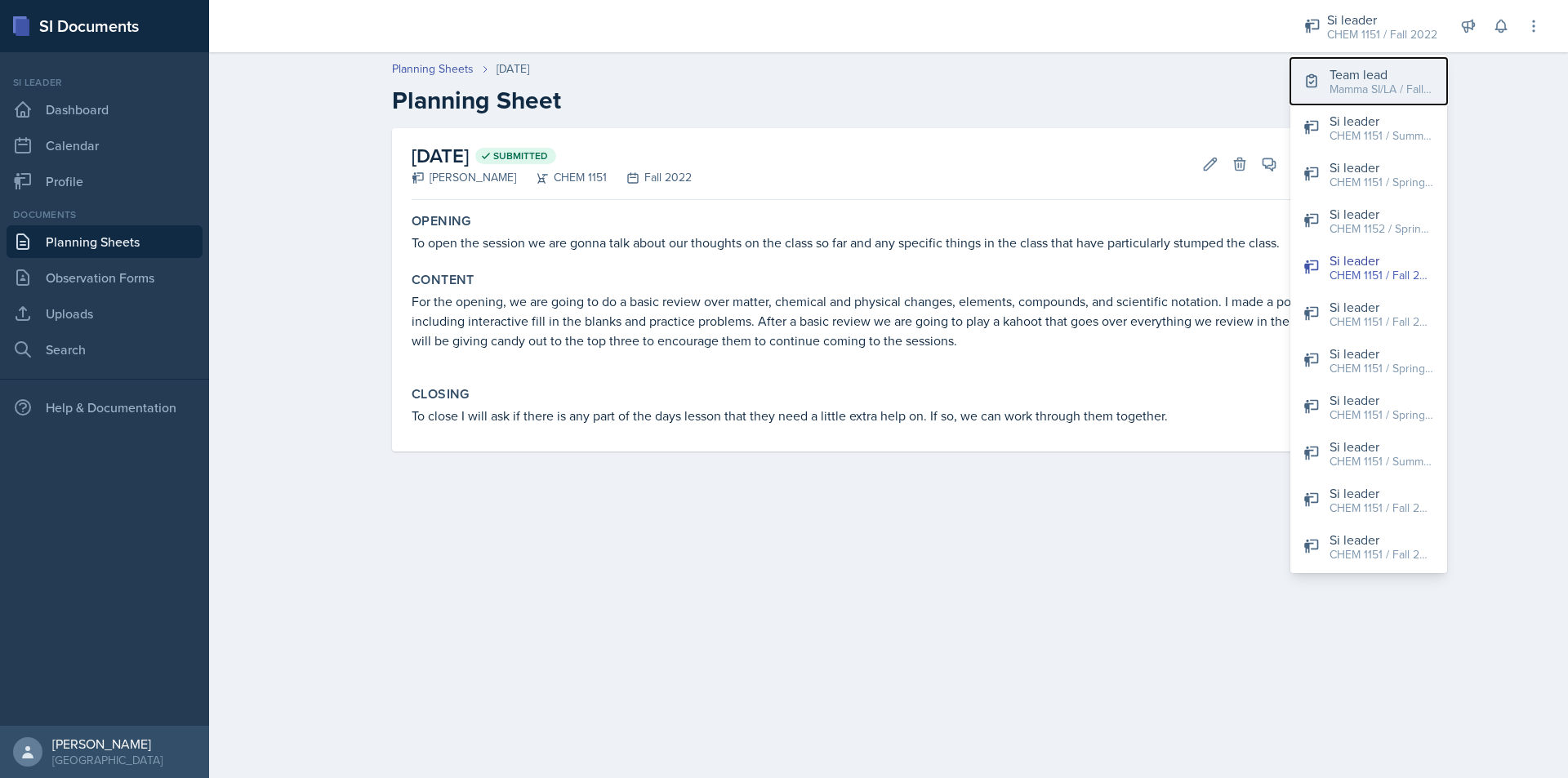
click at [1388, 71] on div "Team lead" at bounding box center [1382, 75] width 105 height 20
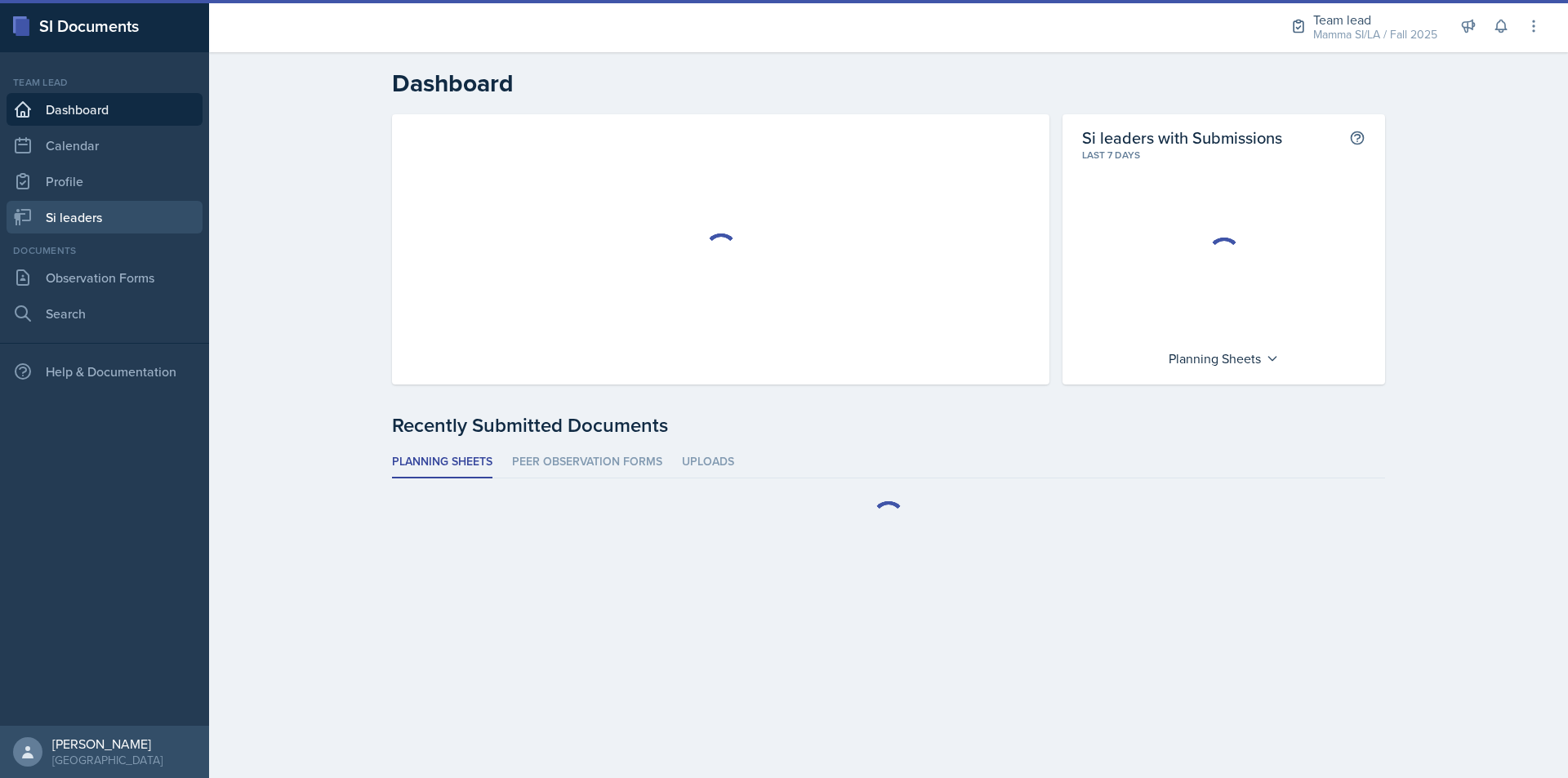
click at [130, 211] on link "Si leaders" at bounding box center [105, 217] width 196 height 32
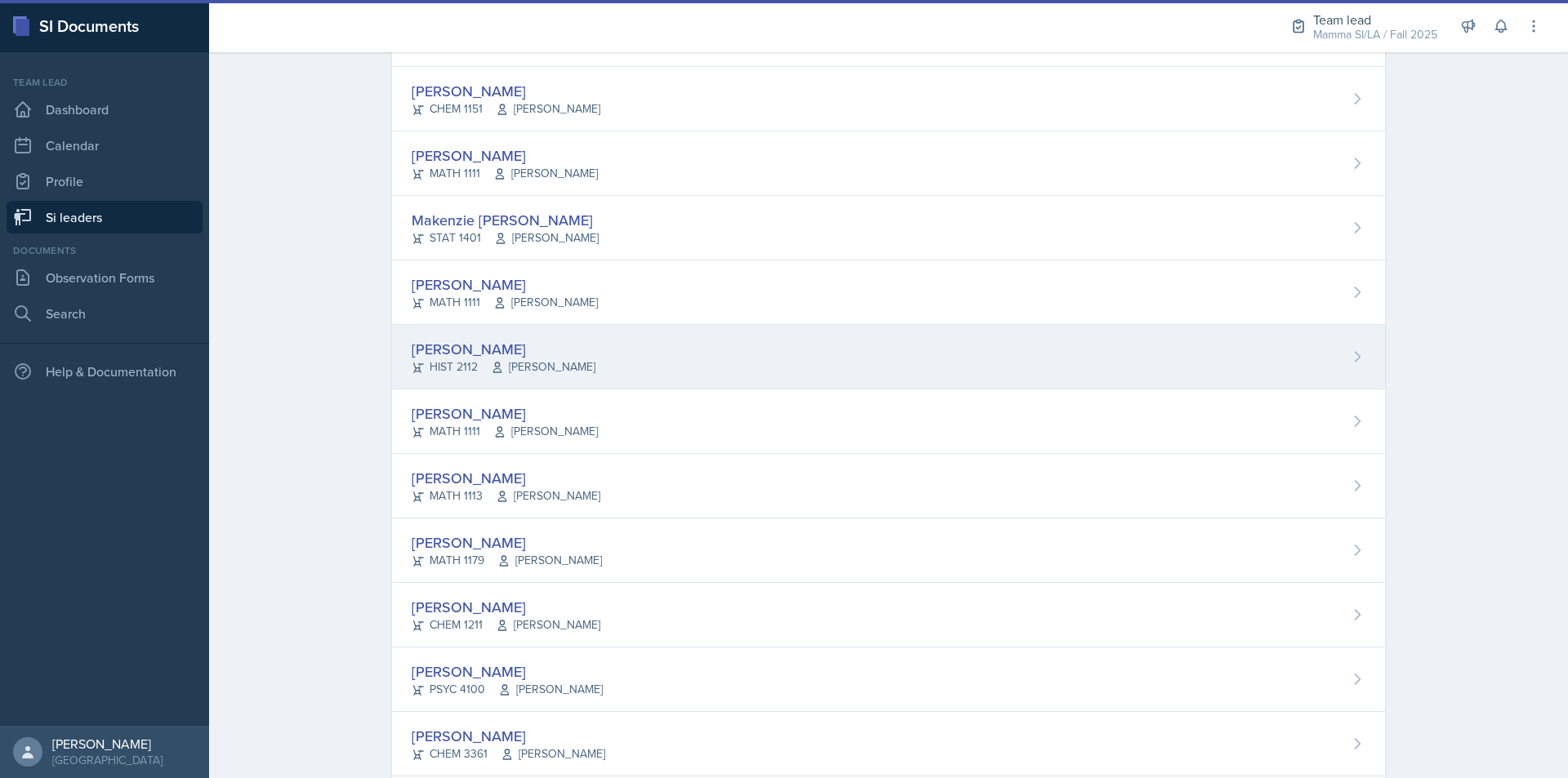
scroll to position [409, 0]
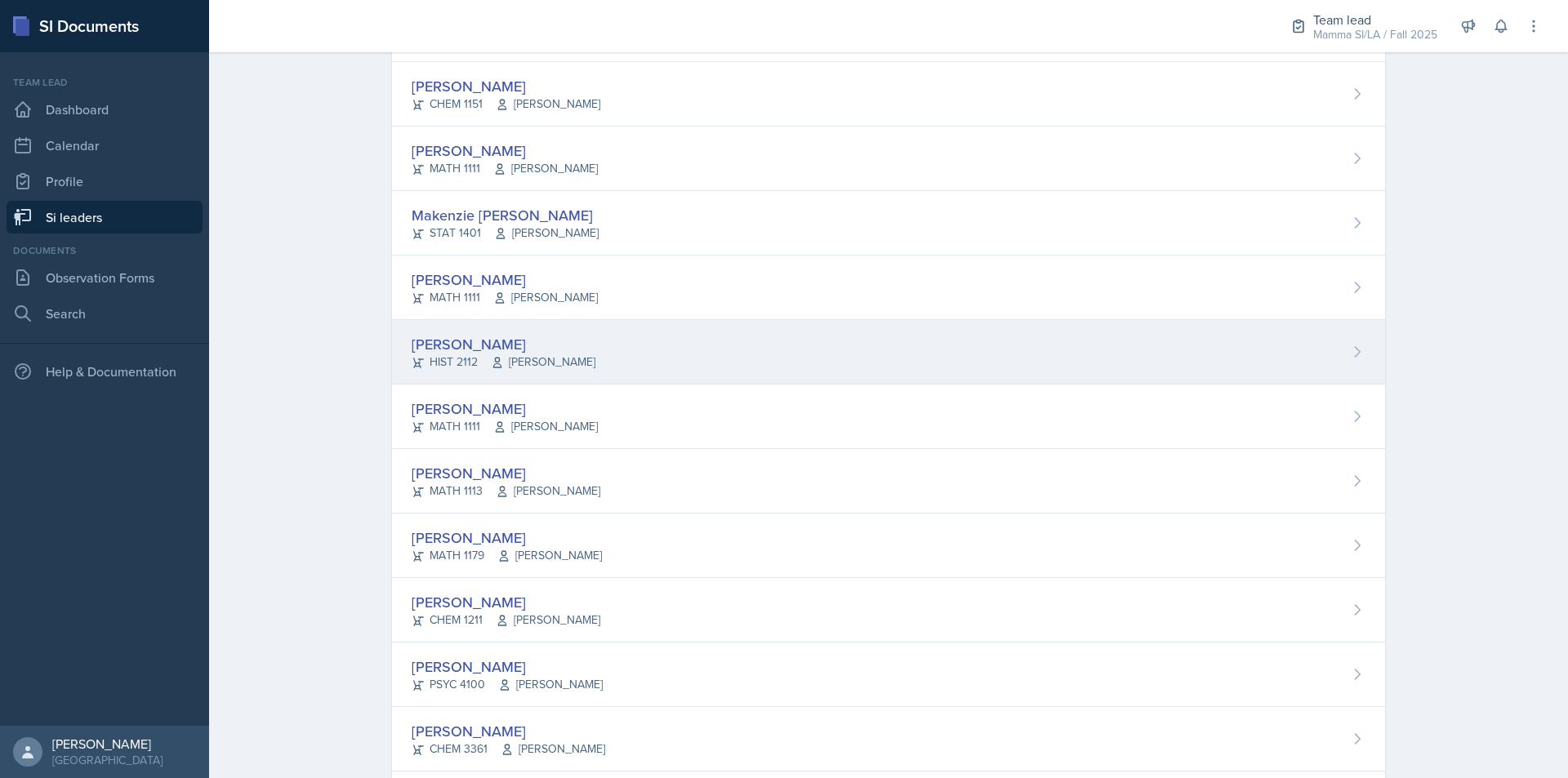
click at [489, 352] on div "[PERSON_NAME]" at bounding box center [503, 344] width 184 height 22
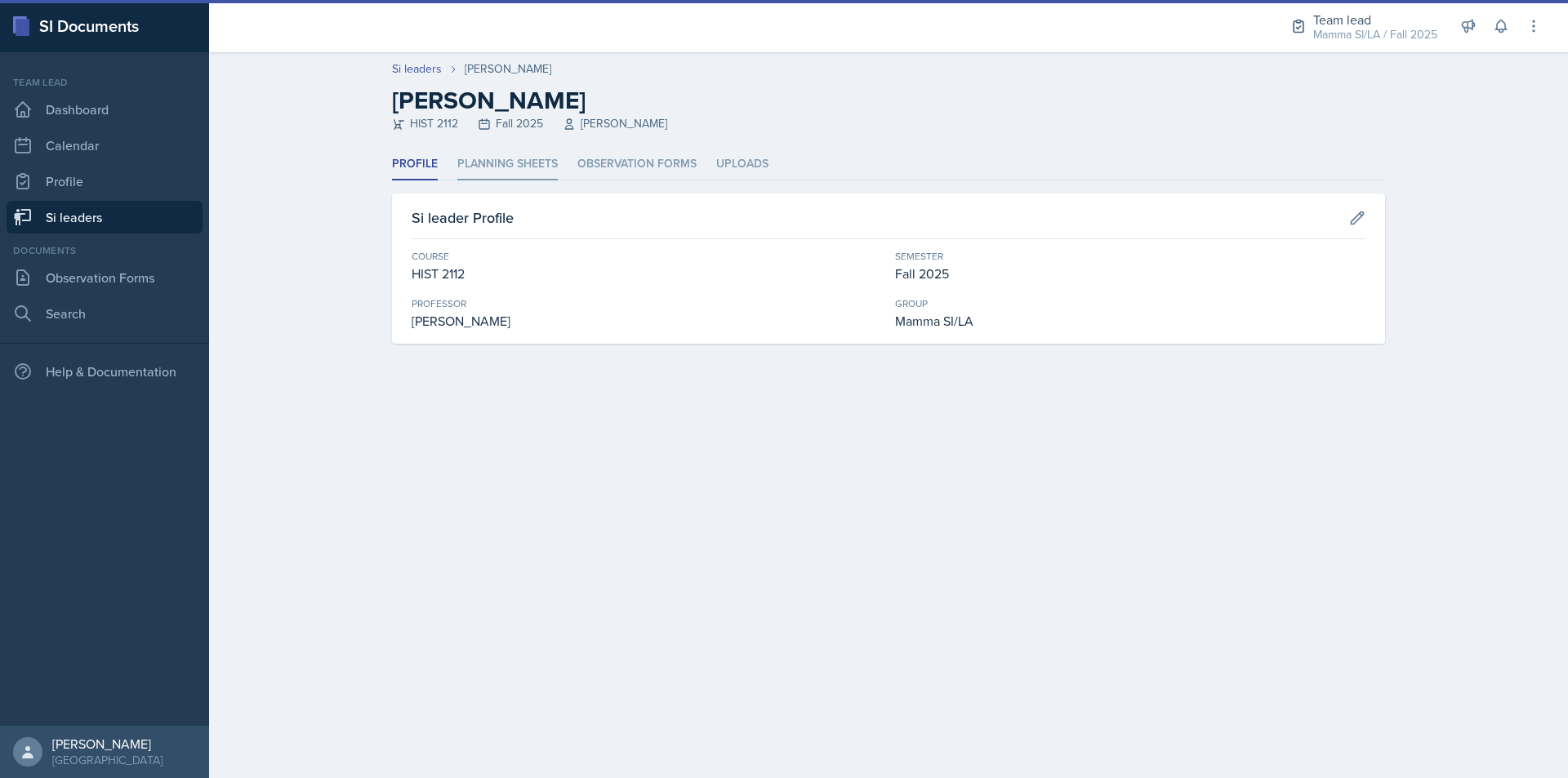
click at [515, 160] on li "Planning Sheets" at bounding box center [507, 164] width 100 height 32
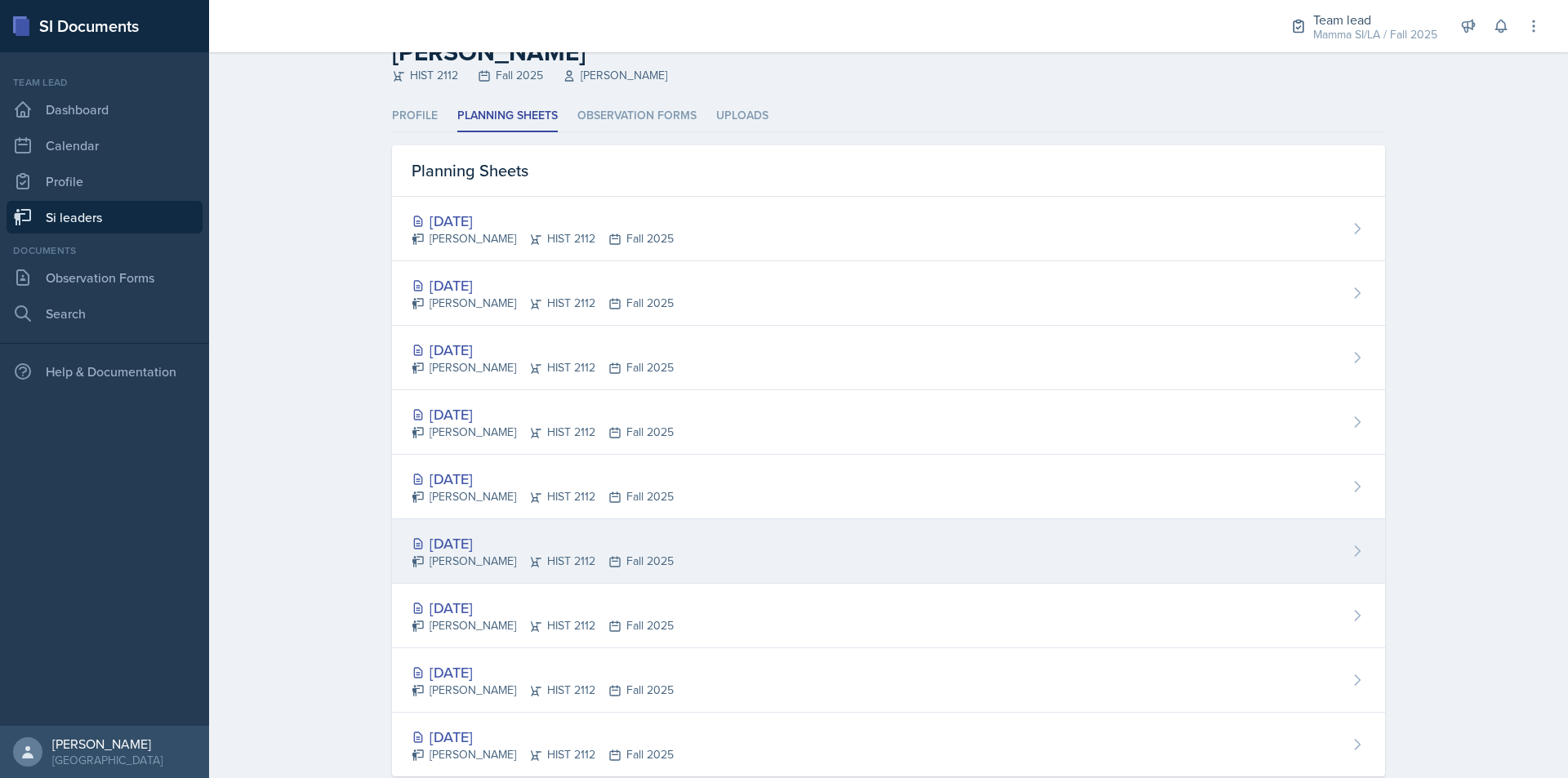
scroll to position [86, 0]
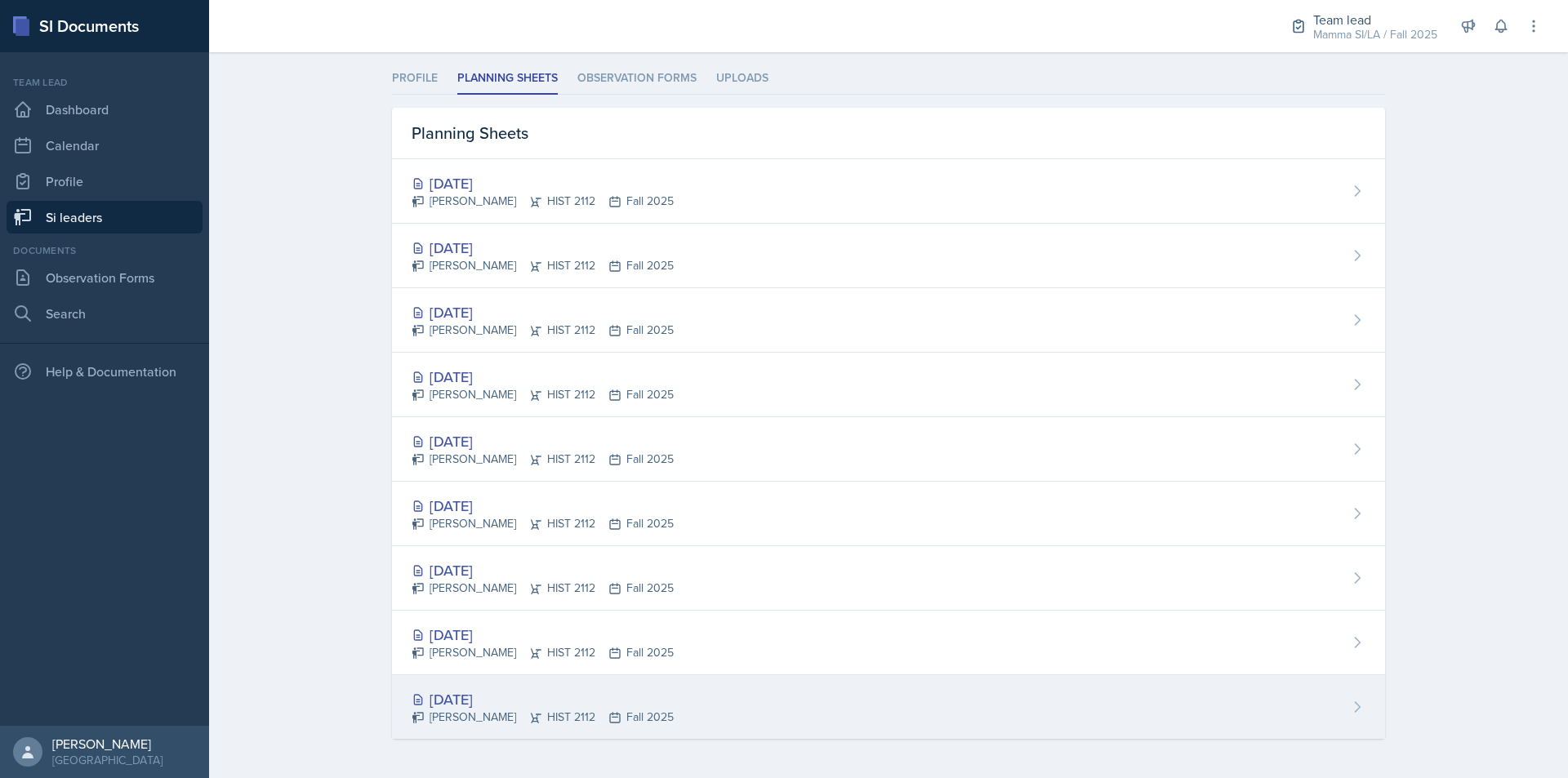
click at [679, 703] on div "[DATE] [PERSON_NAME] HIST 2112 Fall 2025" at bounding box center [889, 707] width 993 height 64
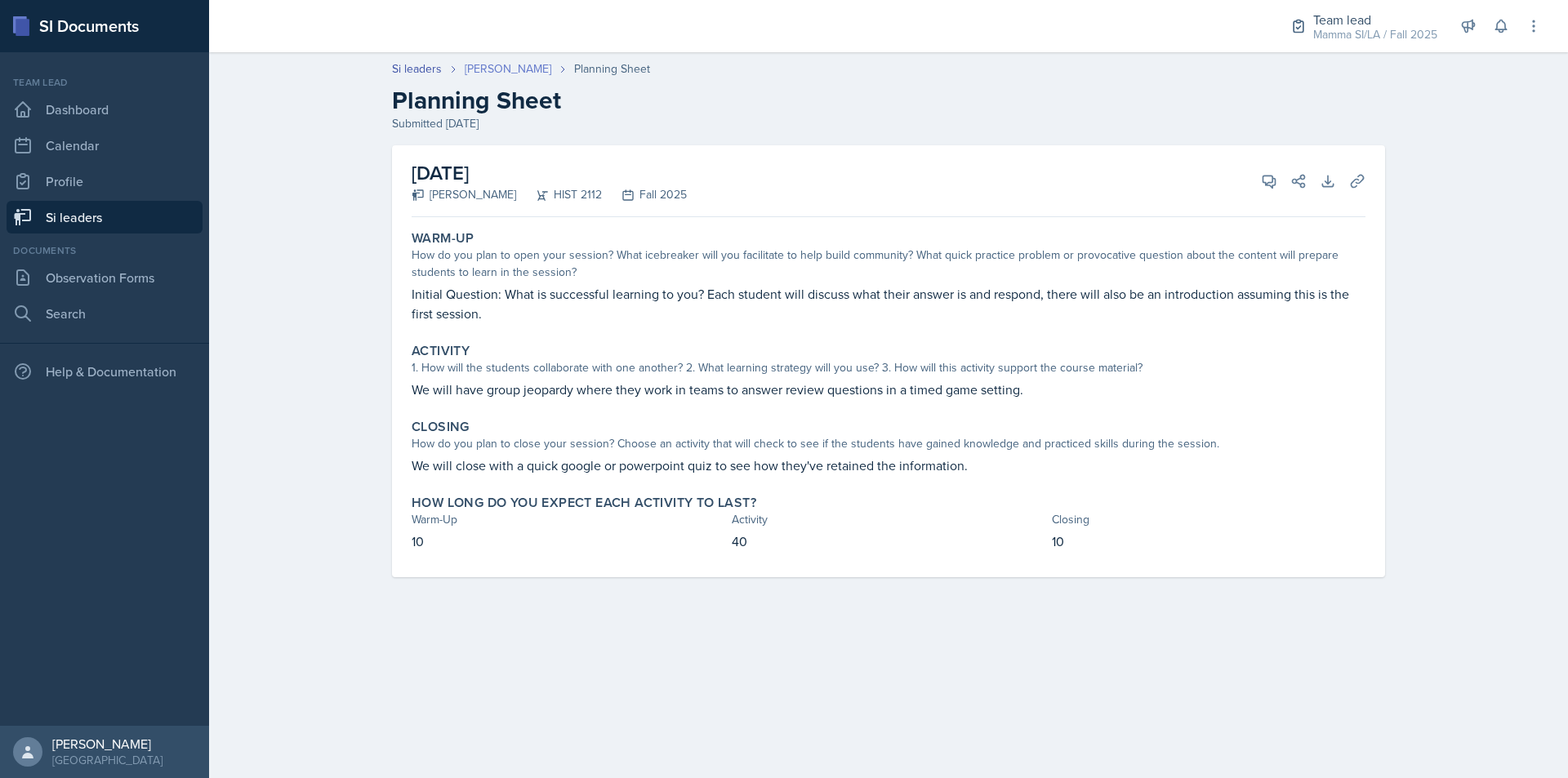
click at [502, 67] on link "[PERSON_NAME]" at bounding box center [507, 69] width 86 height 17
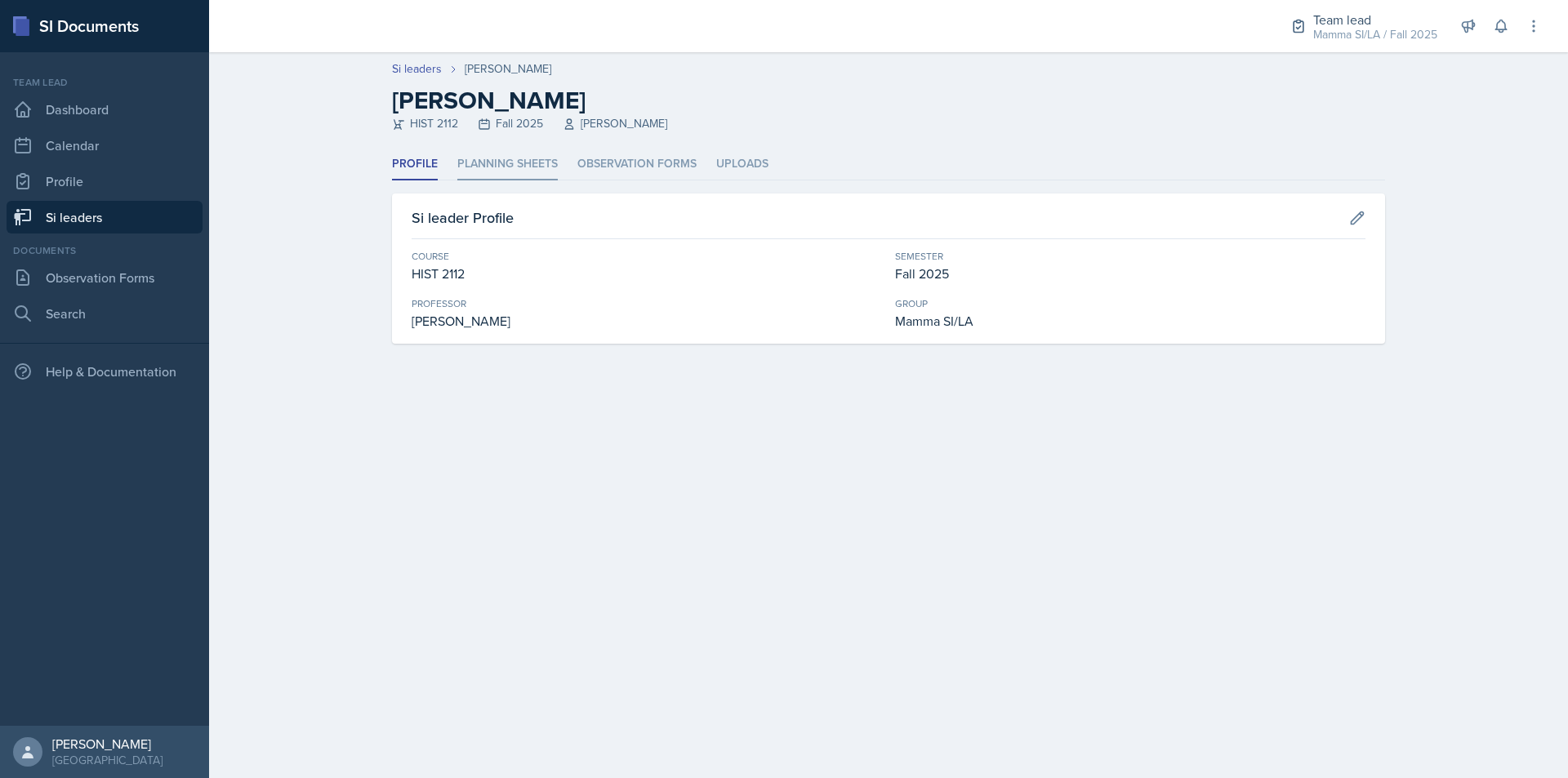
click at [540, 153] on li "Planning Sheets" at bounding box center [507, 164] width 100 height 32
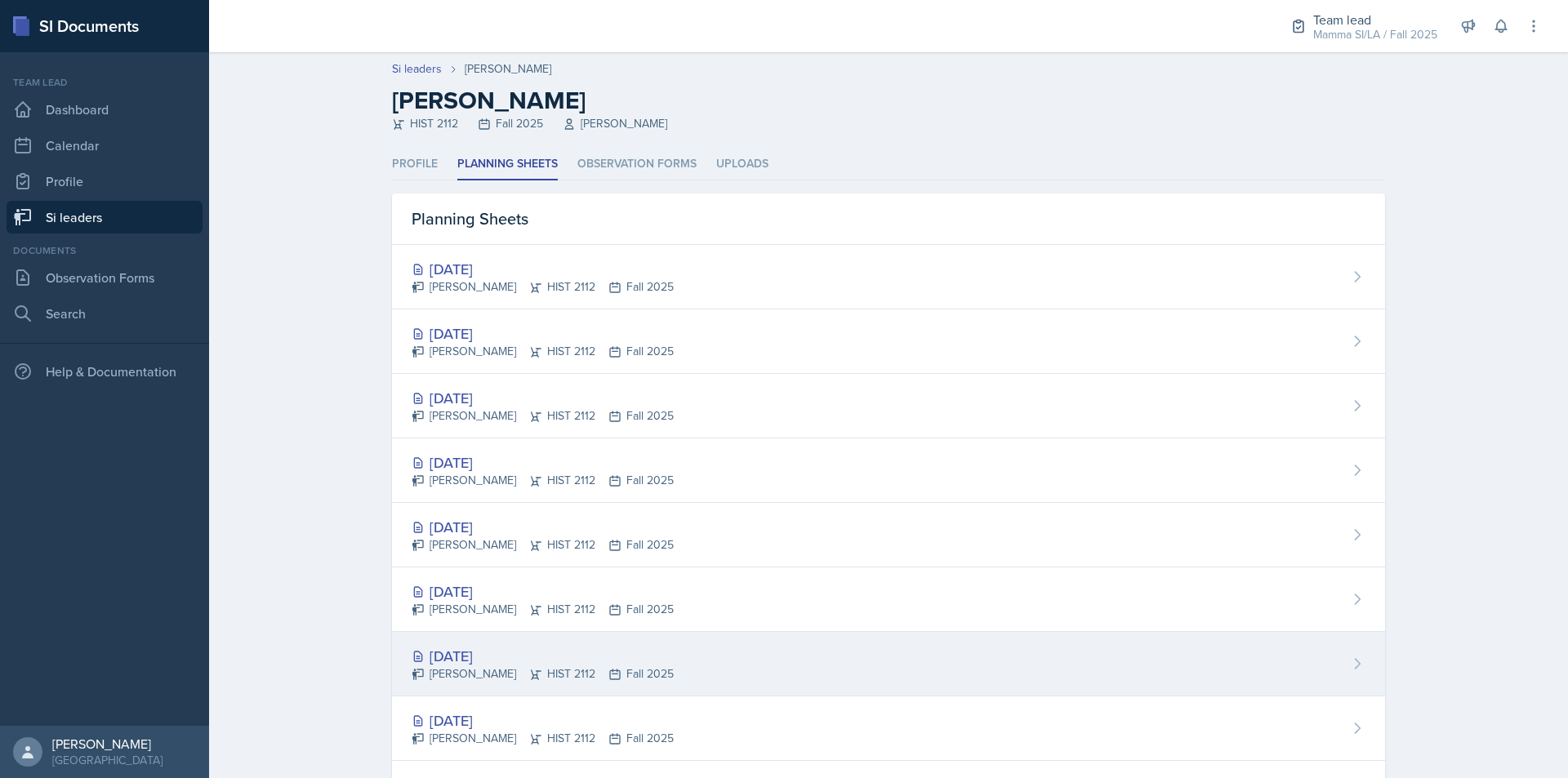
click at [581, 675] on div "[PERSON_NAME] HIST 2112 Fall 2025" at bounding box center [543, 673] width 262 height 17
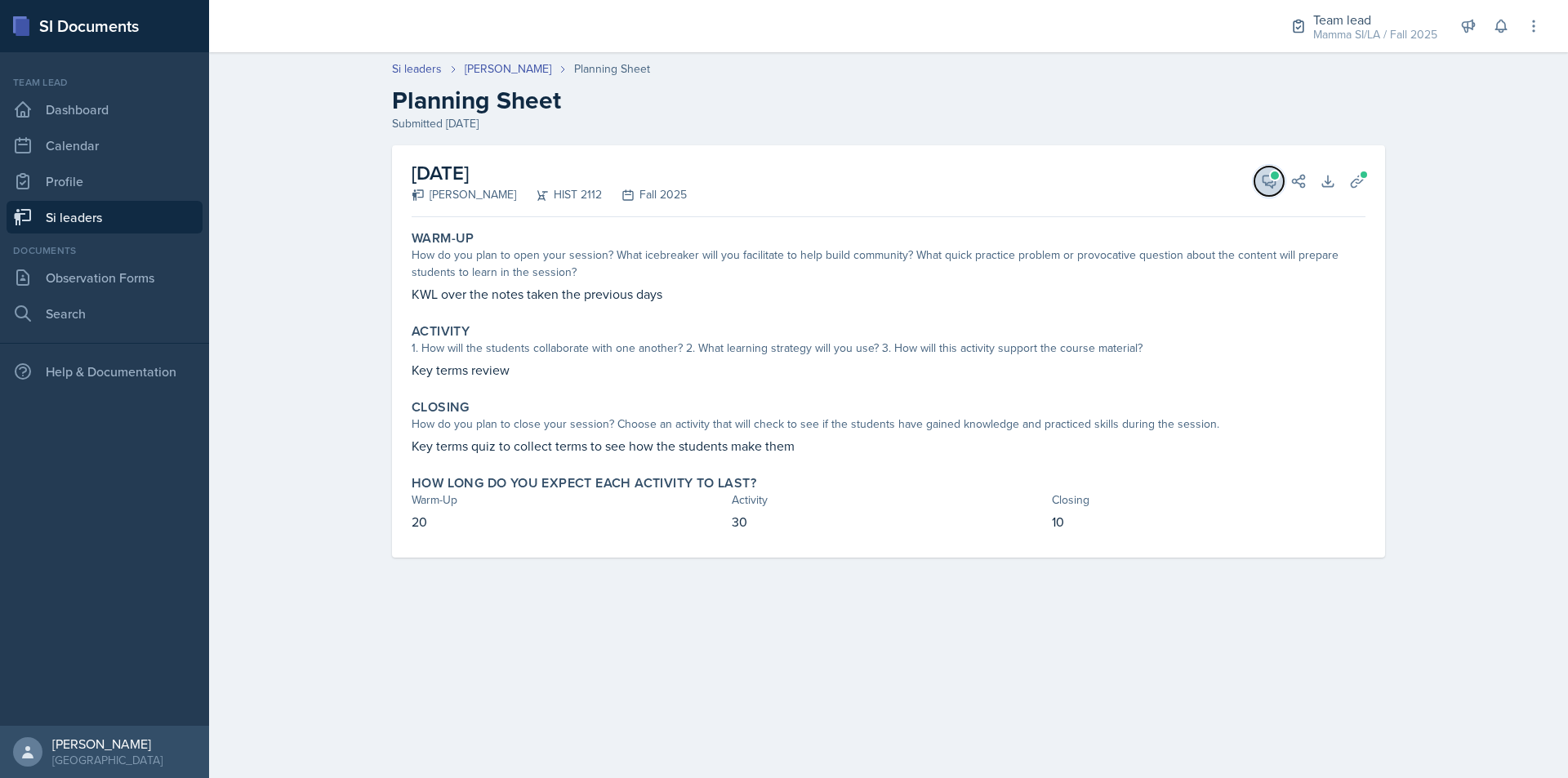
click at [1280, 178] on button "View Comments" at bounding box center [1268, 181] width 29 height 29
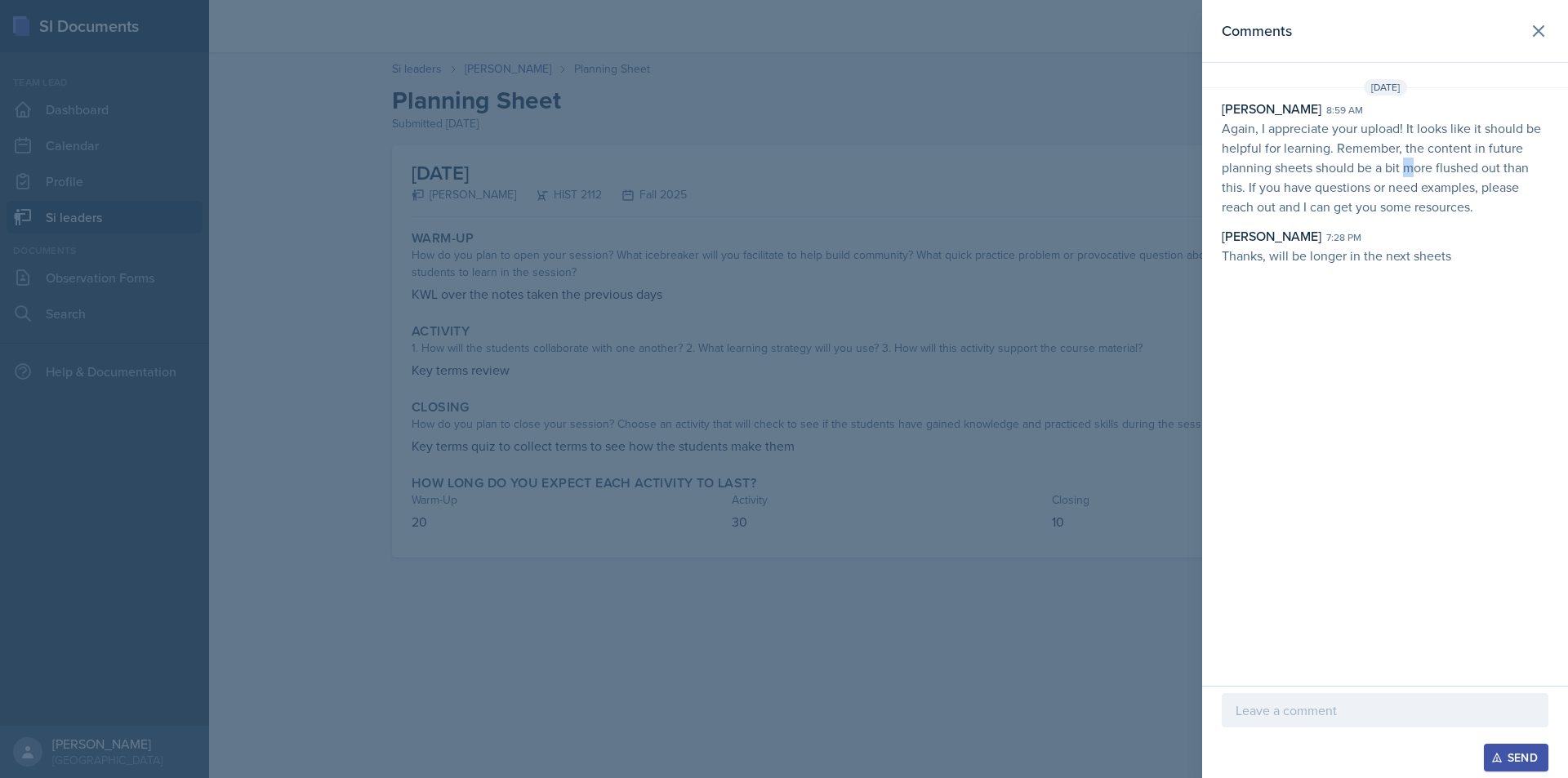
drag, startPoint x: 1406, startPoint y: 174, endPoint x: 1439, endPoint y: 178, distance: 33.2
click at [1424, 178] on p "Again, I appreciate your upload! It looks like it should be helpful for learnin…" at bounding box center [1384, 168] width 326 height 98
drag, startPoint x: 1254, startPoint y: 170, endPoint x: 1313, endPoint y: 170, distance: 59.0
click at [1313, 170] on p "Again, I appreciate your upload! It looks like it should be helpful for learnin…" at bounding box center [1384, 168] width 326 height 98
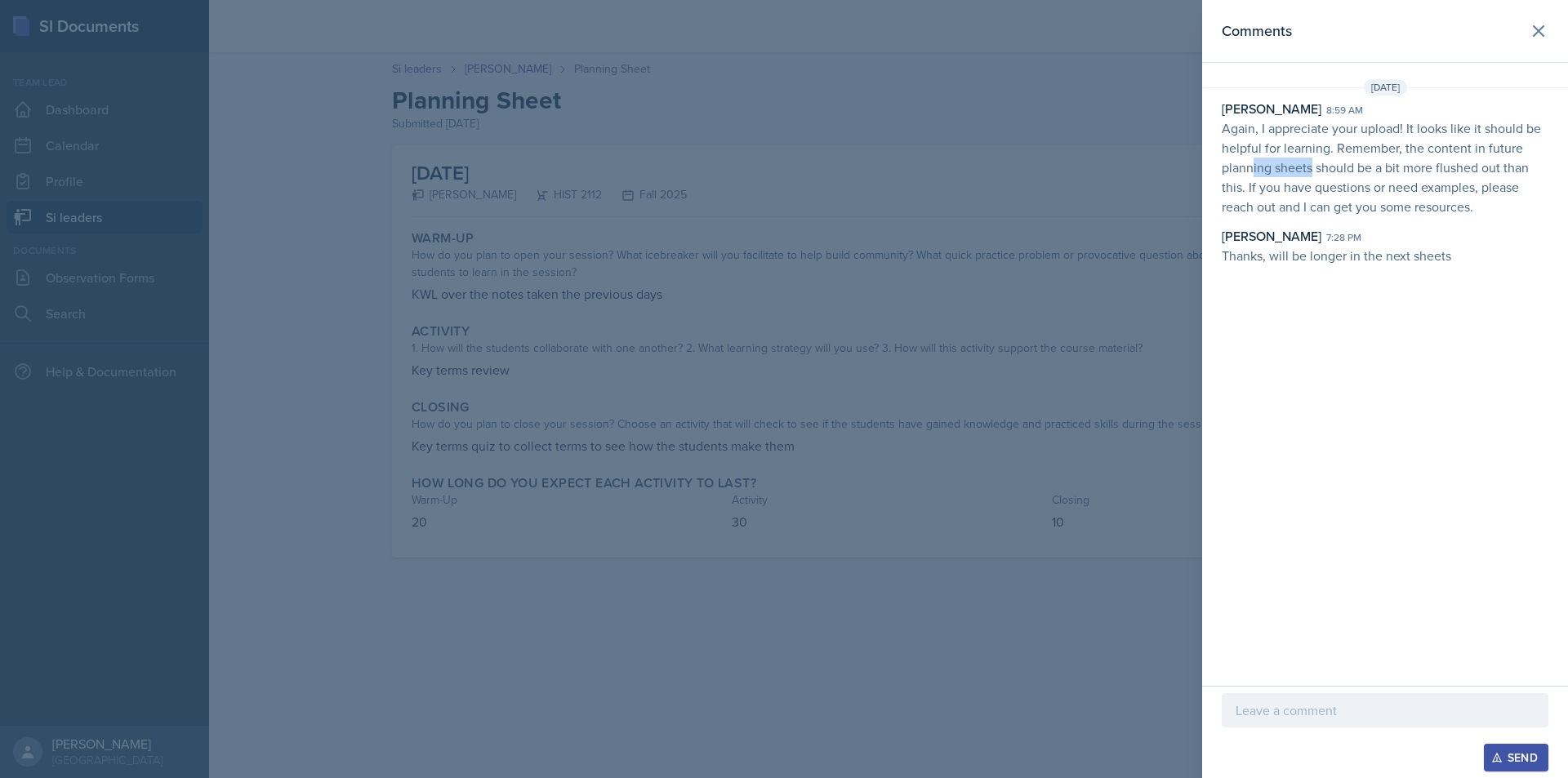
click at [1313, 170] on p "Again, I appreciate your upload! It looks like it should be helpful for learnin…" at bounding box center [1384, 168] width 326 height 98
drag, startPoint x: 1313, startPoint y: 170, endPoint x: 1360, endPoint y: 170, distance: 47.0
click at [1360, 170] on p "Again, I appreciate your upload! It looks like it should be helpful for learnin…" at bounding box center [1384, 168] width 326 height 98
drag, startPoint x: 1354, startPoint y: 170, endPoint x: 1409, endPoint y: 175, distance: 55.2
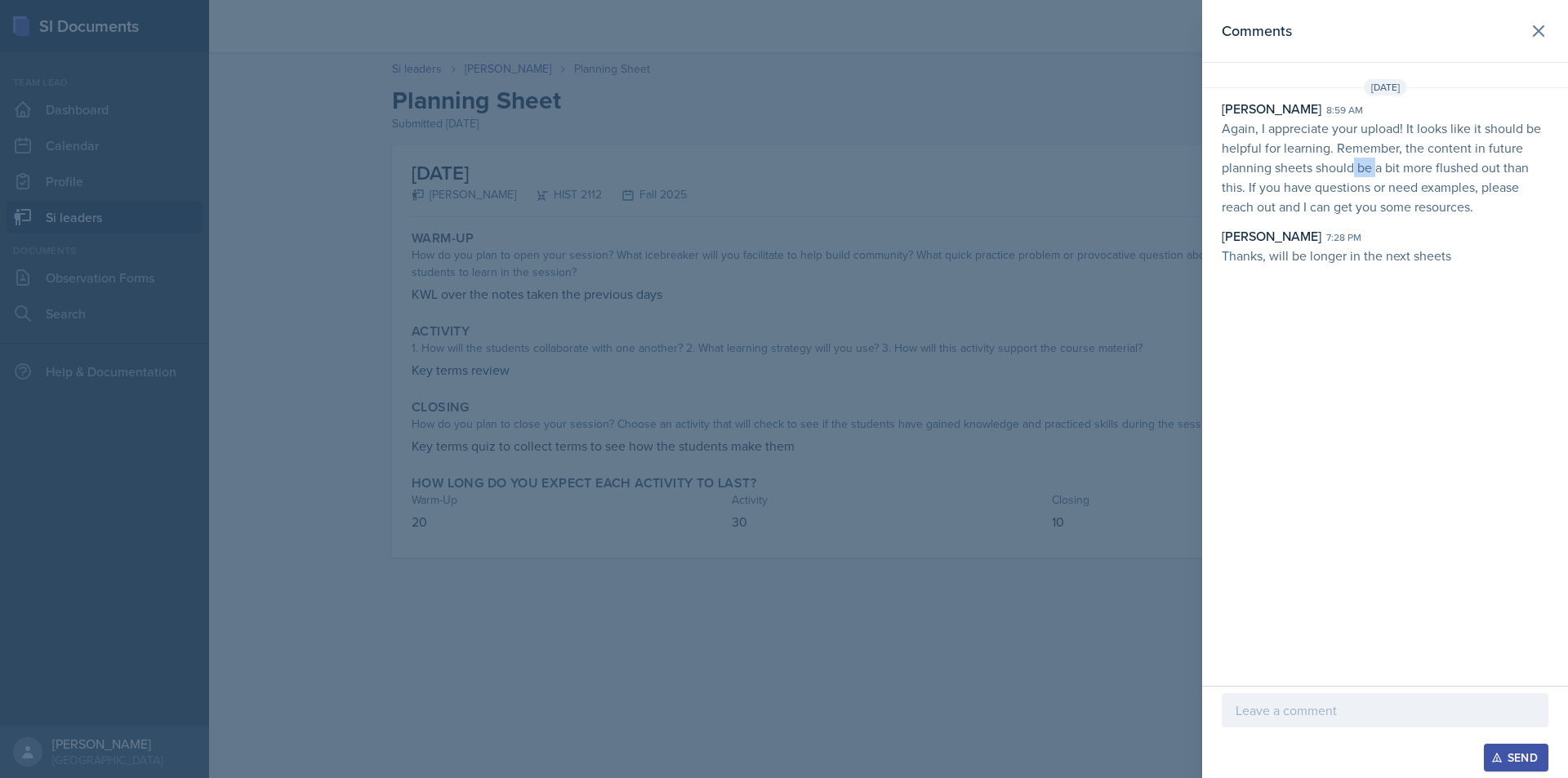
click at [1400, 175] on p "Again, I appreciate your upload! It looks like it should be helpful for learnin…" at bounding box center [1384, 168] width 326 height 98
click at [1413, 175] on p "Again, I appreciate your upload! It looks like it should be helpful for learnin…" at bounding box center [1384, 168] width 326 height 98
